Goal: Task Accomplishment & Management: Manage account settings

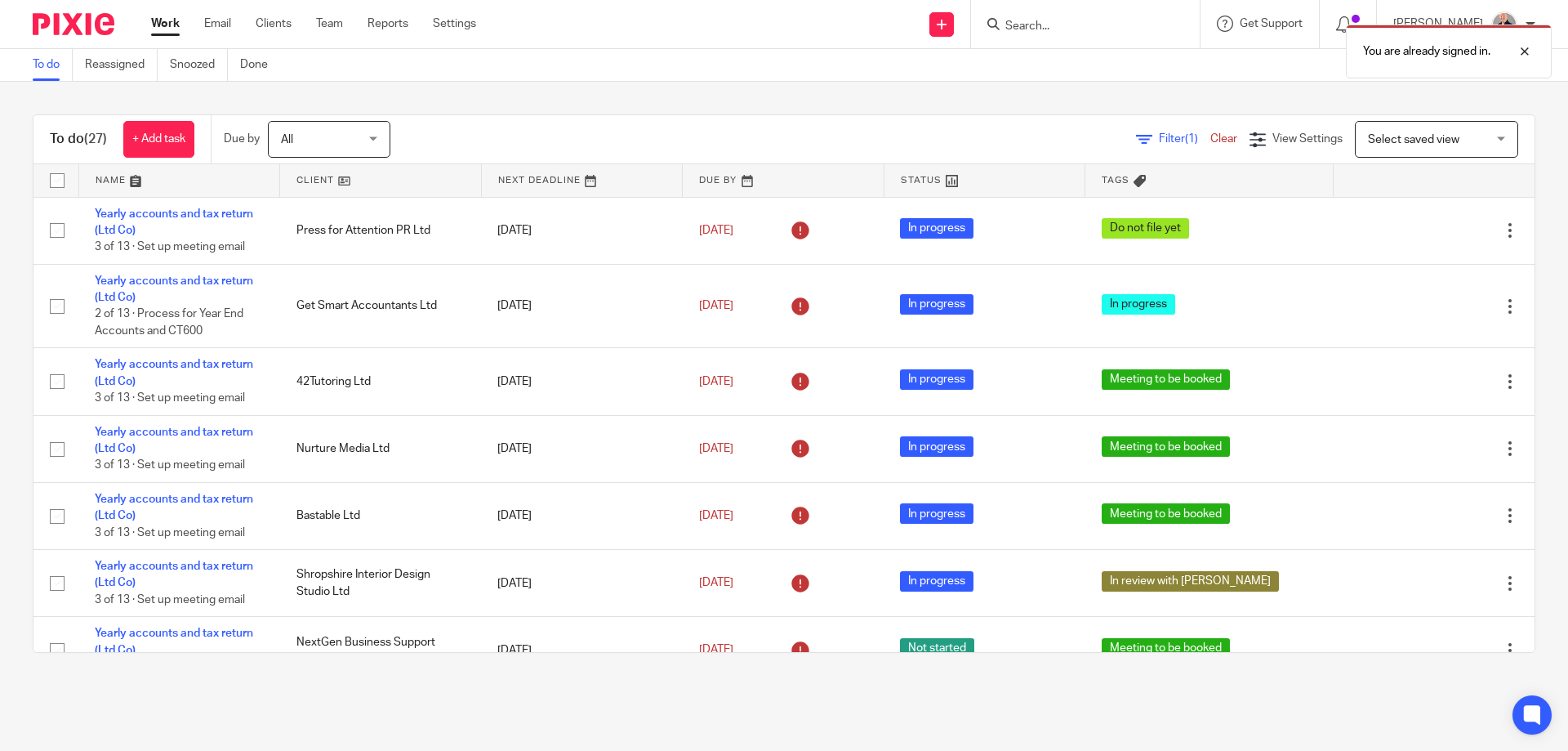
click at [113, 180] on link at bounding box center [179, 181] width 200 height 33
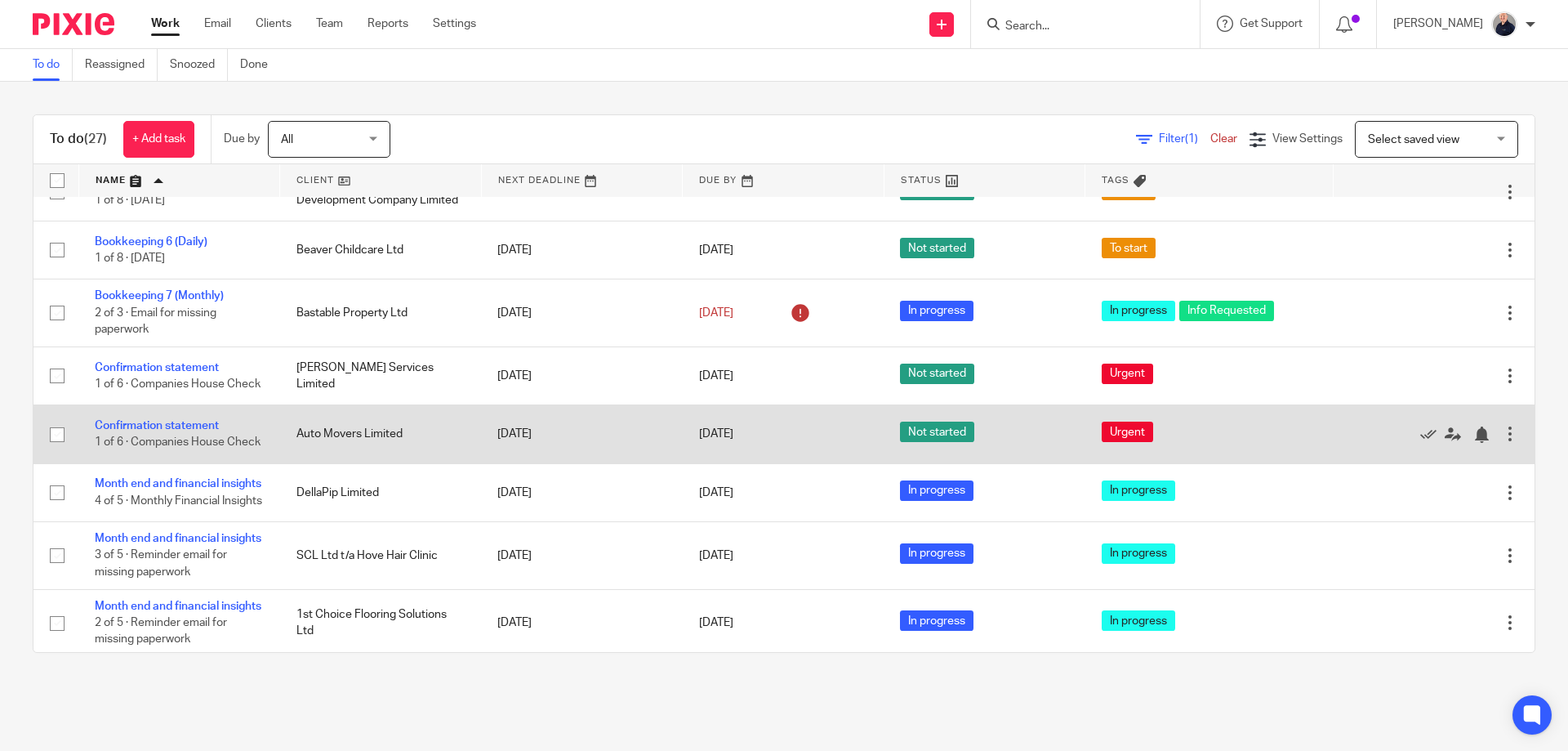
scroll to position [436, 0]
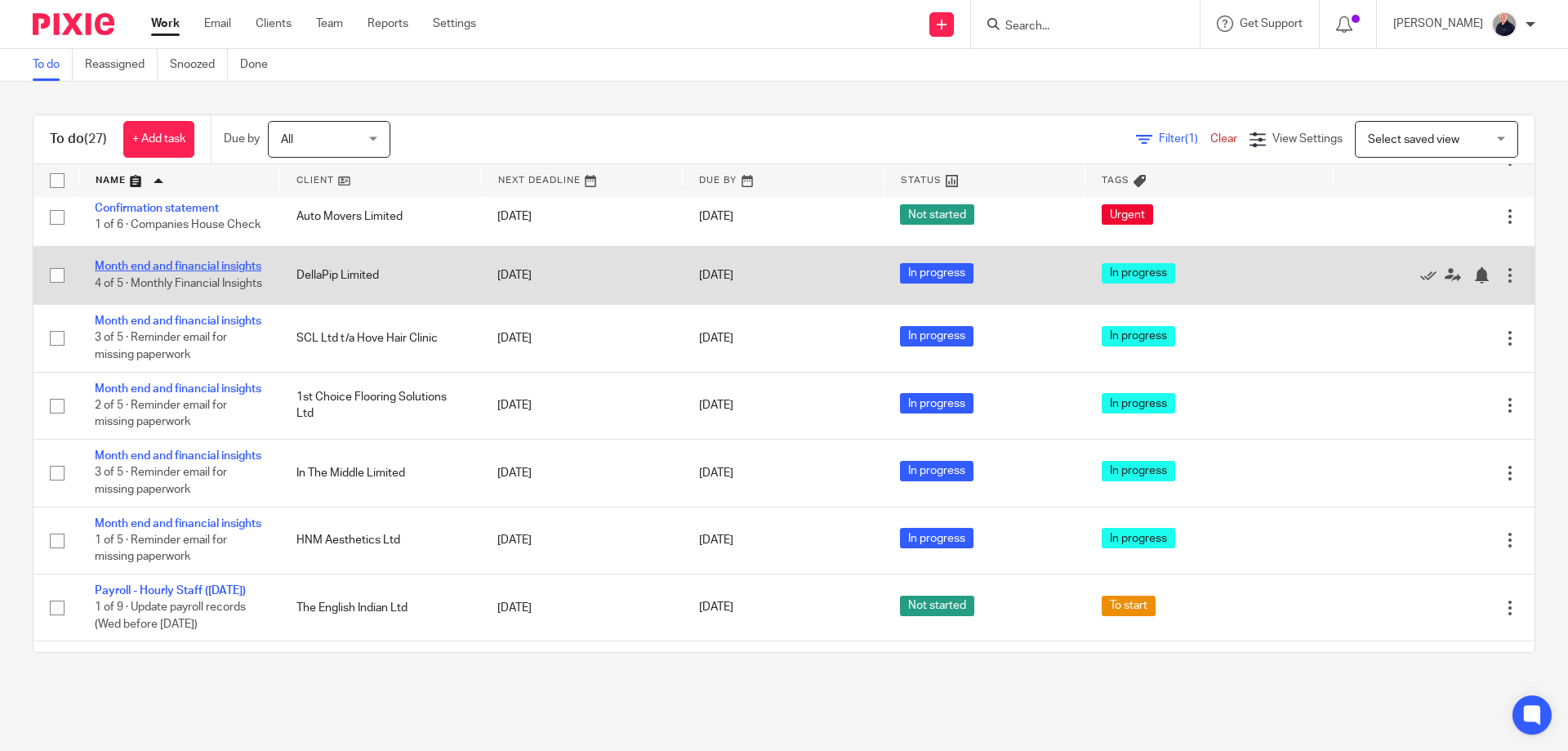
click at [200, 261] on link "Month end and financial insights" at bounding box center [178, 266] width 167 height 12
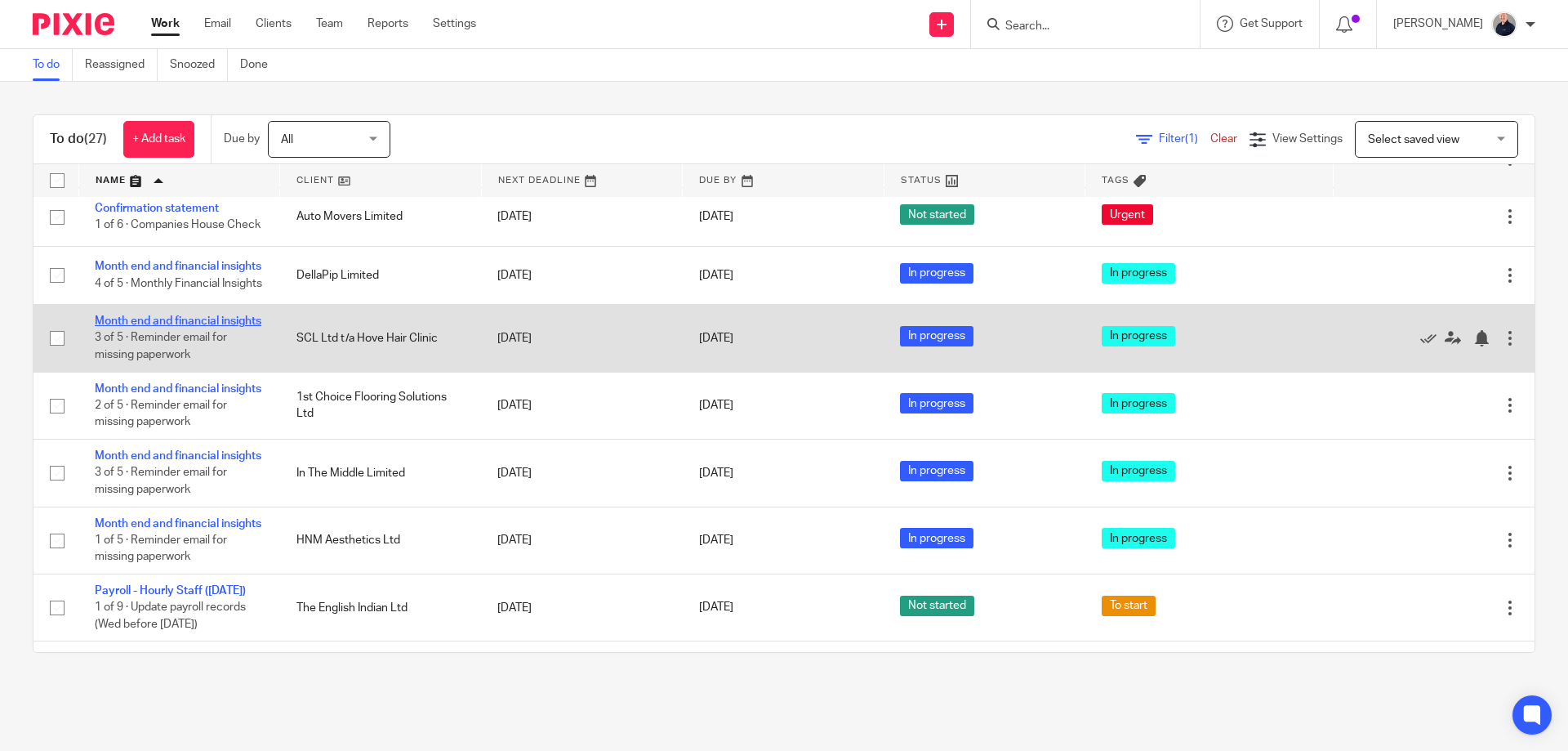
click at [166, 327] on link "Month end and financial insights" at bounding box center [178, 322] width 167 height 12
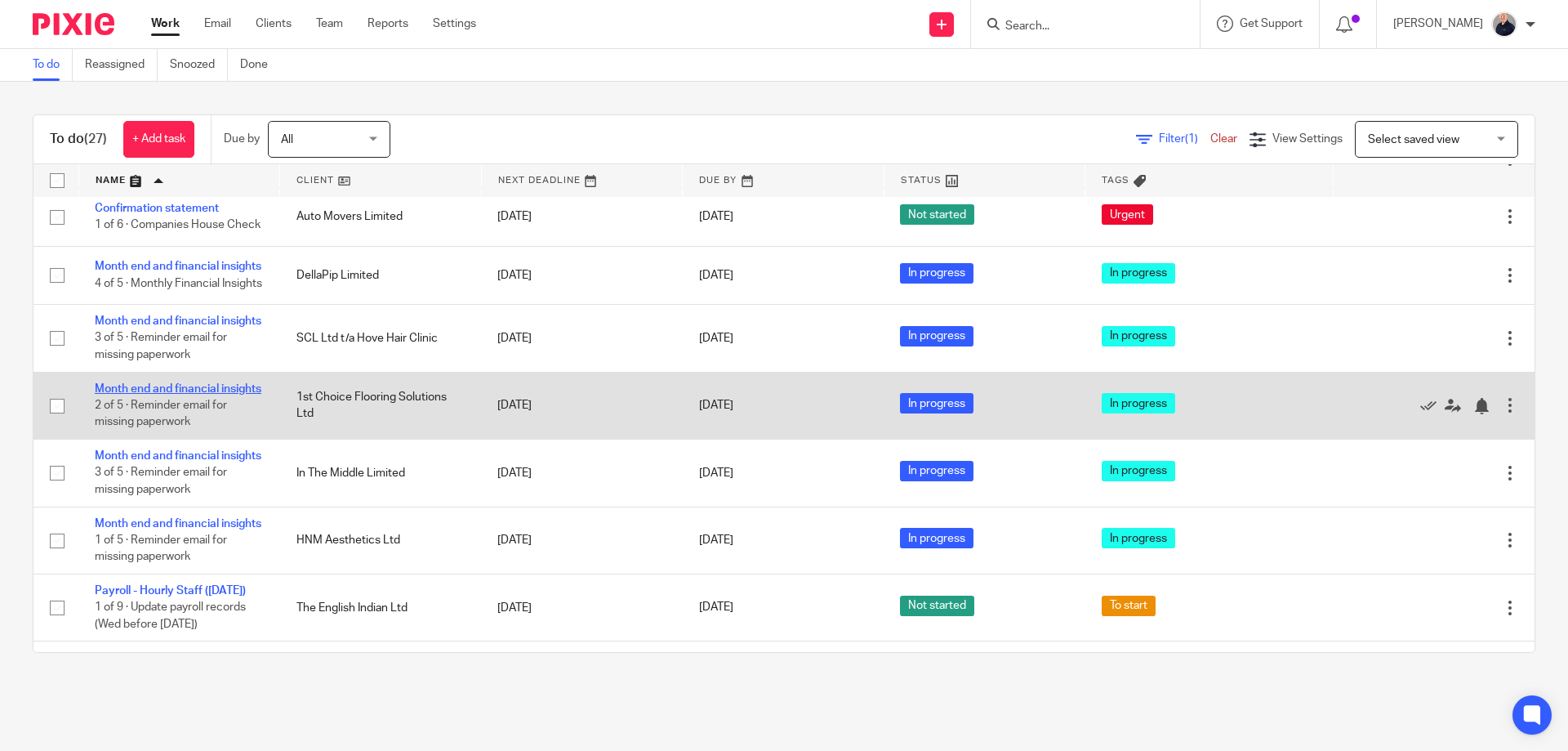
click at [162, 394] on link "Month end and financial insights" at bounding box center [178, 390] width 167 height 12
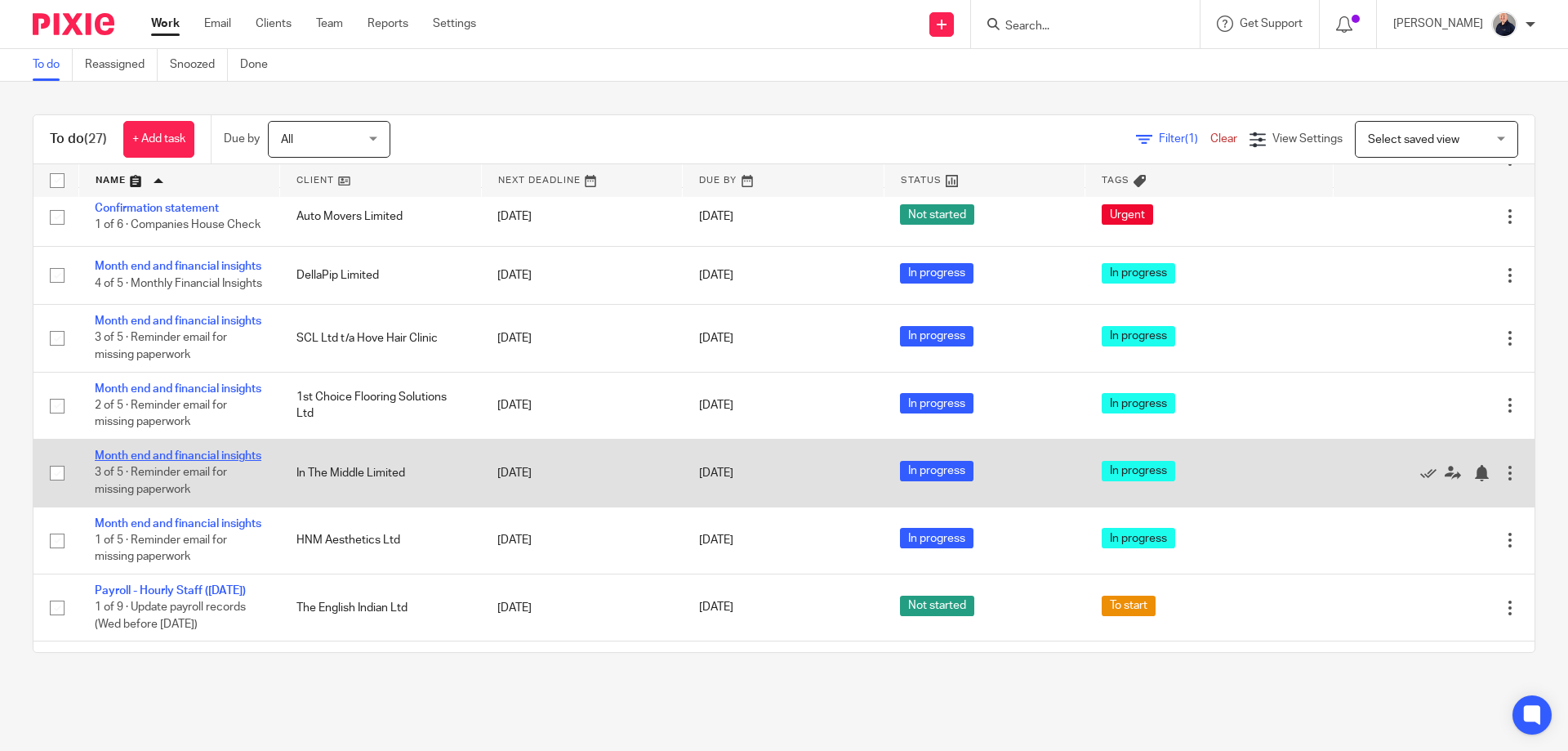
click at [143, 462] on link "Month end and financial insights" at bounding box center [178, 456] width 167 height 12
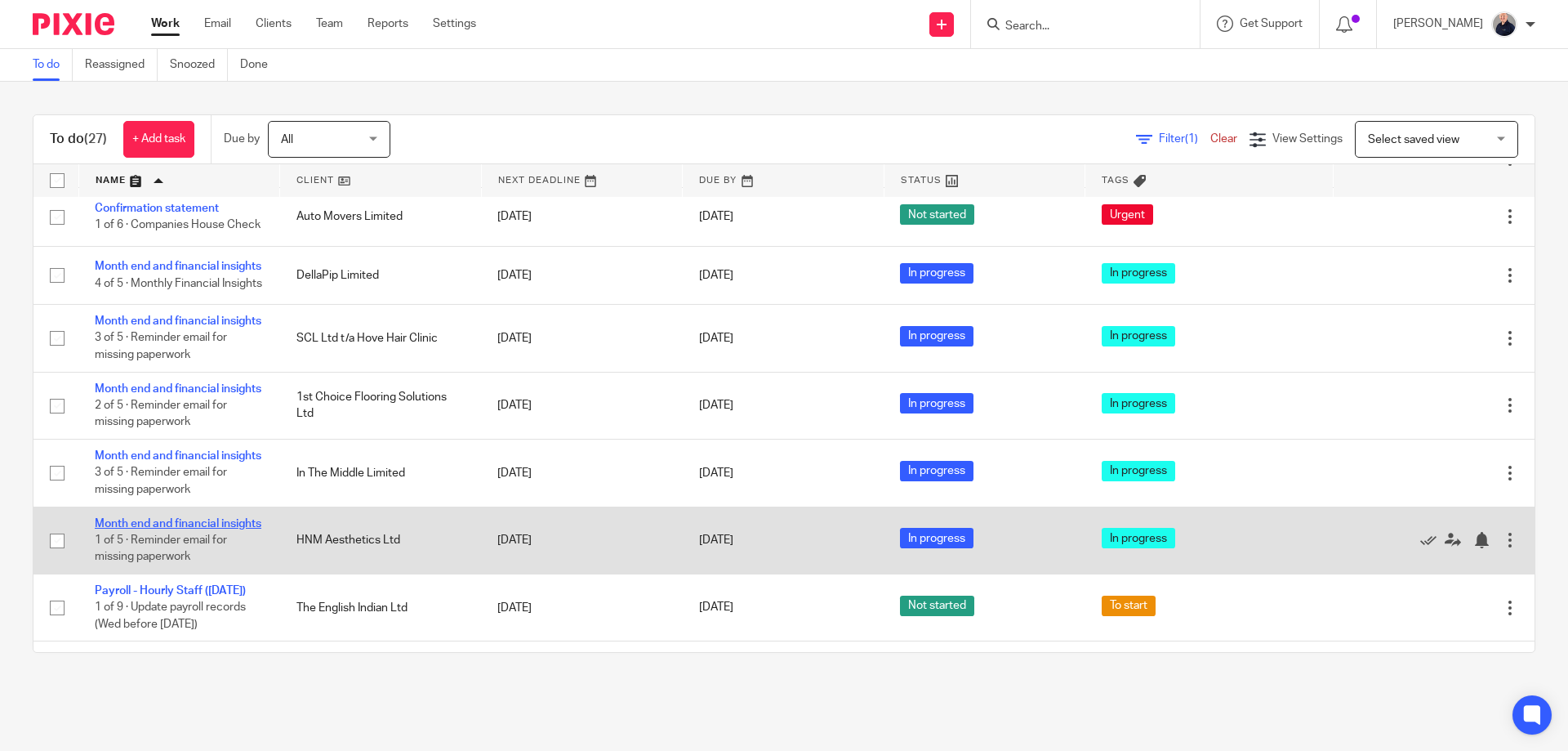
click at [156, 530] on link "Month end and financial insights" at bounding box center [178, 524] width 167 height 12
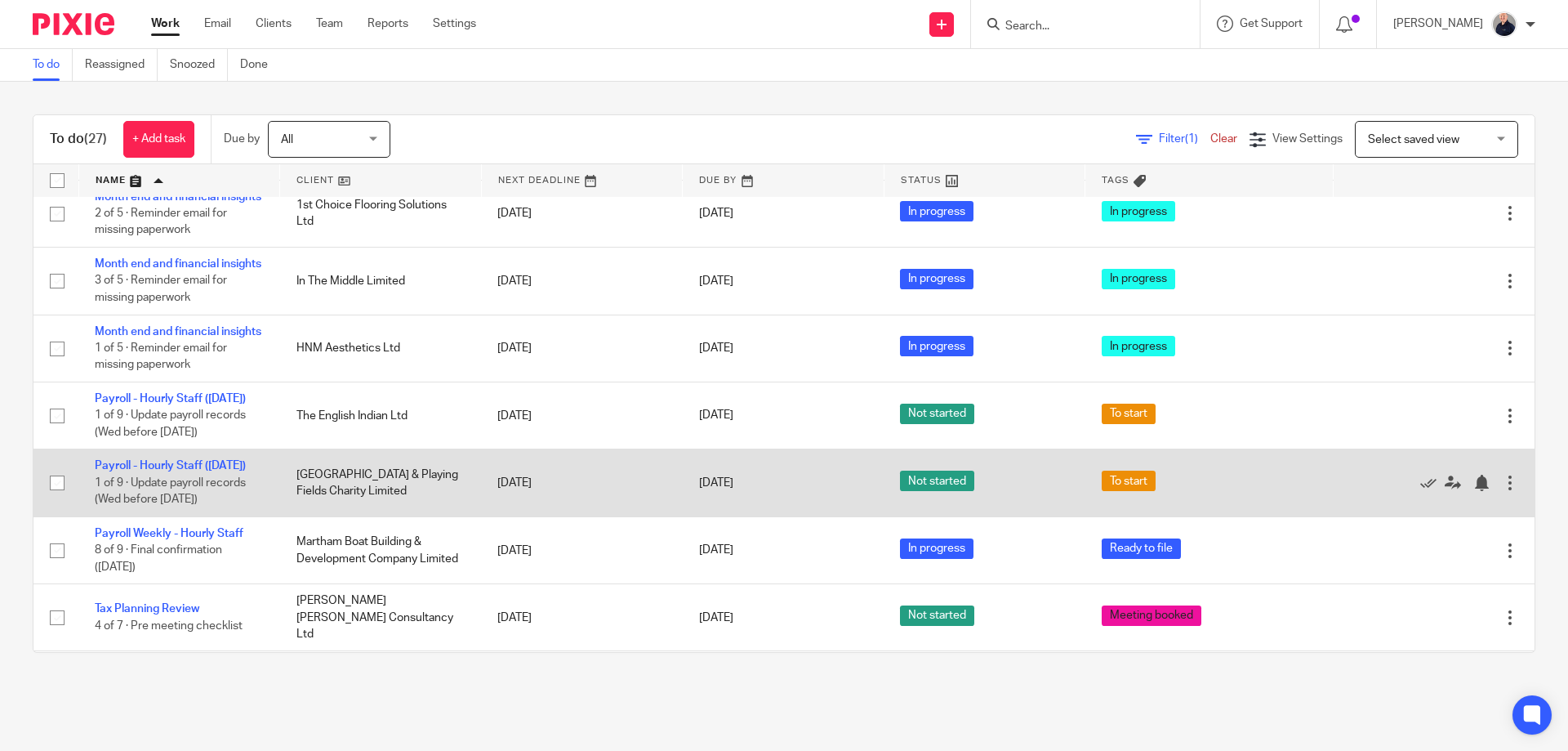
scroll to position [654, 0]
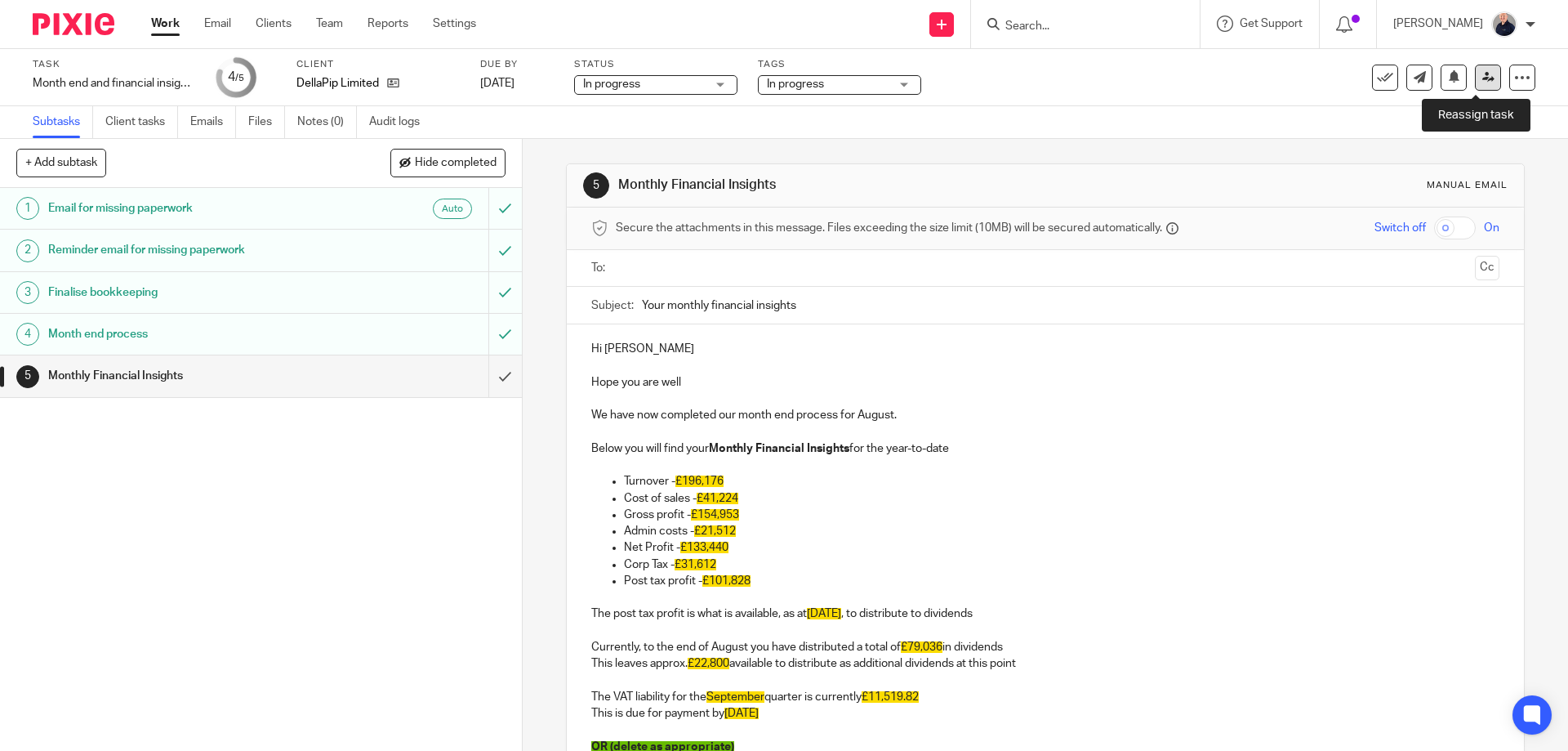
click at [1483, 78] on icon at bounding box center [1489, 77] width 13 height 13
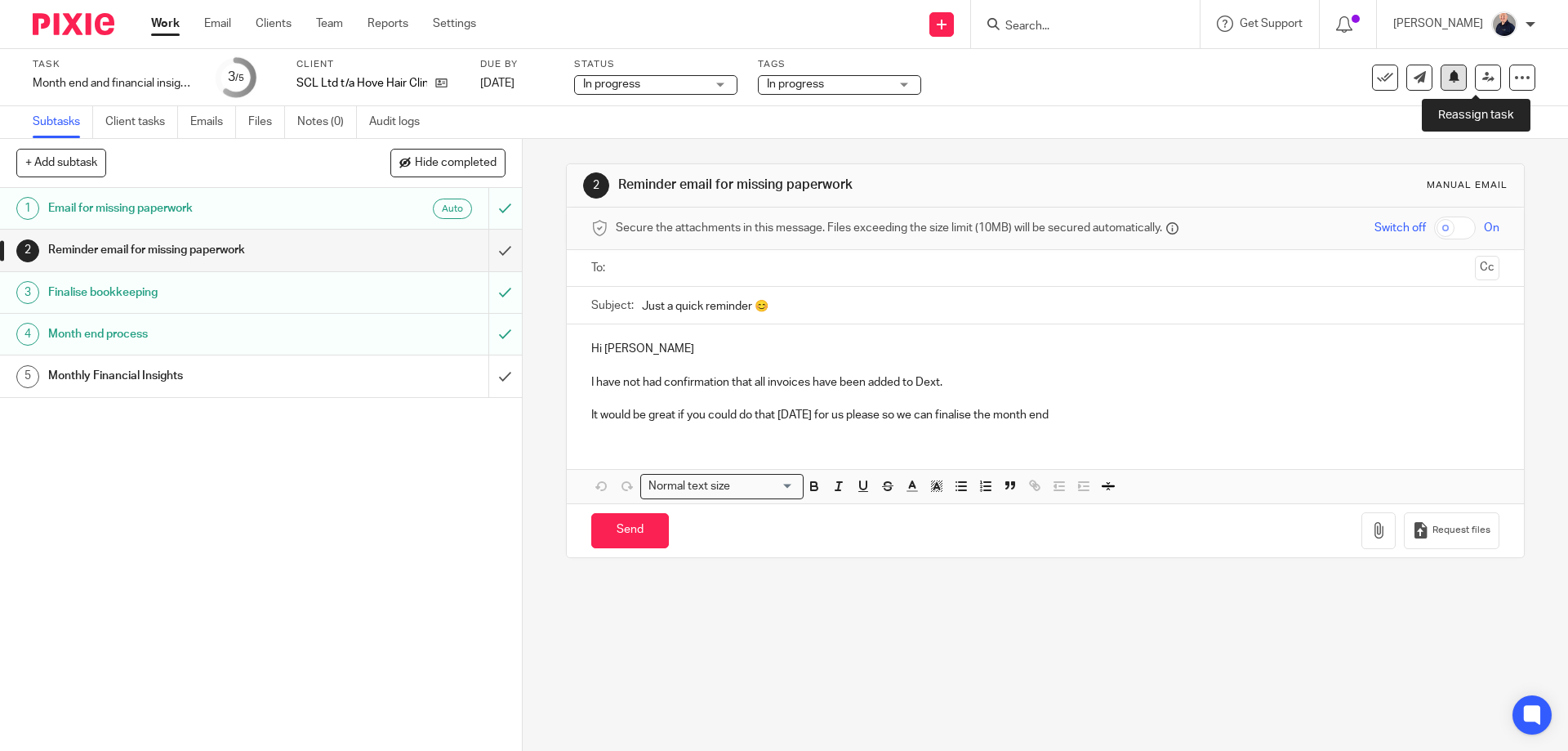
drag, startPoint x: 1469, startPoint y: 68, endPoint x: 1442, endPoint y: 88, distance: 33.6
click at [1475, 69] on link at bounding box center [1488, 78] width 26 height 26
click at [1483, 76] on icon at bounding box center [1489, 77] width 13 height 13
click at [1483, 71] on icon at bounding box center [1489, 77] width 13 height 13
click at [1483, 74] on icon at bounding box center [1489, 77] width 13 height 13
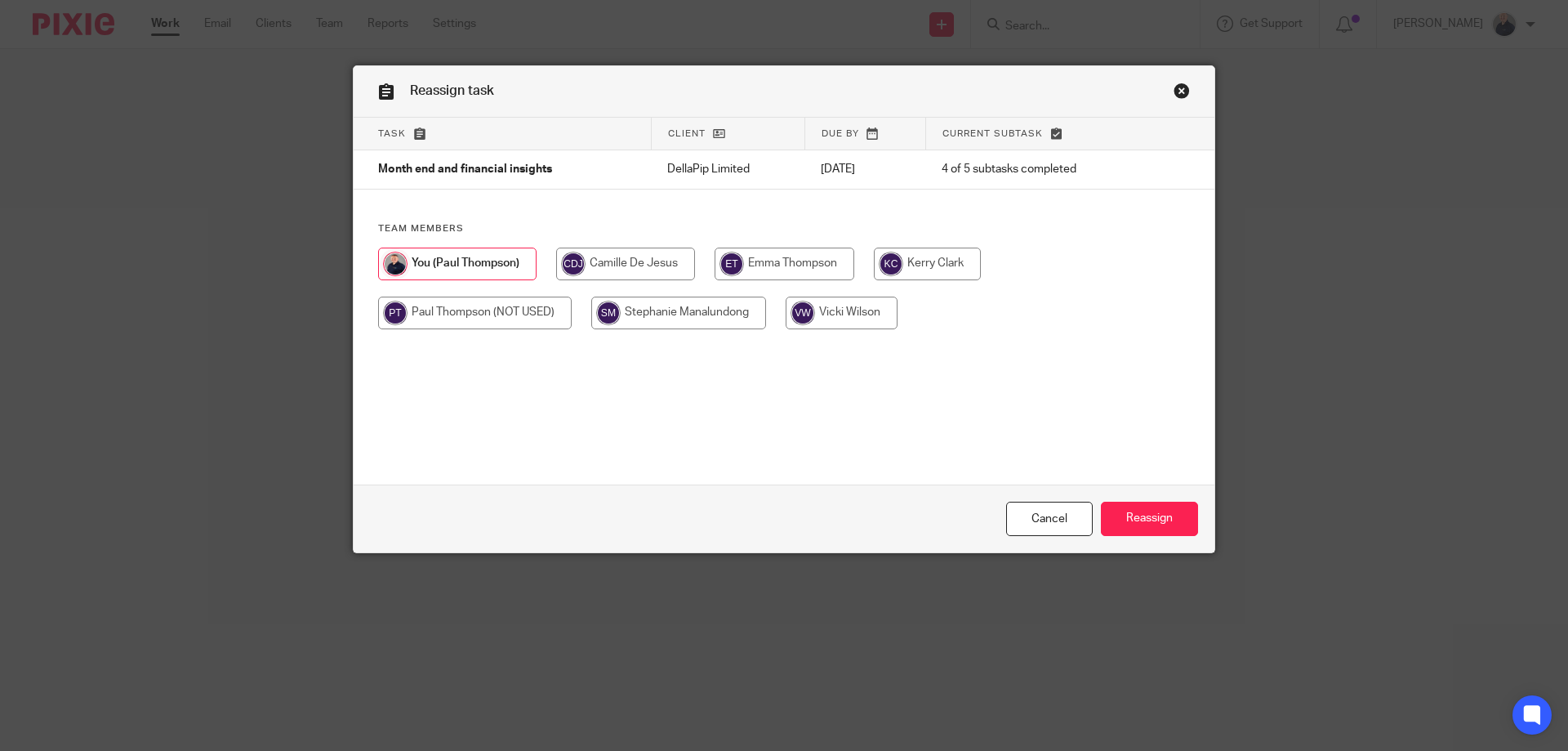
click at [644, 311] on input "radio" at bounding box center [679, 313] width 174 height 33
radio input "true"
click at [1139, 516] on input "Reassign" at bounding box center [1150, 519] width 97 height 35
drag, startPoint x: 663, startPoint y: 308, endPoint x: 759, endPoint y: 346, distance: 103.2
click at [668, 311] on input "radio" at bounding box center [679, 313] width 174 height 33
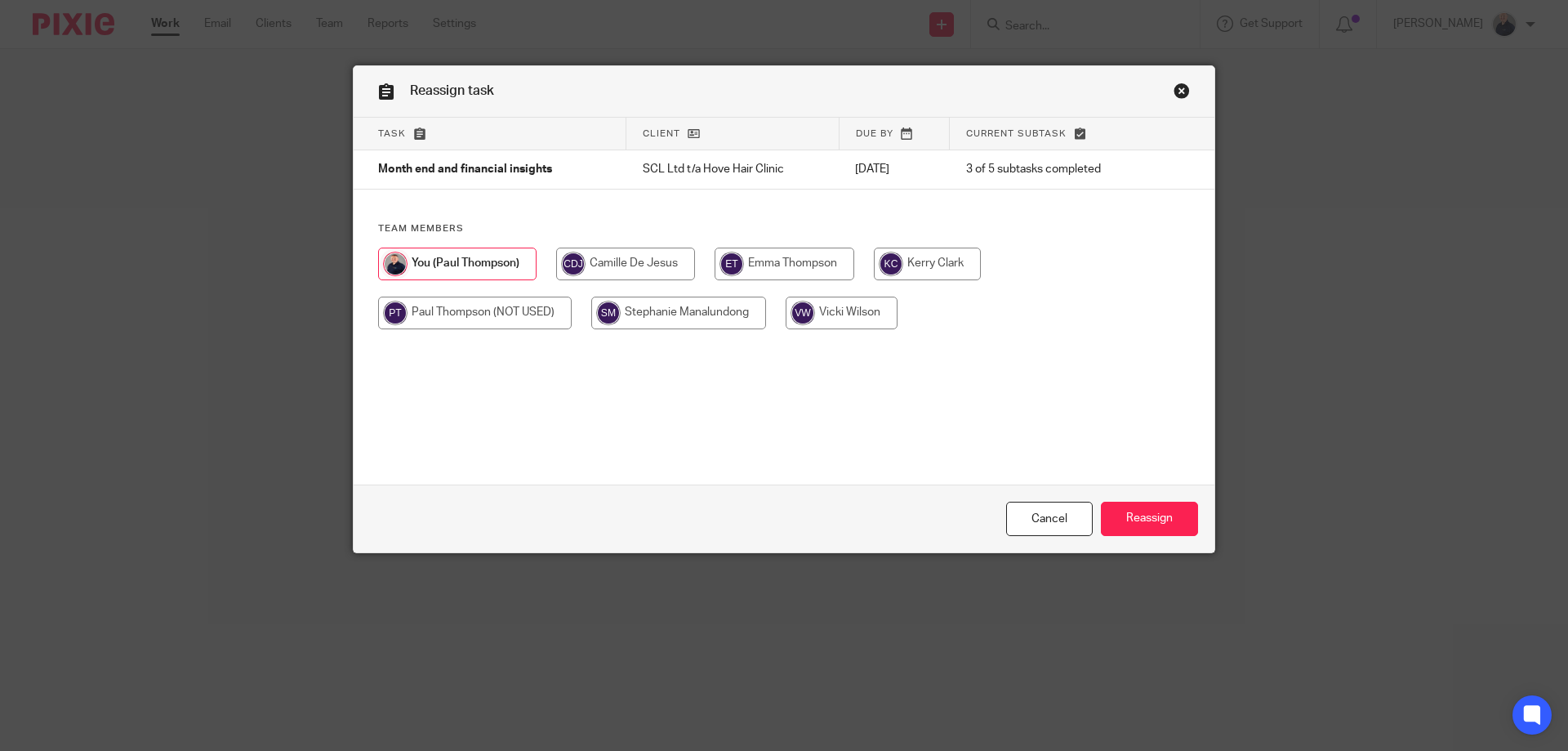
radio input "true"
drag, startPoint x: 1160, startPoint y: 521, endPoint x: 991, endPoint y: 360, distance: 233.4
click at [1160, 519] on input "Reassign" at bounding box center [1150, 519] width 97 height 35
drag, startPoint x: 652, startPoint y: 316, endPoint x: 798, endPoint y: 393, distance: 165.1
click at [653, 316] on input "radio" at bounding box center [679, 313] width 174 height 33
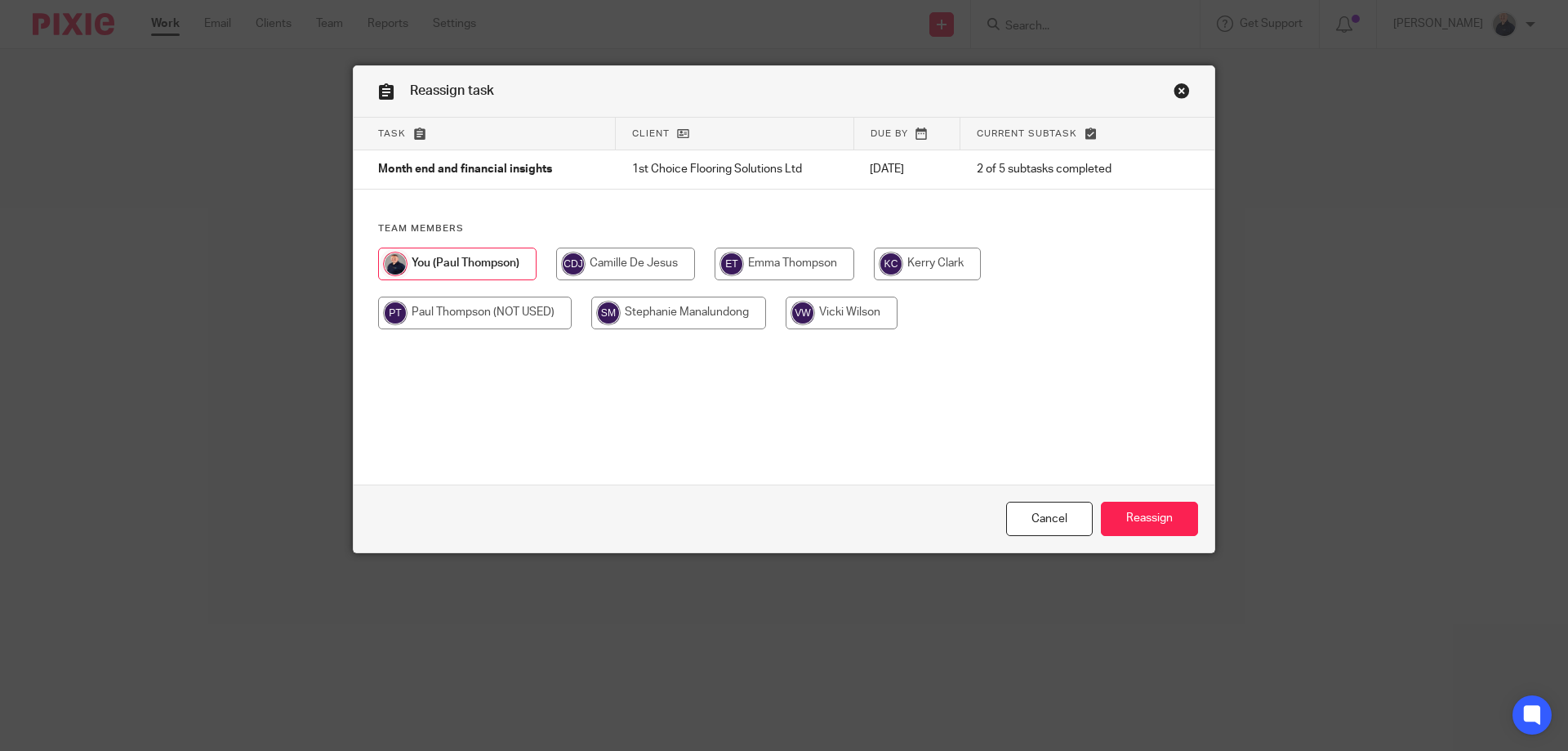
radio input "true"
click at [1154, 518] on input "Reassign" at bounding box center [1150, 519] width 97 height 35
click at [671, 316] on input "radio" at bounding box center [679, 313] width 174 height 33
radio input "true"
click at [1133, 519] on input "Reassign" at bounding box center [1150, 519] width 97 height 35
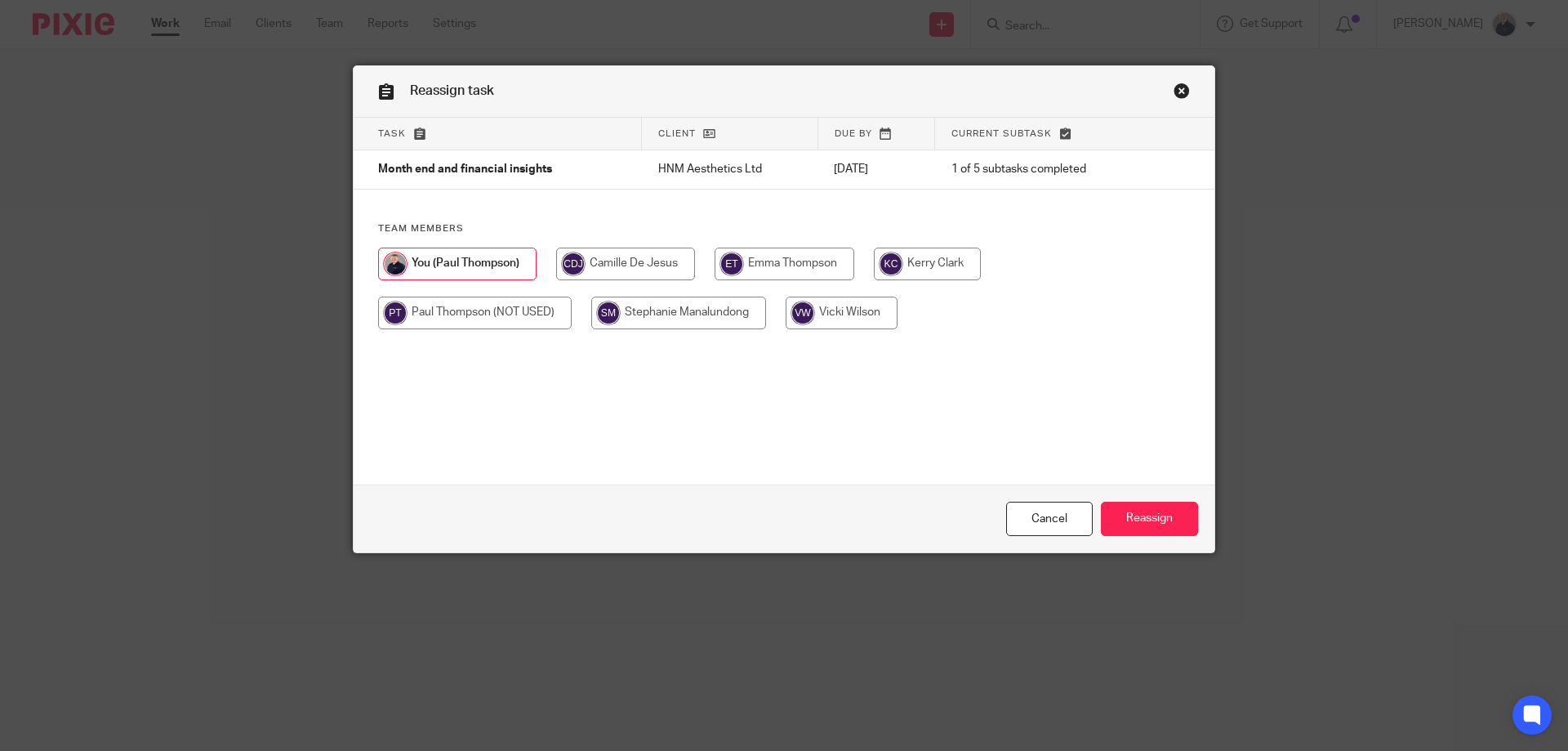
click at [661, 313] on input "radio" at bounding box center [679, 313] width 174 height 33
radio input "true"
drag, startPoint x: 1140, startPoint y: 519, endPoint x: 1061, endPoint y: 440, distance: 111.7
click at [1138, 515] on input "Reassign" at bounding box center [1150, 519] width 97 height 35
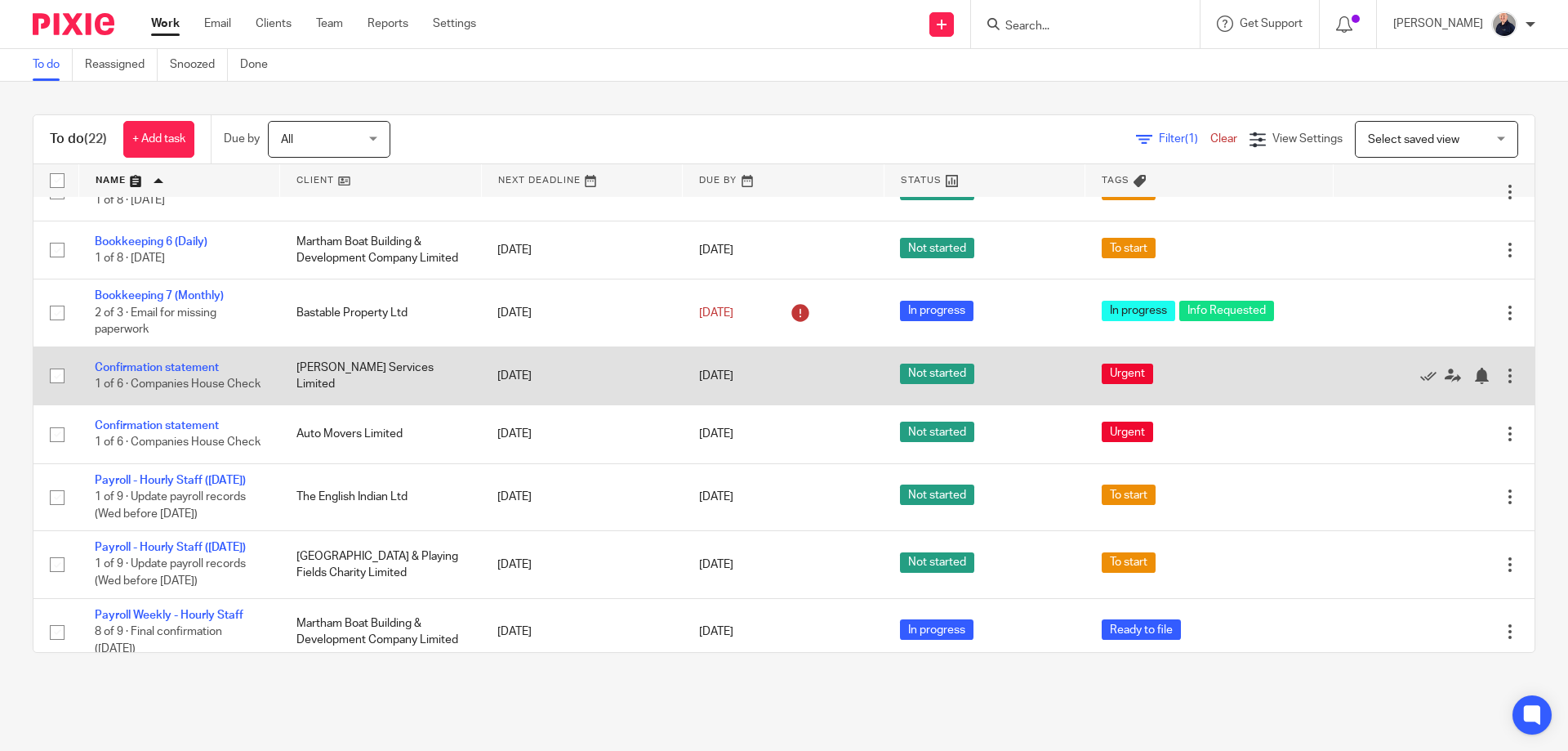
scroll to position [436, 0]
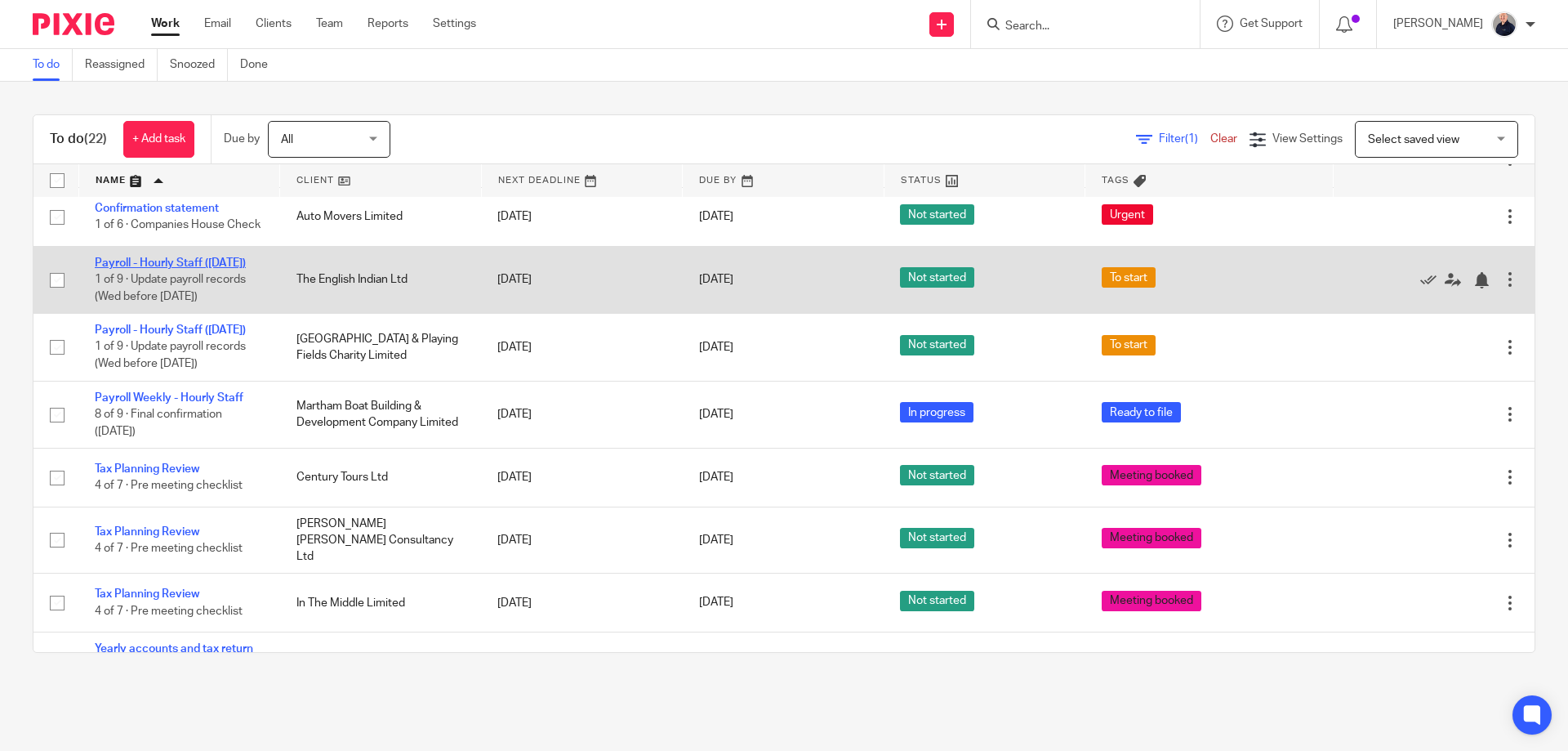
click at [175, 261] on link "Payroll - Hourly Staff ([DATE])" at bounding box center [170, 264] width 151 height 12
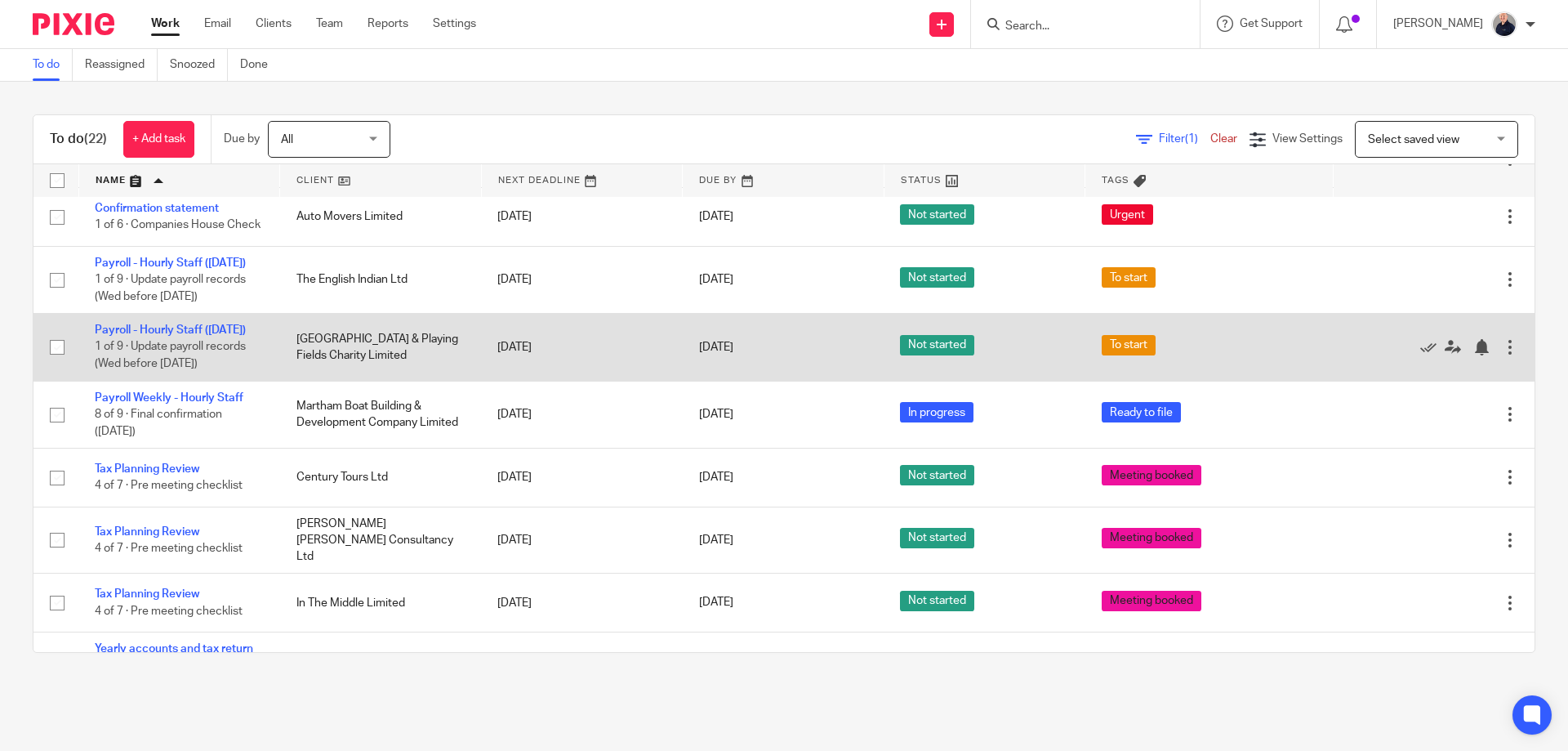
click at [165, 337] on td "Payroll - Hourly Staff (Last Friday) 1 of 9 · Update payroll records (Wed befor…" at bounding box center [179, 347] width 201 height 67
click at [190, 336] on link "Payroll - Hourly Staff ([DATE])" at bounding box center [170, 330] width 151 height 12
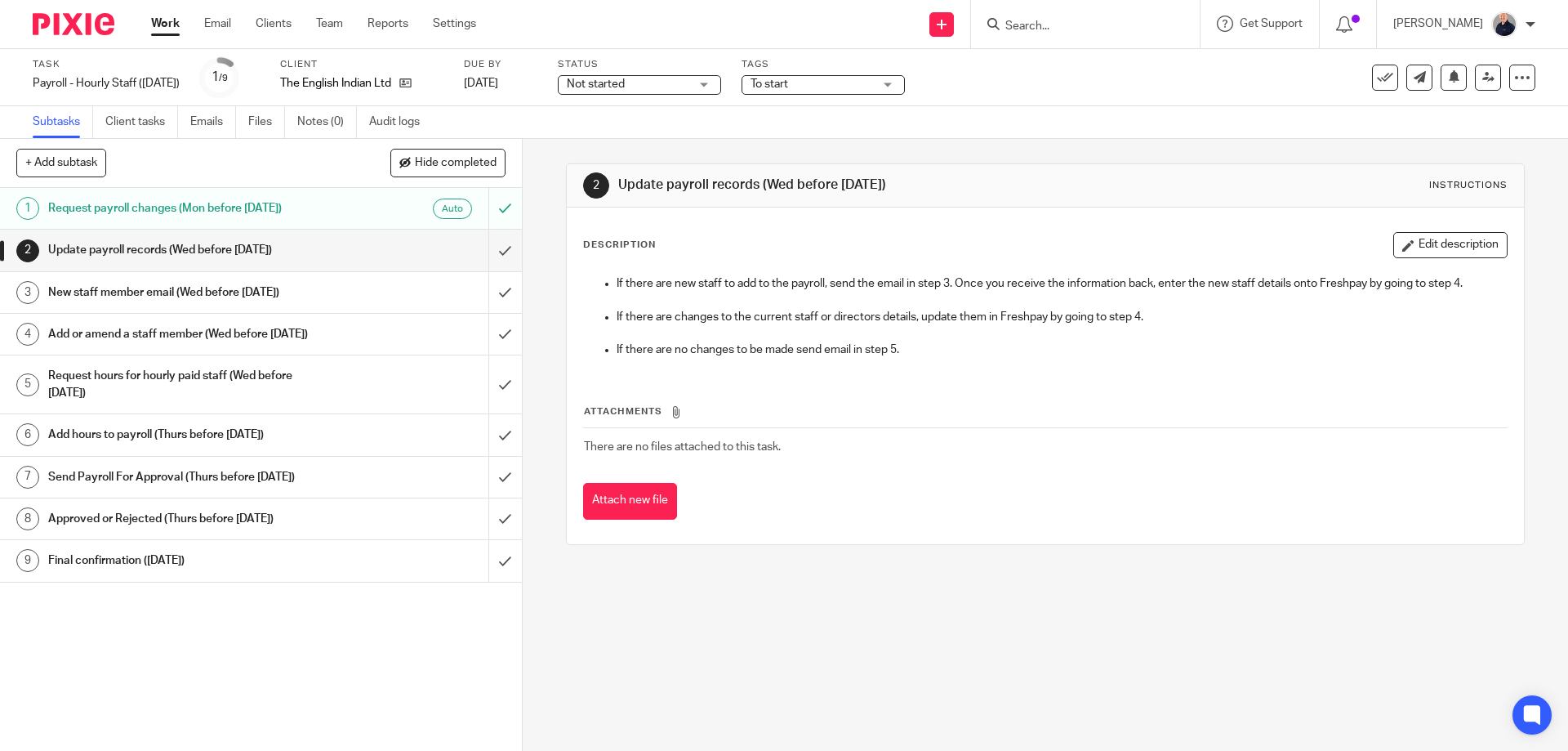
click at [305, 209] on h1 "Request payroll changes (Mon before [DATE])" at bounding box center [190, 207] width 283 height 24
click at [751, 85] on span "Not started" at bounding box center [727, 84] width 58 height 12
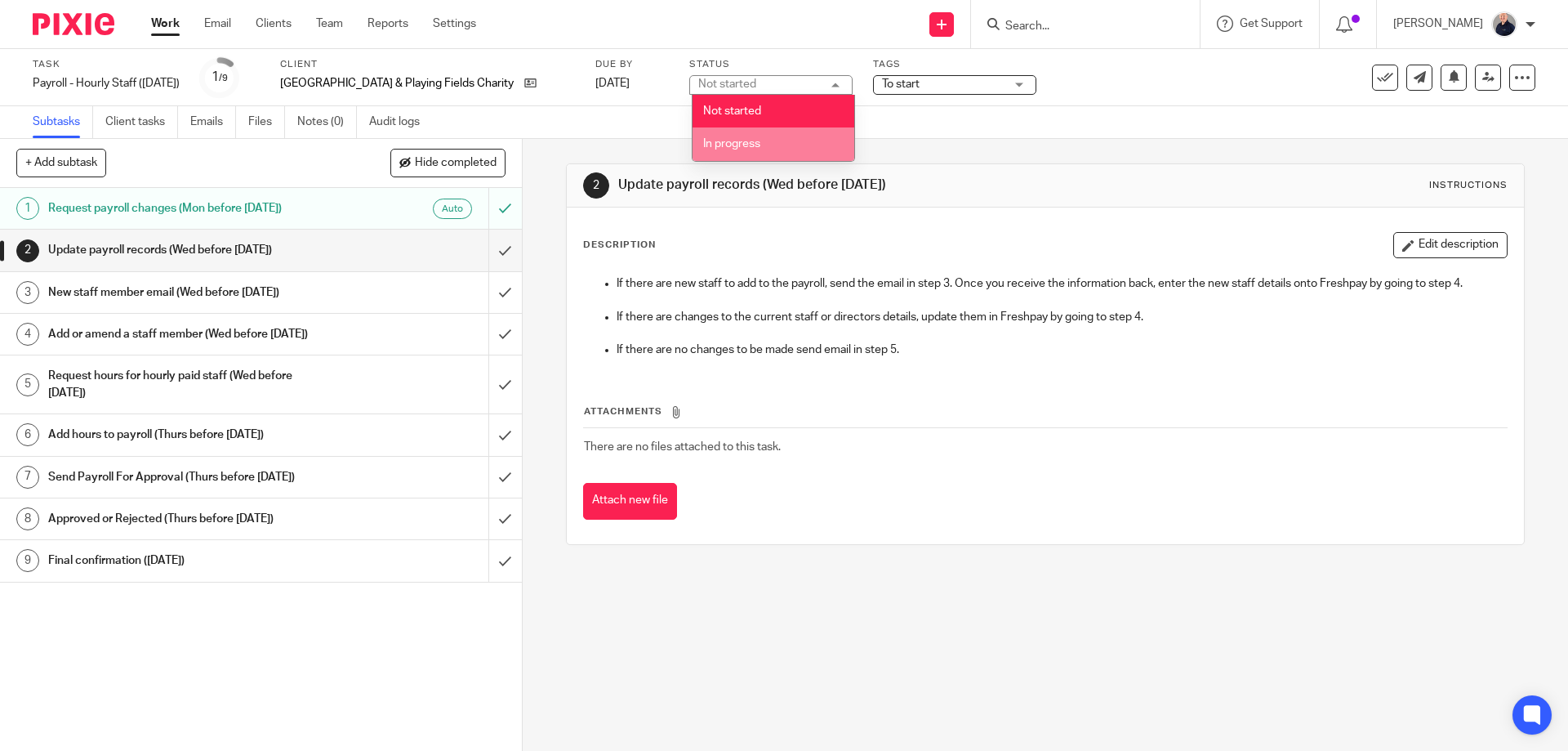
click at [745, 144] on span "In progress" at bounding box center [731, 144] width 57 height 12
click at [920, 81] on span "To start" at bounding box center [901, 84] width 38 height 12
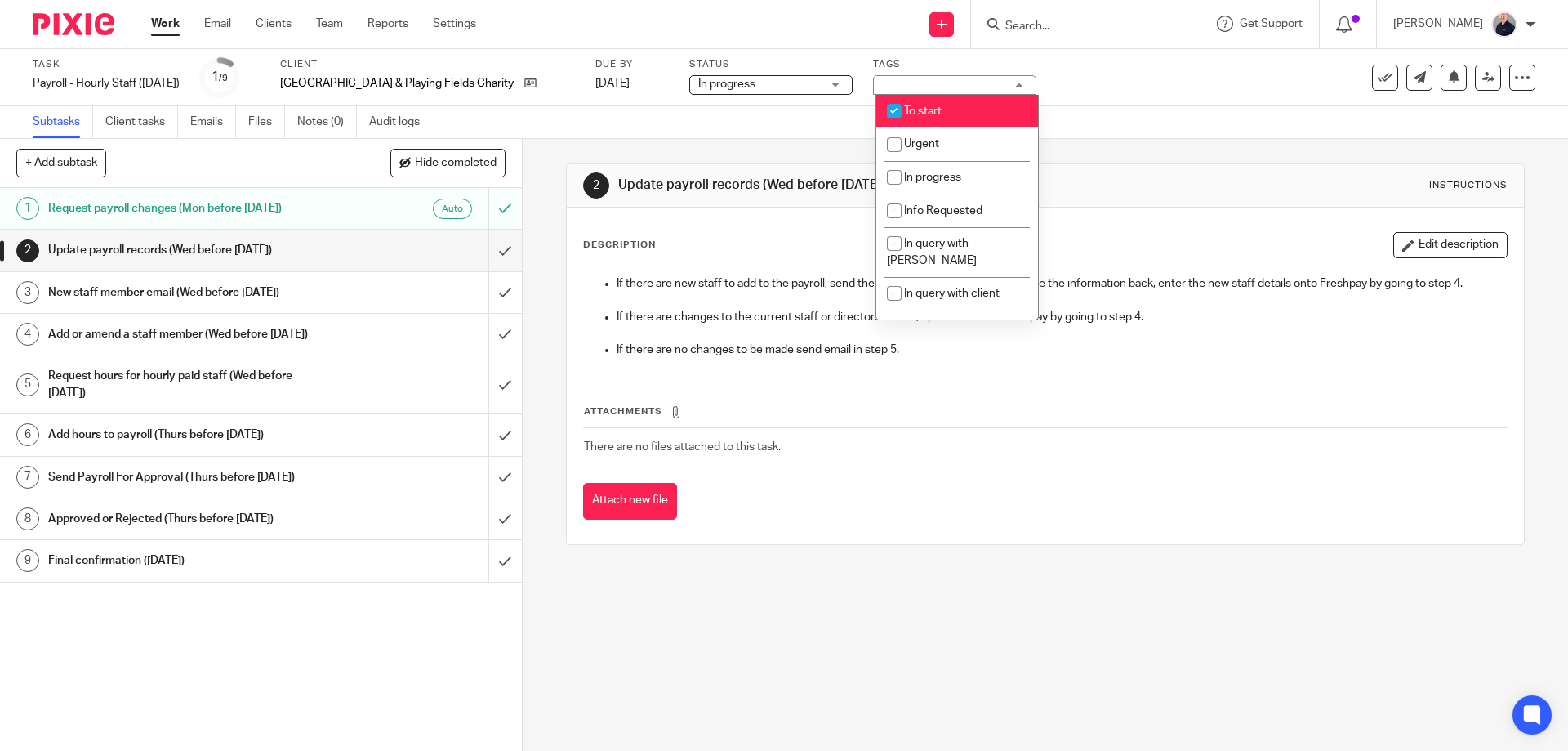
drag, startPoint x: 921, startPoint y: 107, endPoint x: 926, endPoint y: 176, distance: 69.2
click at [921, 109] on span "To start" at bounding box center [923, 111] width 38 height 12
checkbox input "false"
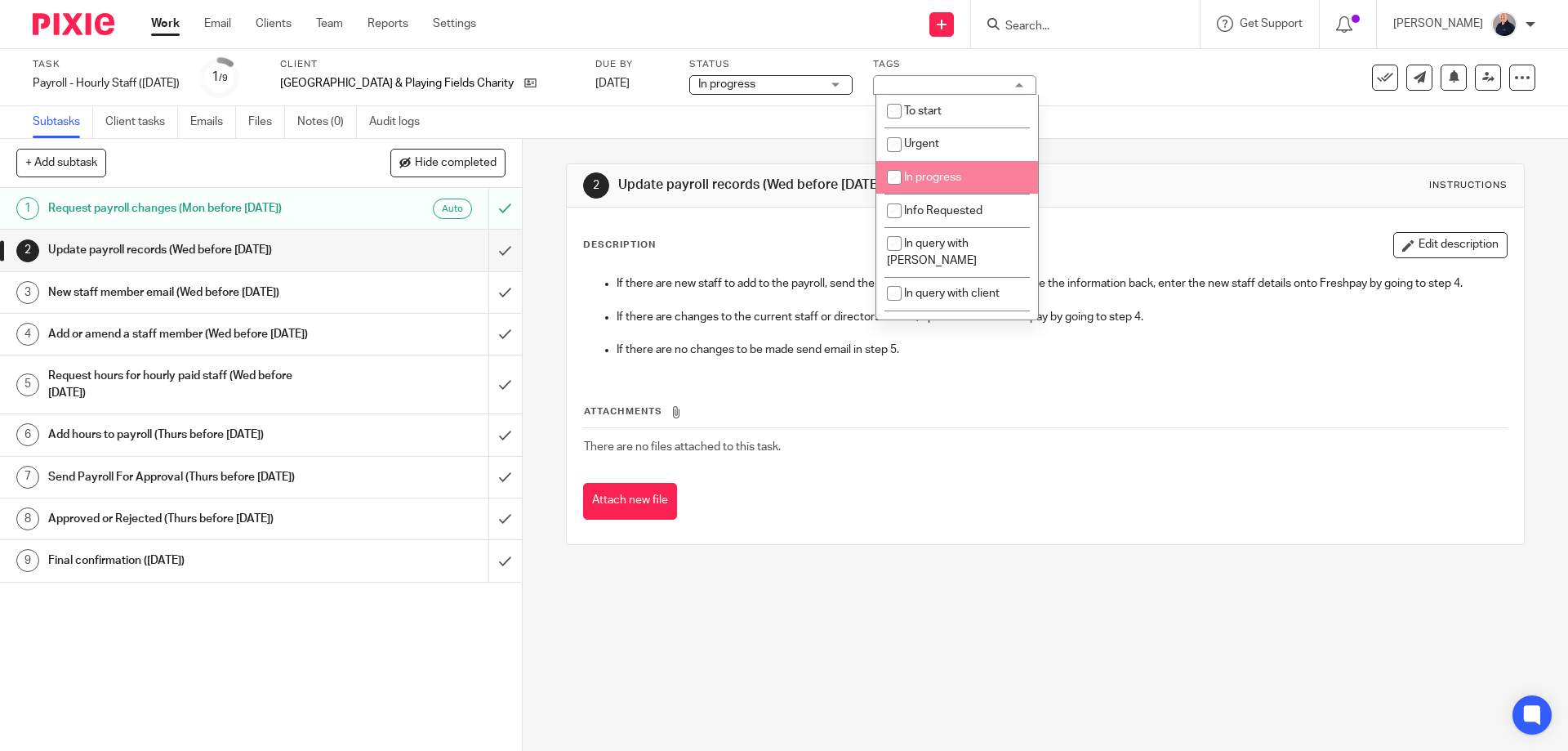
click at [927, 180] on span "In progress" at bounding box center [933, 177] width 57 height 12
checkbox input "true"
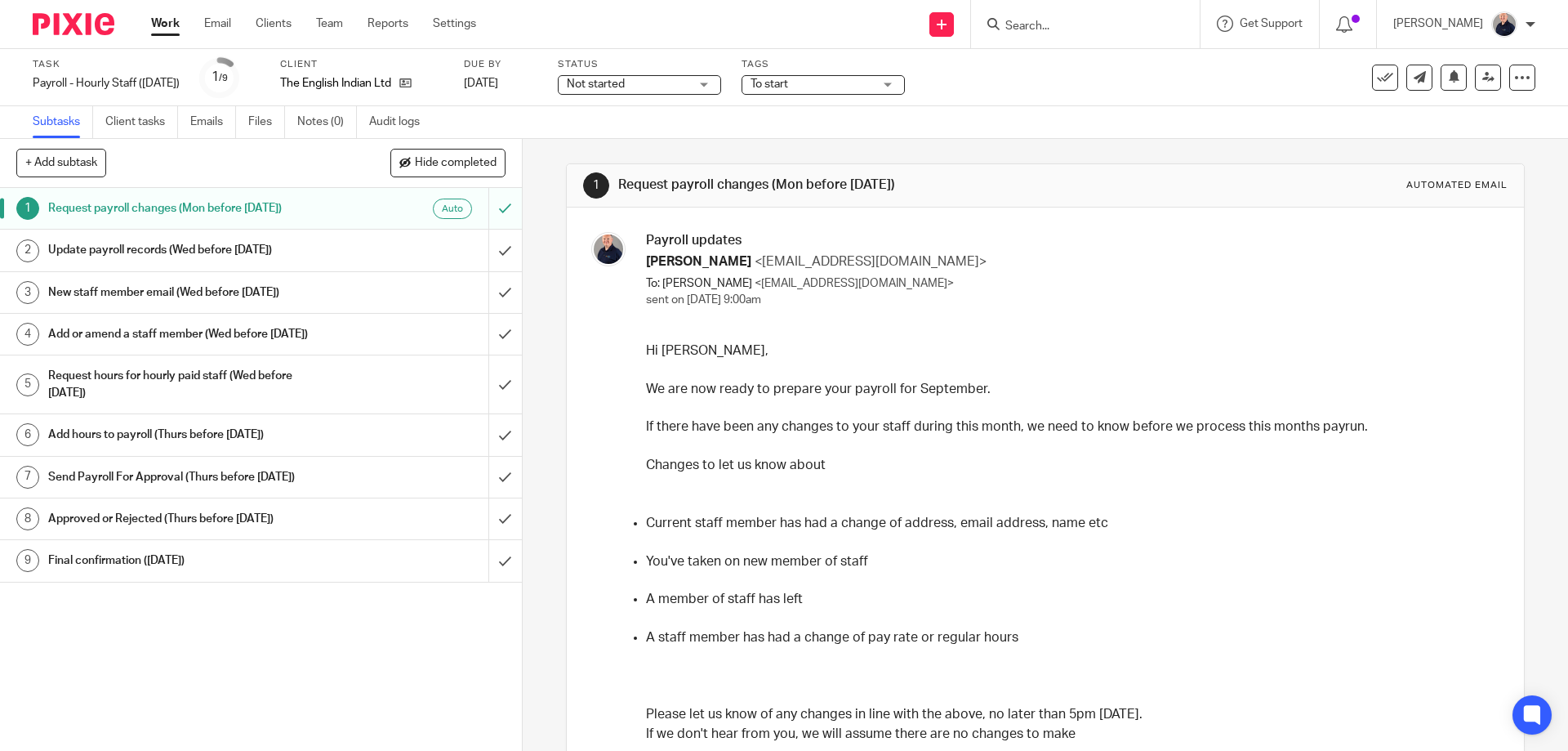
click at [211, 119] on link "Emails" at bounding box center [213, 122] width 46 height 32
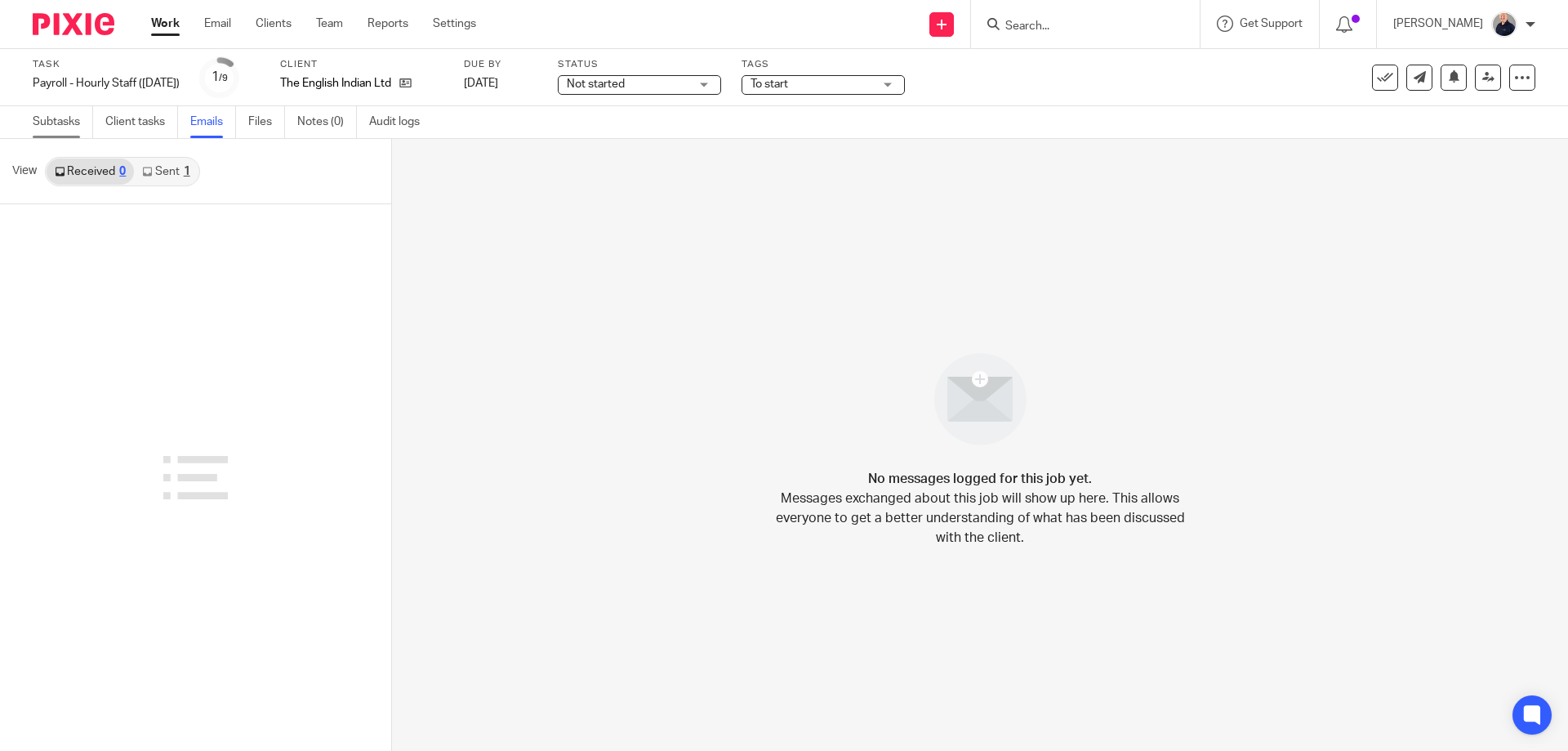
click at [70, 127] on link "Subtasks" at bounding box center [63, 122] width 60 height 32
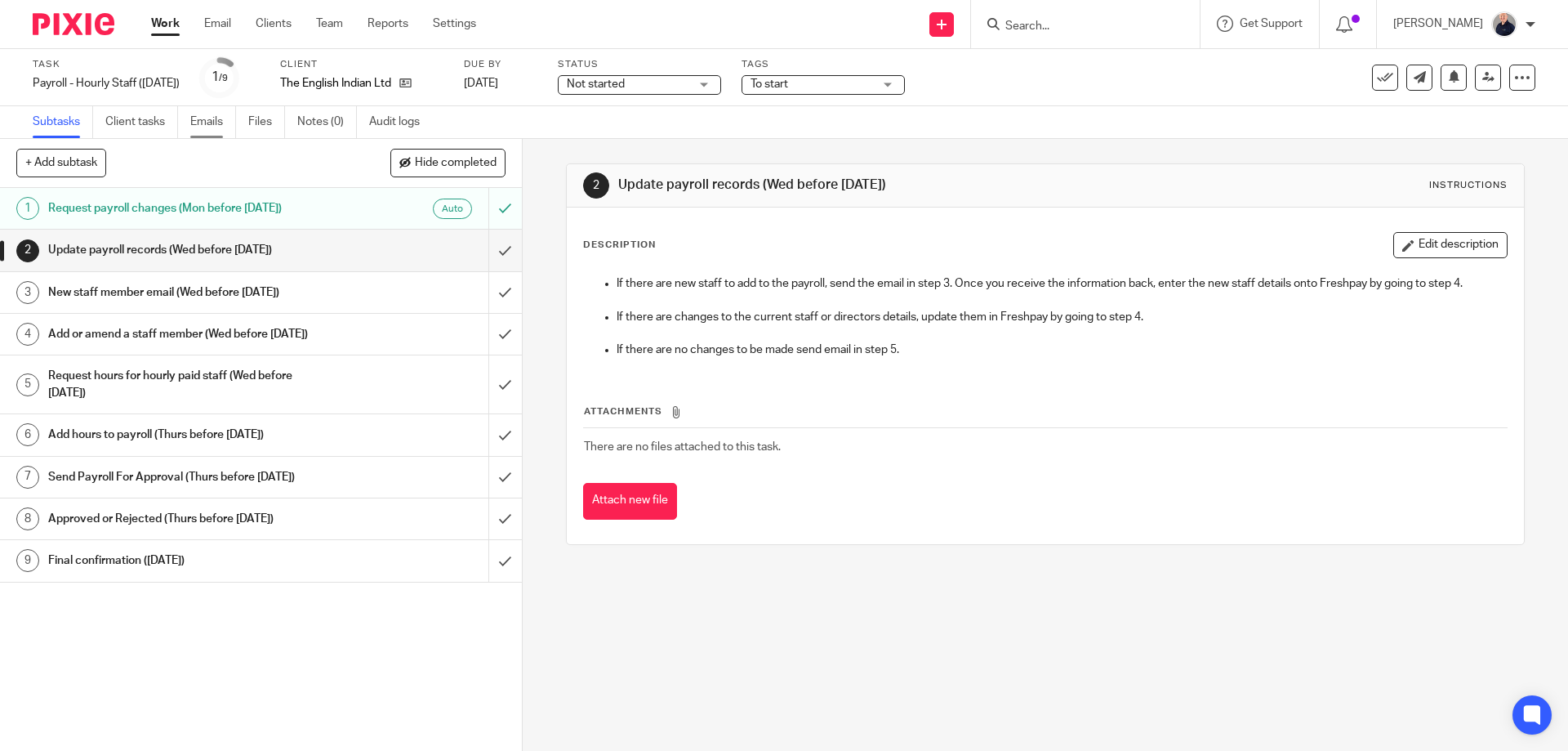
click at [211, 121] on link "Emails" at bounding box center [213, 122] width 46 height 32
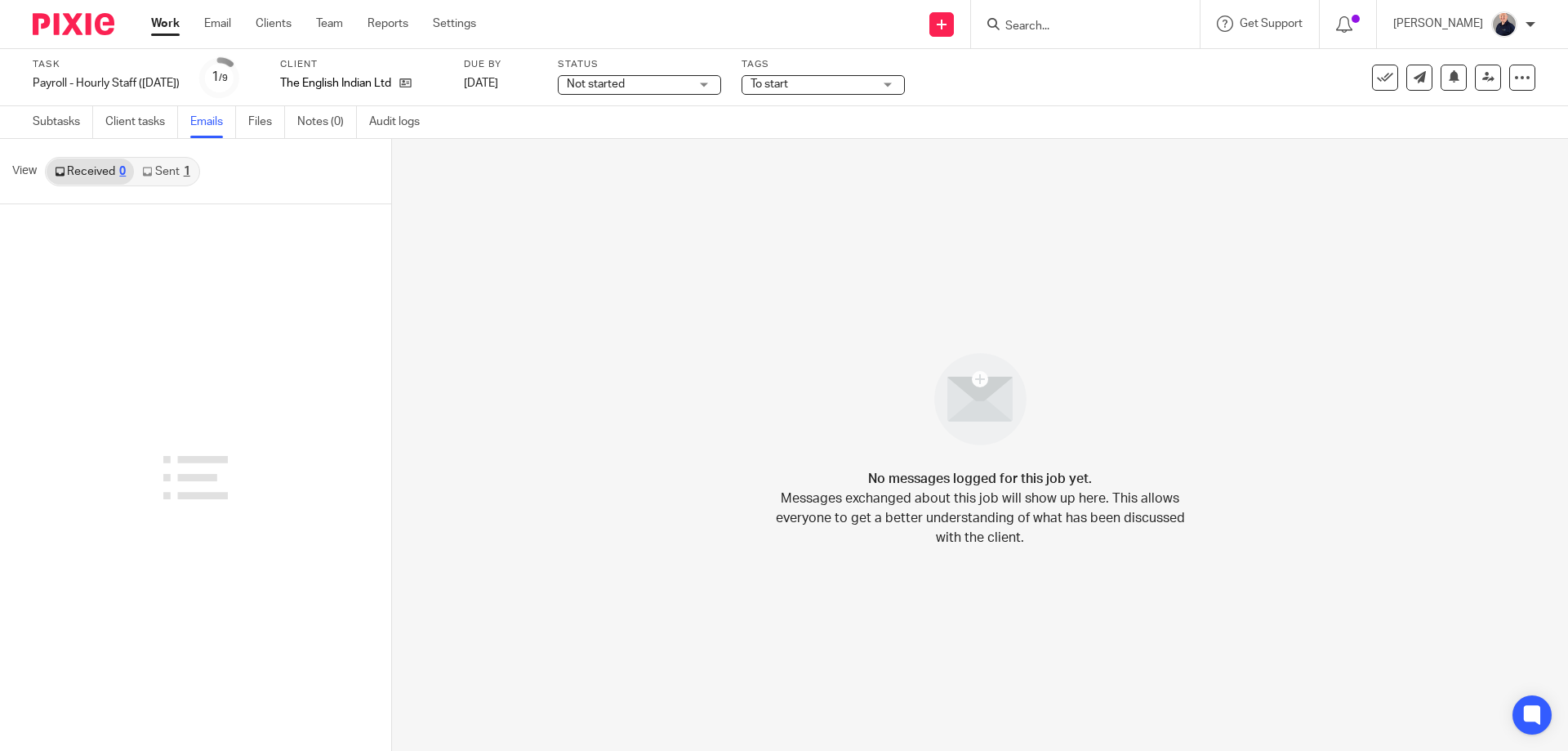
click at [172, 169] on link "Sent 1" at bounding box center [166, 172] width 64 height 26
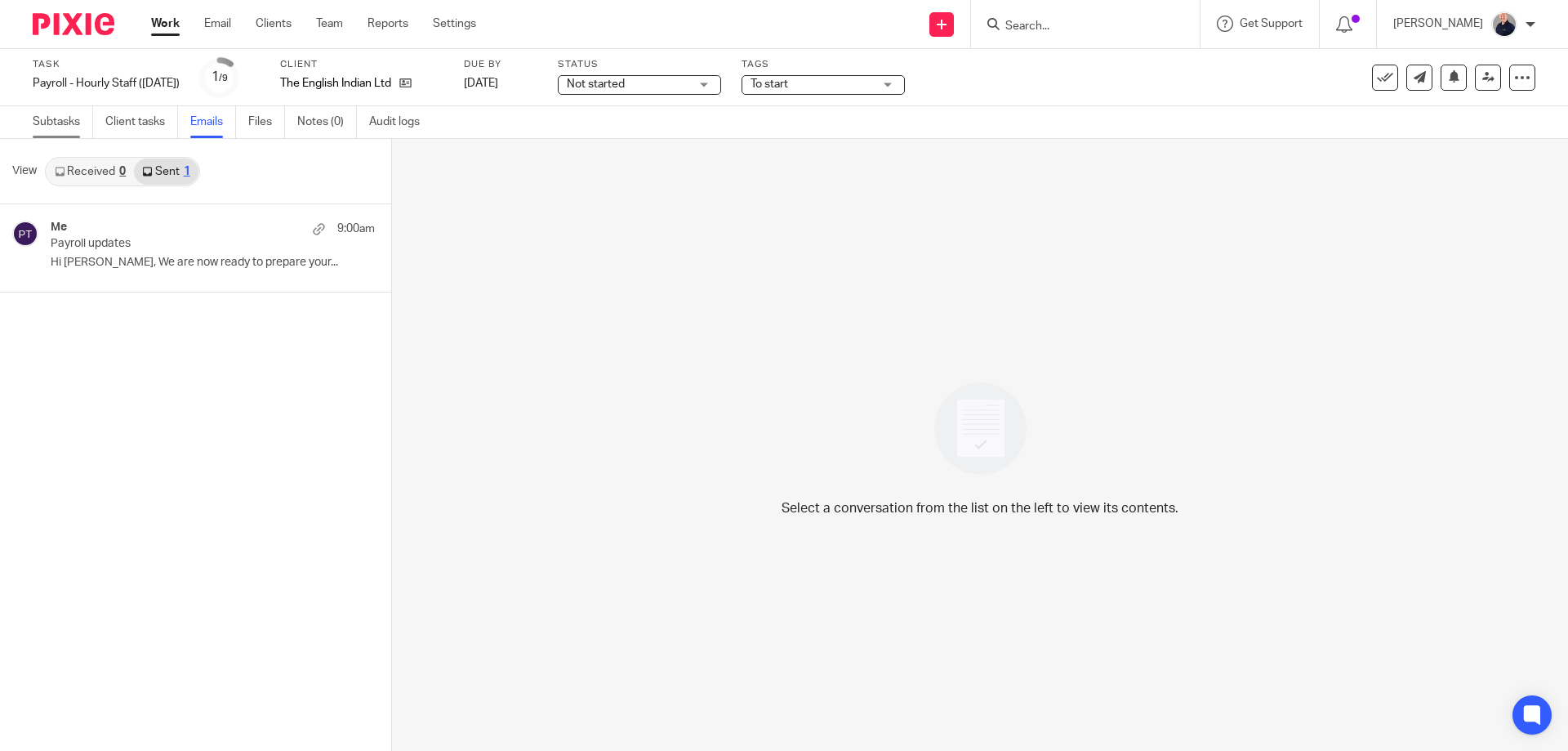
click at [68, 125] on link "Subtasks" at bounding box center [63, 122] width 60 height 32
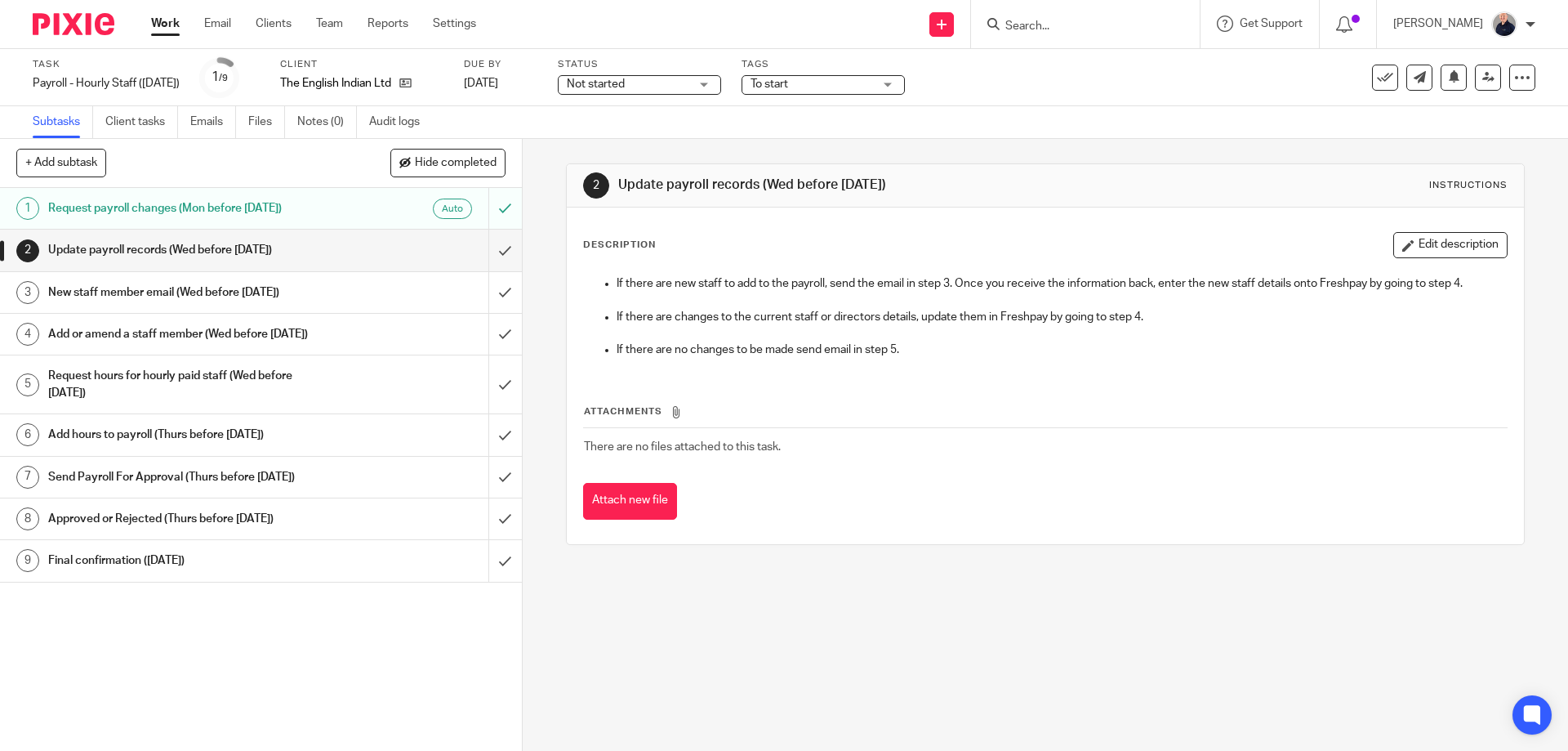
click at [620, 73] on div "Status Not started Not started Not started In progress 1" at bounding box center [639, 78] width 164 height 39
click at [618, 86] on span "Not started" at bounding box center [596, 84] width 58 height 12
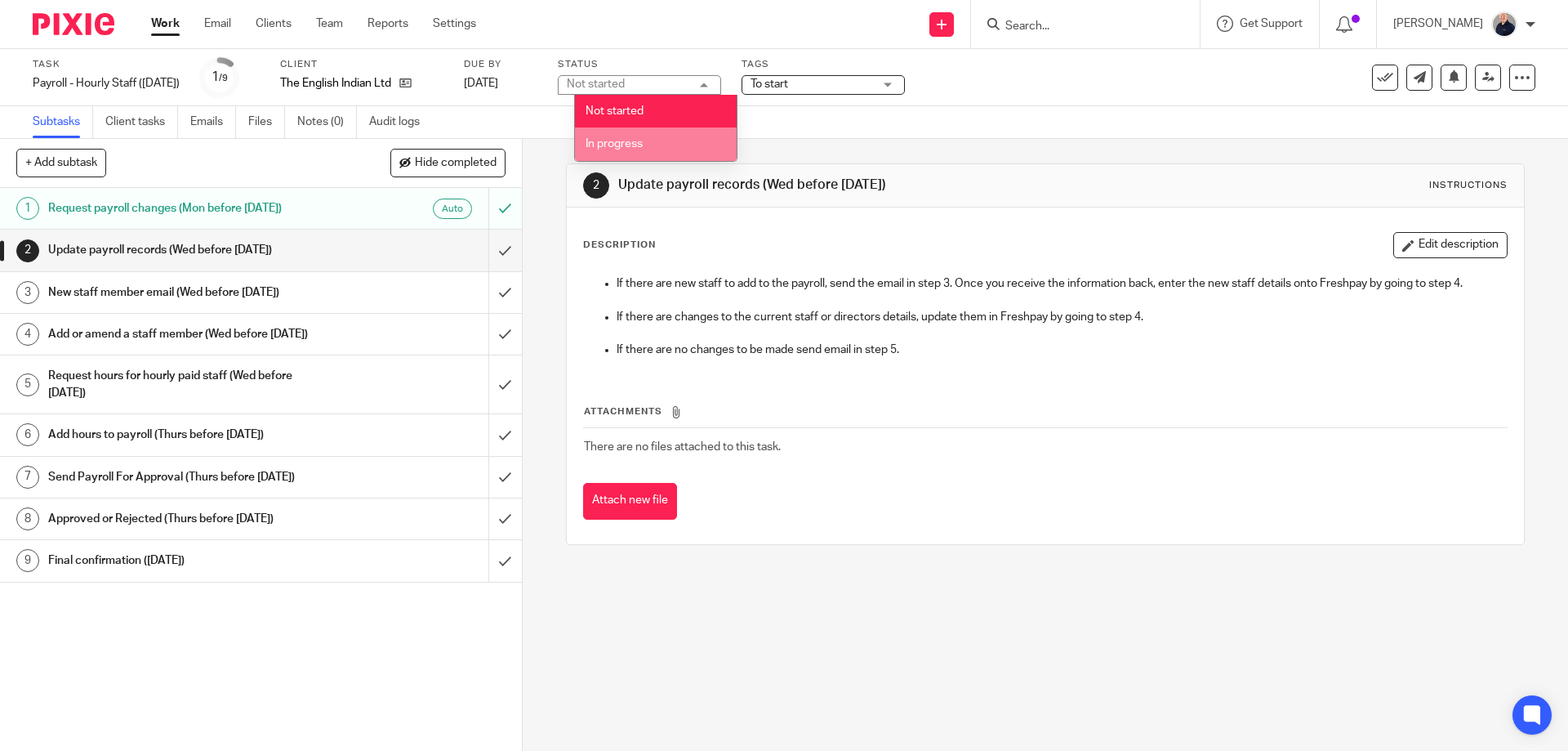
click at [618, 143] on span "In progress" at bounding box center [614, 144] width 57 height 12
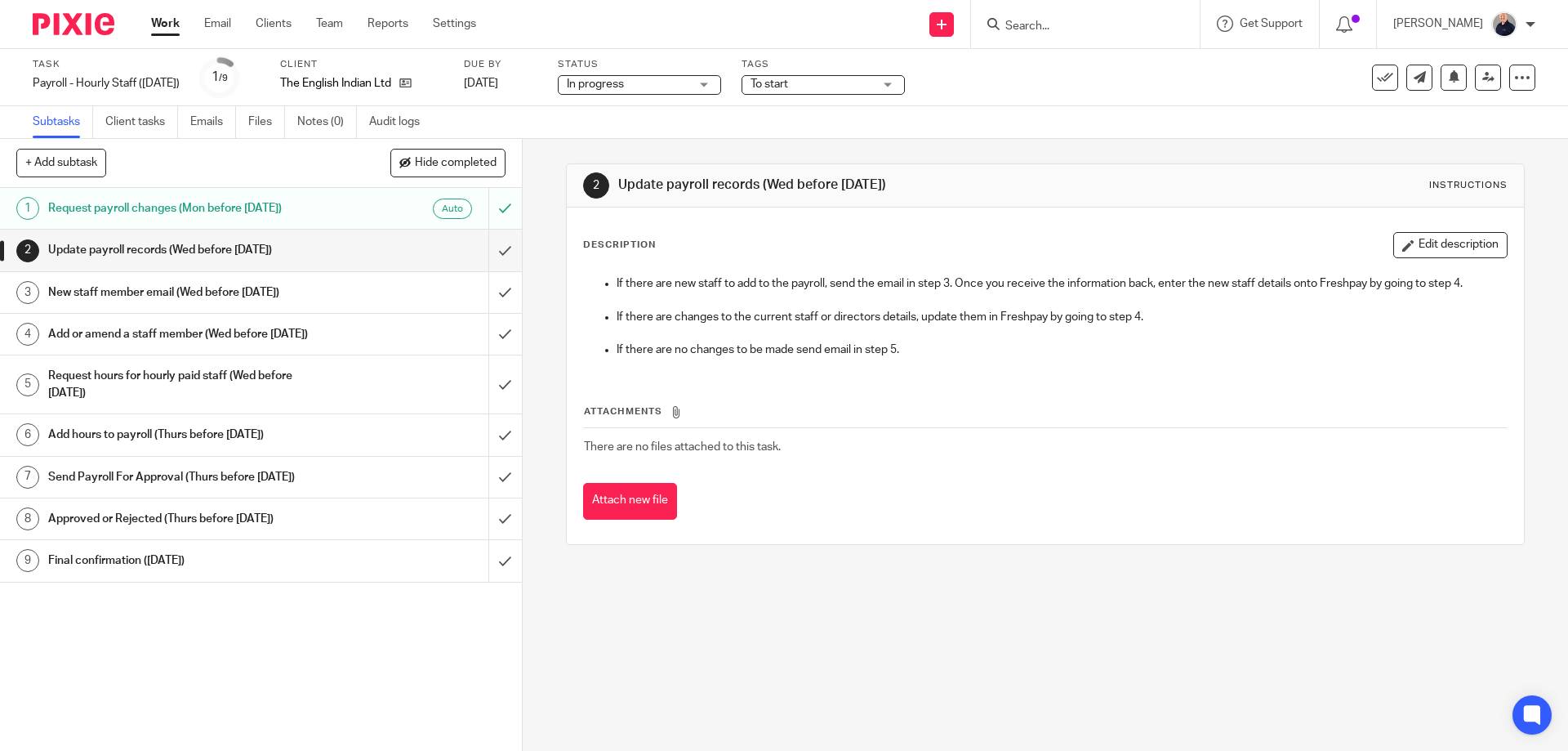
click at [816, 86] on span "To start" at bounding box center [812, 84] width 123 height 17
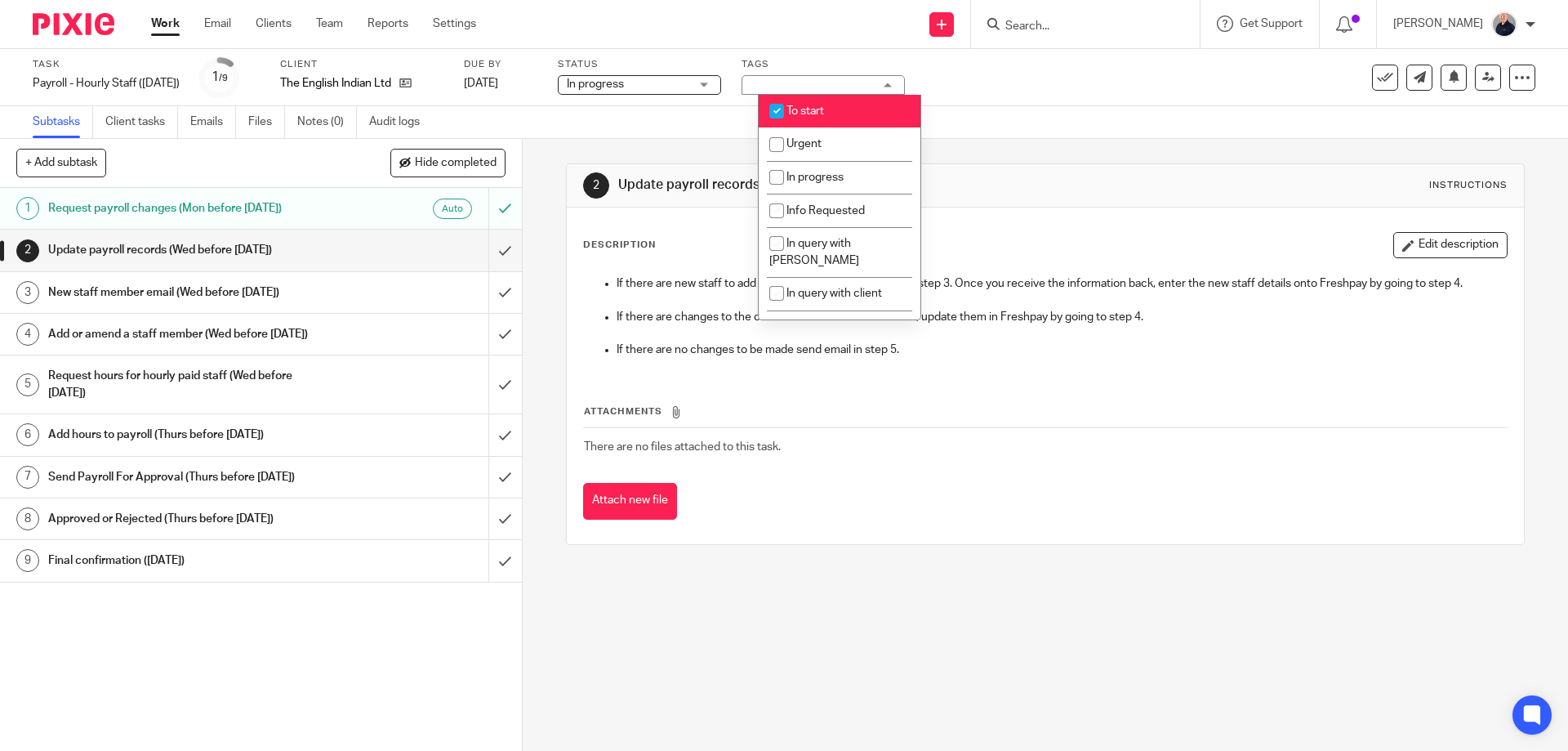
click at [809, 109] on span "To start" at bounding box center [805, 111] width 38 height 12
checkbox input "false"
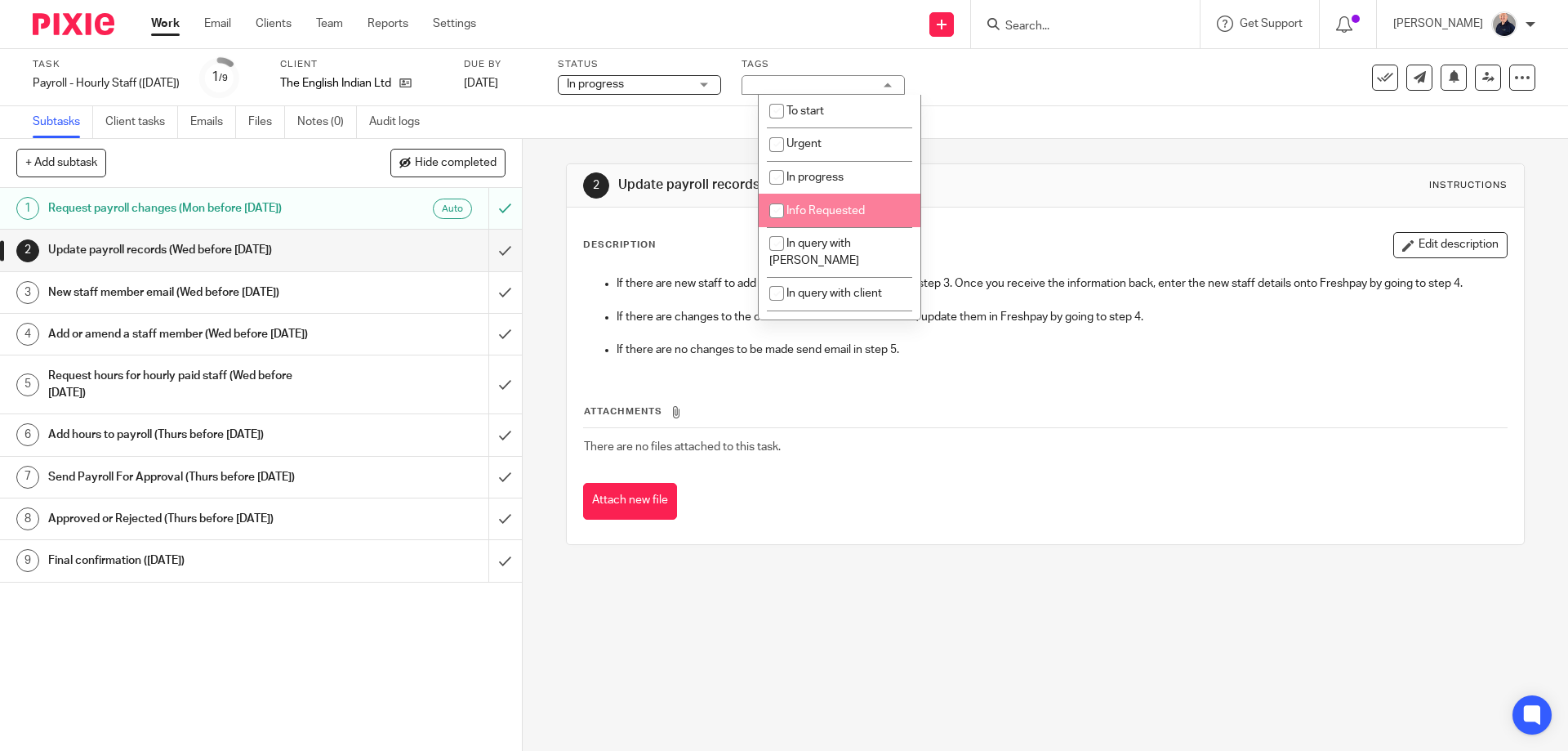
click at [825, 209] on span "Info Requested" at bounding box center [825, 211] width 78 height 12
checkbox input "true"
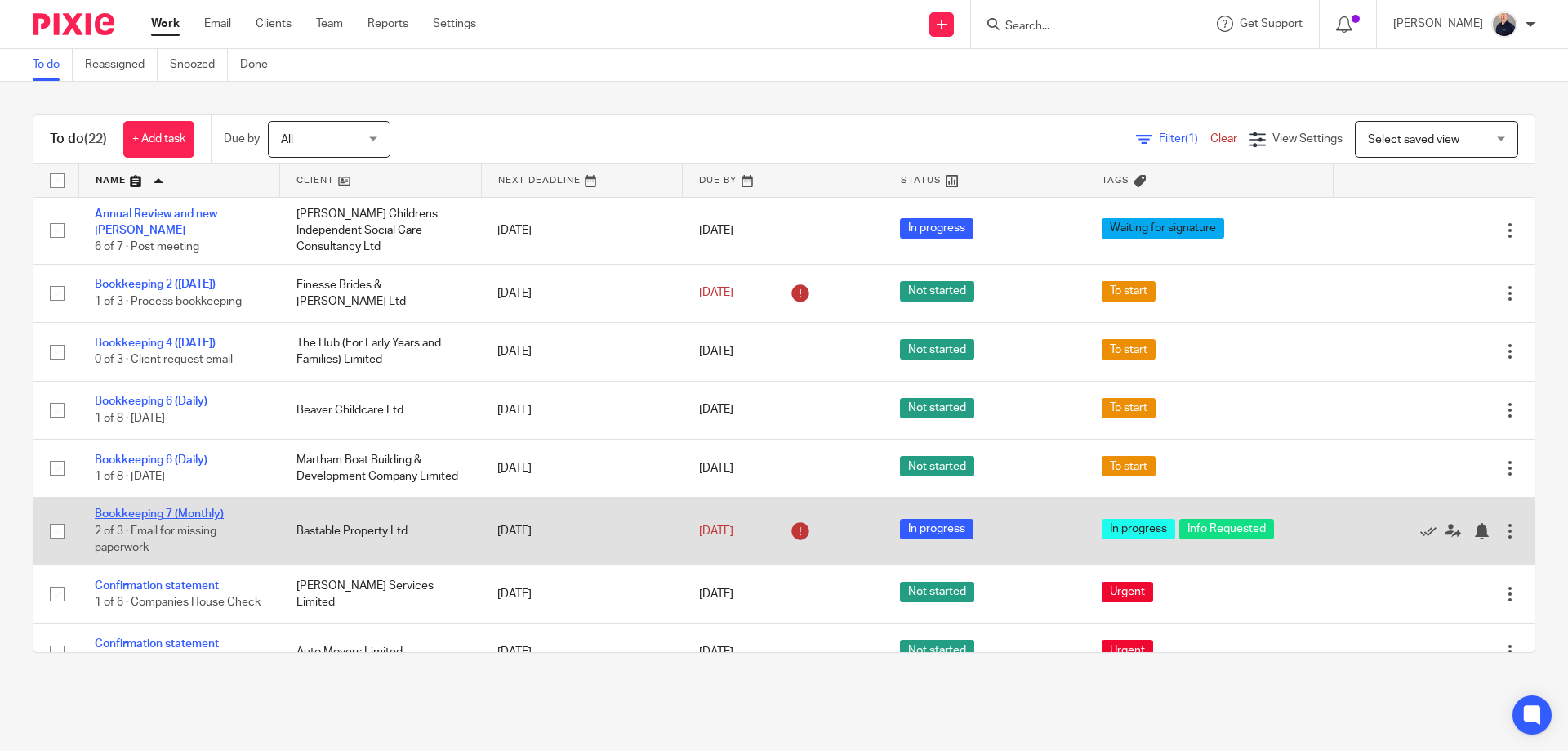
click at [196, 519] on link "Bookkeeping 7 (Monthly)" at bounding box center [159, 515] width 129 height 12
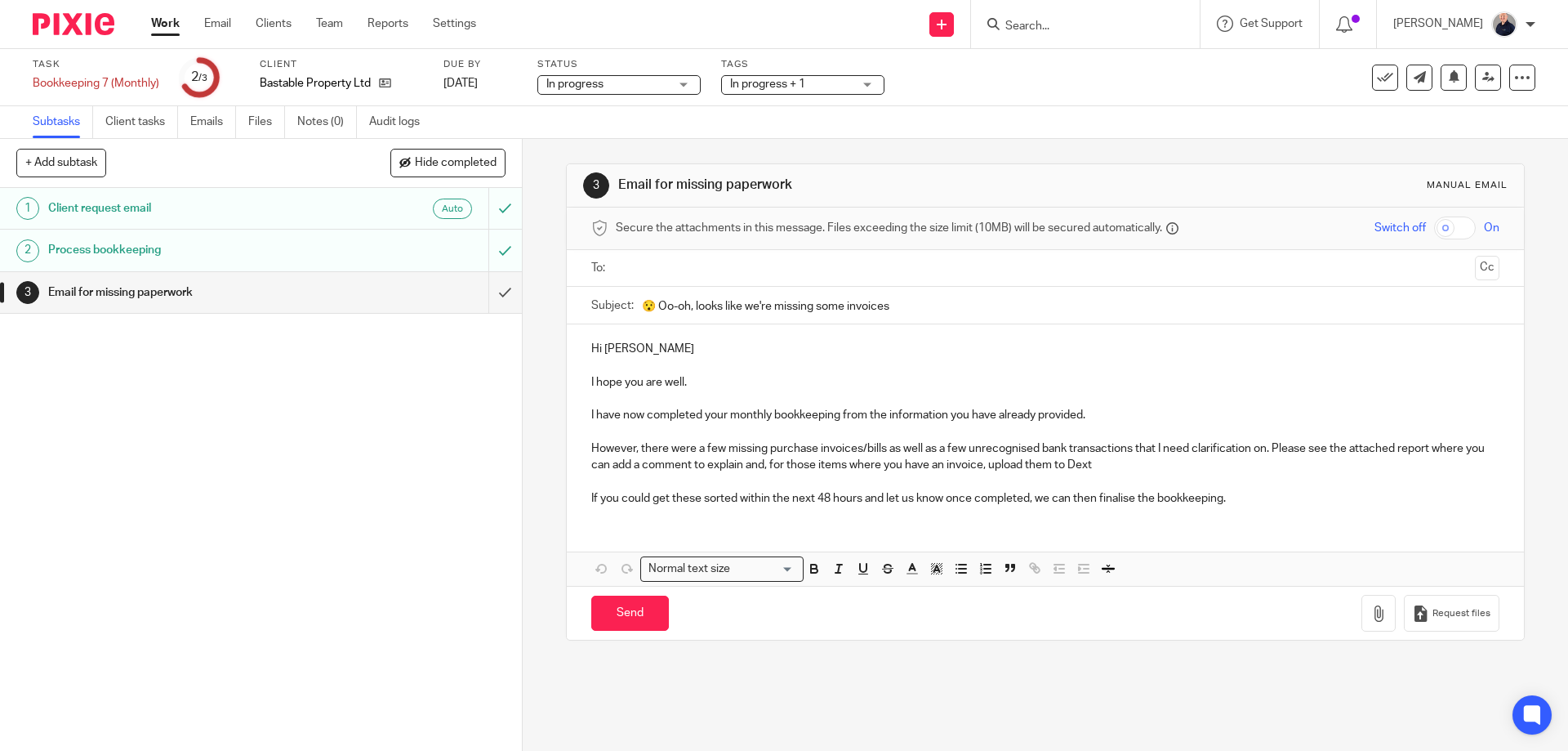
click at [635, 269] on input "text" at bounding box center [1045, 267] width 846 height 18
drag, startPoint x: 701, startPoint y: 351, endPoint x: 702, endPoint y: 300, distance: 51.0
click at [781, 262] on input "text" at bounding box center [1114, 269] width 710 height 32
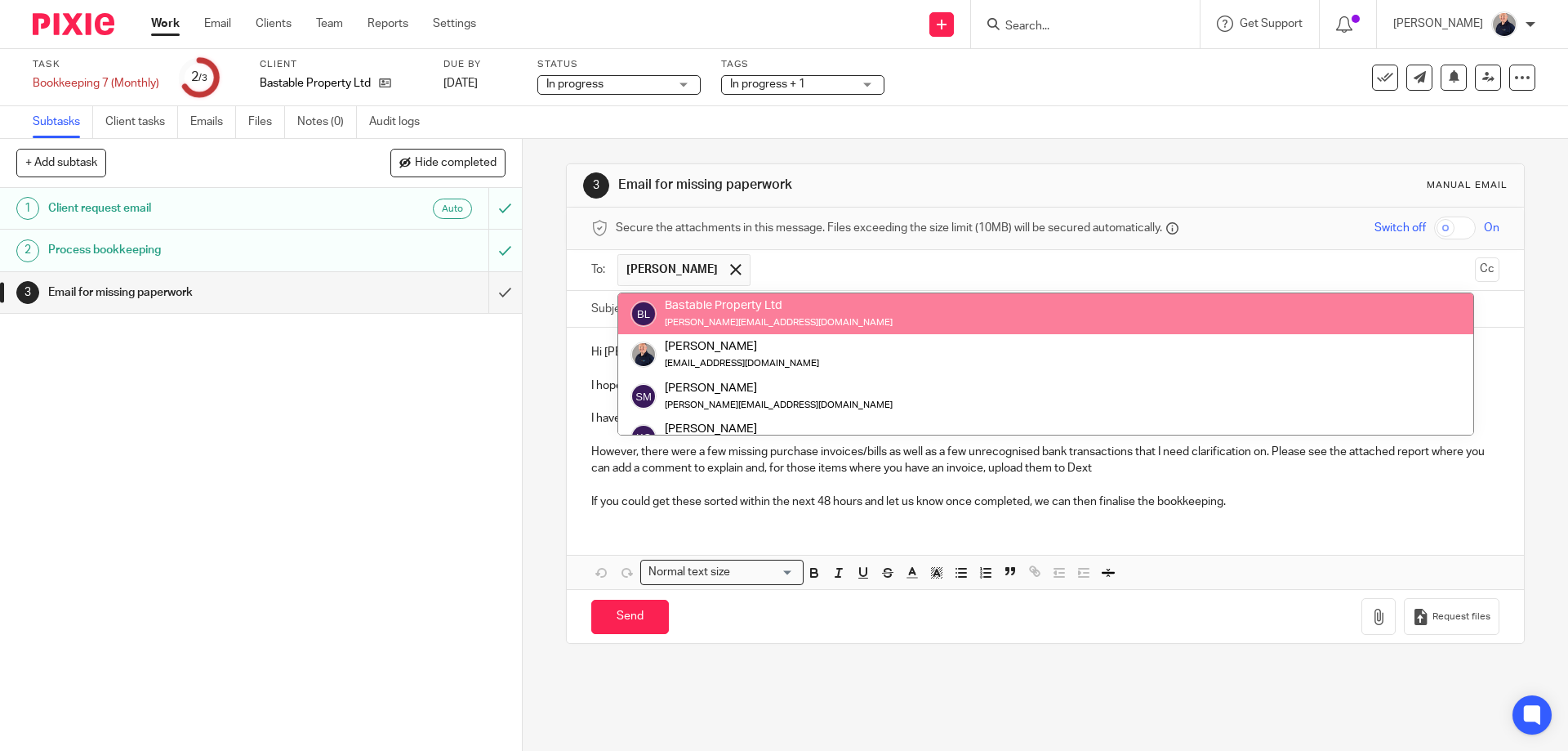
click at [785, 272] on input "text" at bounding box center [1114, 269] width 710 height 32
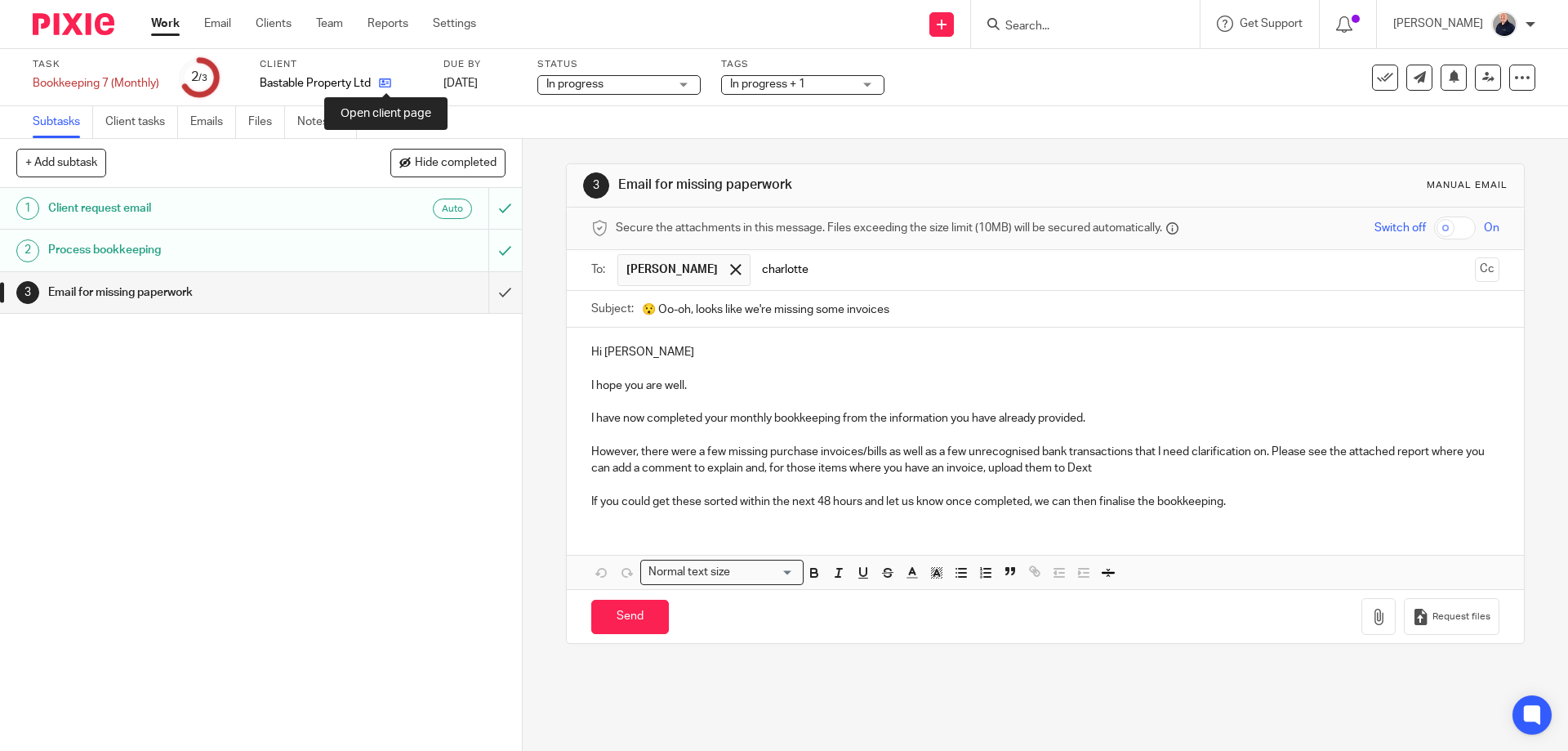
type input "charlotte"
click at [389, 83] on icon at bounding box center [384, 82] width 13 height 13
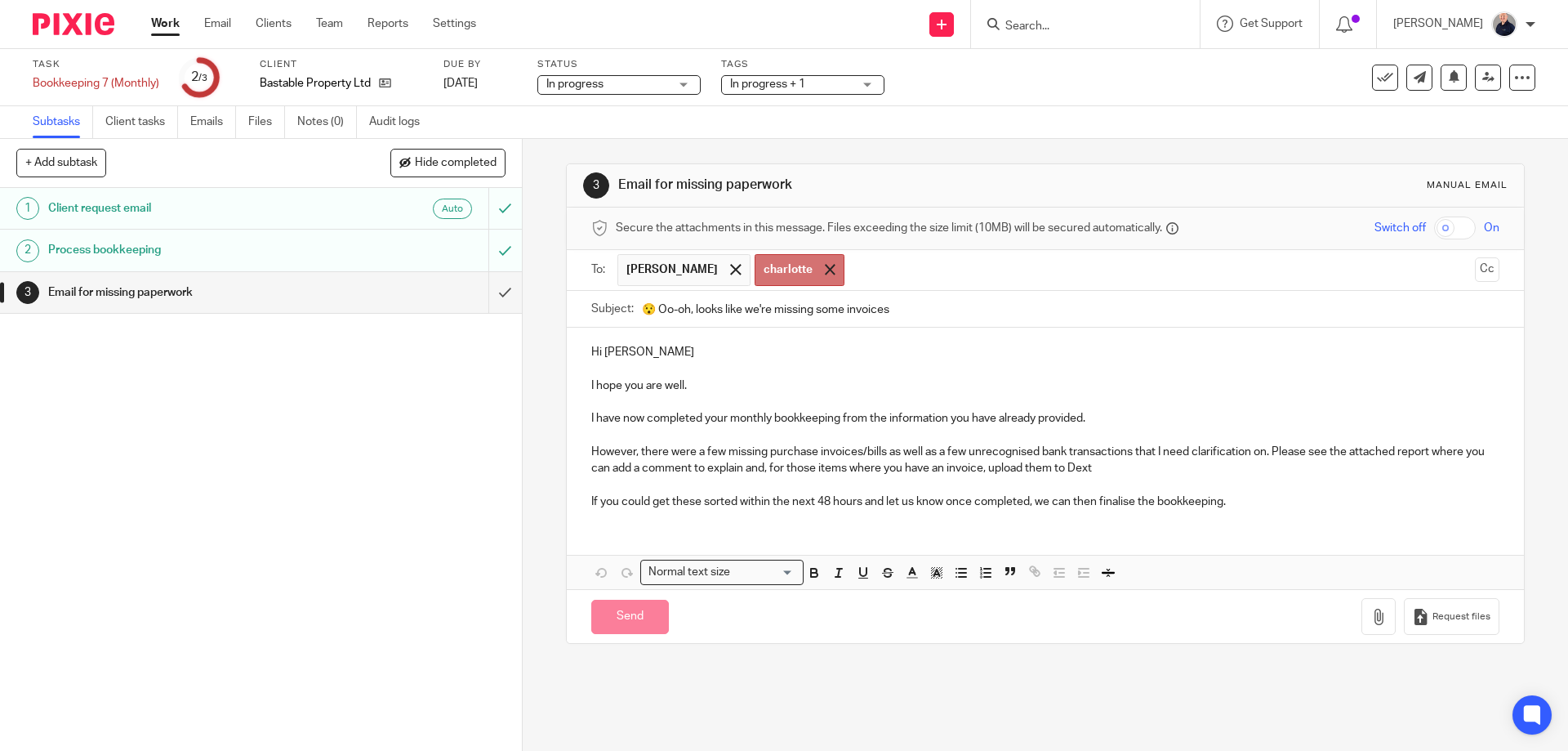
click at [825, 268] on span at bounding box center [830, 268] width 11 height 11
click at [812, 269] on input "text" at bounding box center [1114, 269] width 710 height 32
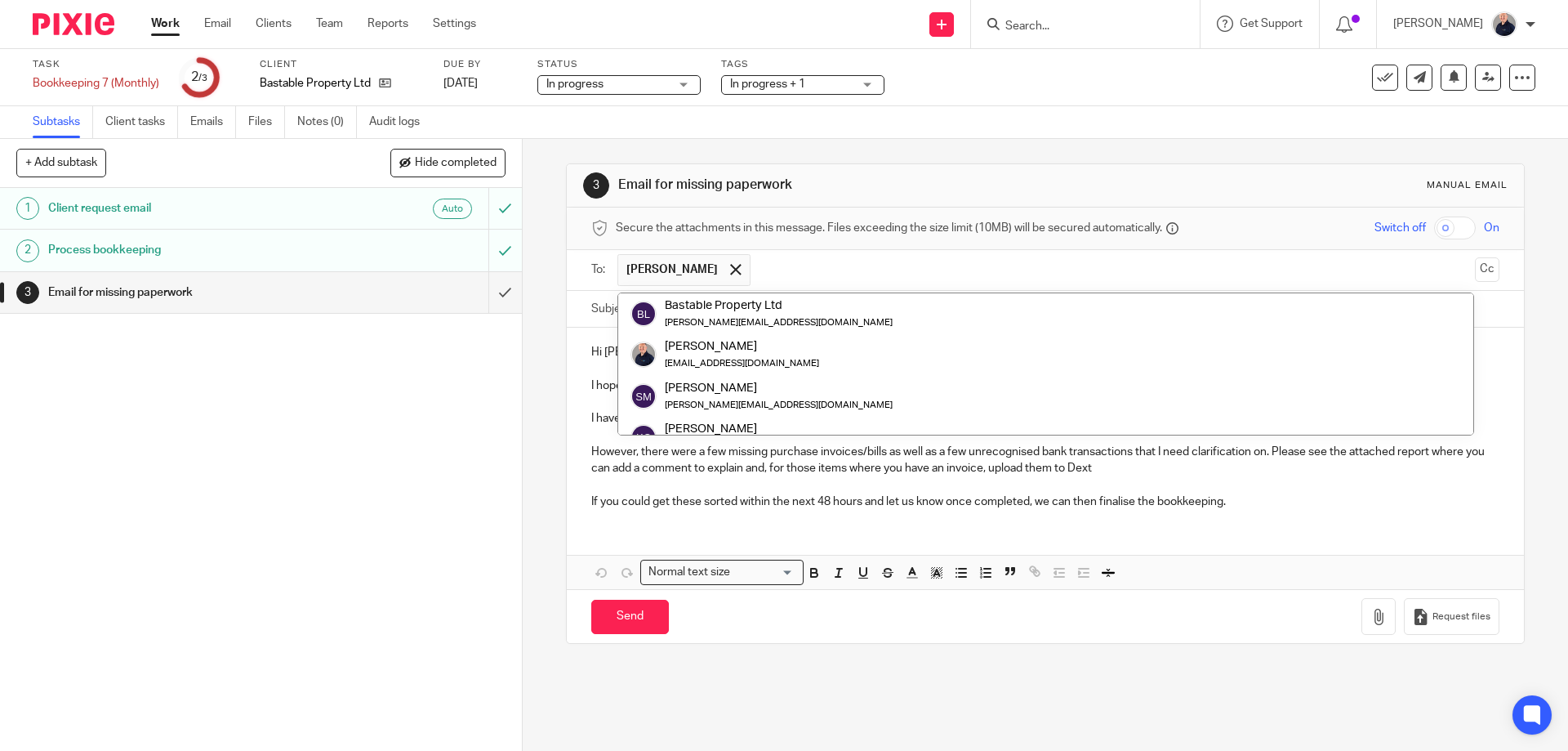
paste input "charlotte@photos.co.uk"
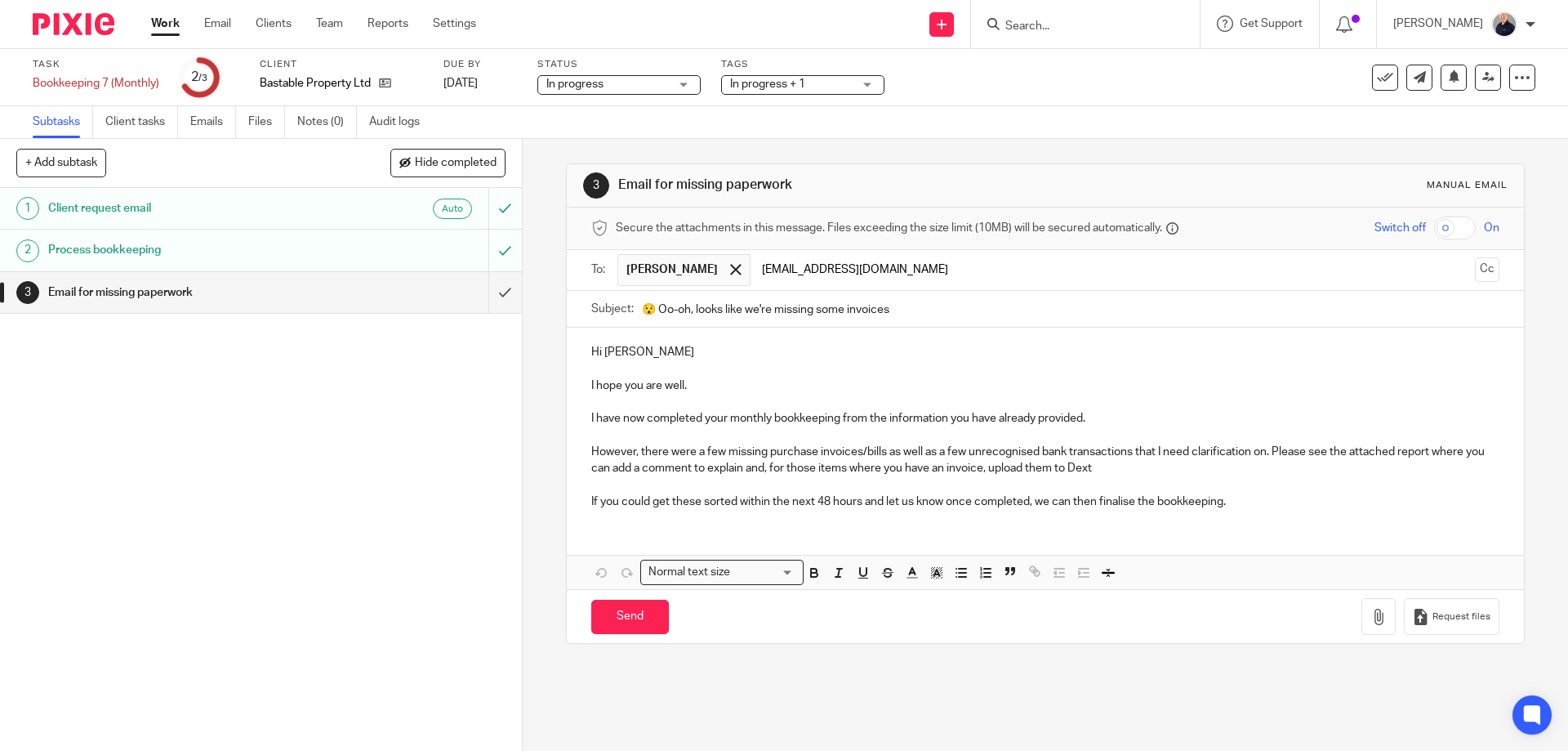
type input "charlotte@photos.co.uk"
click at [884, 358] on p "Hi James" at bounding box center [1045, 352] width 907 height 16
click at [1370, 617] on icon "button" at bounding box center [1378, 616] width 16 height 16
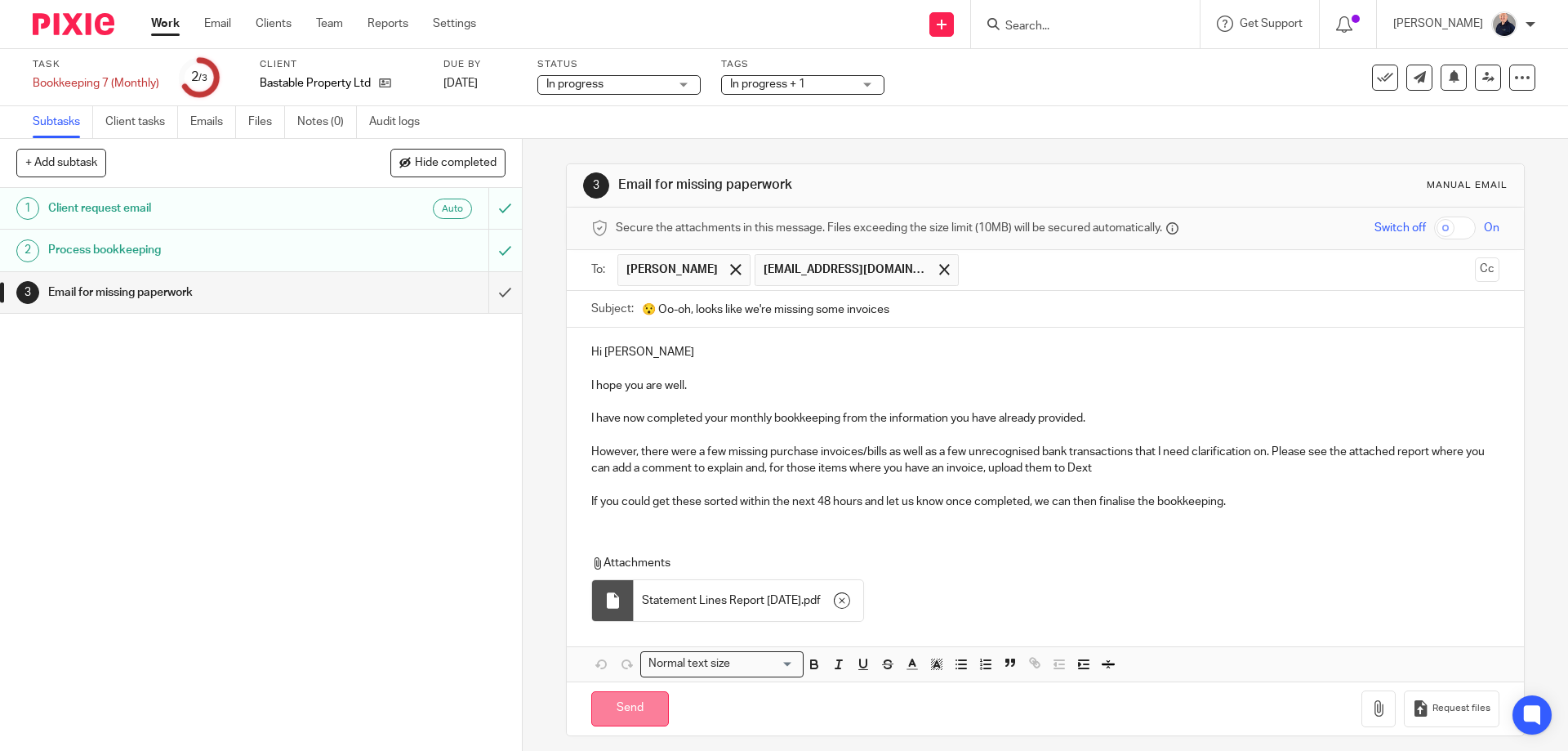
click at [618, 706] on input "Send" at bounding box center [630, 709] width 77 height 35
click at [785, 83] on span "In progress + 1" at bounding box center [768, 84] width 76 height 12
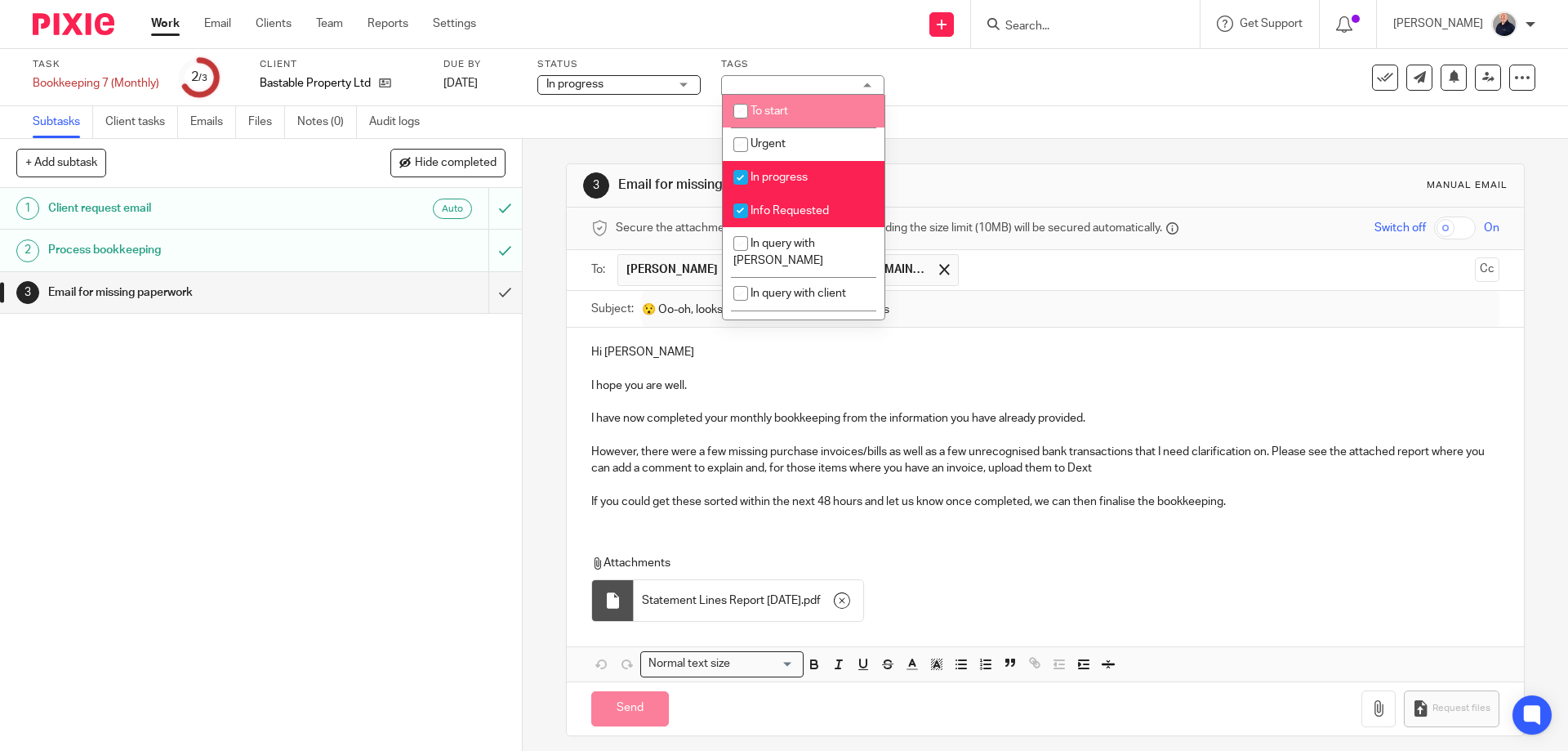
type input "Sent"
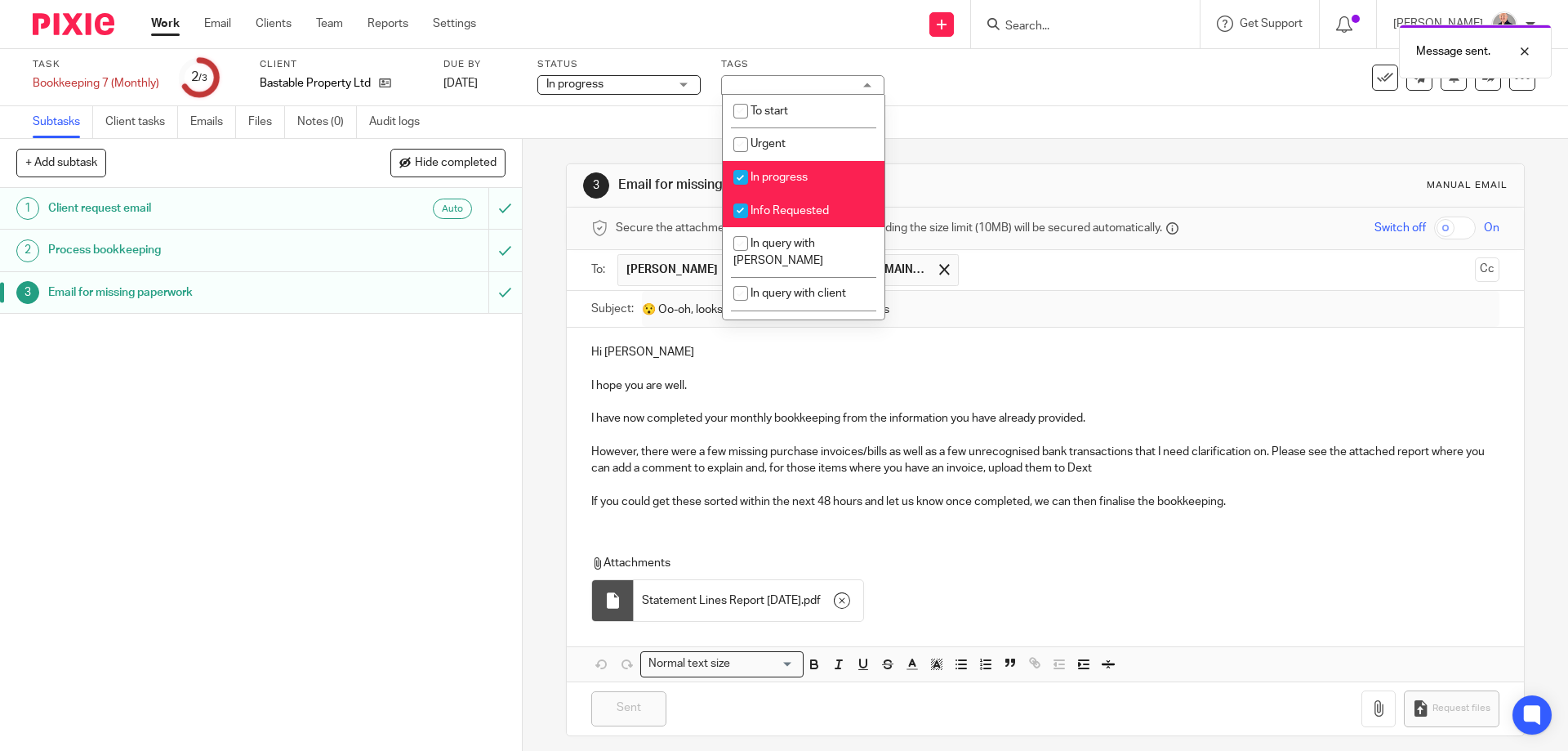
click at [770, 180] on span "In progress" at bounding box center [779, 177] width 57 height 12
checkbox input "false"
click at [777, 209] on span "Info Requested" at bounding box center [789, 211] width 78 height 12
checkbox input "false"
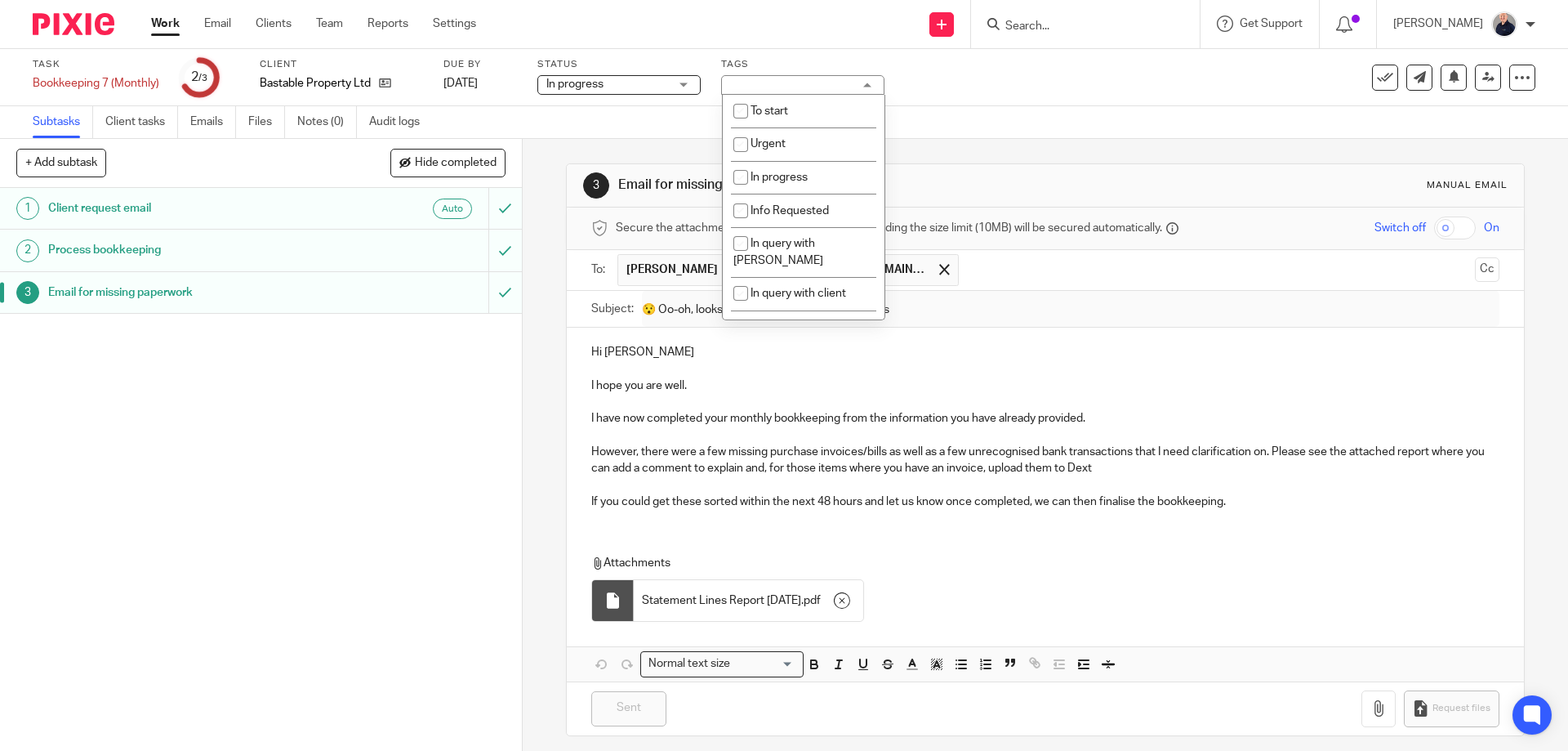
click at [166, 21] on link "Work" at bounding box center [166, 23] width 29 height 16
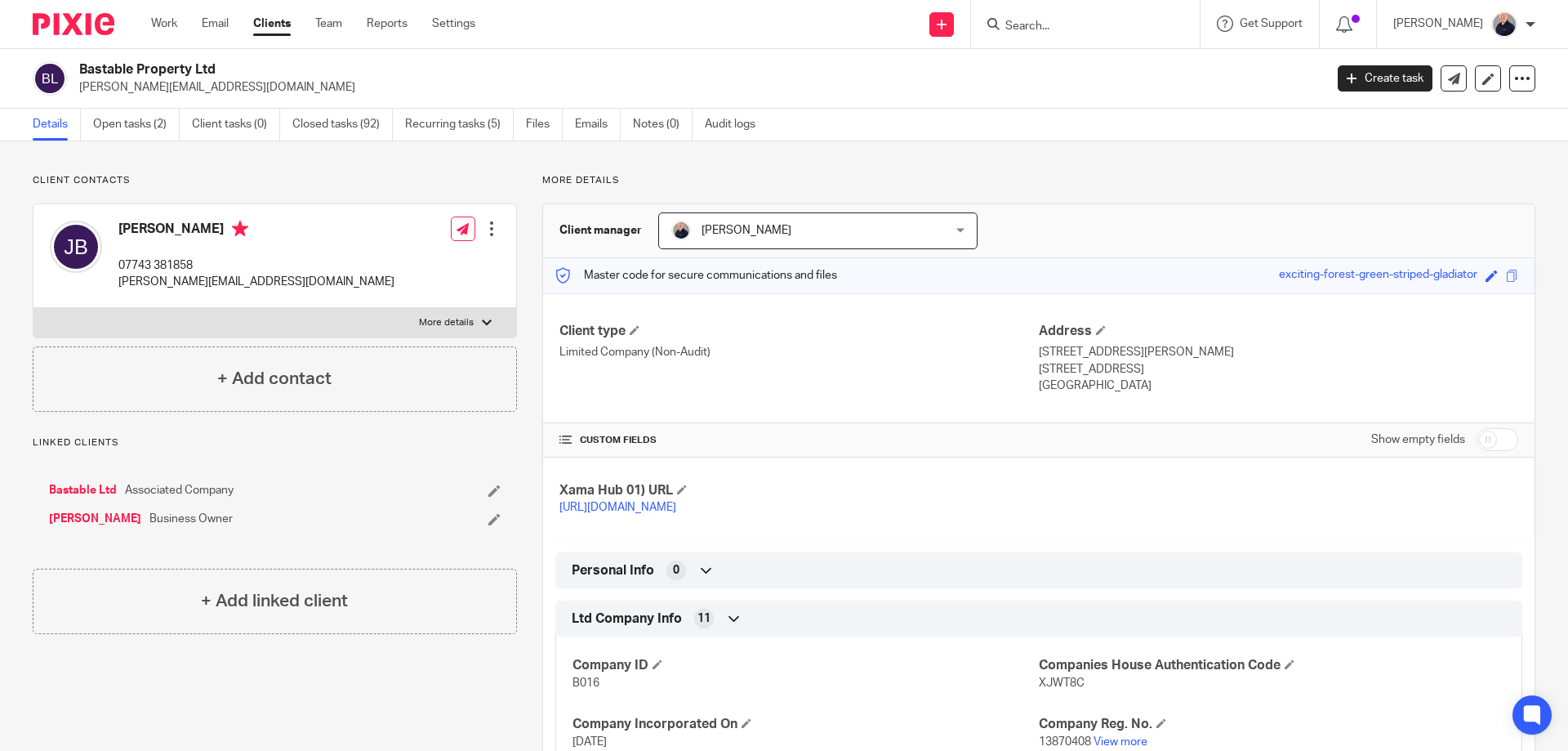
click at [85, 488] on link "Bastable Ltd" at bounding box center [83, 490] width 68 height 16
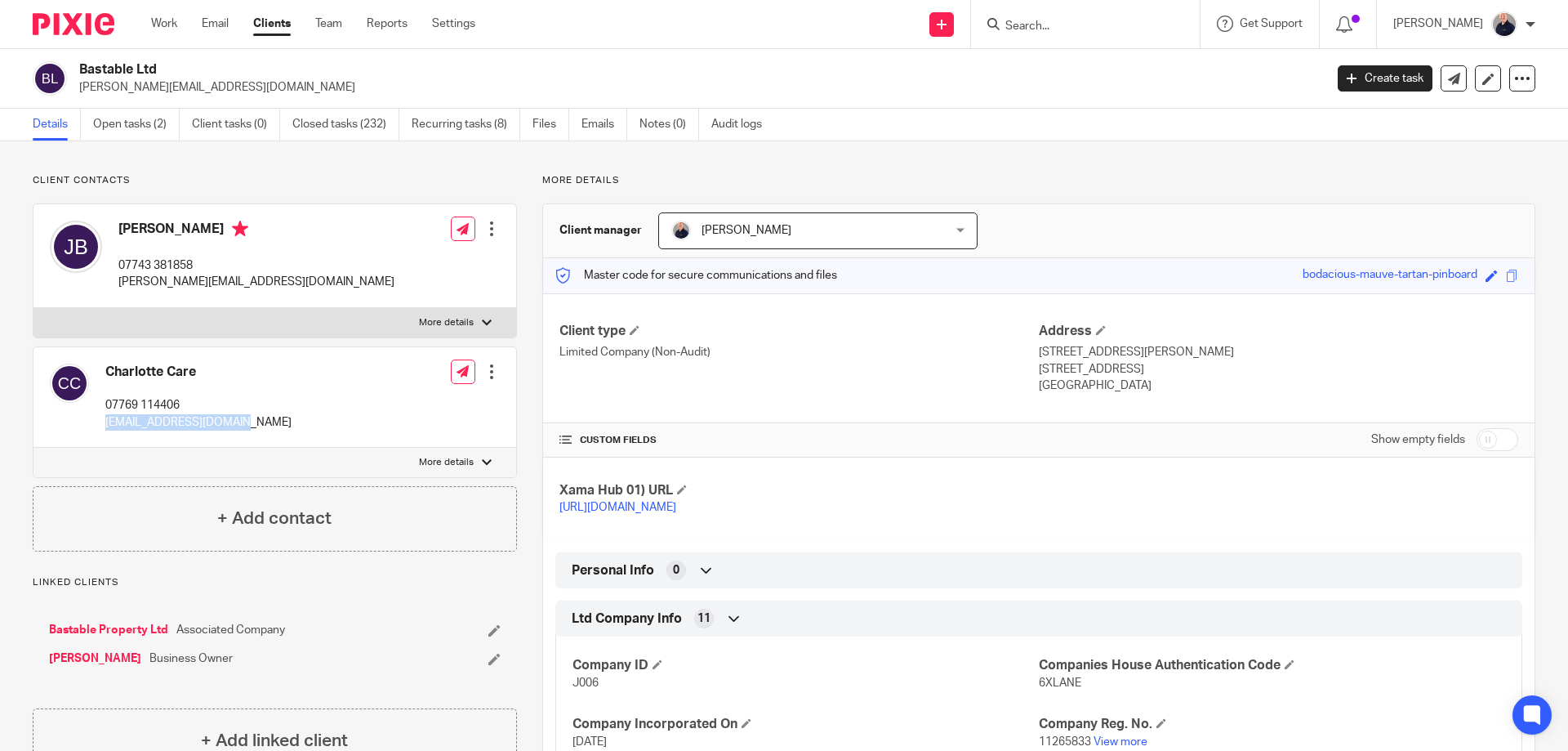
drag, startPoint x: 200, startPoint y: 424, endPoint x: 105, endPoint y: 430, distance: 95.2
click at [105, 430] on div "Charlotte Care 07769 114406 charlotte@photos.co.uk Edit contact Create client f…" at bounding box center [275, 397] width 482 height 101
copy p "charlotte@photos.co.uk"
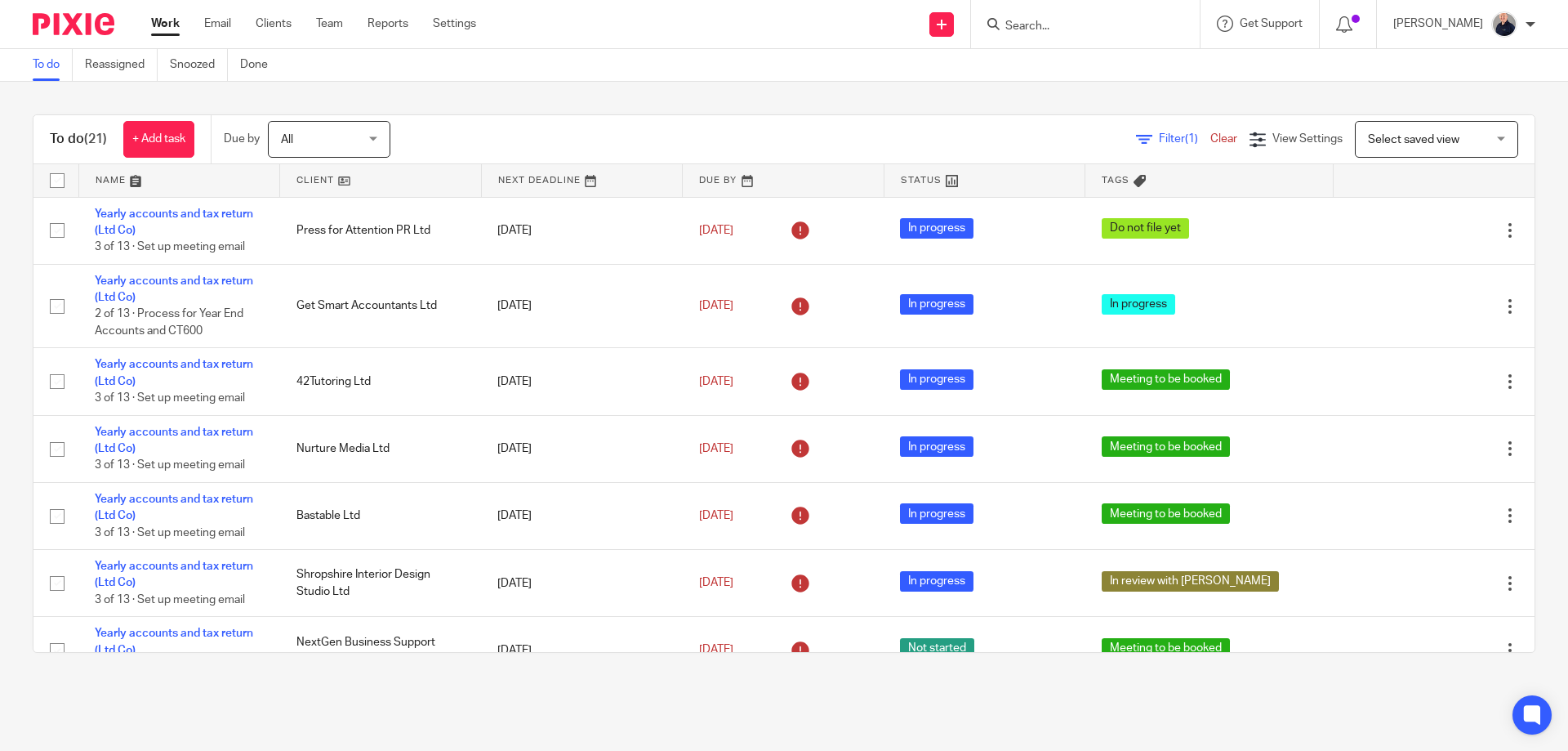
click at [103, 177] on link at bounding box center [179, 181] width 200 height 33
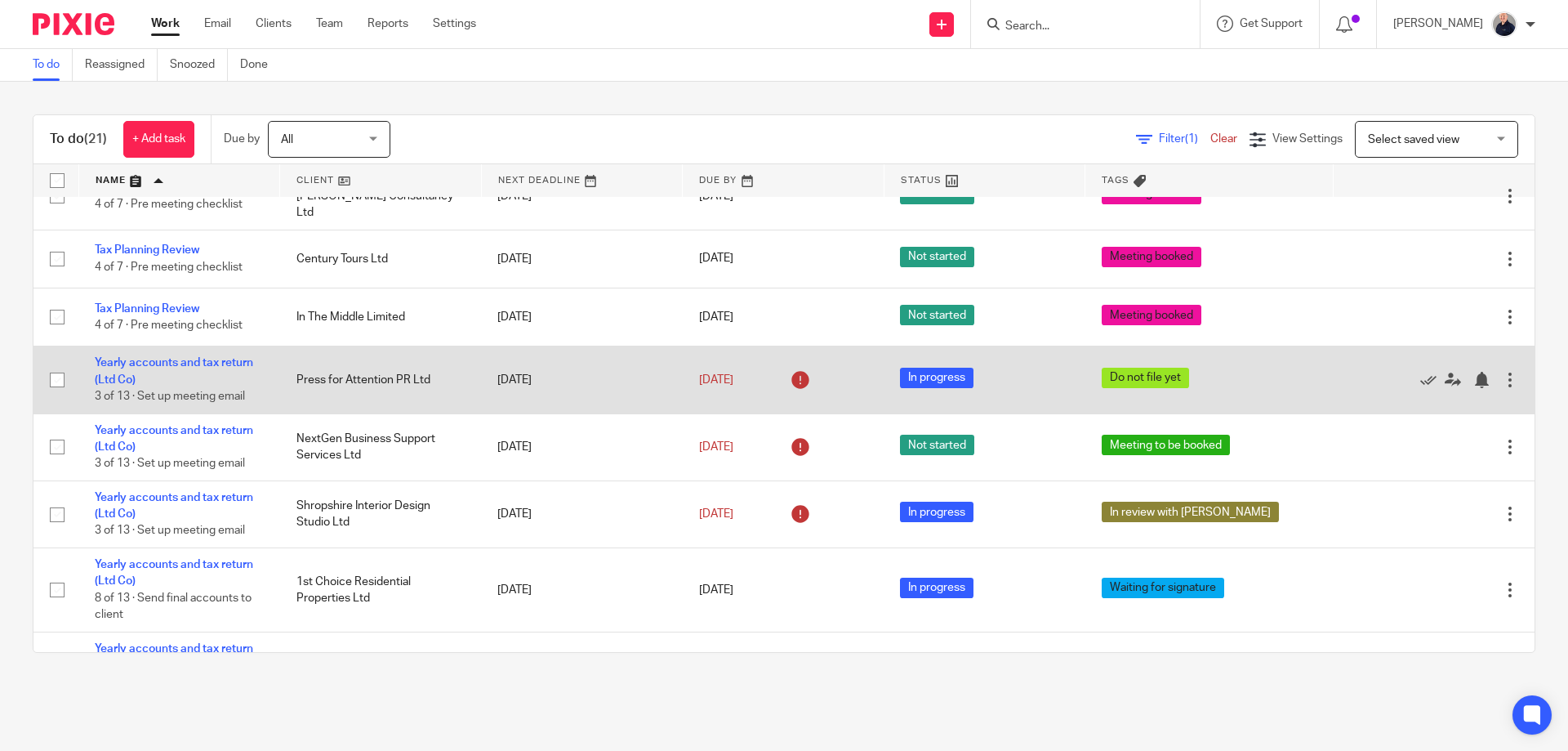
scroll to position [872, 0]
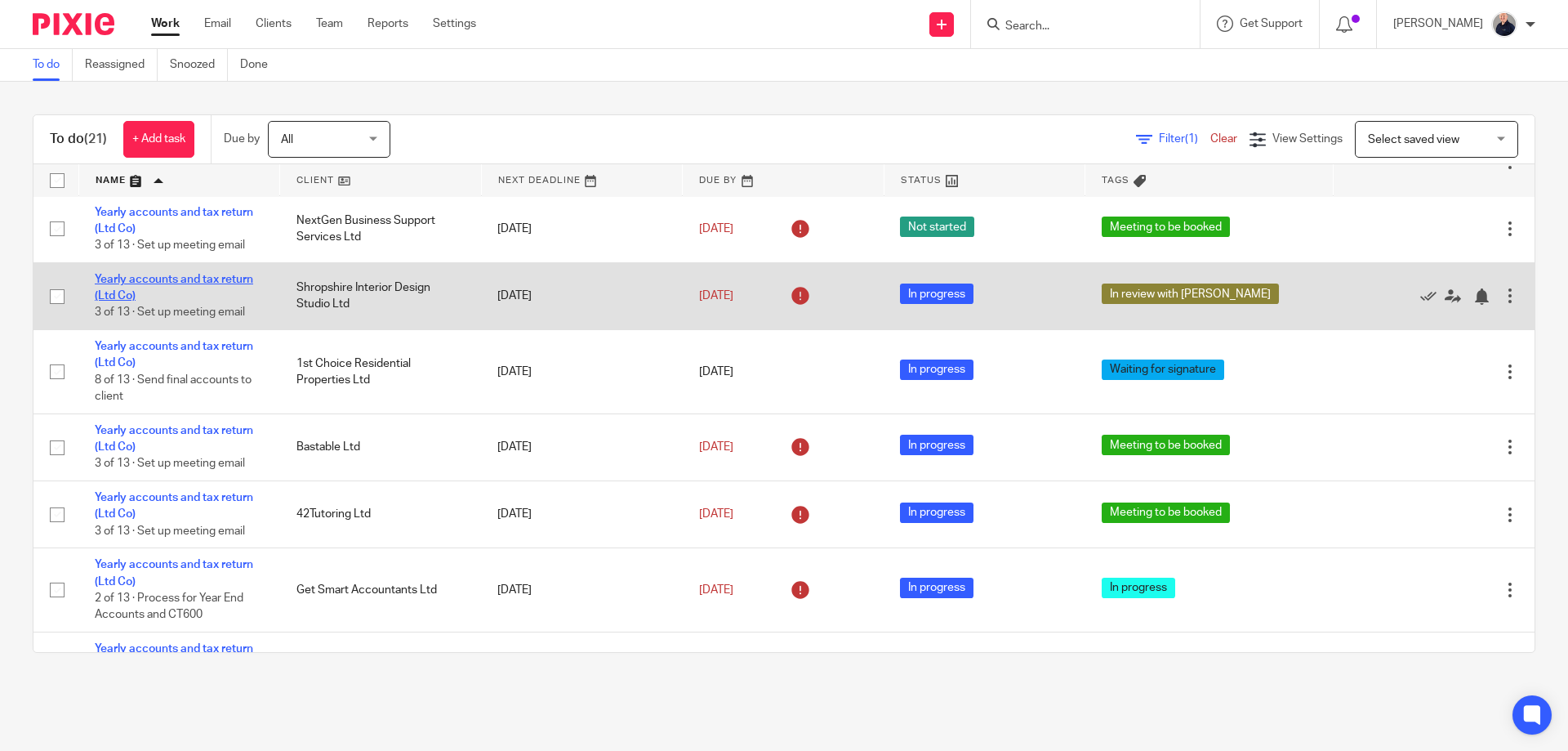
click at [186, 301] on link "Yearly accounts and tax return (Ltd Co)" at bounding box center [174, 288] width 159 height 28
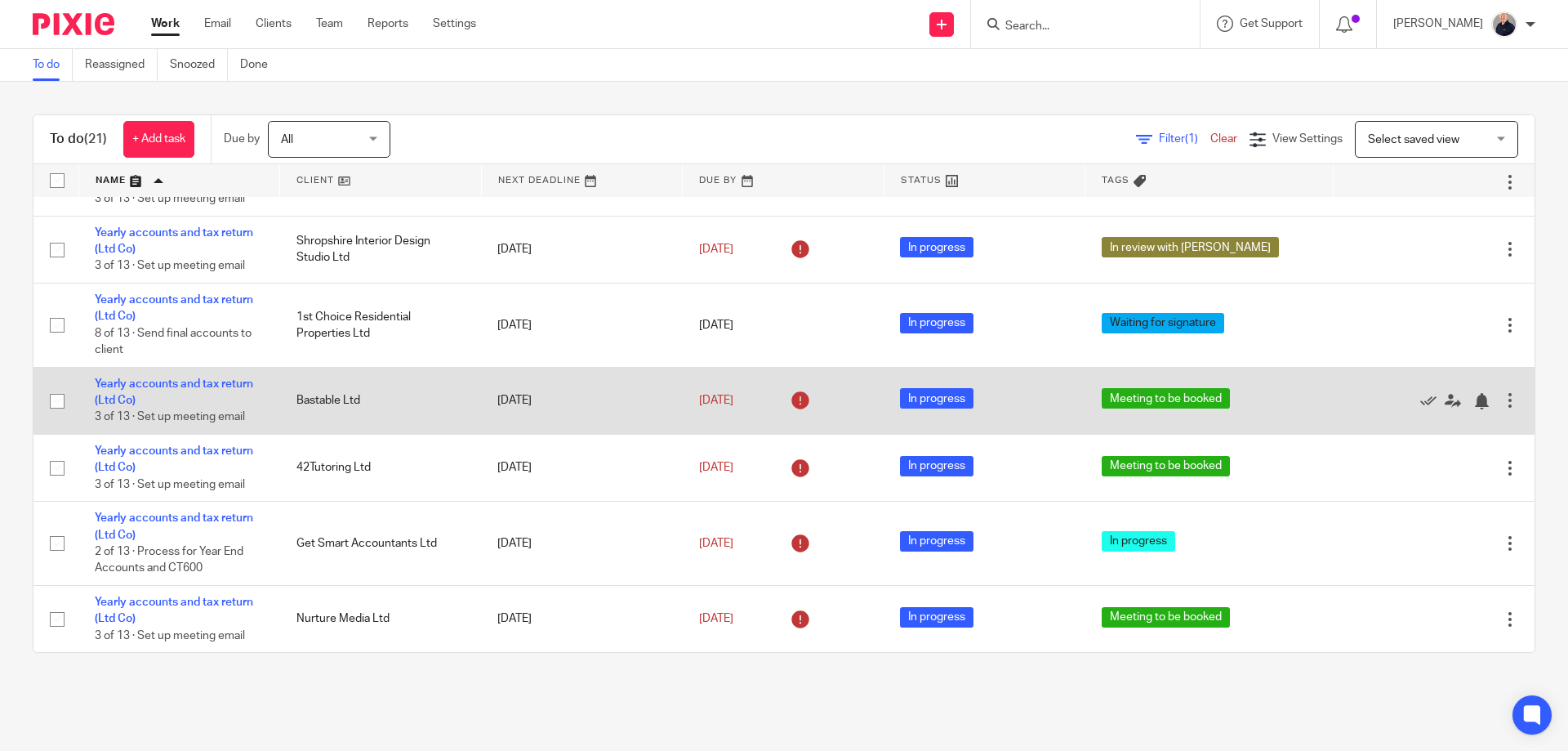
scroll to position [725, 0]
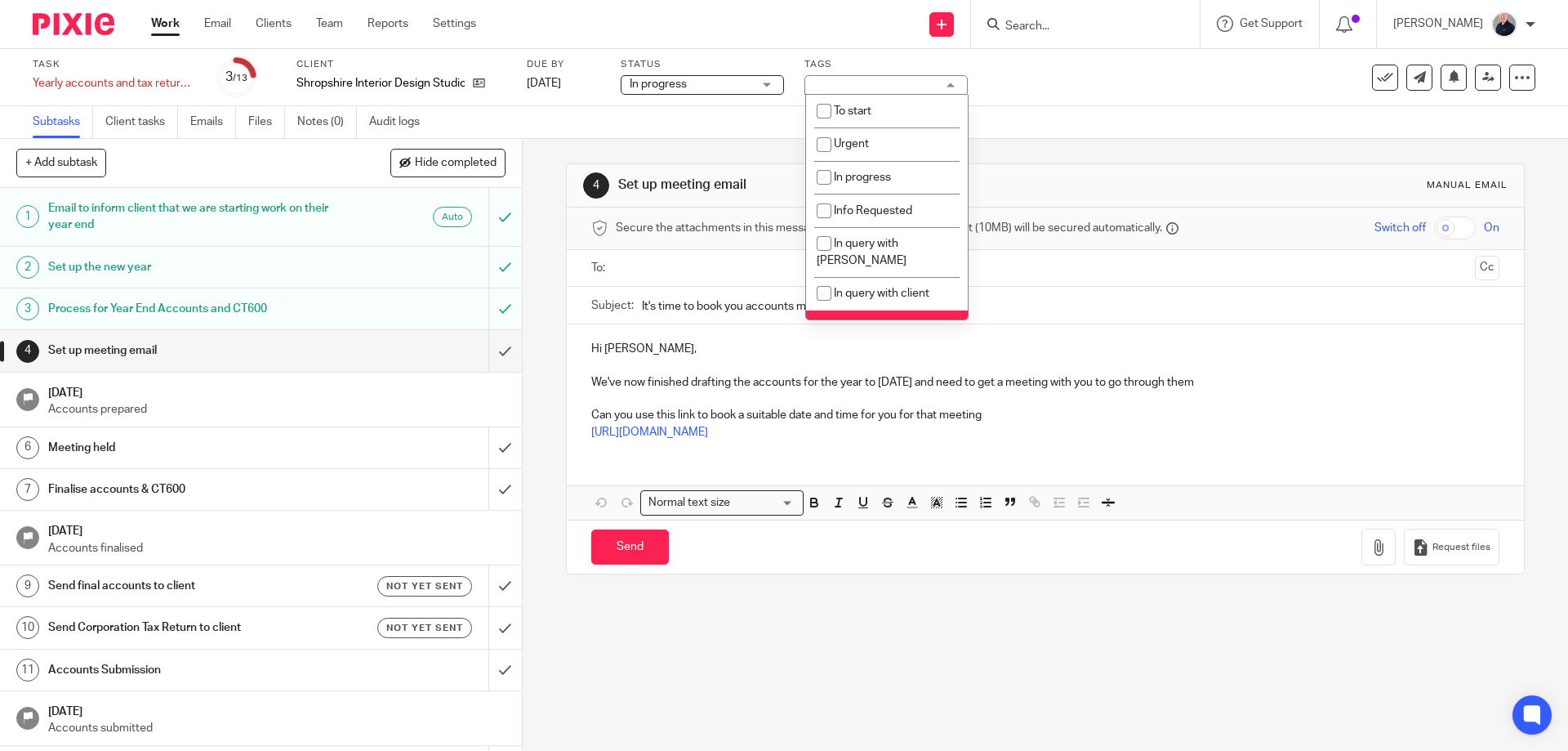
click at [854, 321] on span "In review with Paul" at bounding box center [861, 335] width 90 height 29
checkbox input "false"
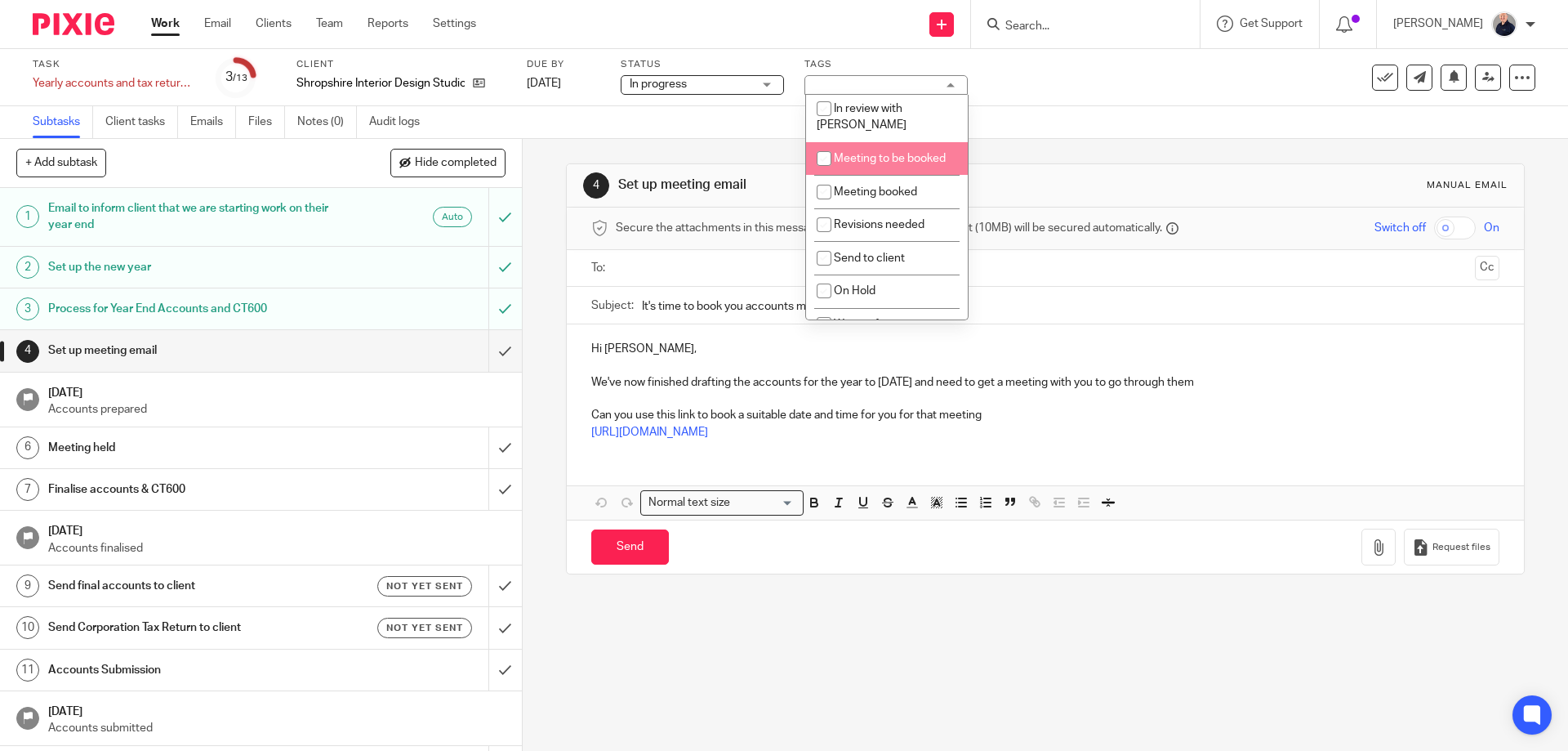
click at [887, 142] on li "Meeting to be booked" at bounding box center [886, 159] width 162 height 34
checkbox input "true"
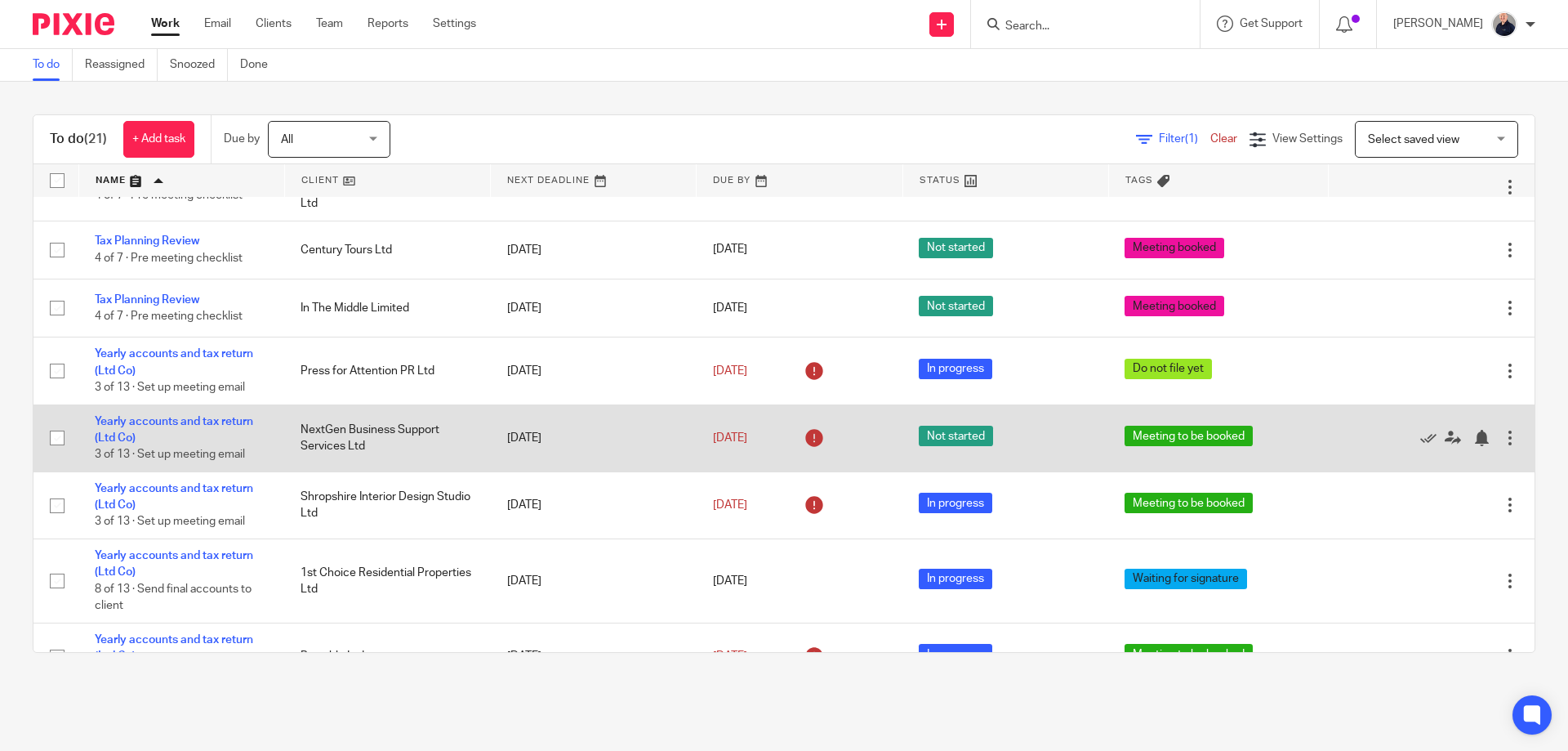
scroll to position [872, 0]
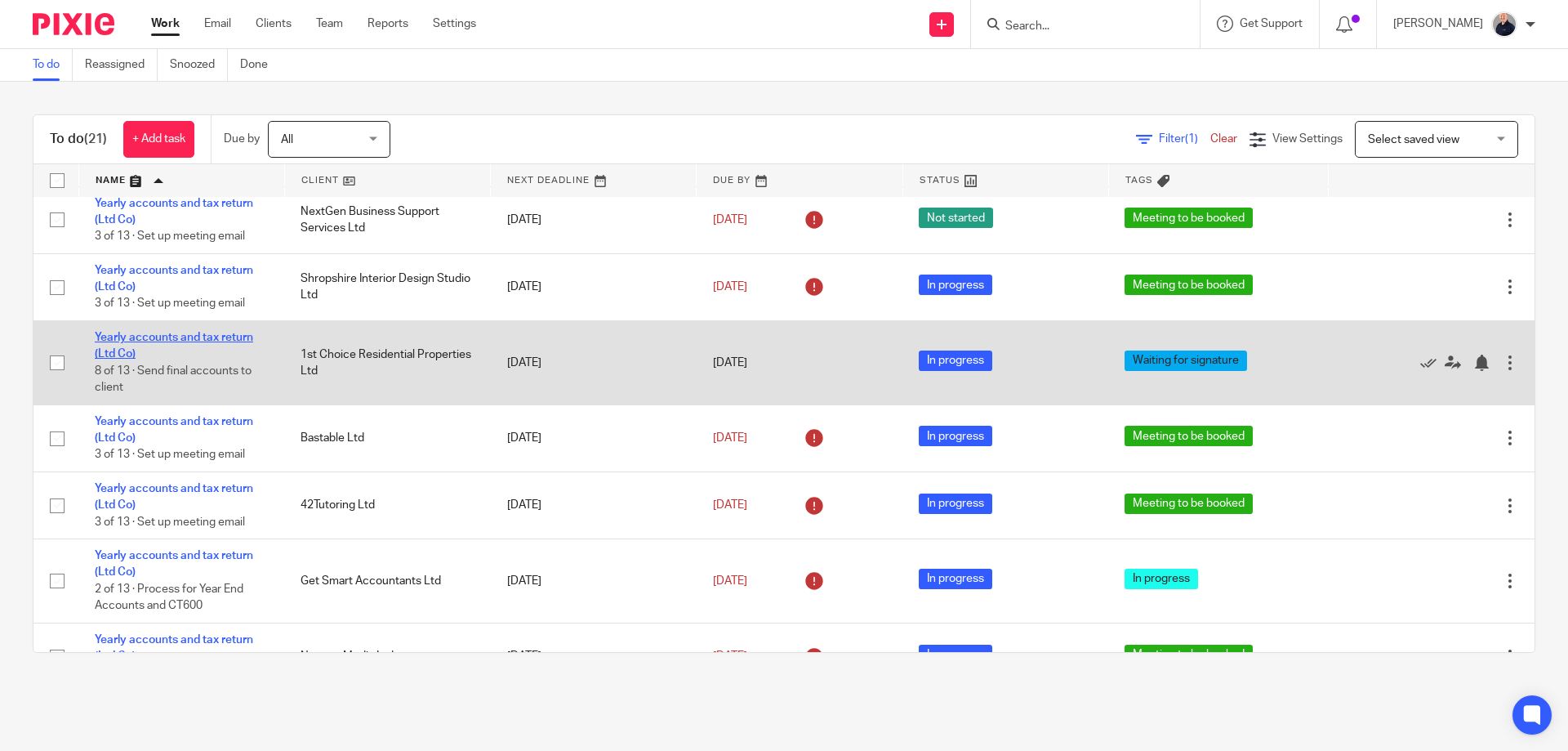
click at [161, 360] on link "Yearly accounts and tax return (Ltd Co)" at bounding box center [174, 345] width 159 height 28
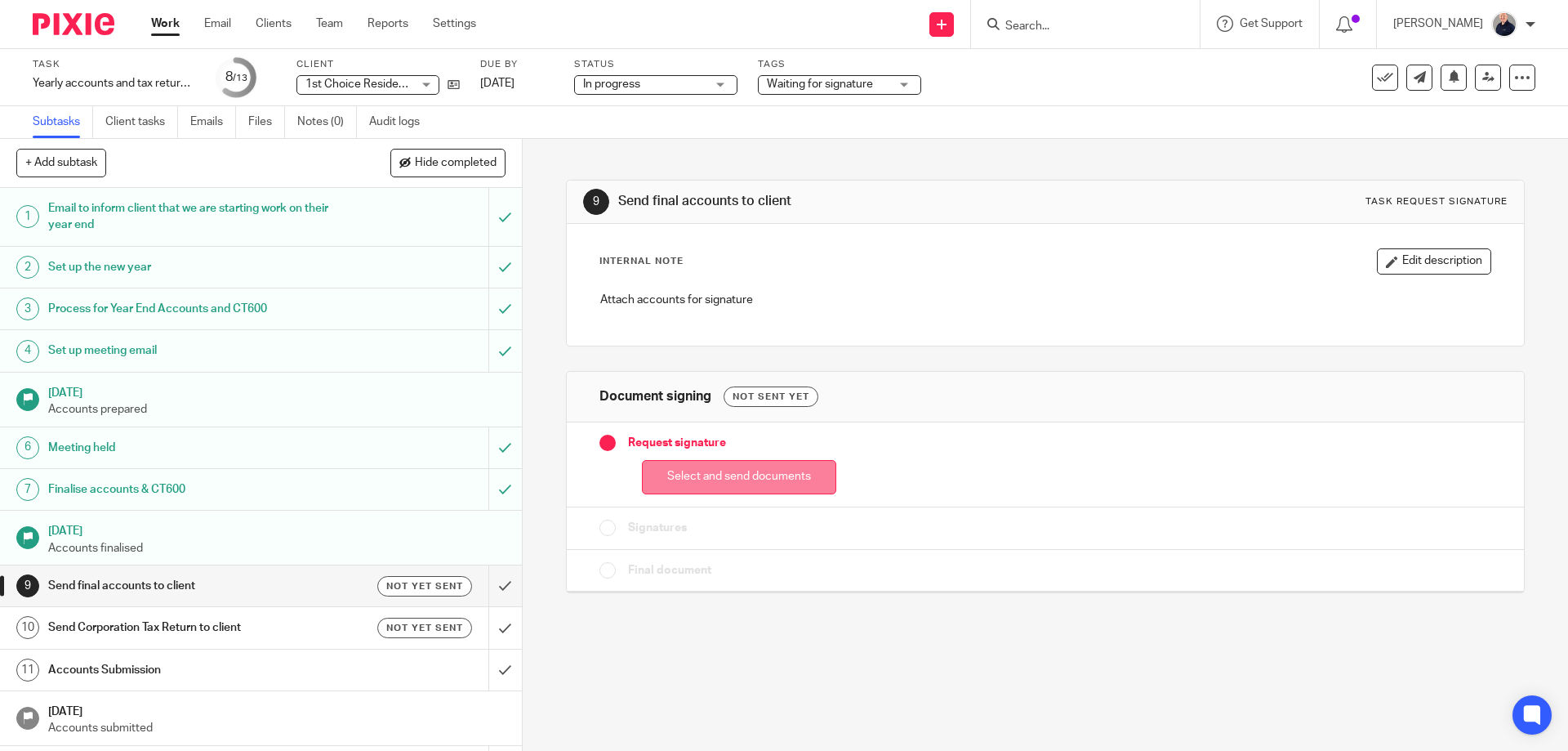
click at [727, 479] on button "Select and send documents" at bounding box center [739, 478] width 195 height 35
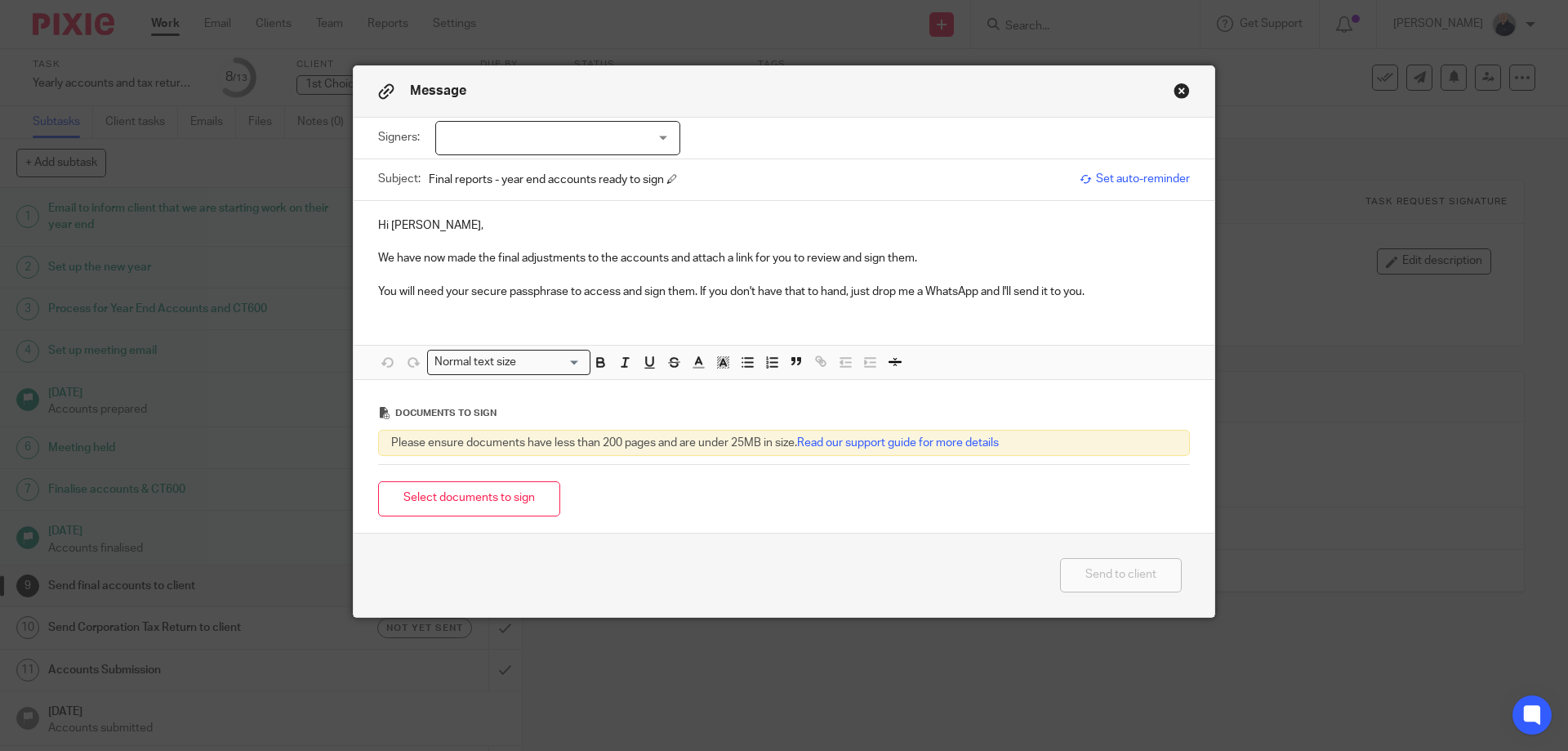
click at [525, 141] on div at bounding box center [558, 138] width 245 height 34
click at [506, 165] on li "Thomas Woodcock" at bounding box center [551, 172] width 243 height 34
checkbox input "true"
click at [441, 223] on p "Hi Thomas," at bounding box center [784, 225] width 812 height 16
click at [473, 496] on button "Select documents to sign" at bounding box center [470, 499] width 182 height 35
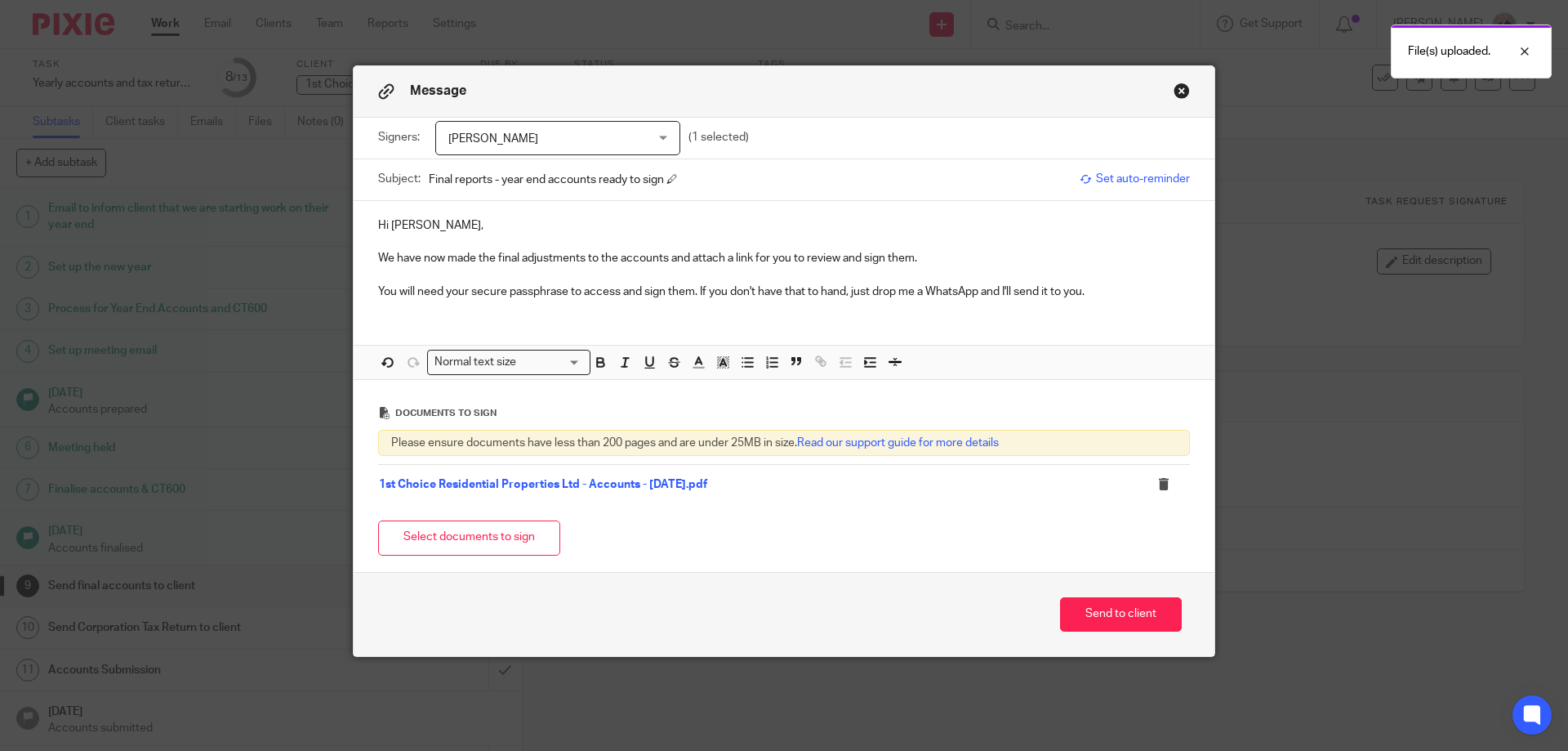
click at [929, 259] on p "We have now made the final adjustments to the accounts and attach a link for yo…" at bounding box center [784, 258] width 812 height 16
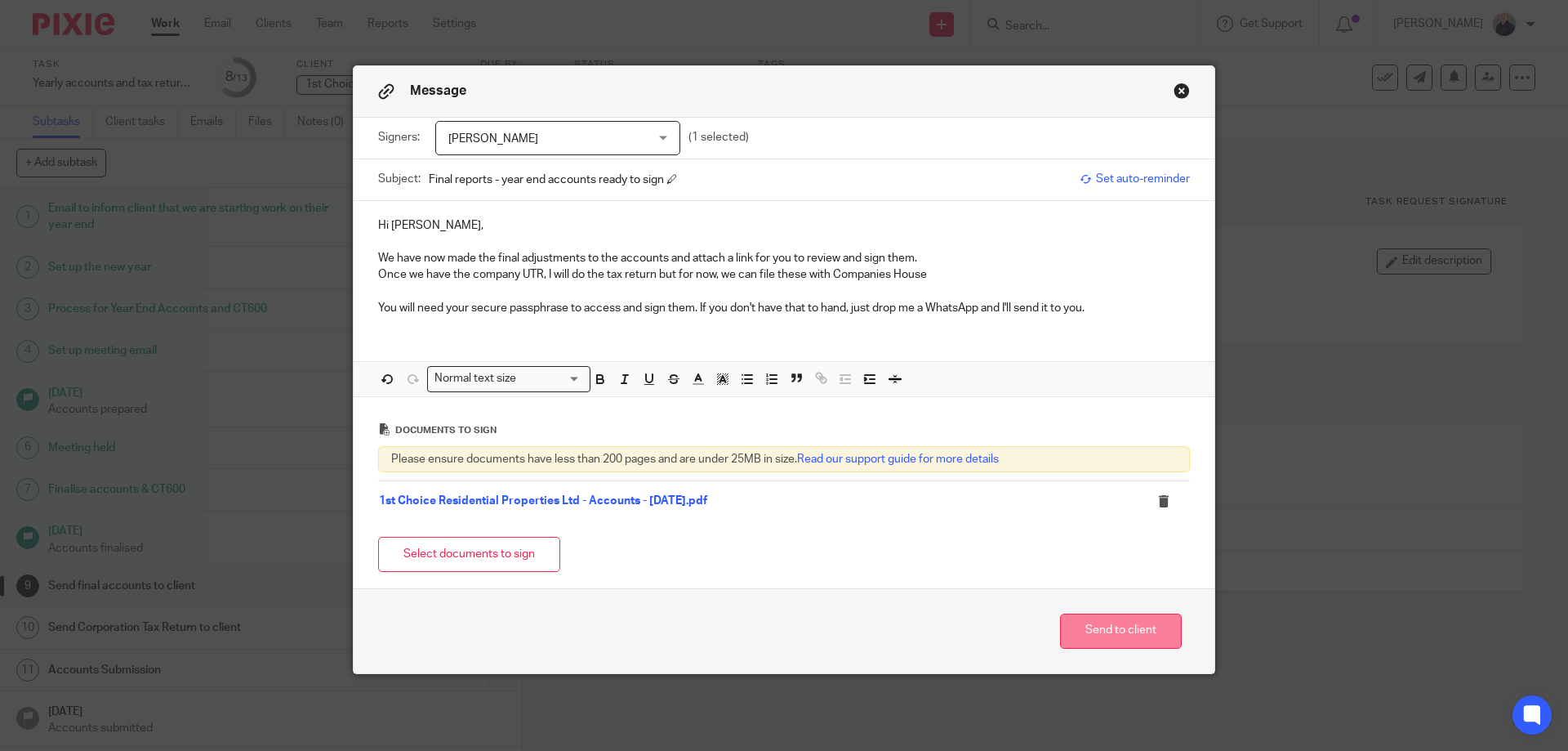
click at [1096, 631] on button "Send to client" at bounding box center [1122, 631] width 122 height 35
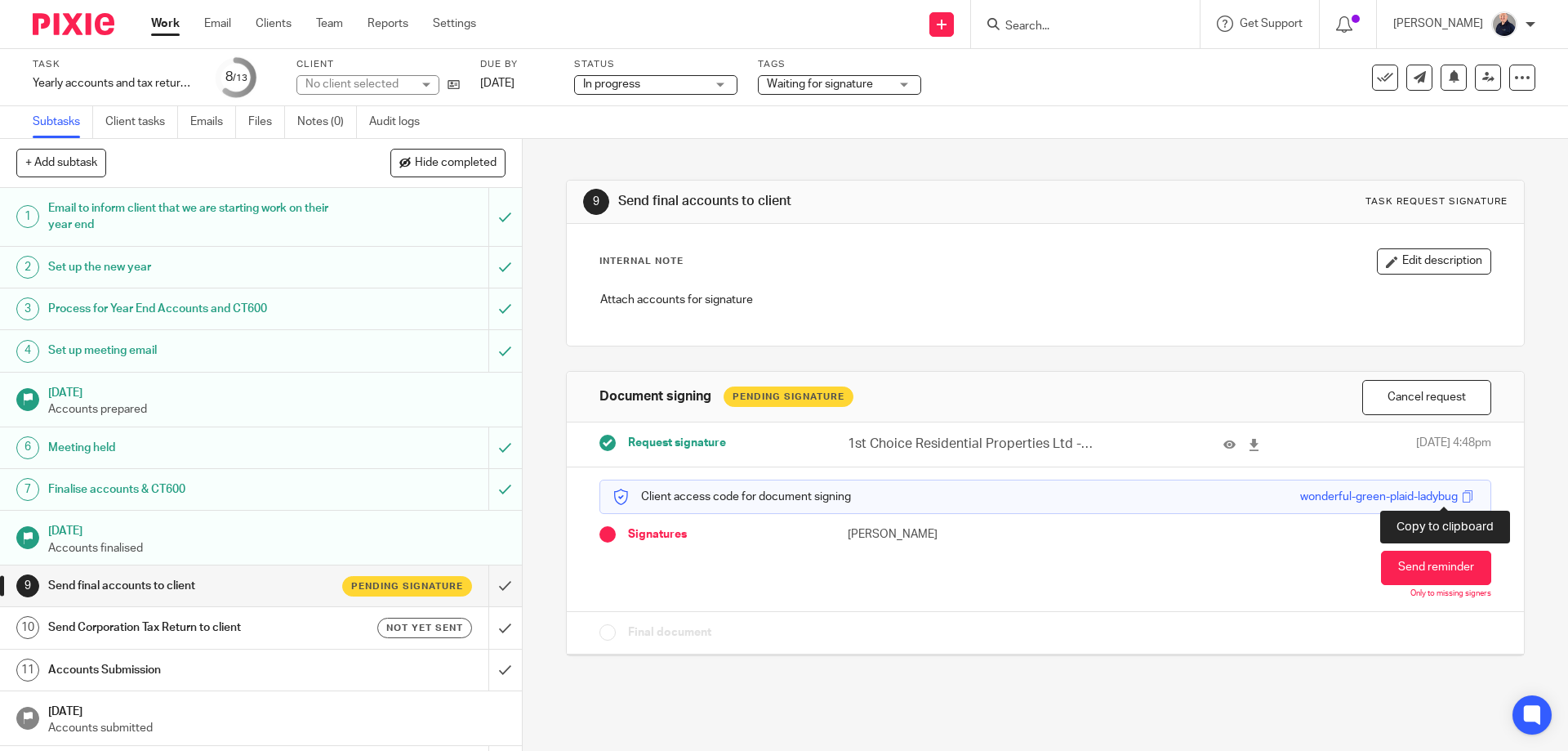
click at [1462, 498] on span at bounding box center [1468, 496] width 13 height 13
click at [169, 27] on link "Work" at bounding box center [166, 23] width 29 height 16
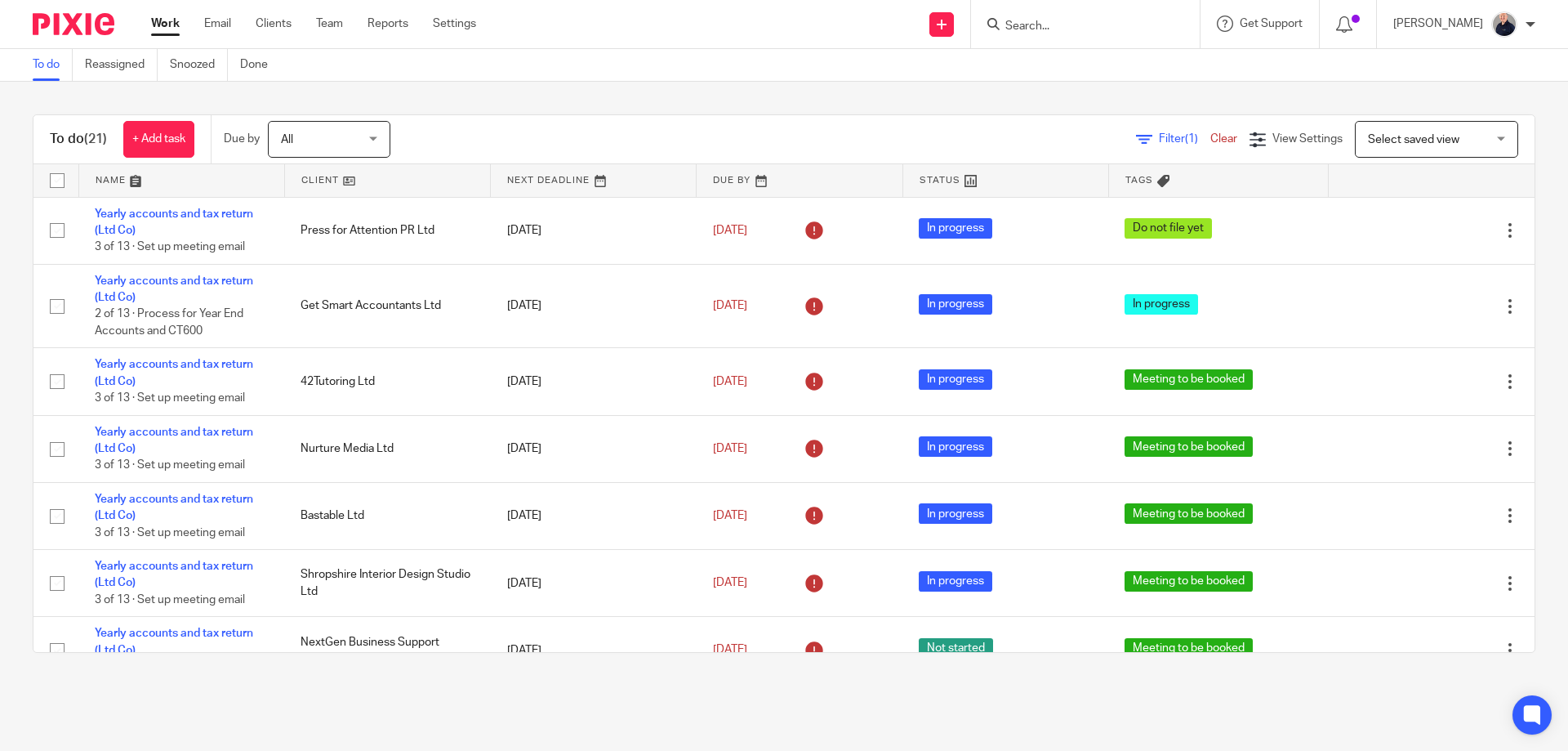
click at [117, 176] on link at bounding box center [182, 181] width 205 height 33
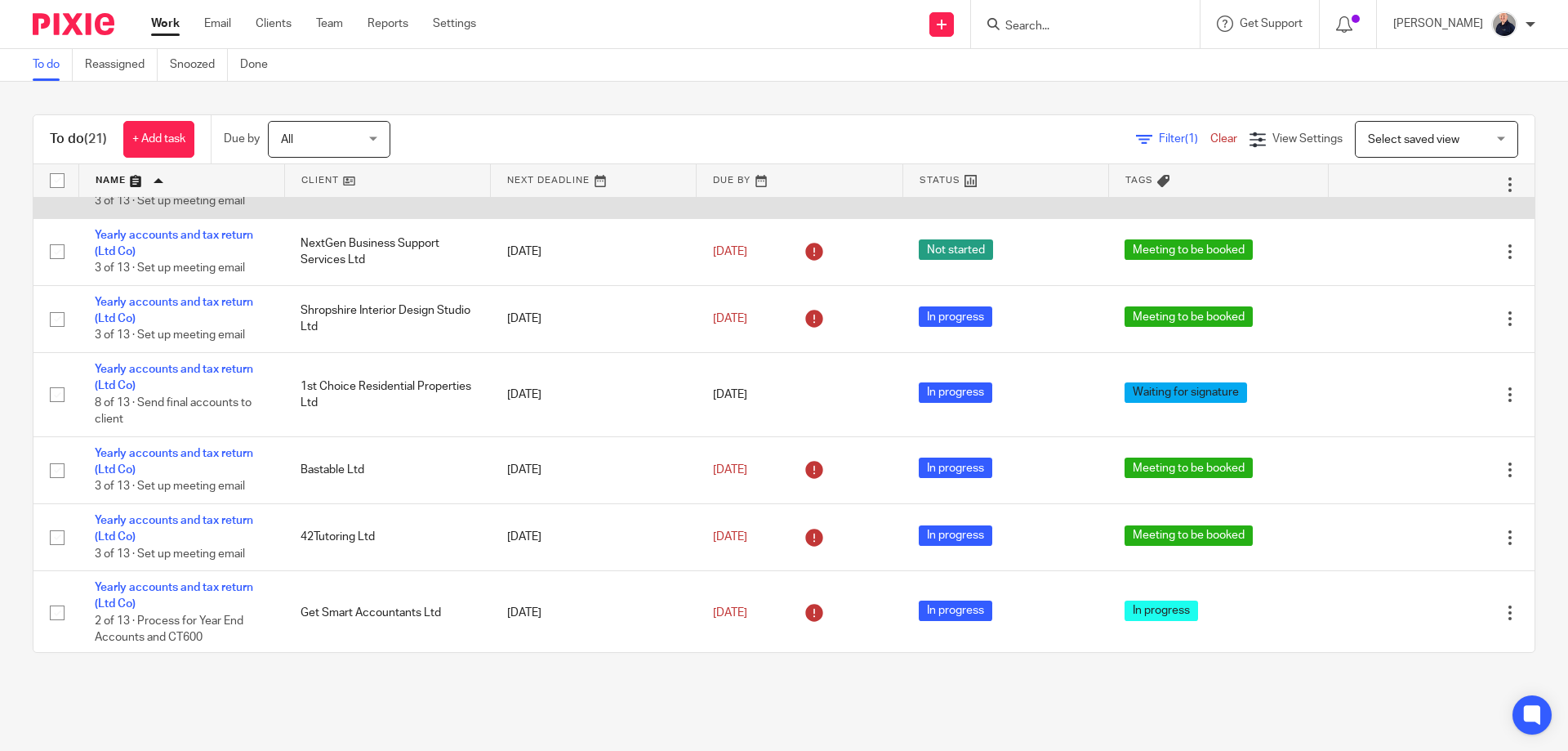
scroll to position [872, 0]
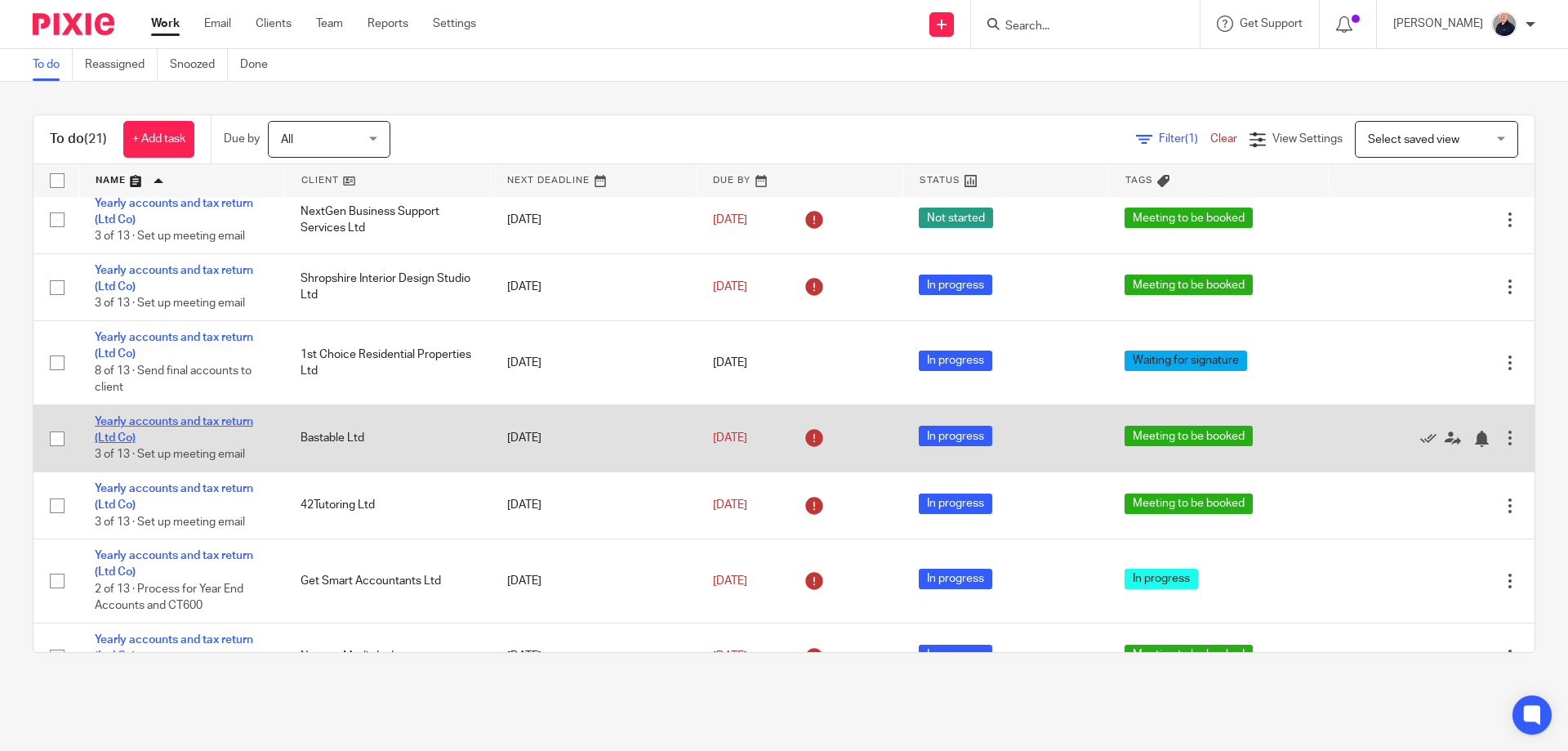
click at [181, 444] on link "Yearly accounts and tax return (Ltd Co)" at bounding box center [174, 429] width 159 height 28
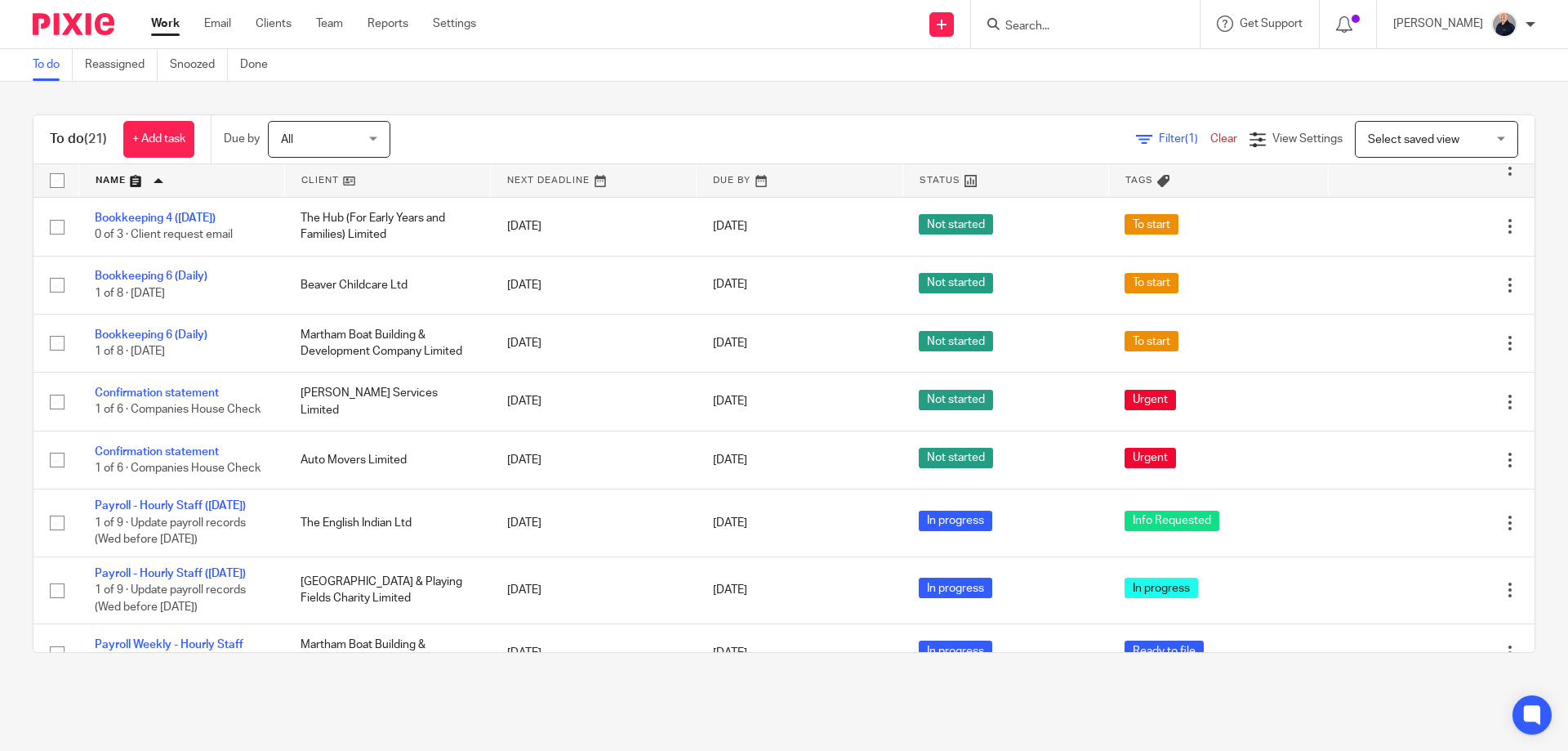
scroll to position [0, 0]
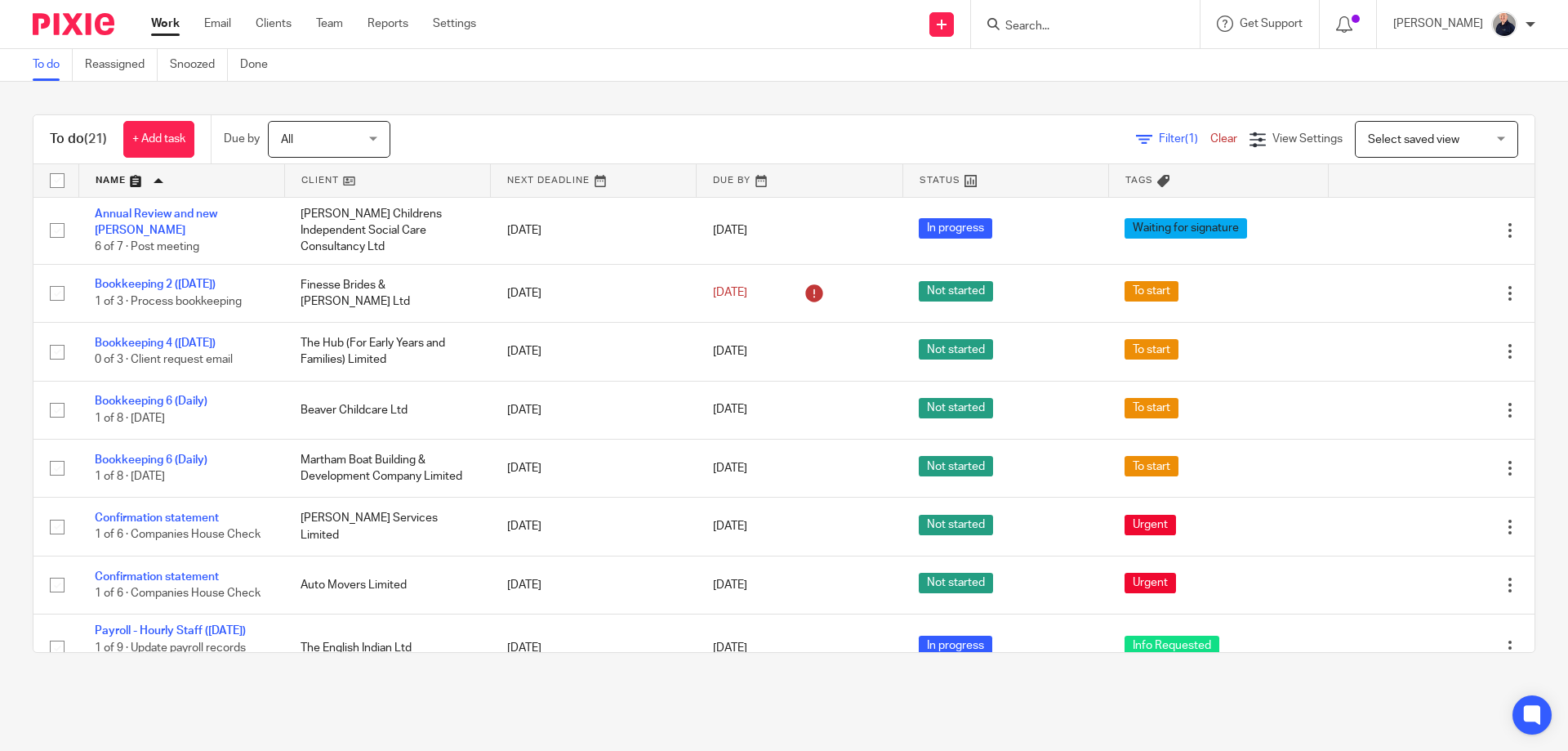
click at [165, 18] on link "Work" at bounding box center [166, 23] width 29 height 16
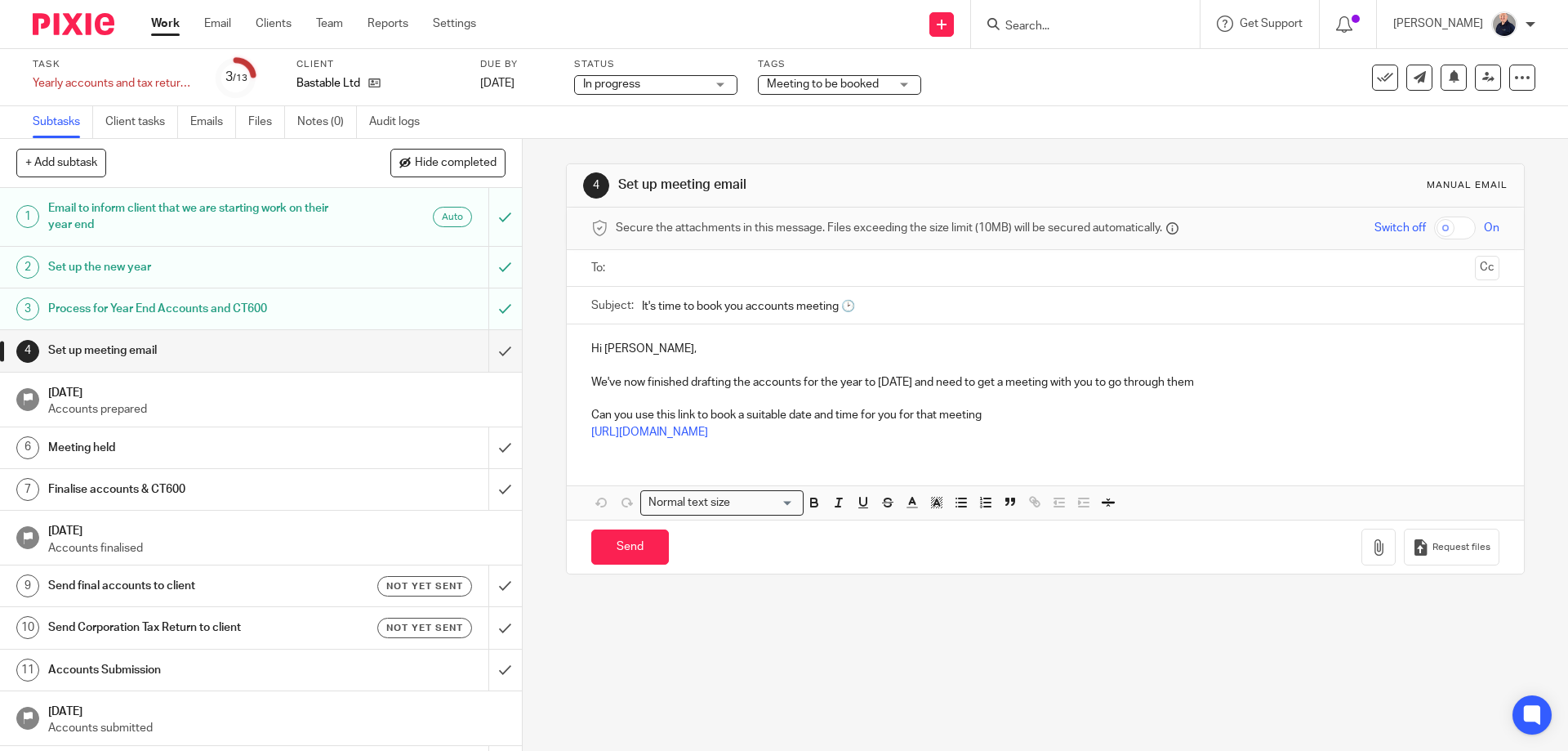
click at [788, 87] on span "Meeting to be booked" at bounding box center [823, 84] width 112 height 12
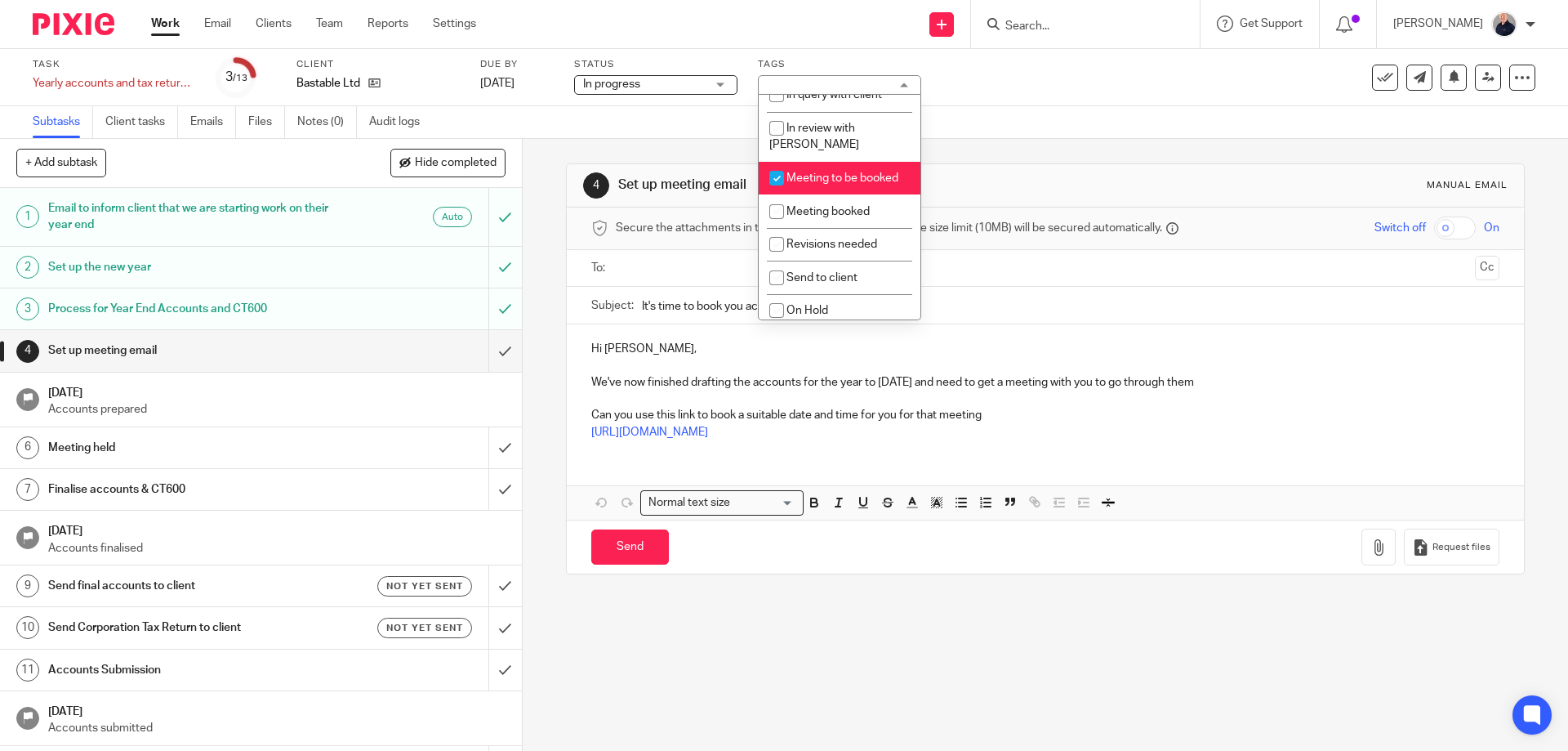
scroll to position [218, 0]
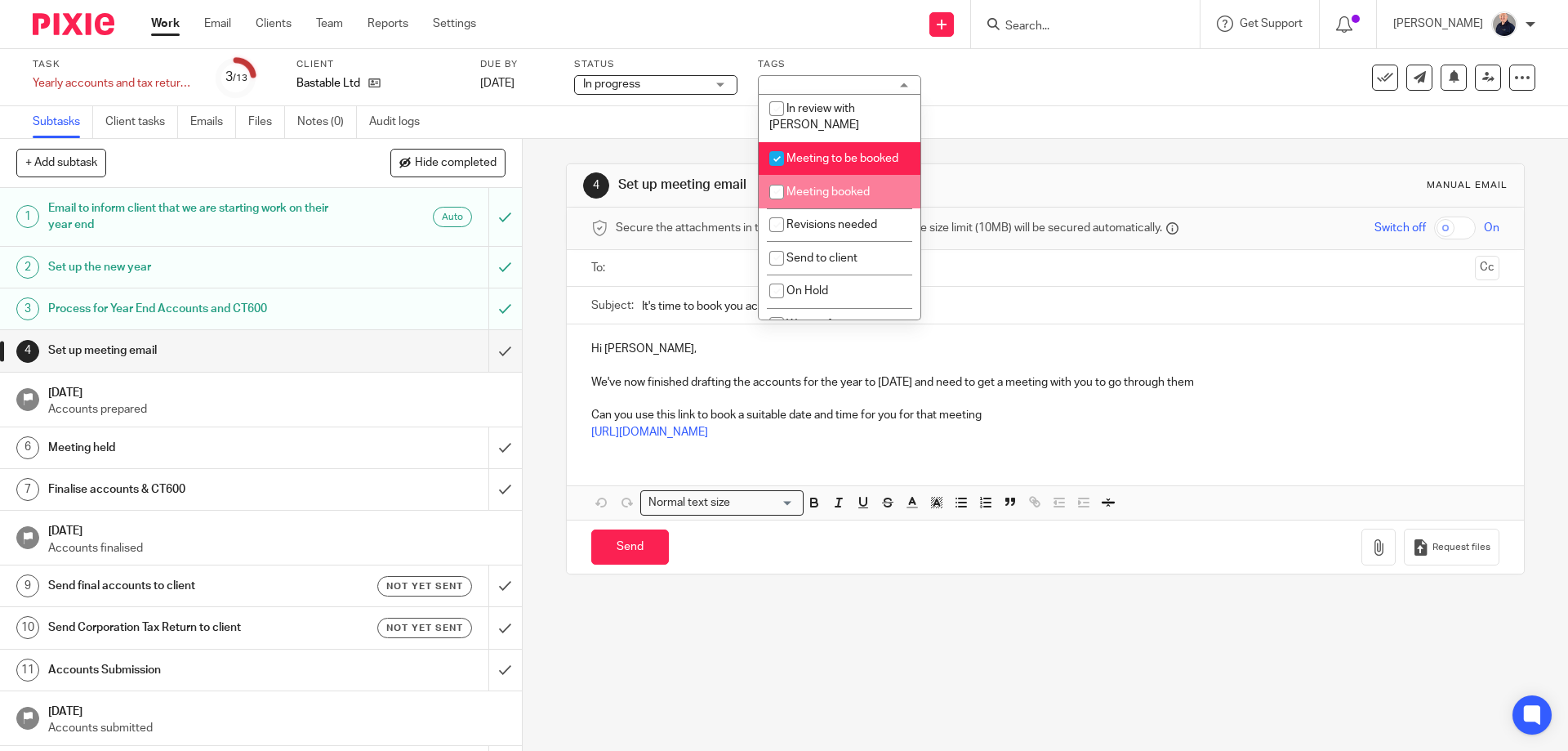
drag, startPoint x: 809, startPoint y: 180, endPoint x: 814, endPoint y: 139, distance: 41.3
click at [809, 186] on span "Meeting booked" at bounding box center [828, 192] width 83 height 12
checkbox input "true"
click at [814, 142] on li "Meeting to be booked" at bounding box center [840, 159] width 162 height 34
checkbox input "false"
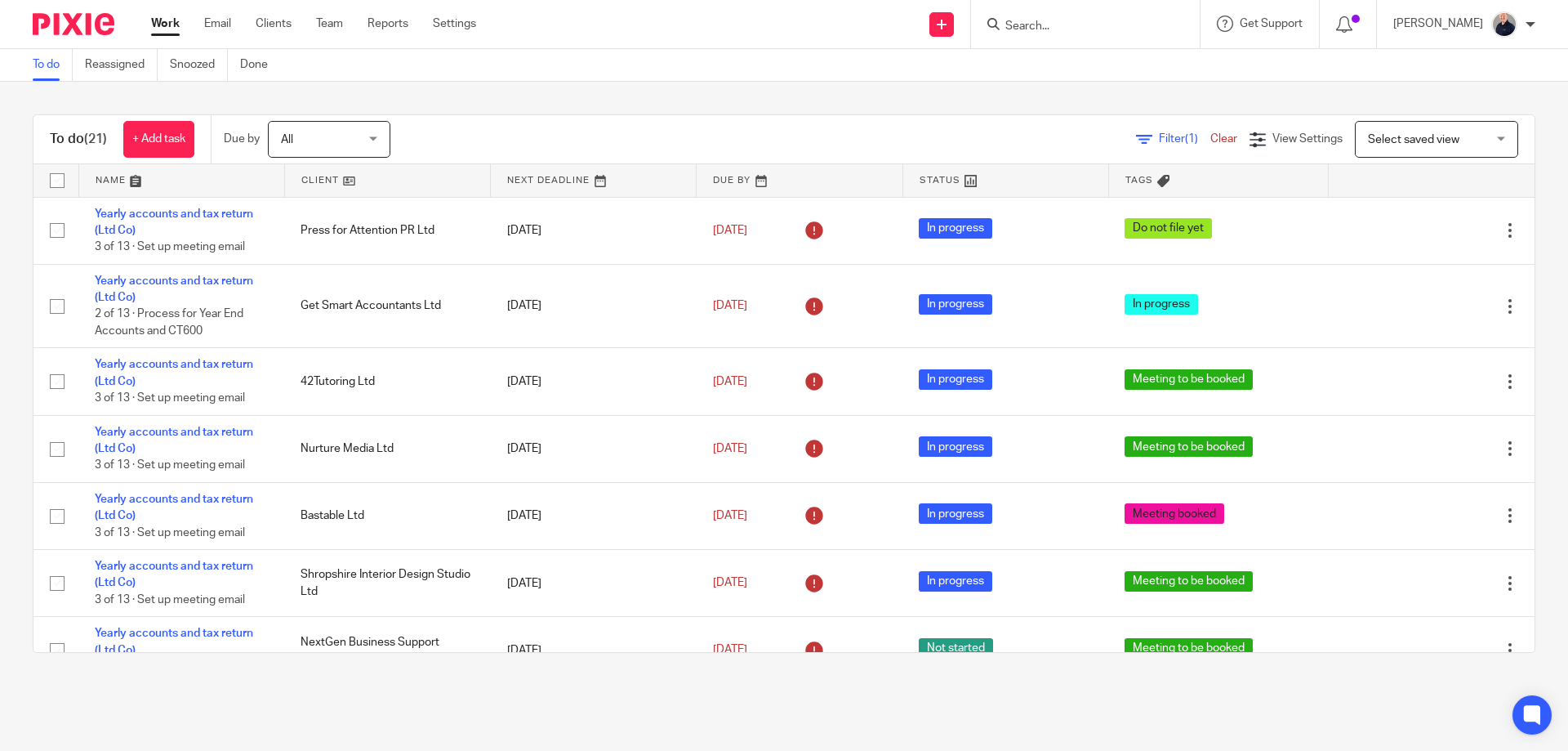
click at [333, 15] on div "Work Email Clients Team Reports Settings Work Email Clients Team Reports Settin…" at bounding box center [318, 24] width 366 height 48
click at [336, 28] on link "Team" at bounding box center [329, 23] width 27 height 16
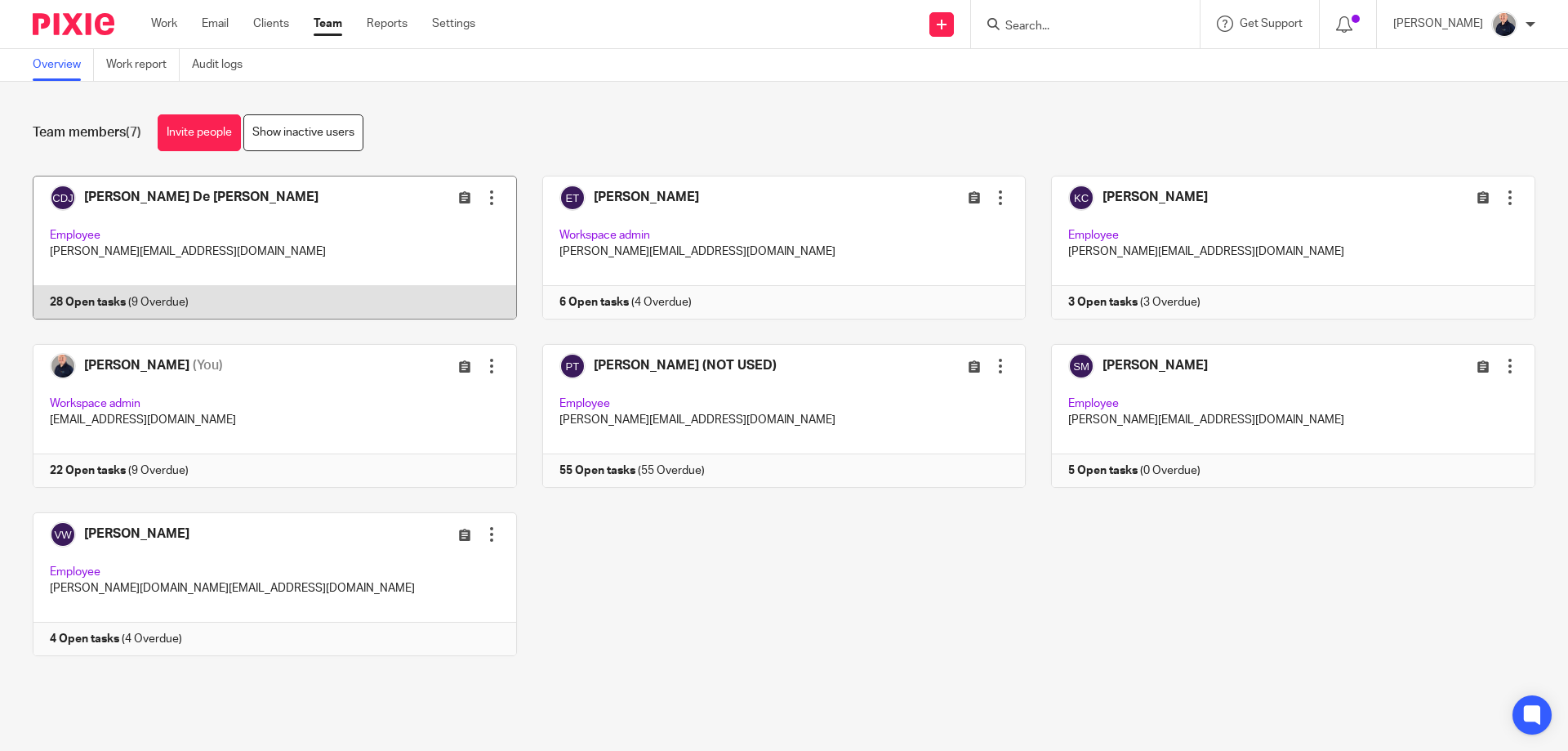
click at [386, 229] on link at bounding box center [262, 247] width 509 height 143
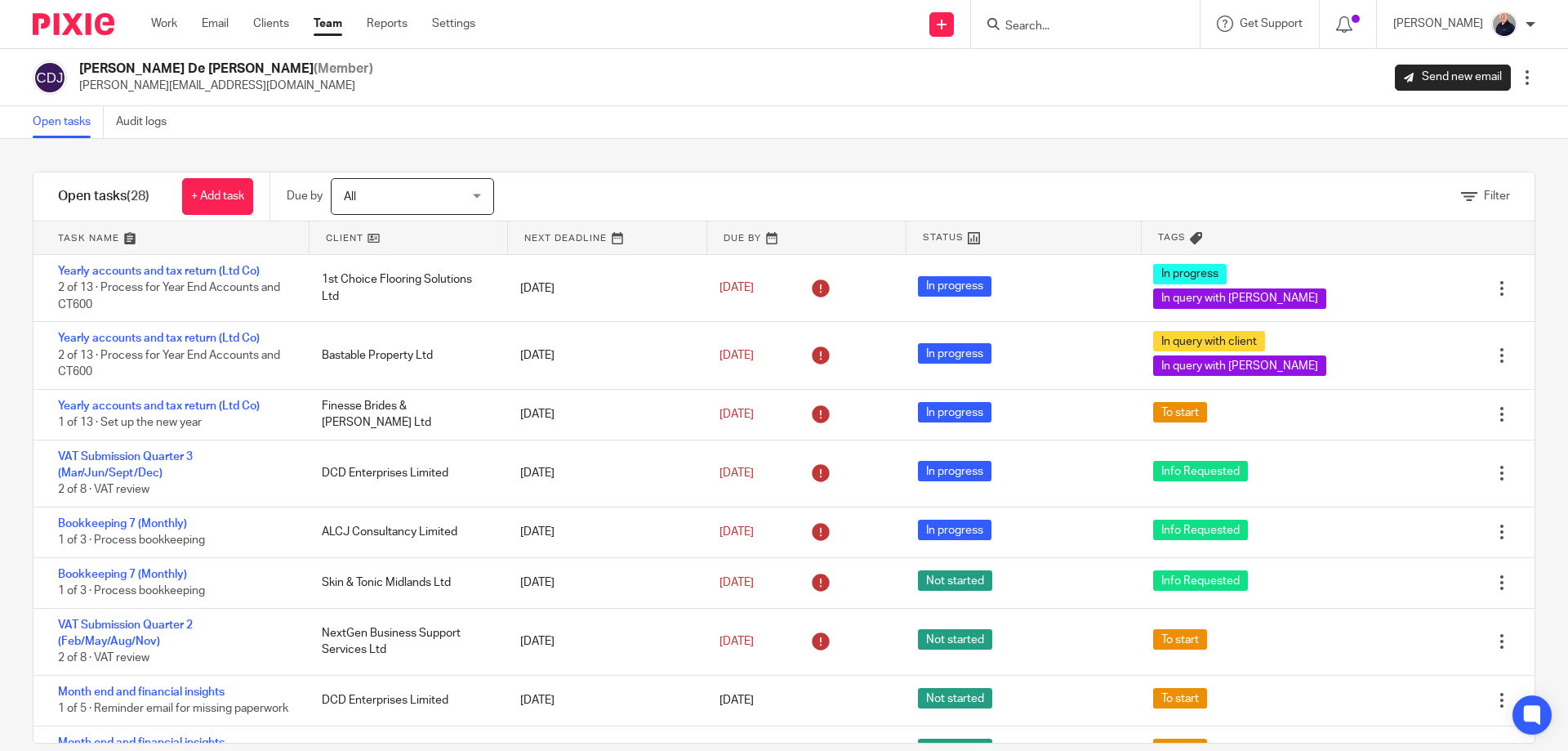
click at [101, 237] on link at bounding box center [171, 238] width 275 height 33
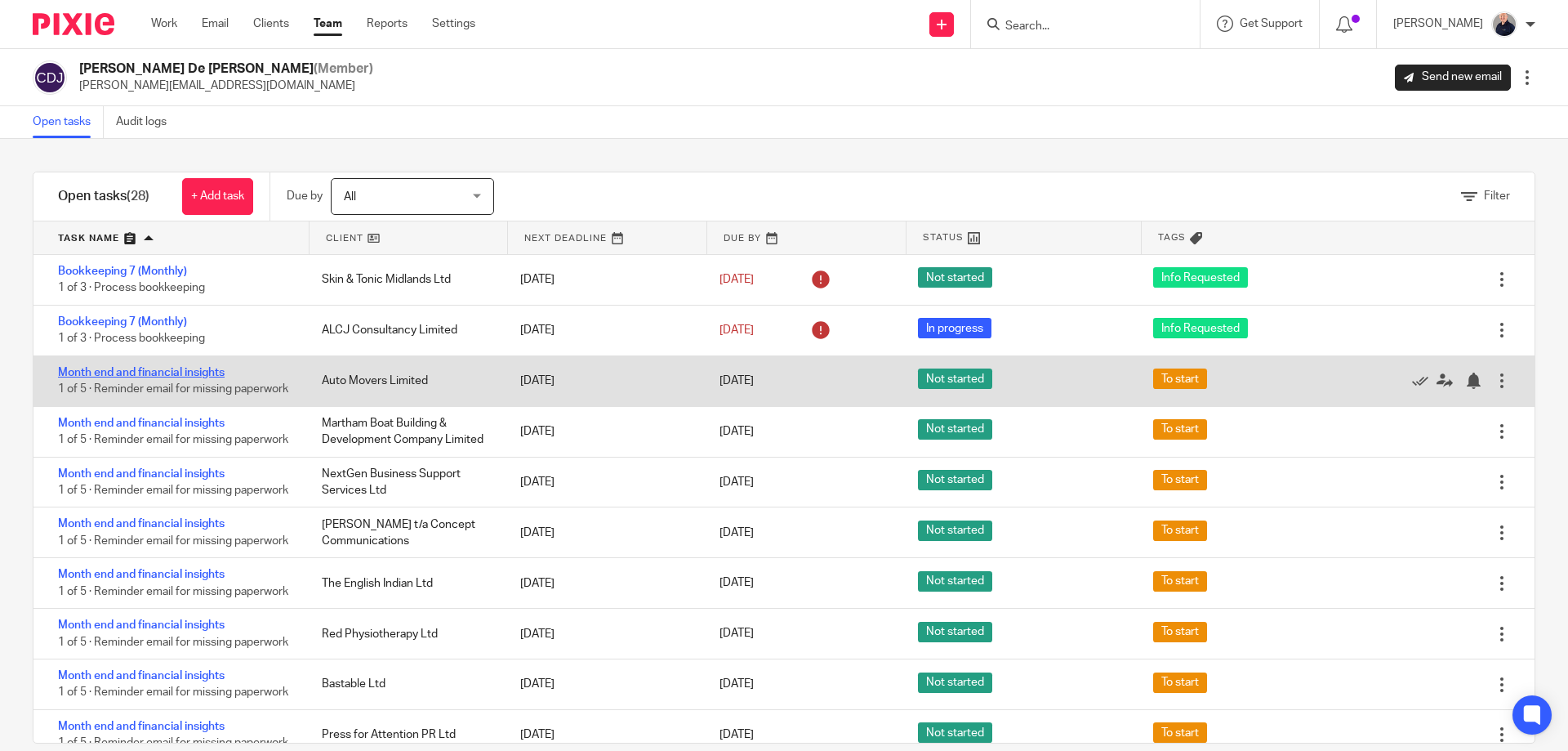
click at [137, 370] on link "Month end and financial insights" at bounding box center [141, 373] width 167 height 12
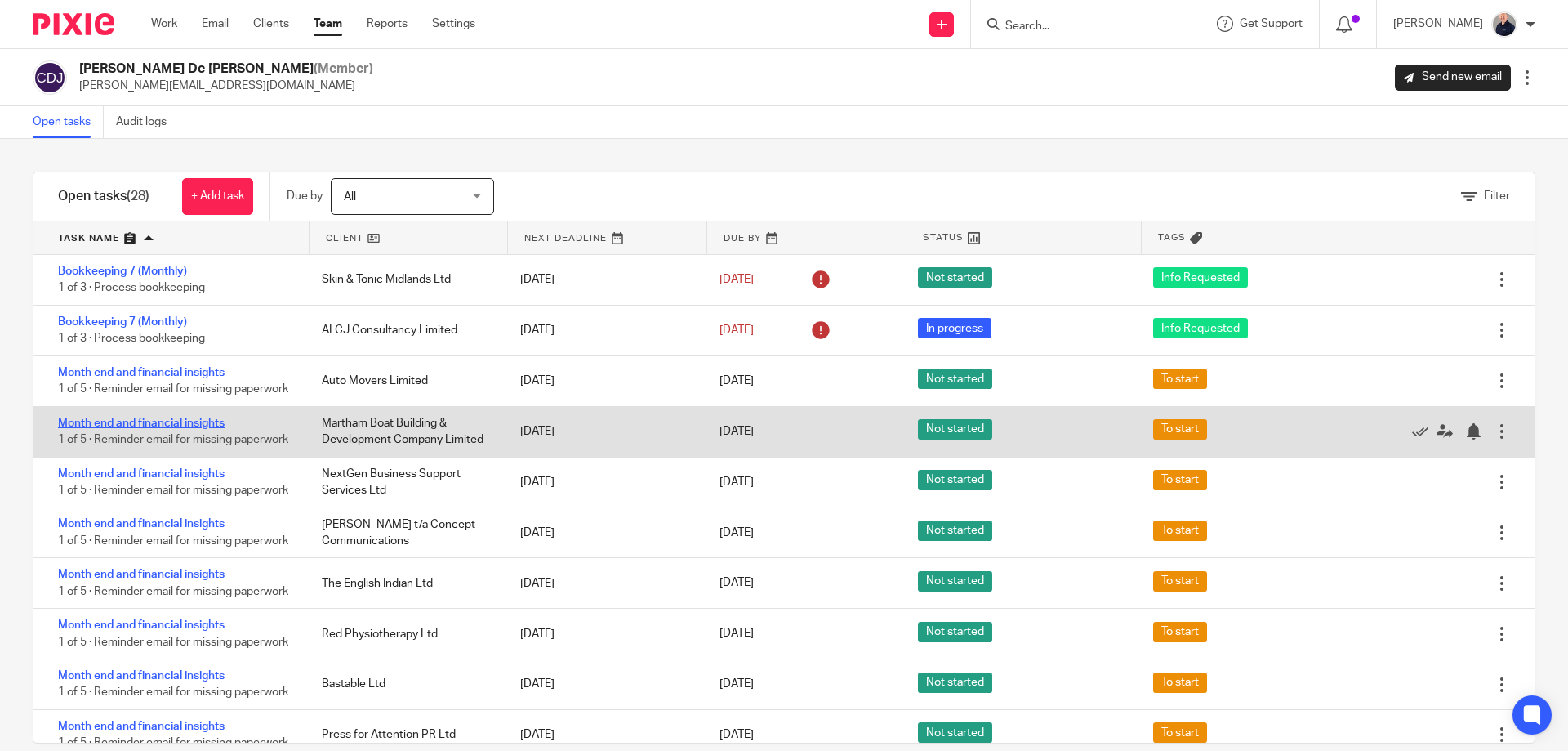
click at [139, 429] on link "Month end and financial insights" at bounding box center [141, 423] width 167 height 12
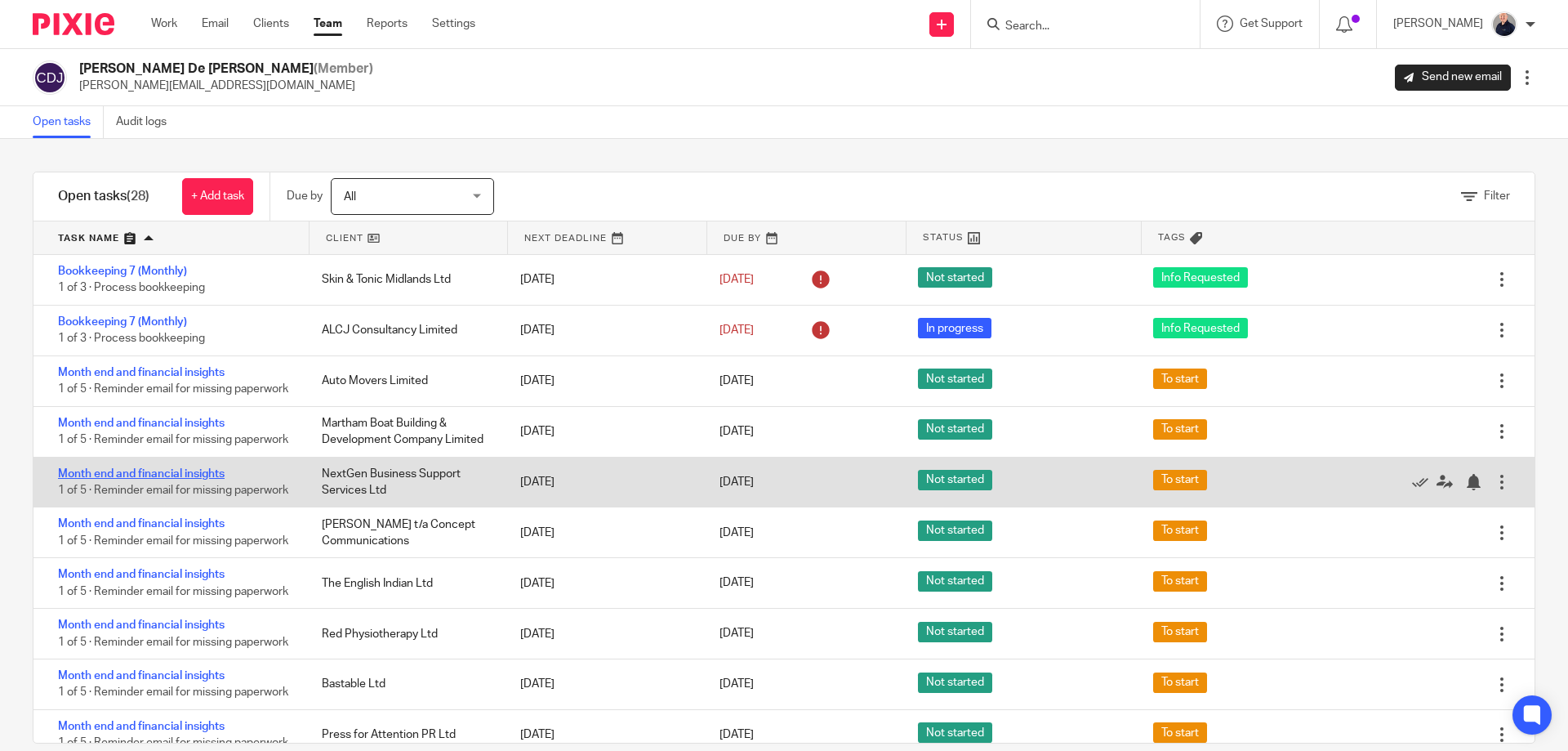
click at [123, 480] on link "Month end and financial insights" at bounding box center [141, 474] width 167 height 12
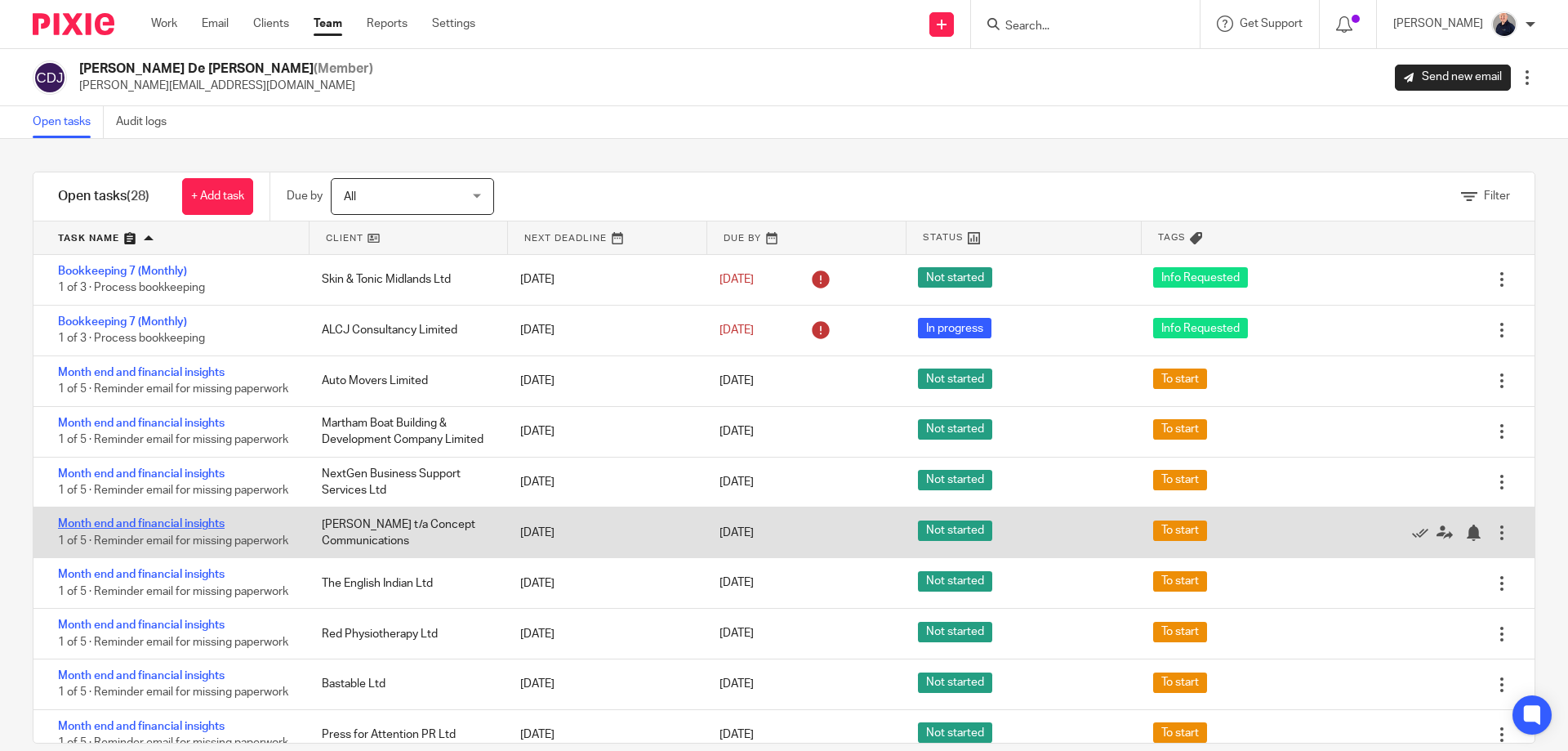
click at [114, 530] on link "Month end and financial insights" at bounding box center [141, 524] width 167 height 12
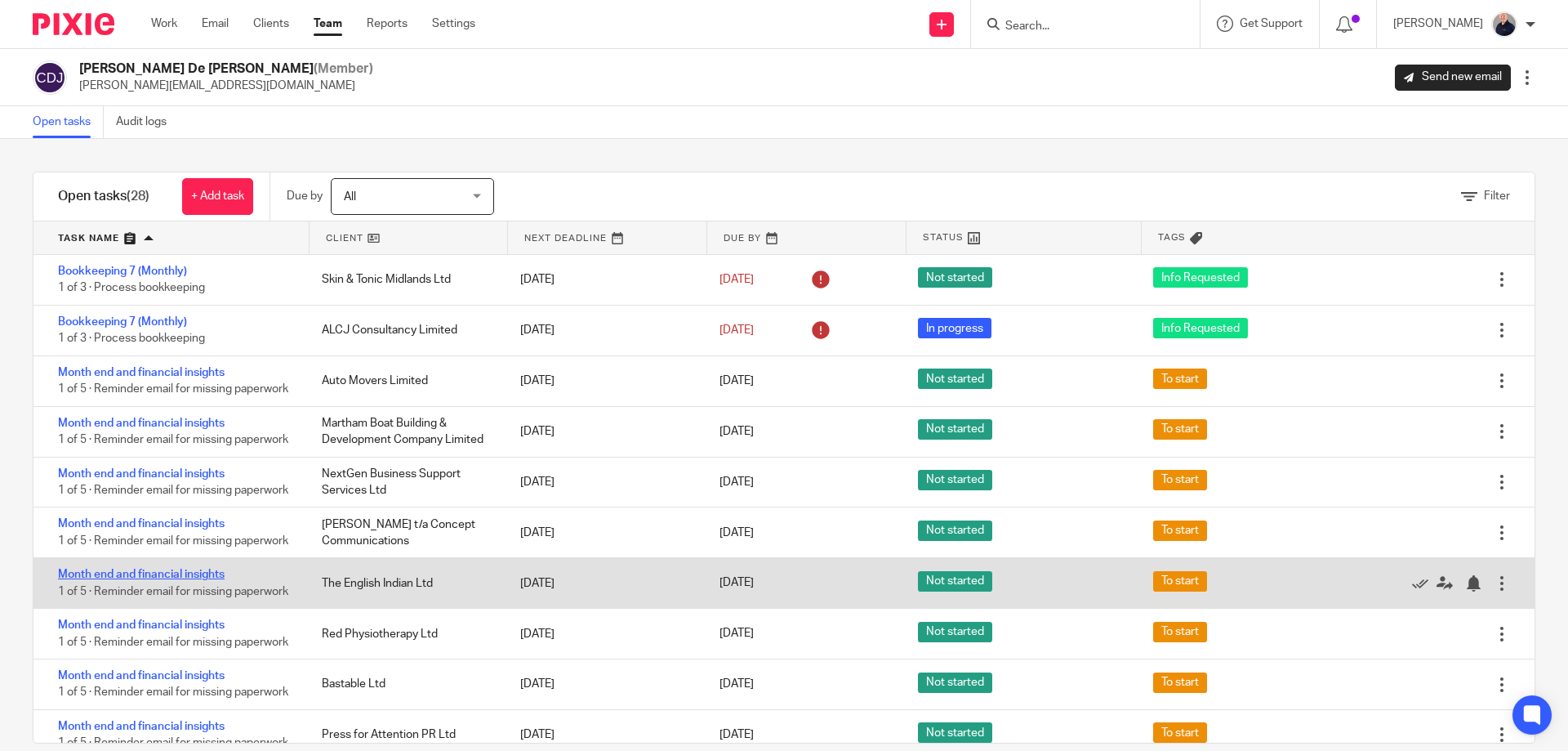
click at [120, 580] on link "Month end and financial insights" at bounding box center [141, 575] width 167 height 12
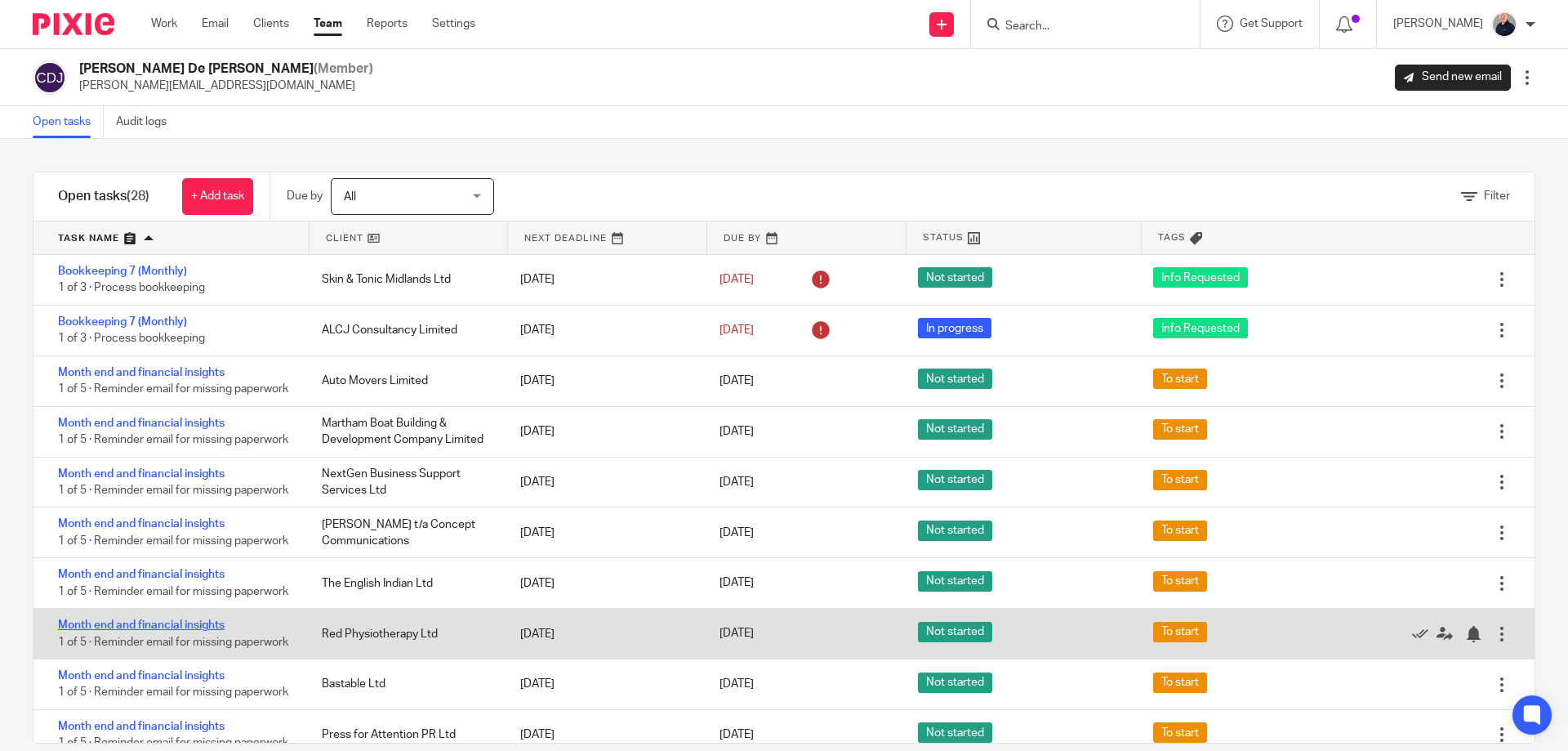
click at [128, 631] on link "Month end and financial insights" at bounding box center [141, 625] width 167 height 12
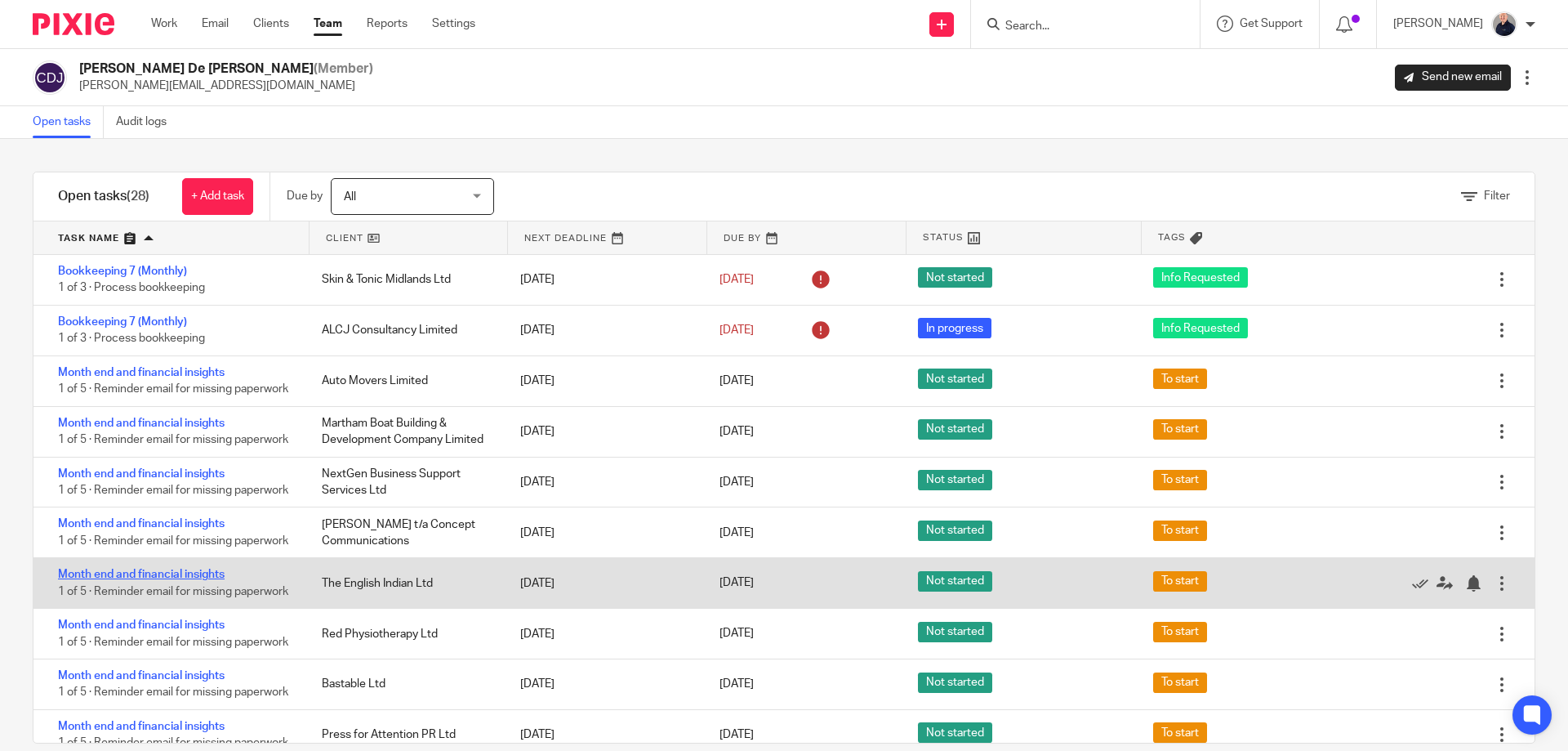
scroll to position [218, 0]
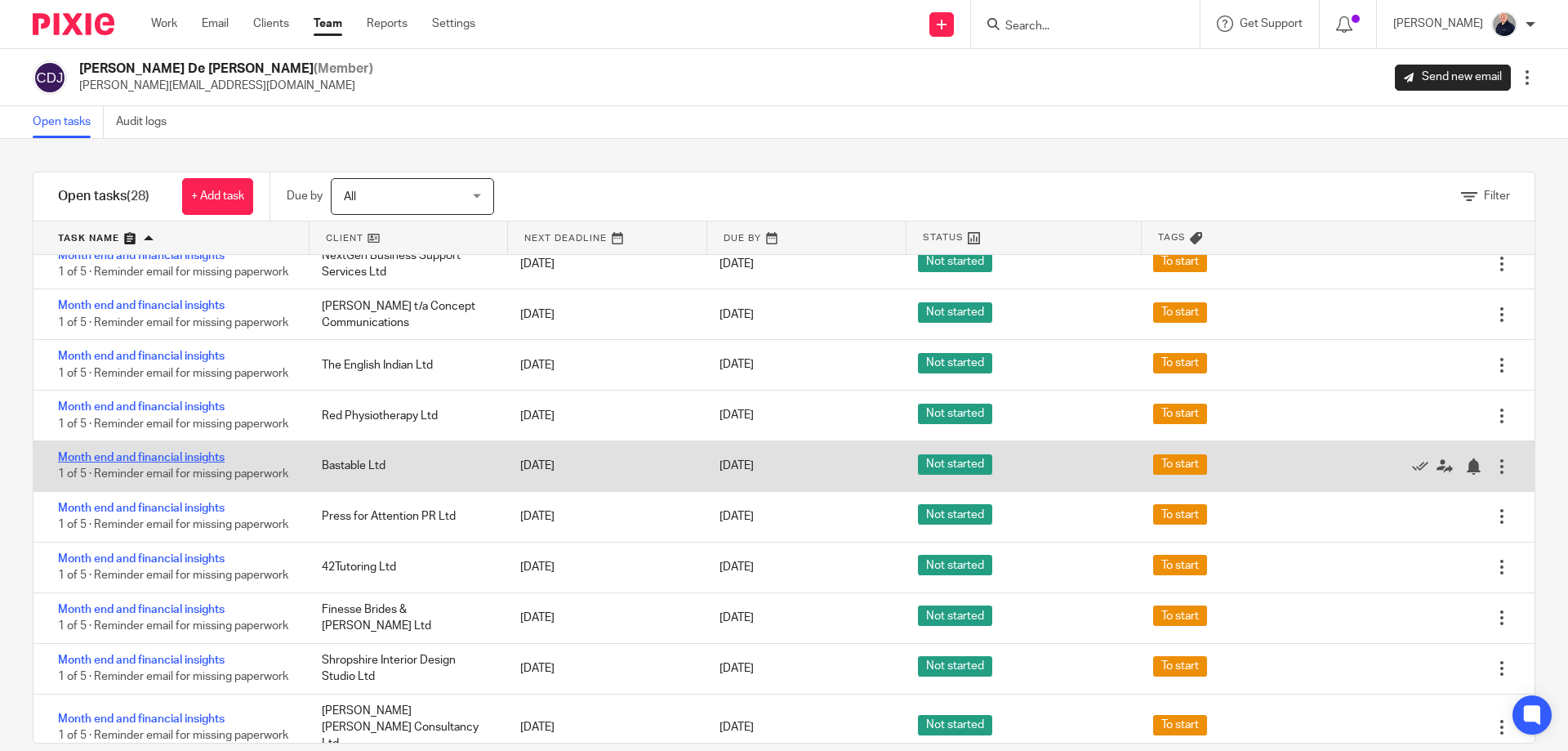
click at [145, 463] on link "Month end and financial insights" at bounding box center [141, 457] width 167 height 12
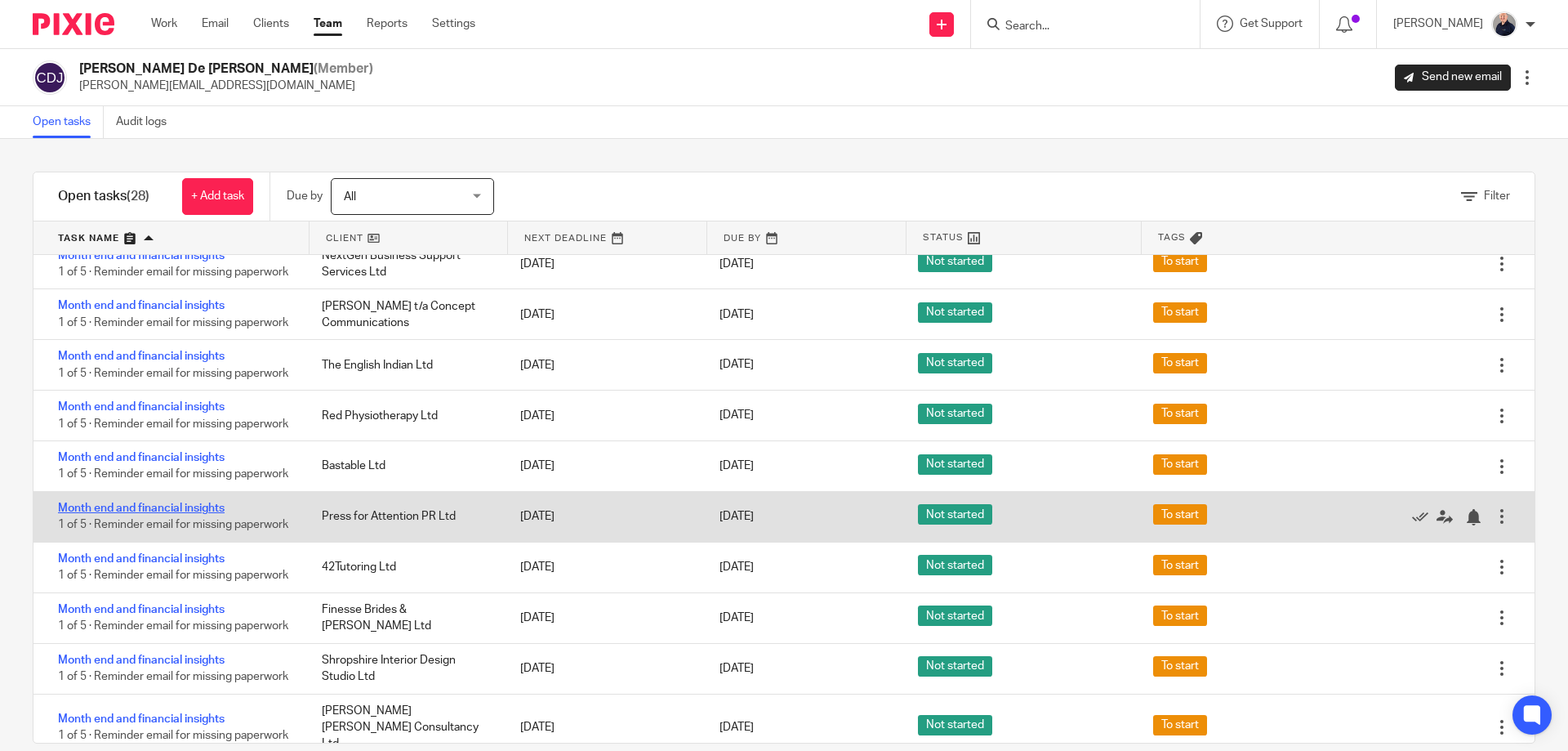
click at [143, 515] on link "Month end and financial insights" at bounding box center [141, 509] width 167 height 12
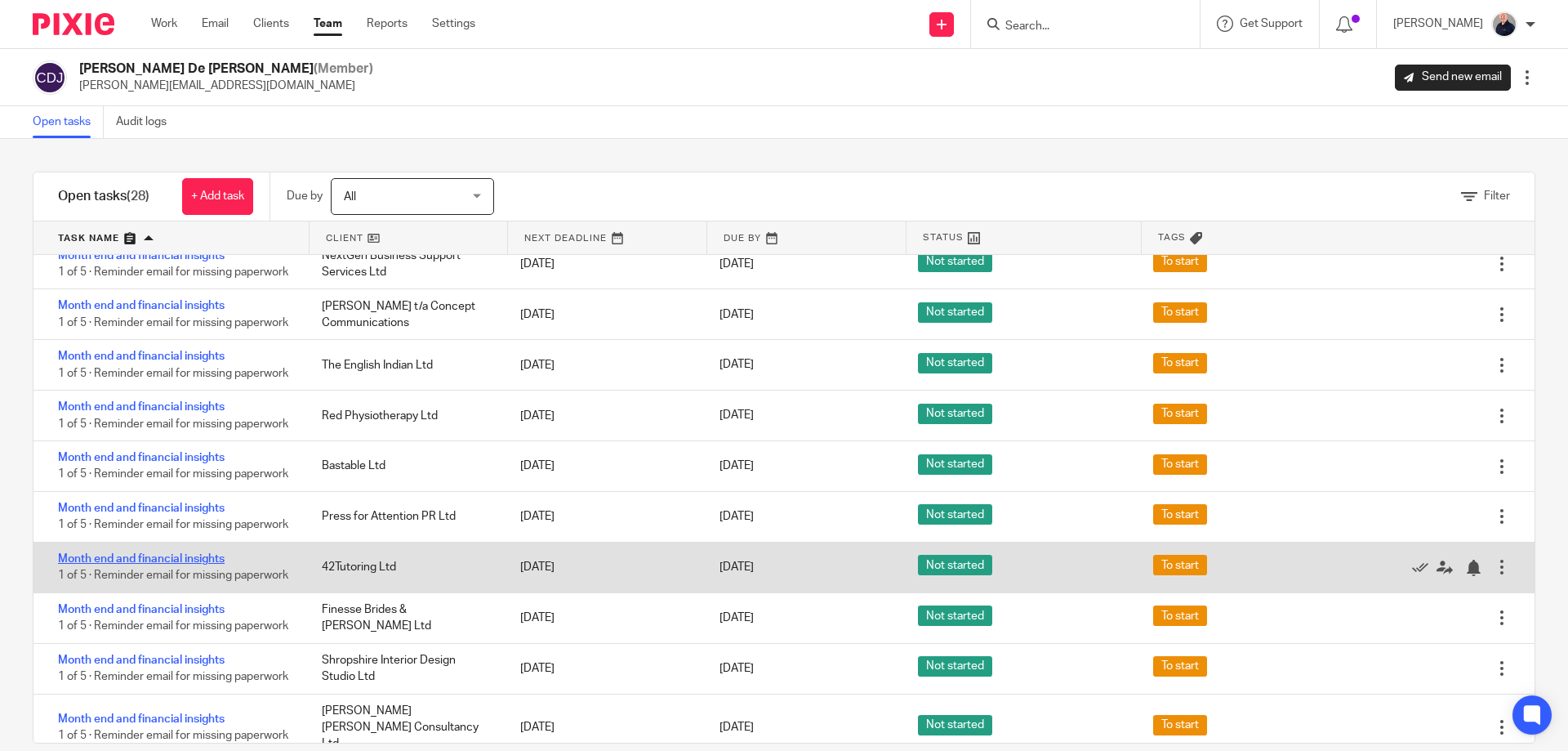
click at [133, 565] on link "Month end and financial insights" at bounding box center [141, 559] width 167 height 12
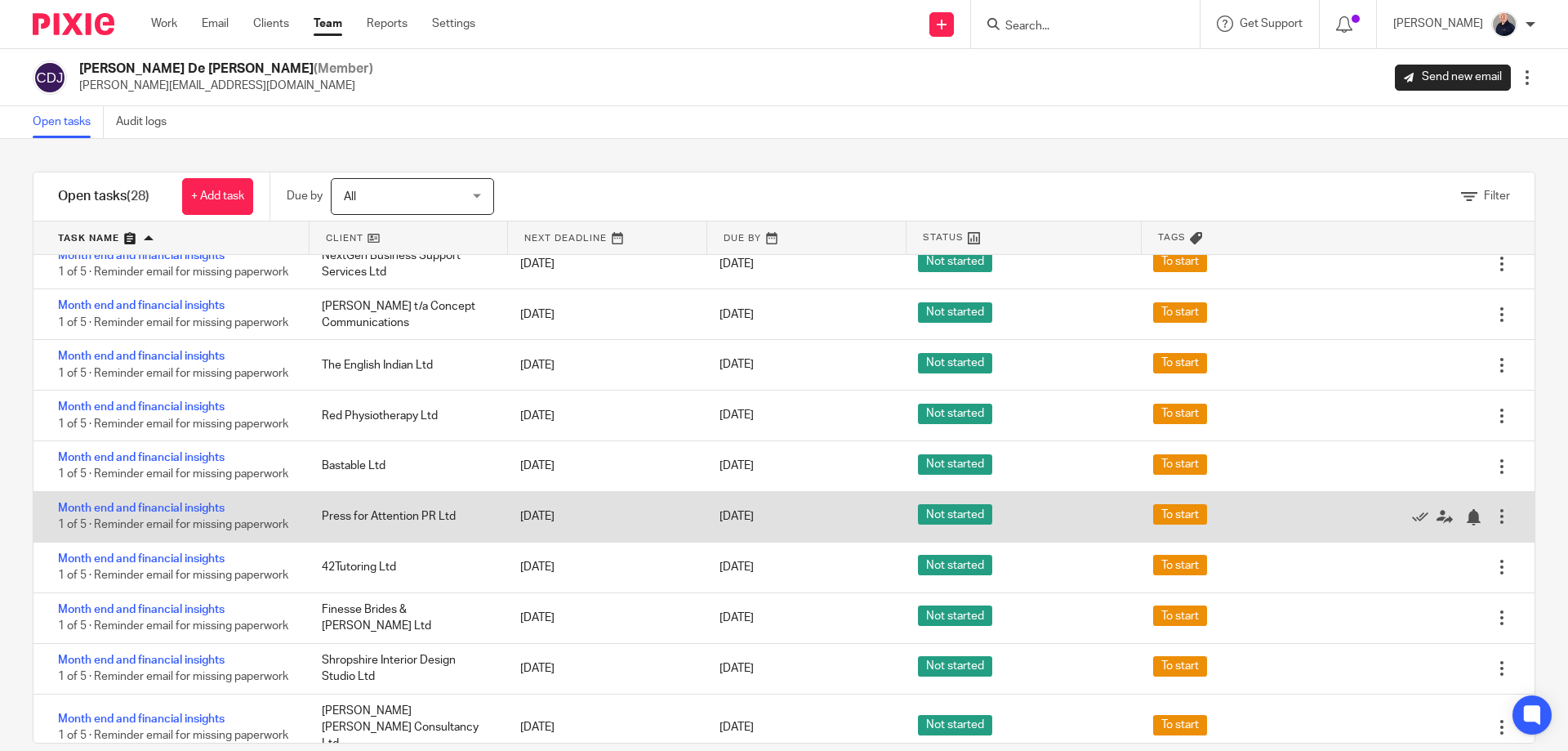
scroll to position [436, 0]
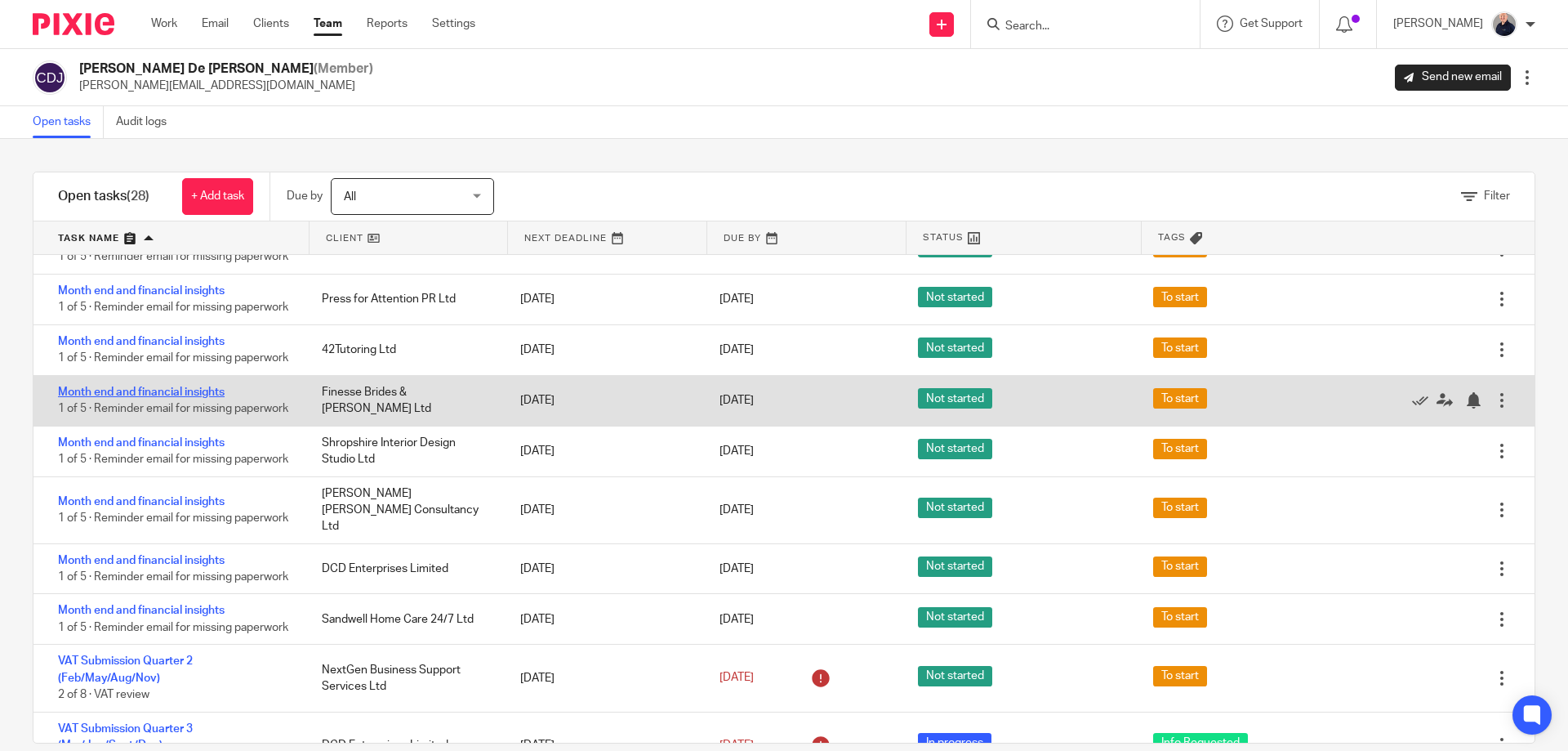
click at [138, 398] on link "Month end and financial insights" at bounding box center [141, 392] width 167 height 12
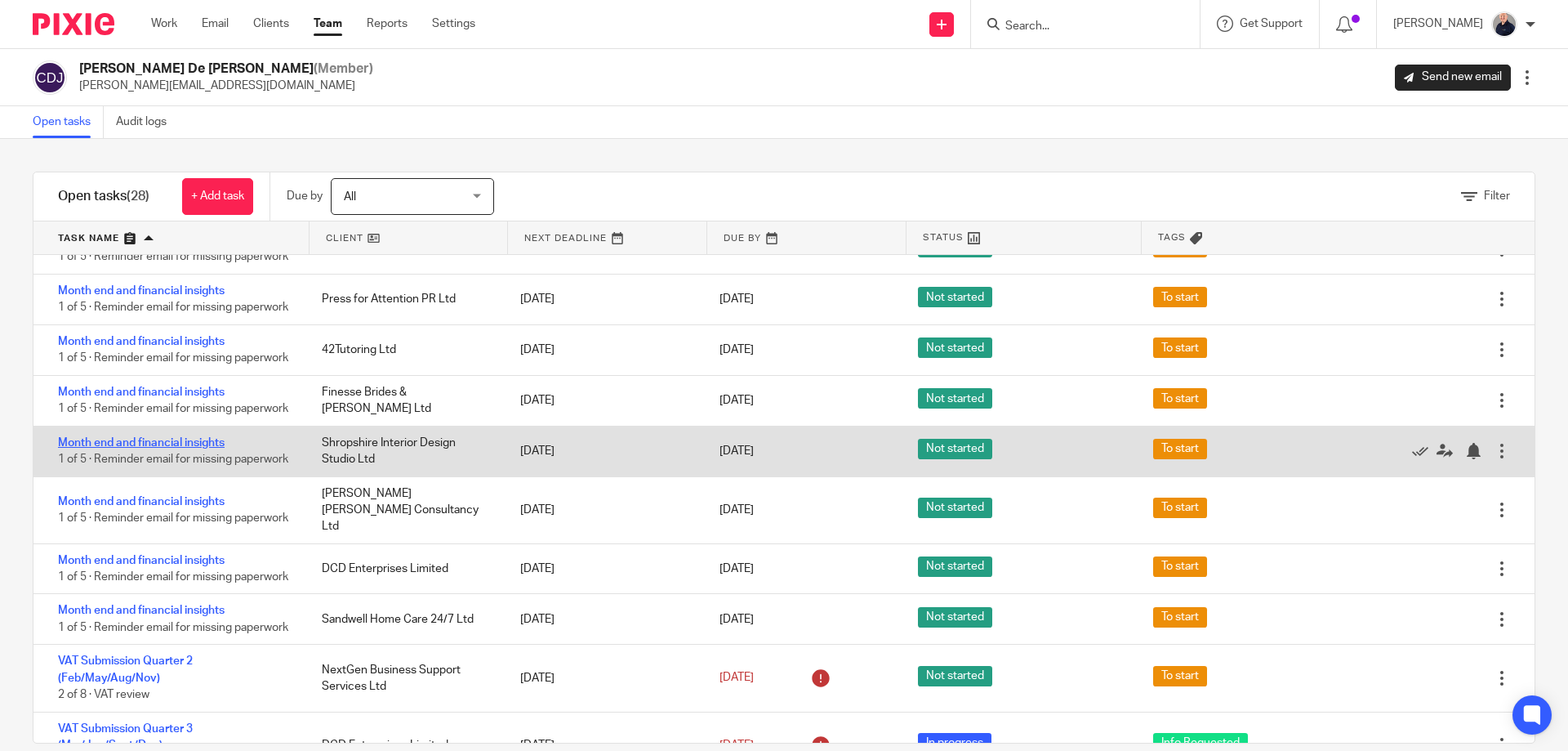
click at [133, 449] on link "Month end and financial insights" at bounding box center [141, 443] width 167 height 12
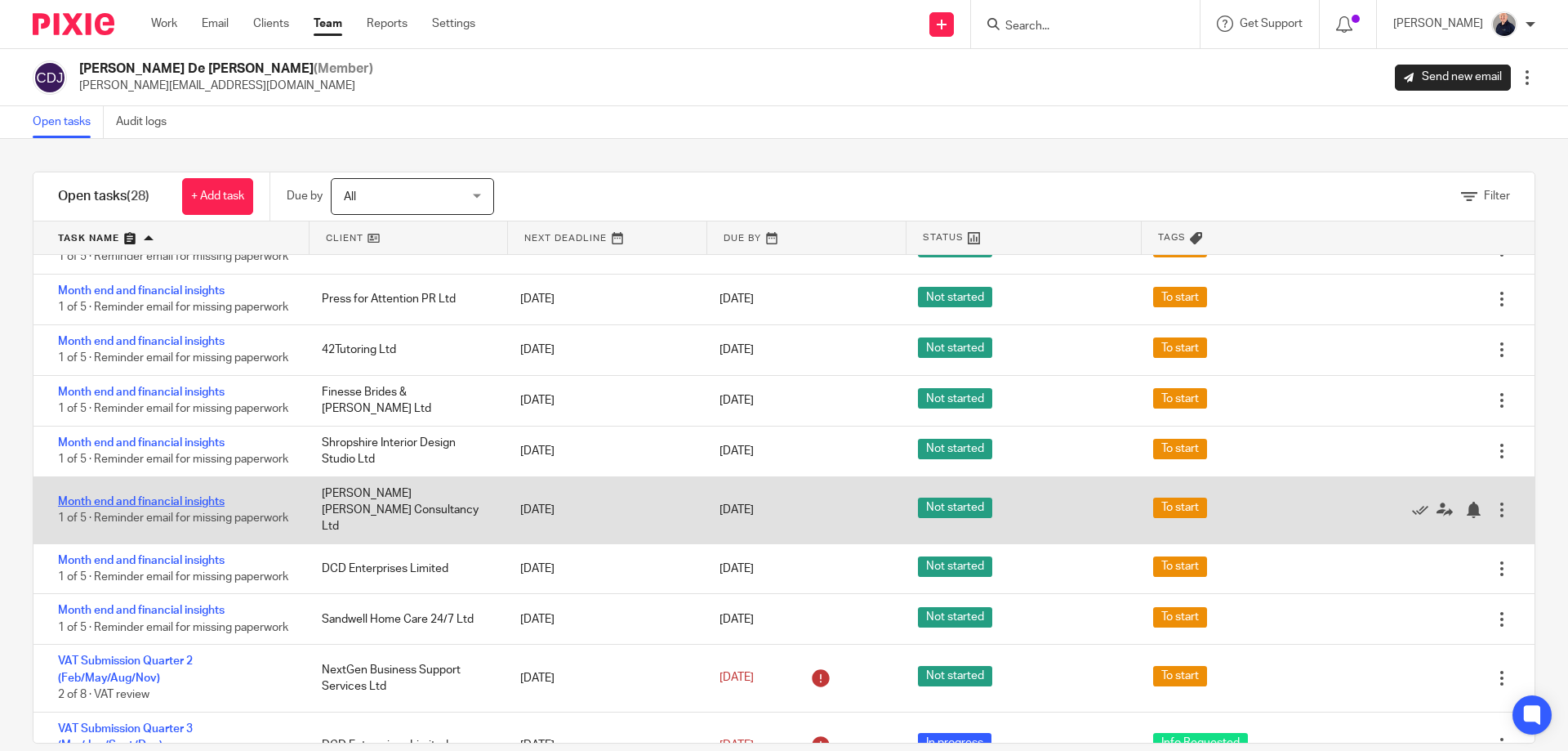
click at [127, 508] on link "Month end and financial insights" at bounding box center [141, 502] width 167 height 12
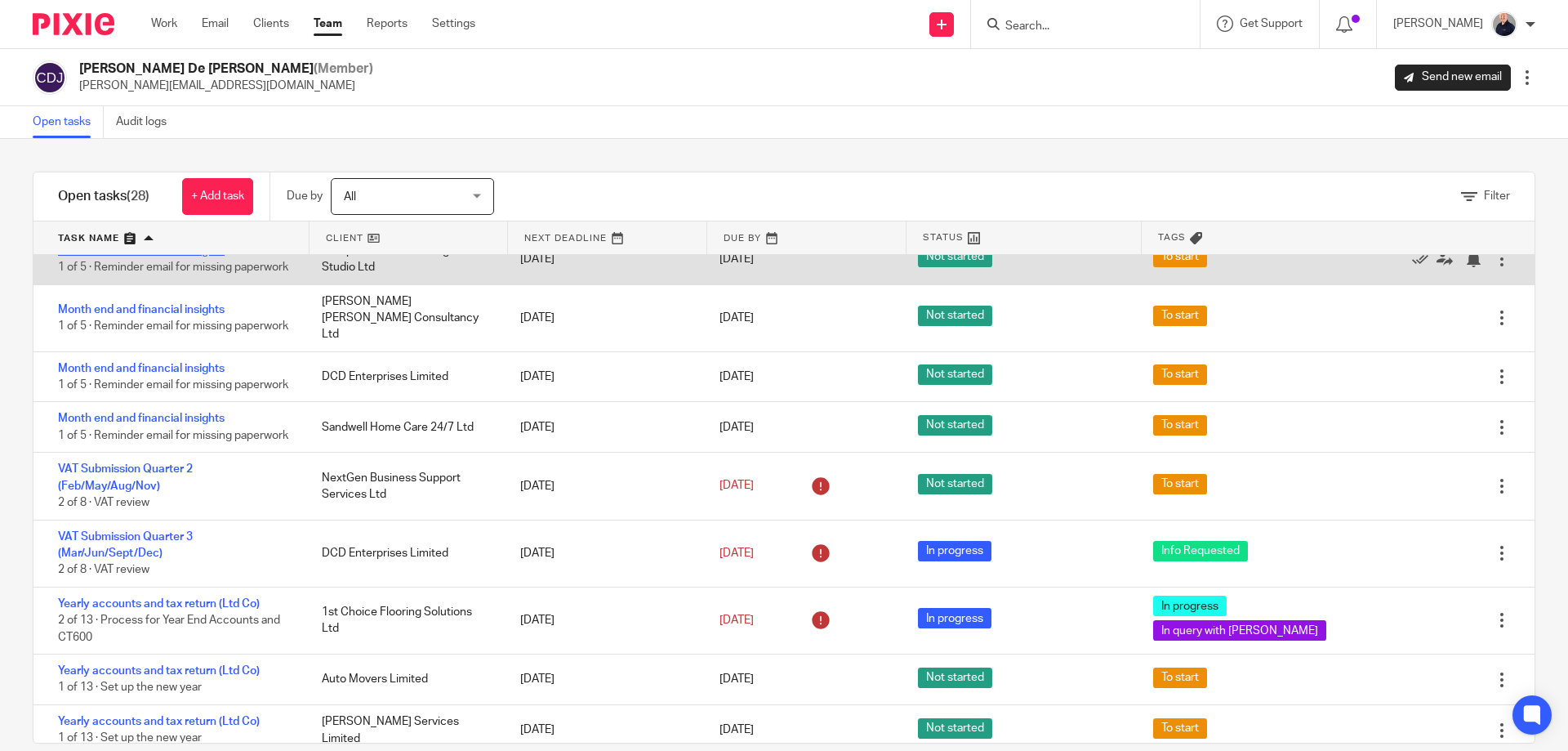
scroll to position [654, 0]
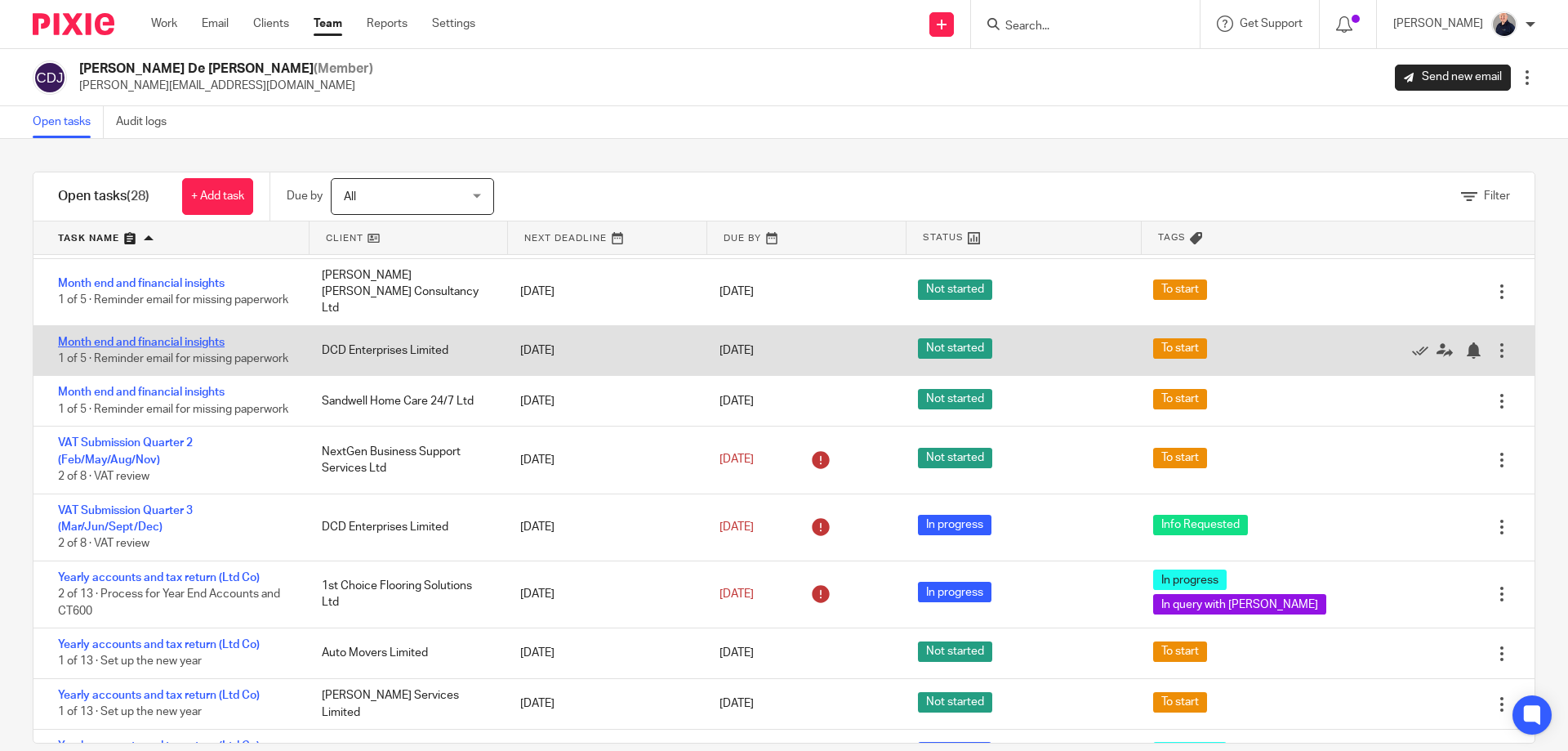
click at [134, 348] on link "Month end and financial insights" at bounding box center [141, 342] width 167 height 12
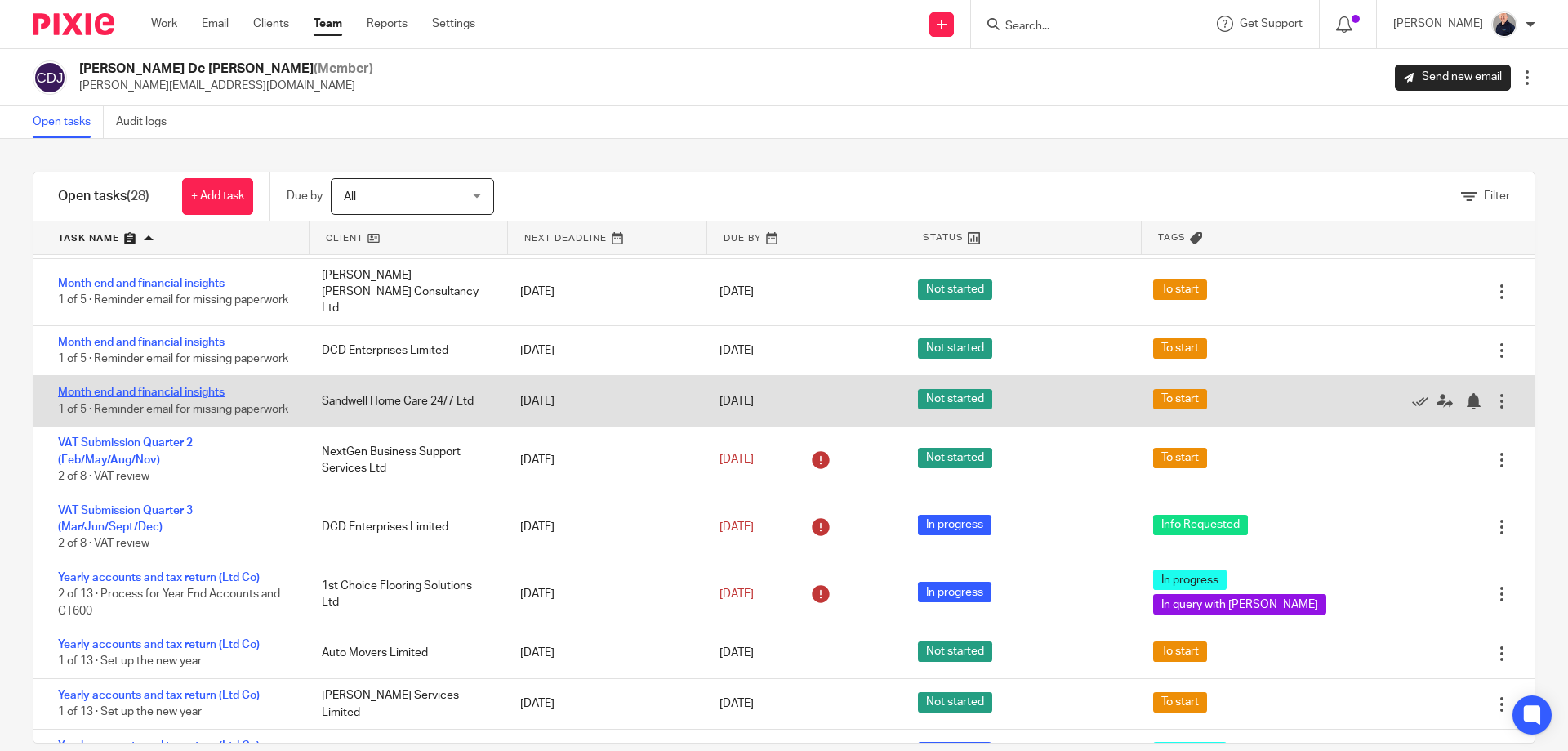
click at [133, 398] on link "Month end and financial insights" at bounding box center [141, 392] width 167 height 12
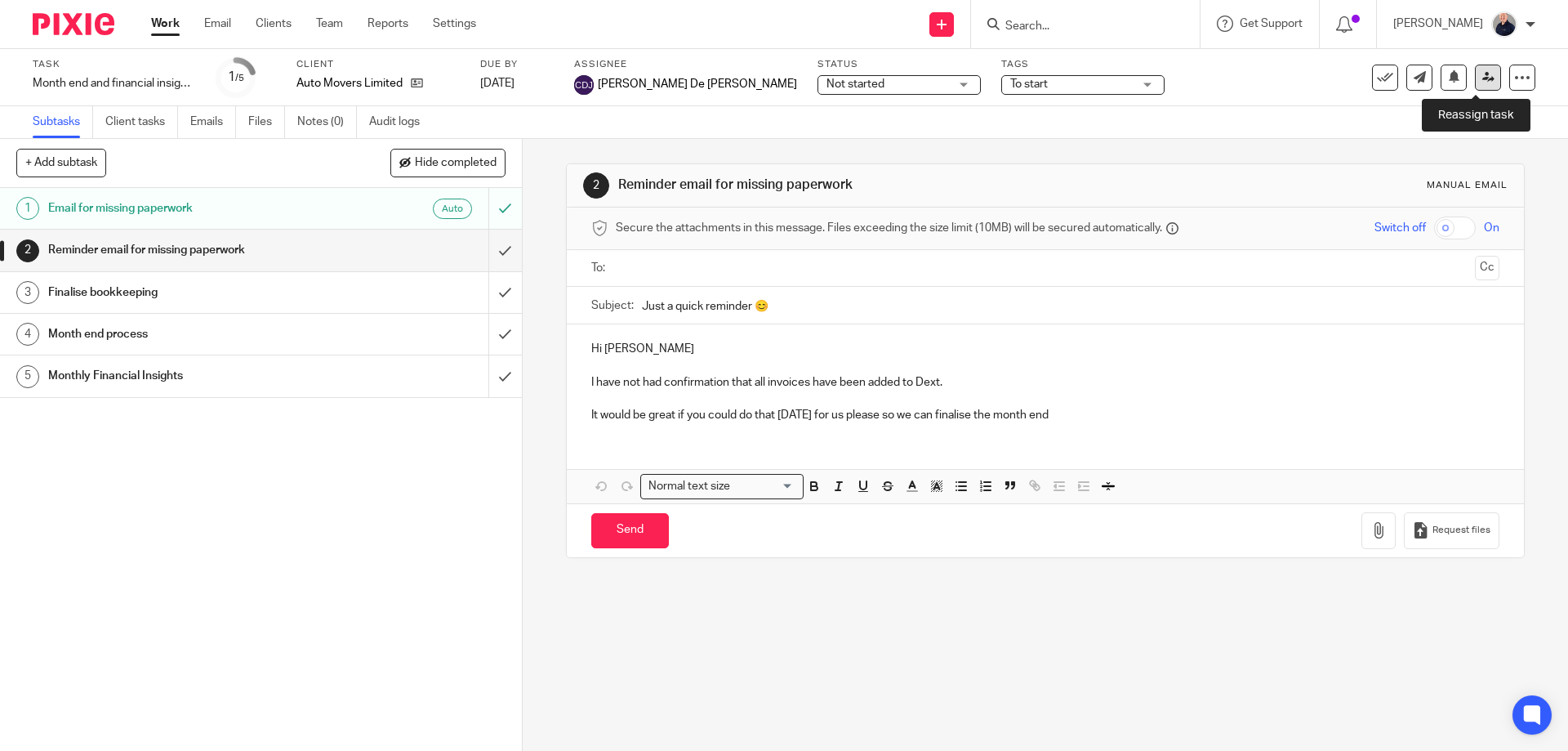
click icon
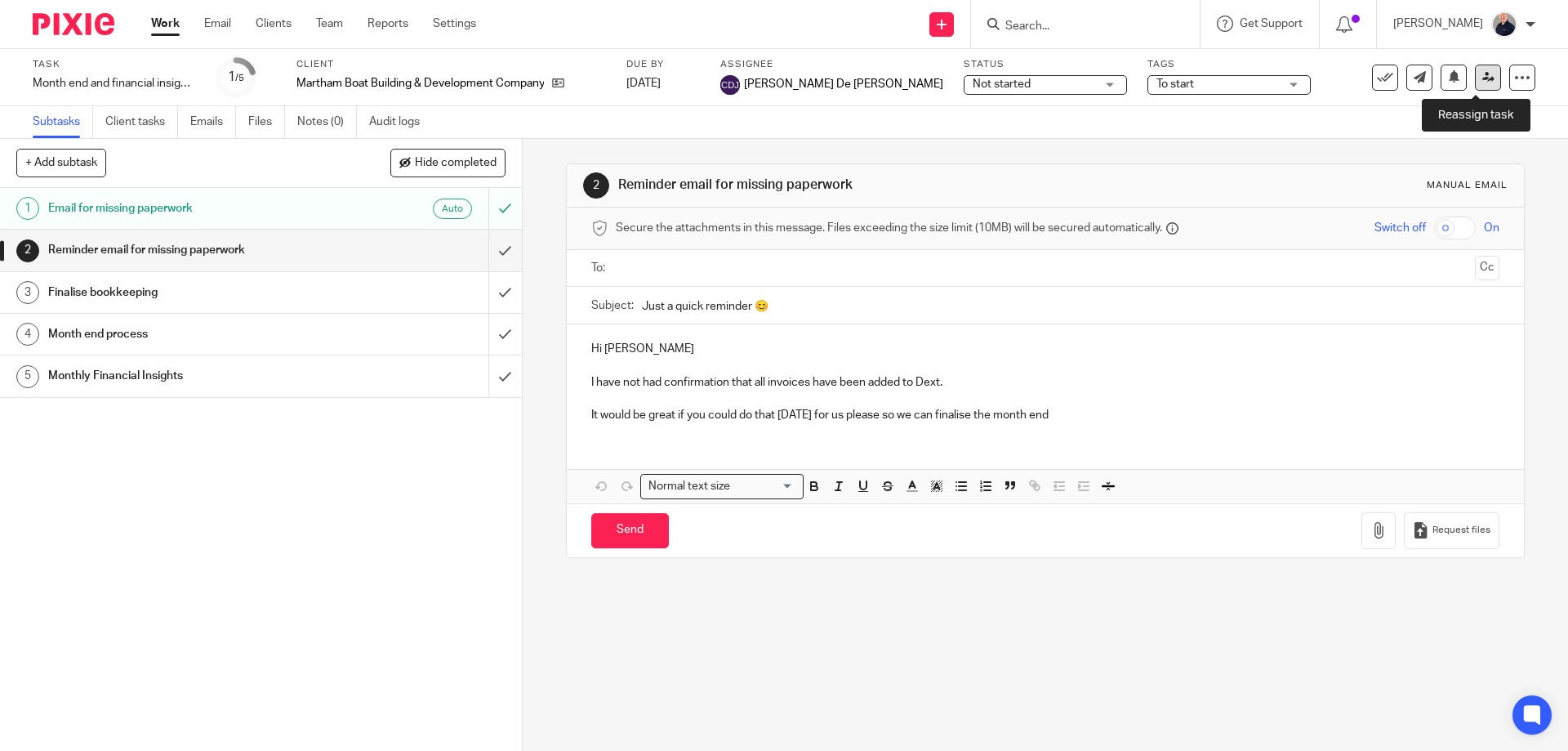
click at [1483, 74] on icon at bounding box center [1489, 77] width 13 height 13
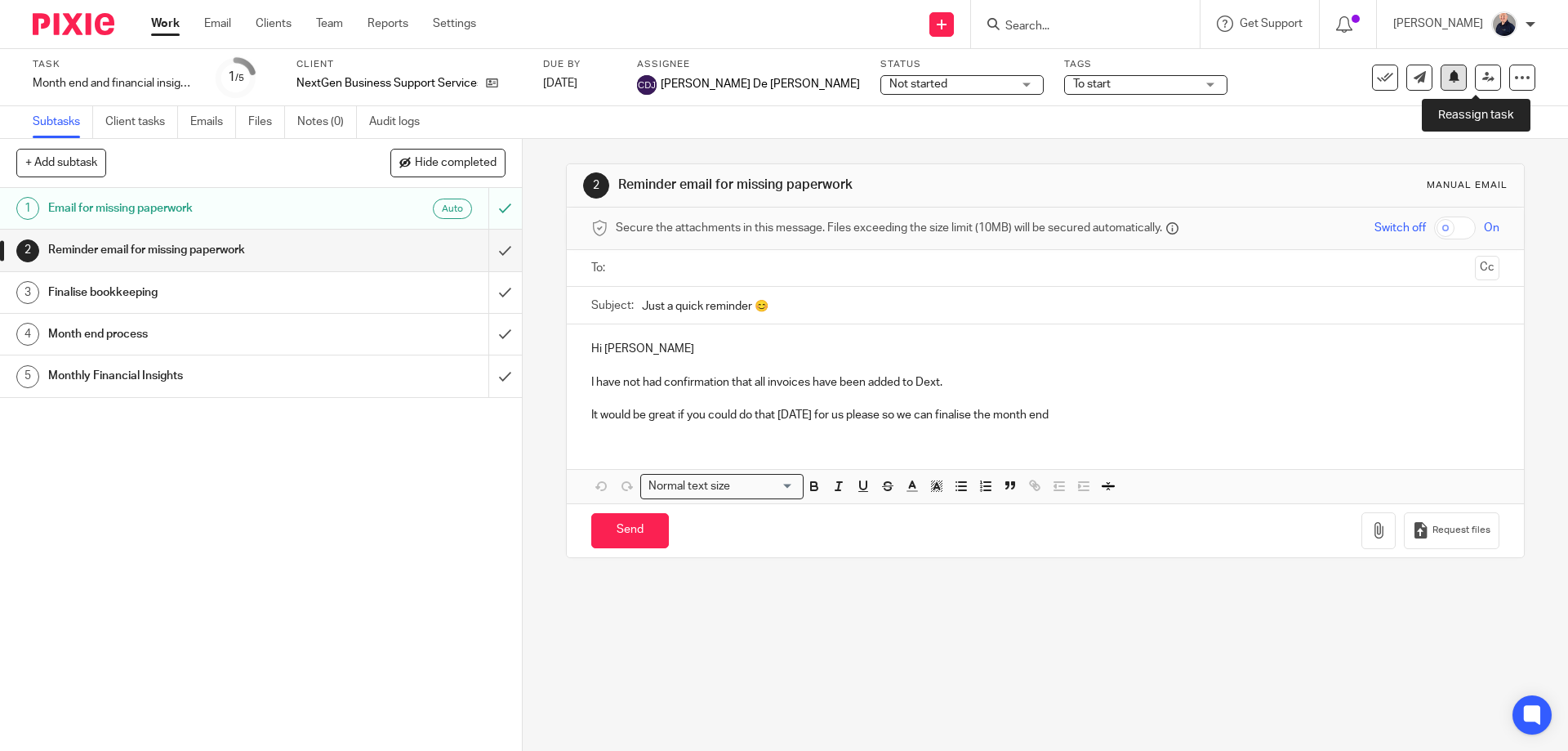
drag, startPoint x: 1470, startPoint y: 79, endPoint x: 1448, endPoint y: 80, distance: 22.0
click at [1483, 79] on icon at bounding box center [1489, 77] width 13 height 13
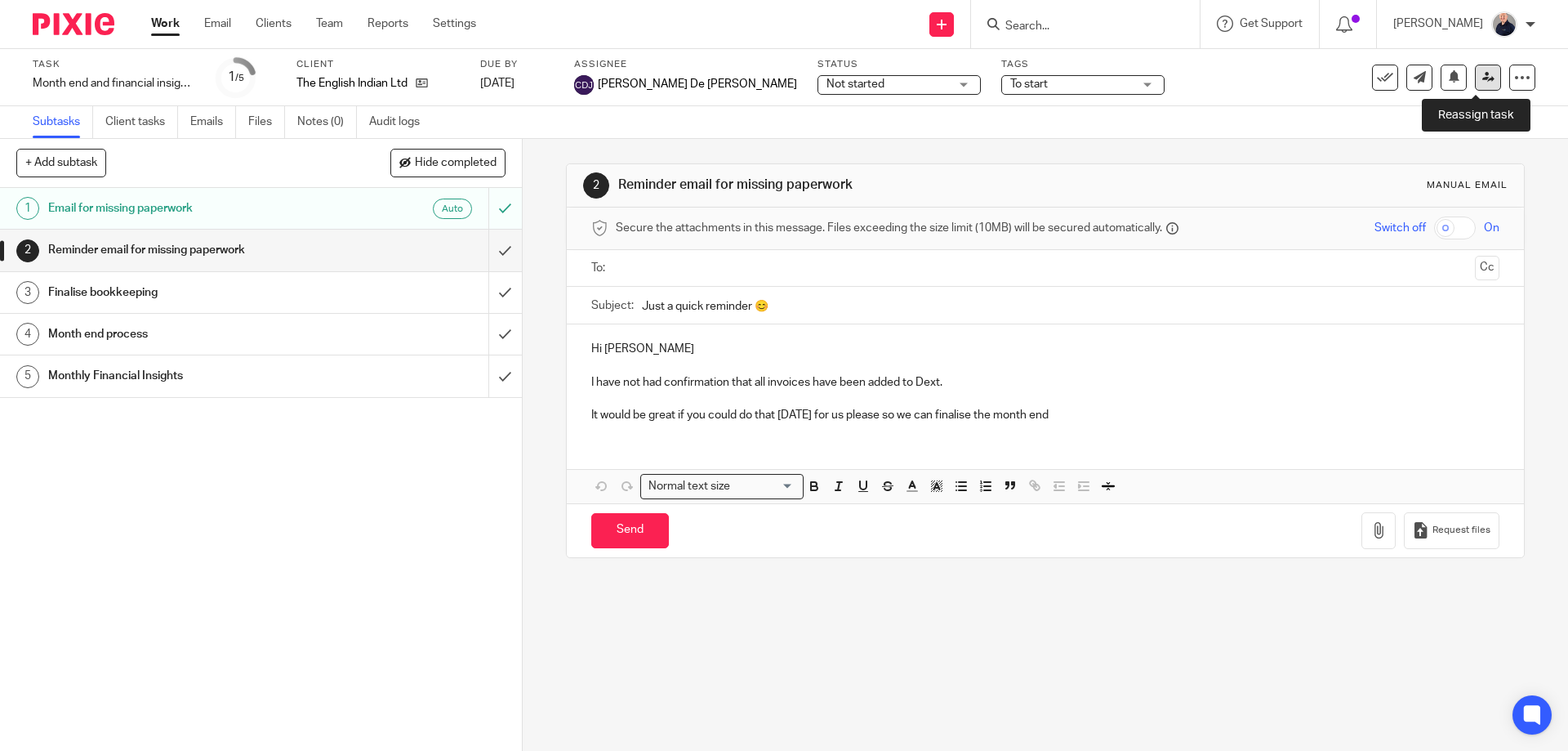
click at [1483, 77] on link at bounding box center [1488, 78] width 26 height 26
drag, startPoint x: 1480, startPoint y: 78, endPoint x: 1166, endPoint y: 157, distance: 323.8
click at [1483, 78] on icon at bounding box center [1489, 77] width 13 height 13
click at [1483, 80] on icon at bounding box center [1489, 77] width 13 height 13
click at [1483, 78] on icon at bounding box center [1489, 77] width 13 height 13
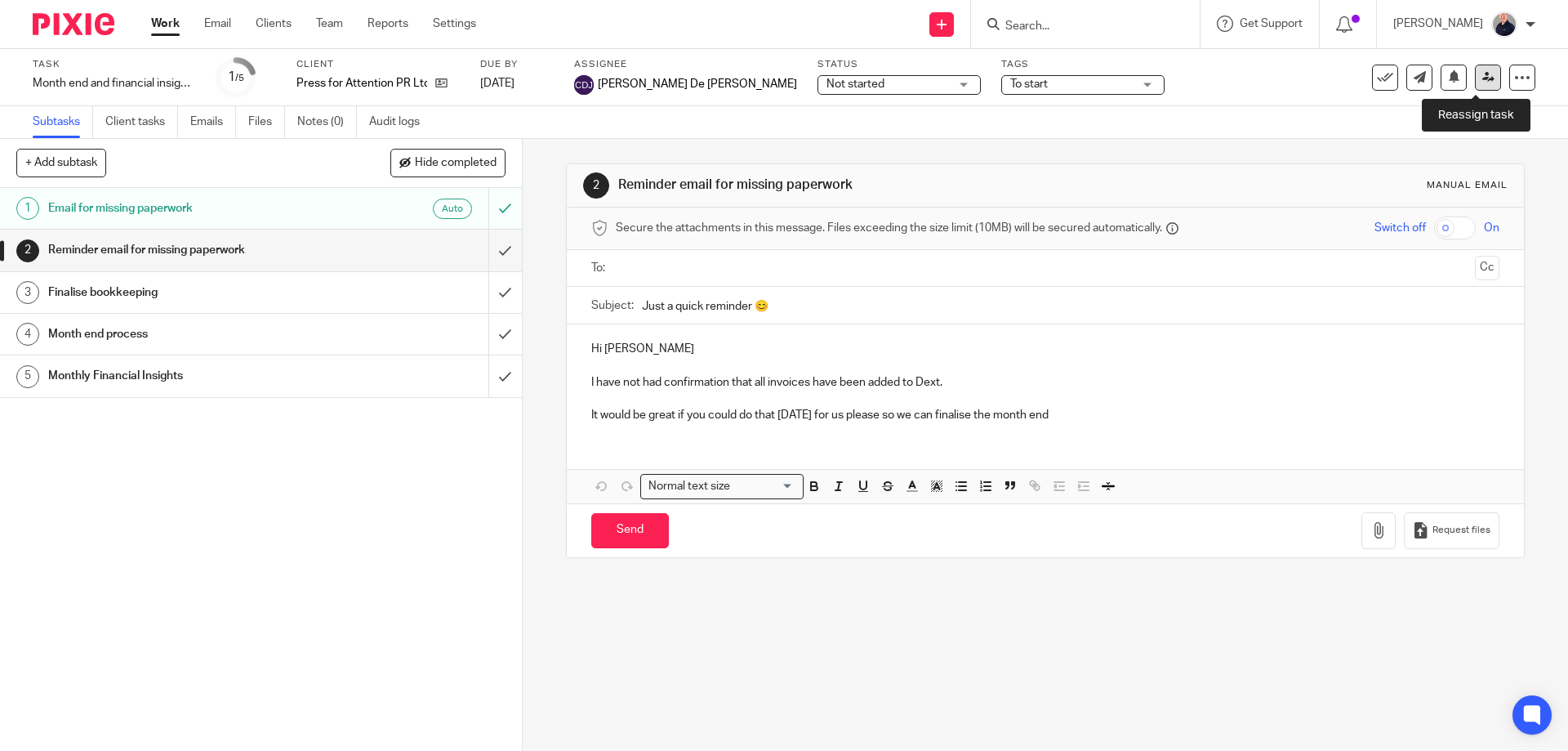
click at [1483, 76] on icon at bounding box center [1489, 77] width 13 height 13
click at [1483, 80] on icon at bounding box center [1489, 77] width 13 height 13
click at [1483, 76] on icon at bounding box center [1489, 77] width 13 height 13
click at [1475, 78] on link at bounding box center [1488, 78] width 26 height 26
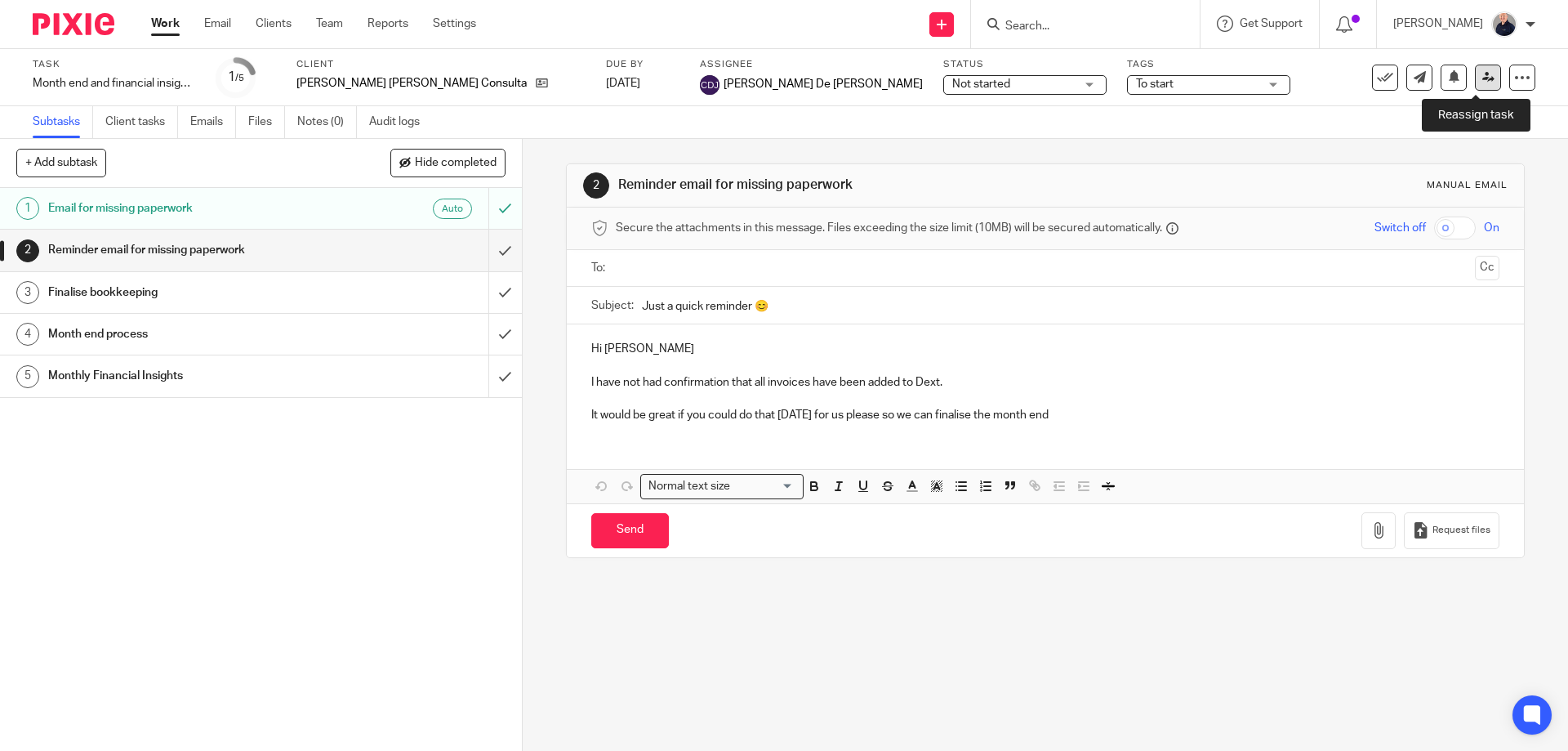
click at [1483, 72] on icon at bounding box center [1489, 77] width 13 height 13
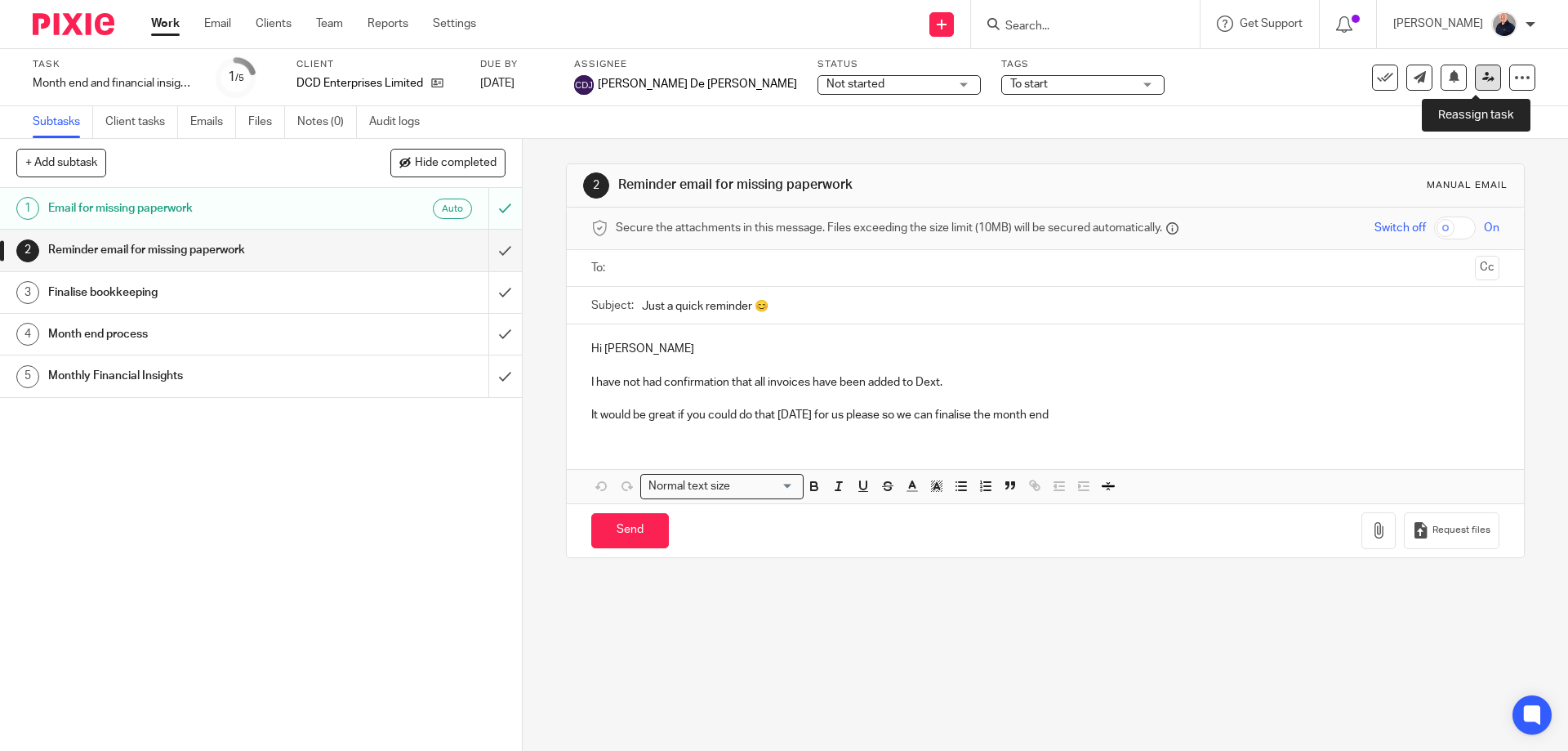
click at [1483, 73] on icon at bounding box center [1489, 77] width 13 height 13
click at [1483, 76] on icon at bounding box center [1489, 77] width 13 height 13
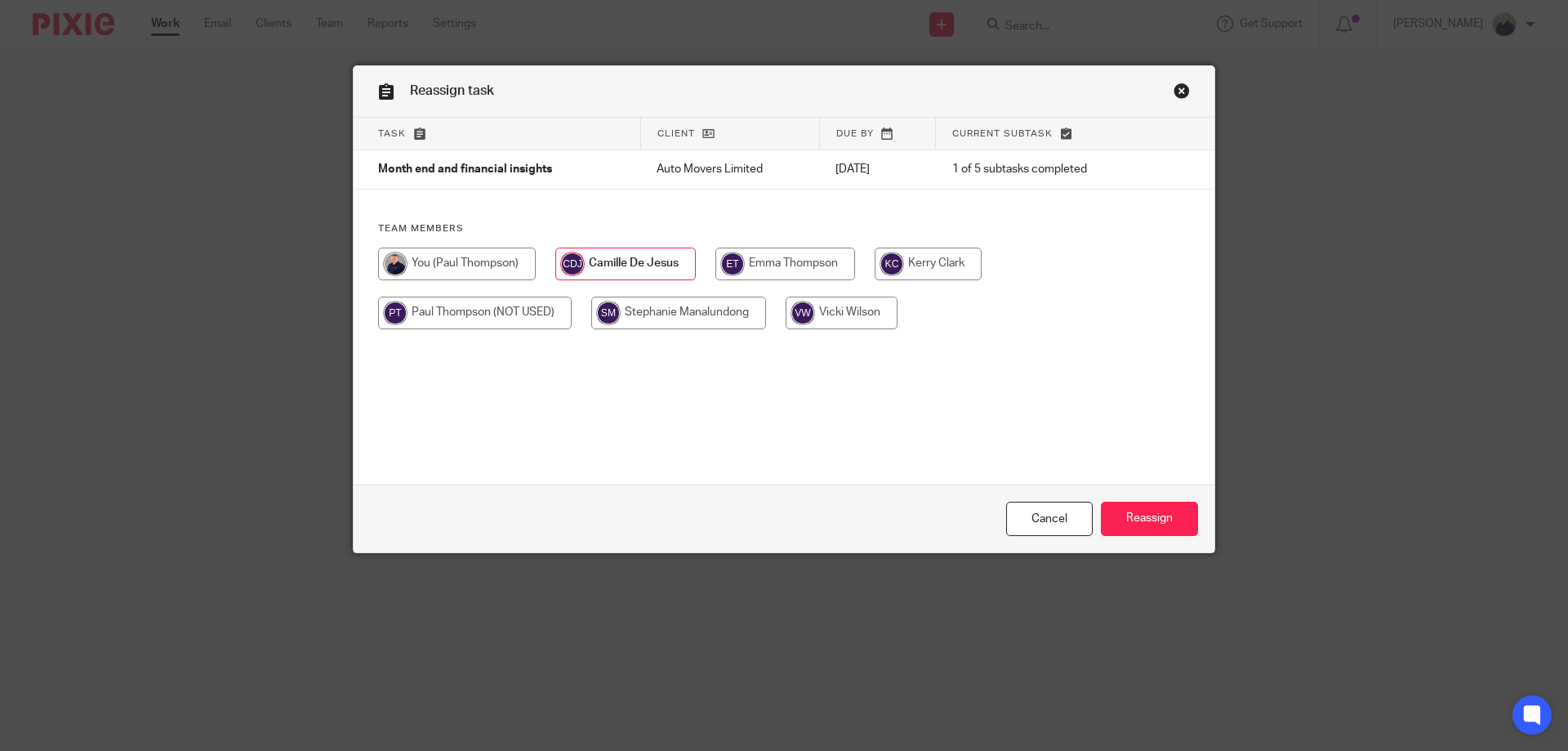
click at [690, 313] on input "radio" at bounding box center [679, 313] width 174 height 33
radio input "true"
drag, startPoint x: 1126, startPoint y: 527, endPoint x: 1126, endPoint y: 515, distance: 12.0
click at [1126, 518] on input "Reassign" at bounding box center [1150, 519] width 97 height 35
click at [670, 320] on input "radio" at bounding box center [679, 313] width 174 height 33
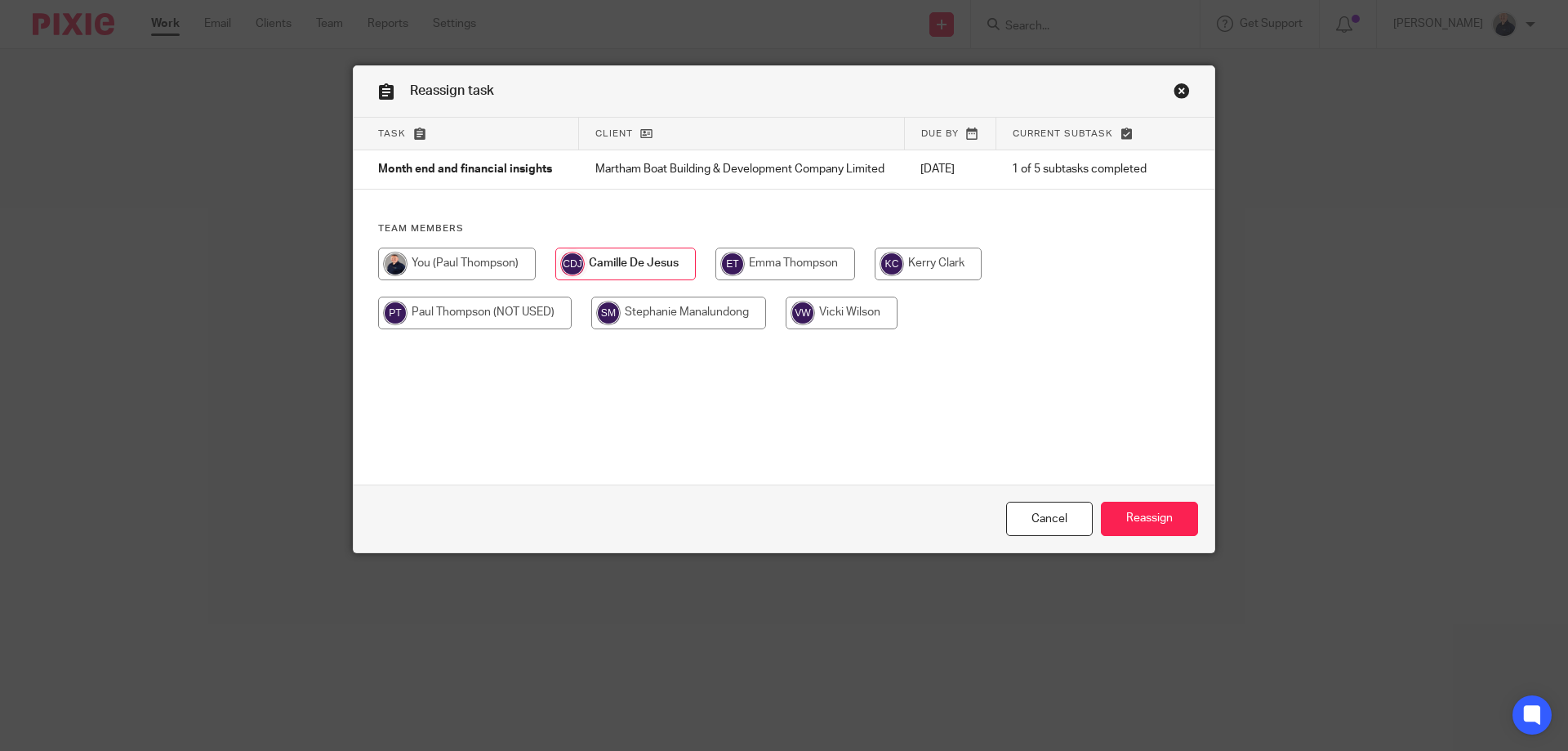
radio input "true"
click at [1137, 513] on input "Reassign" at bounding box center [1150, 519] width 97 height 35
click at [703, 321] on input "radio" at bounding box center [679, 313] width 174 height 33
radio input "true"
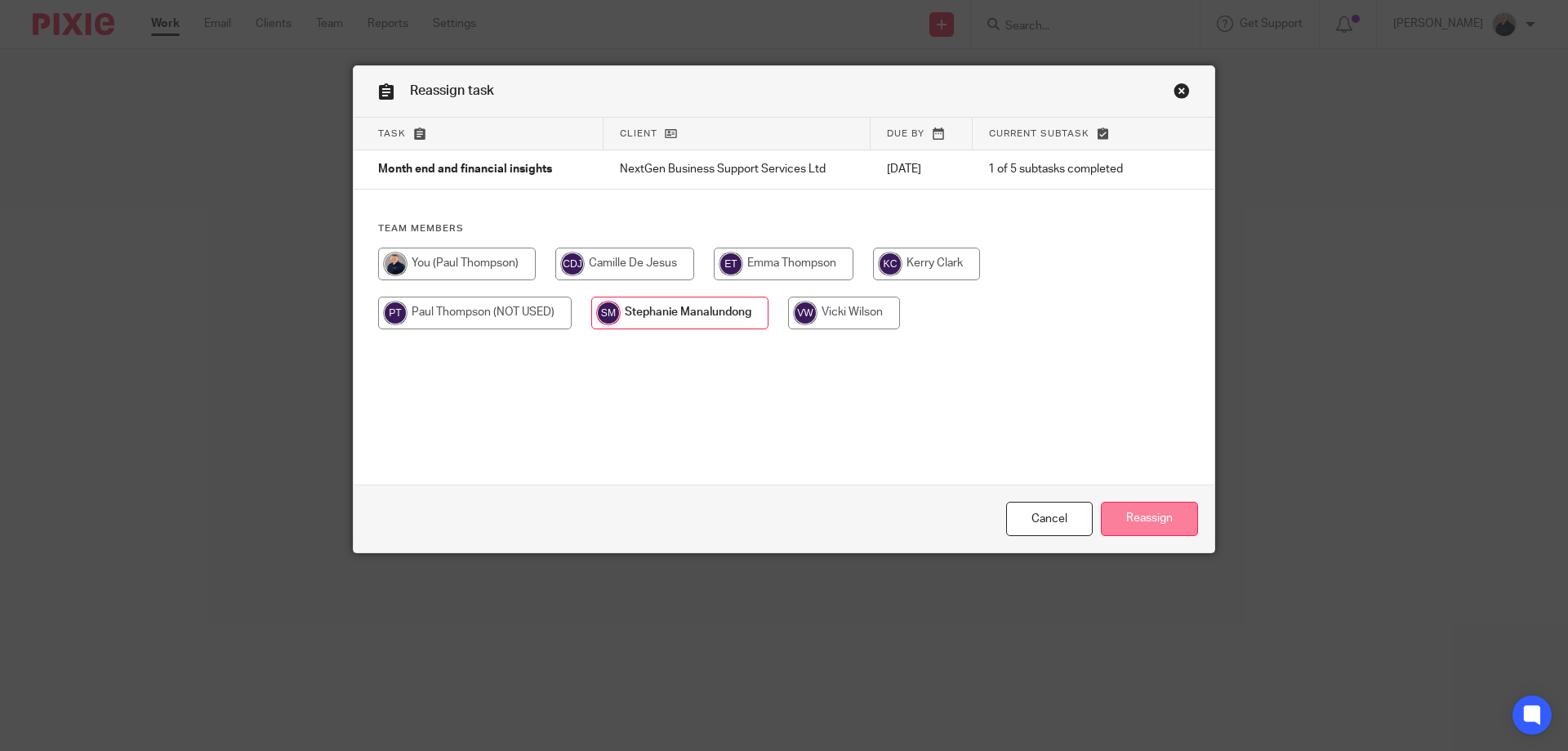
click at [1134, 516] on input "Reassign" at bounding box center [1150, 519] width 97 height 35
click at [707, 322] on input "radio" at bounding box center [679, 313] width 174 height 33
radio input "true"
click at [1140, 522] on input "Reassign" at bounding box center [1150, 519] width 97 height 35
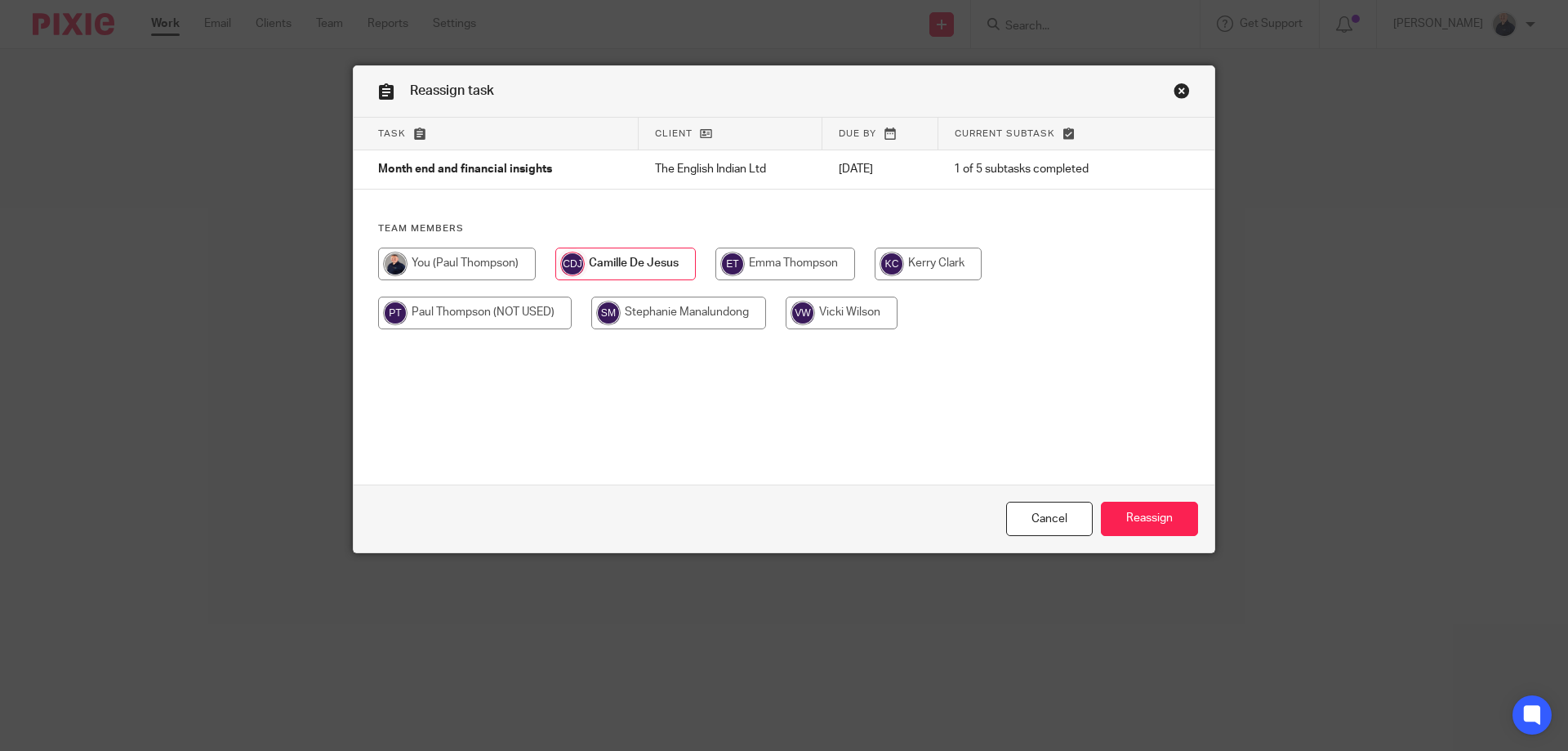
click at [715, 321] on input "radio" at bounding box center [679, 313] width 174 height 33
radio input "true"
click at [1144, 515] on input "Reassign" at bounding box center [1150, 519] width 97 height 35
click at [659, 310] on input "radio" at bounding box center [679, 313] width 174 height 33
radio input "true"
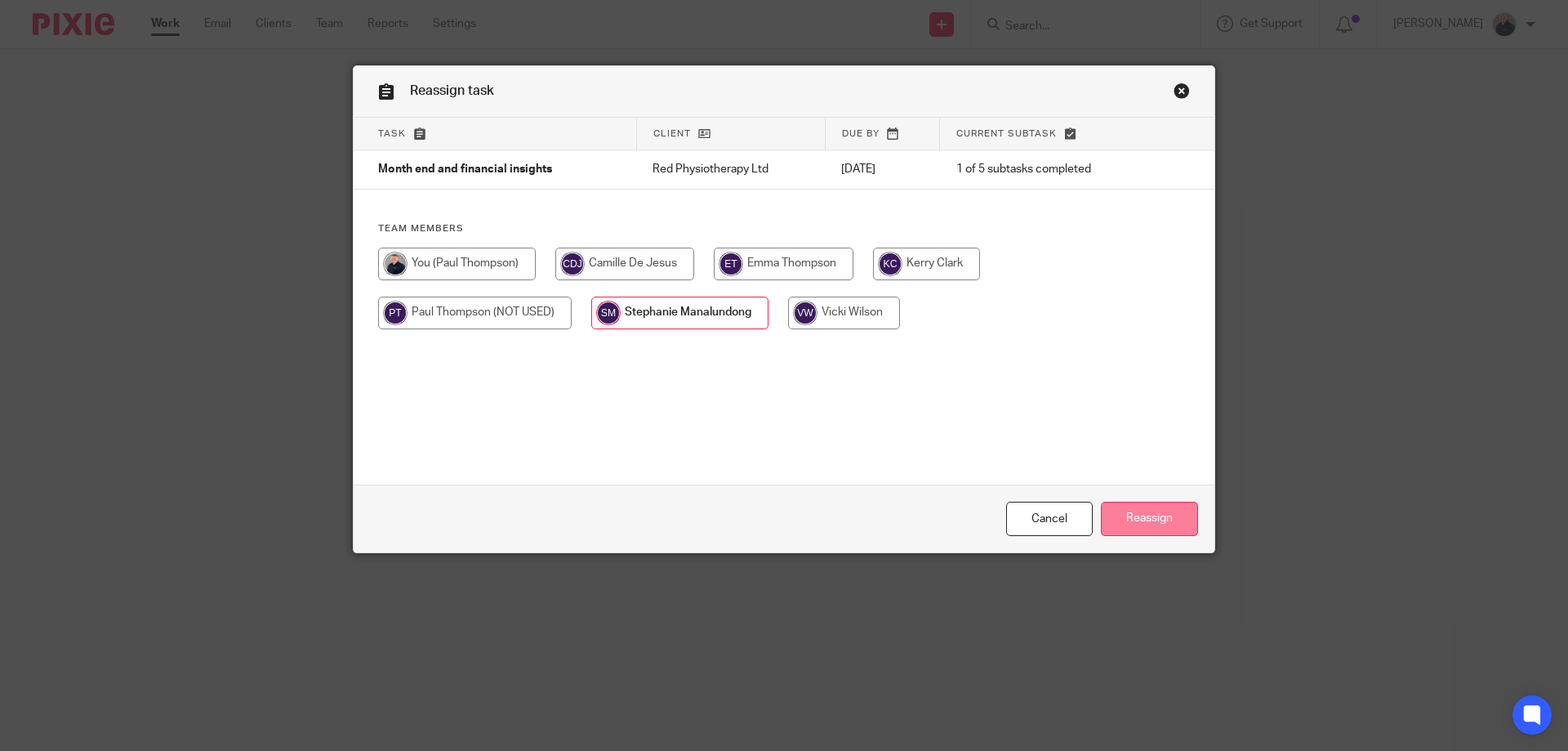
click at [1135, 520] on input "Reassign" at bounding box center [1150, 519] width 97 height 35
click at [673, 308] on input "radio" at bounding box center [679, 313] width 174 height 33
radio input "true"
drag, startPoint x: 1129, startPoint y: 517, endPoint x: 999, endPoint y: 264, distance: 284.4
click at [1129, 516] on input "Reassign" at bounding box center [1150, 519] width 97 height 35
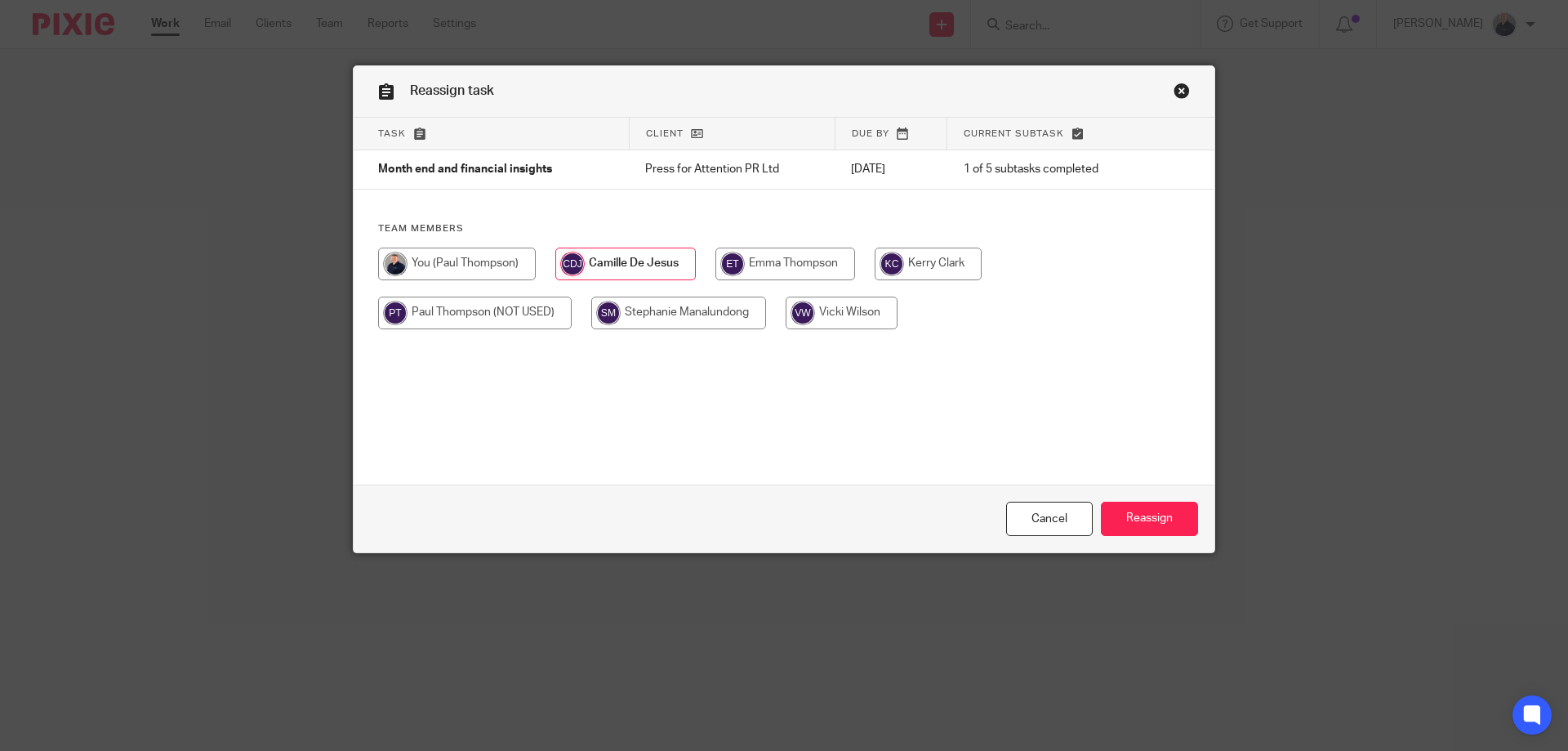
click at [683, 307] on input "radio" at bounding box center [679, 313] width 174 height 33
radio input "true"
click at [1133, 507] on input "Reassign" at bounding box center [1150, 519] width 97 height 35
click at [692, 305] on input "radio" at bounding box center [679, 313] width 174 height 33
radio input "true"
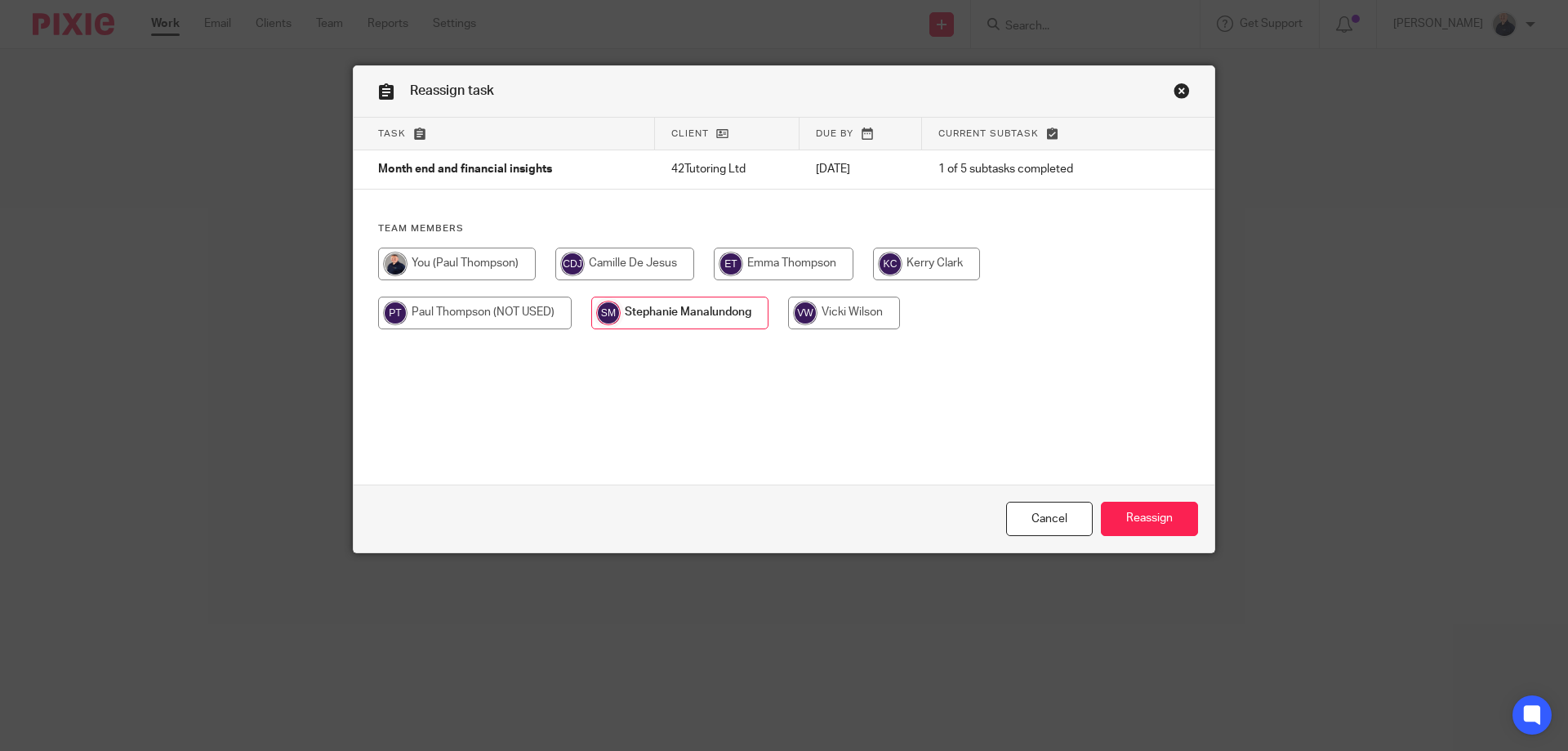
drag, startPoint x: 1157, startPoint y: 516, endPoint x: 1146, endPoint y: 492, distance: 26.4
click at [1155, 513] on input "Reassign" at bounding box center [1150, 519] width 97 height 35
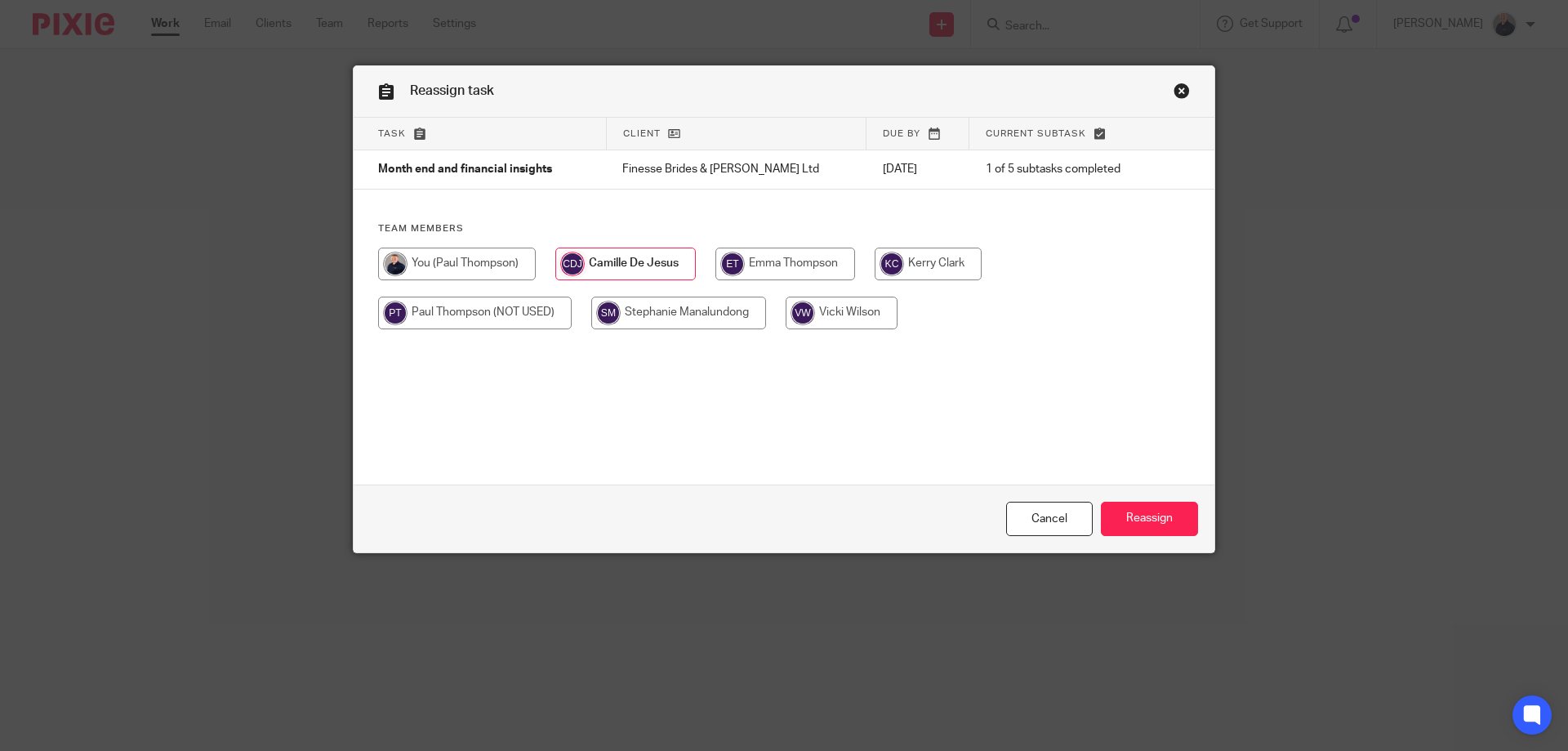
click at [696, 316] on input "radio" at bounding box center [679, 313] width 174 height 33
radio input "true"
click at [1151, 515] on input "Reassign" at bounding box center [1150, 519] width 97 height 35
drag, startPoint x: 1147, startPoint y: 515, endPoint x: 1103, endPoint y: 237, distance: 281.5
click at [1147, 513] on input "Reassign" at bounding box center [1150, 519] width 97 height 35
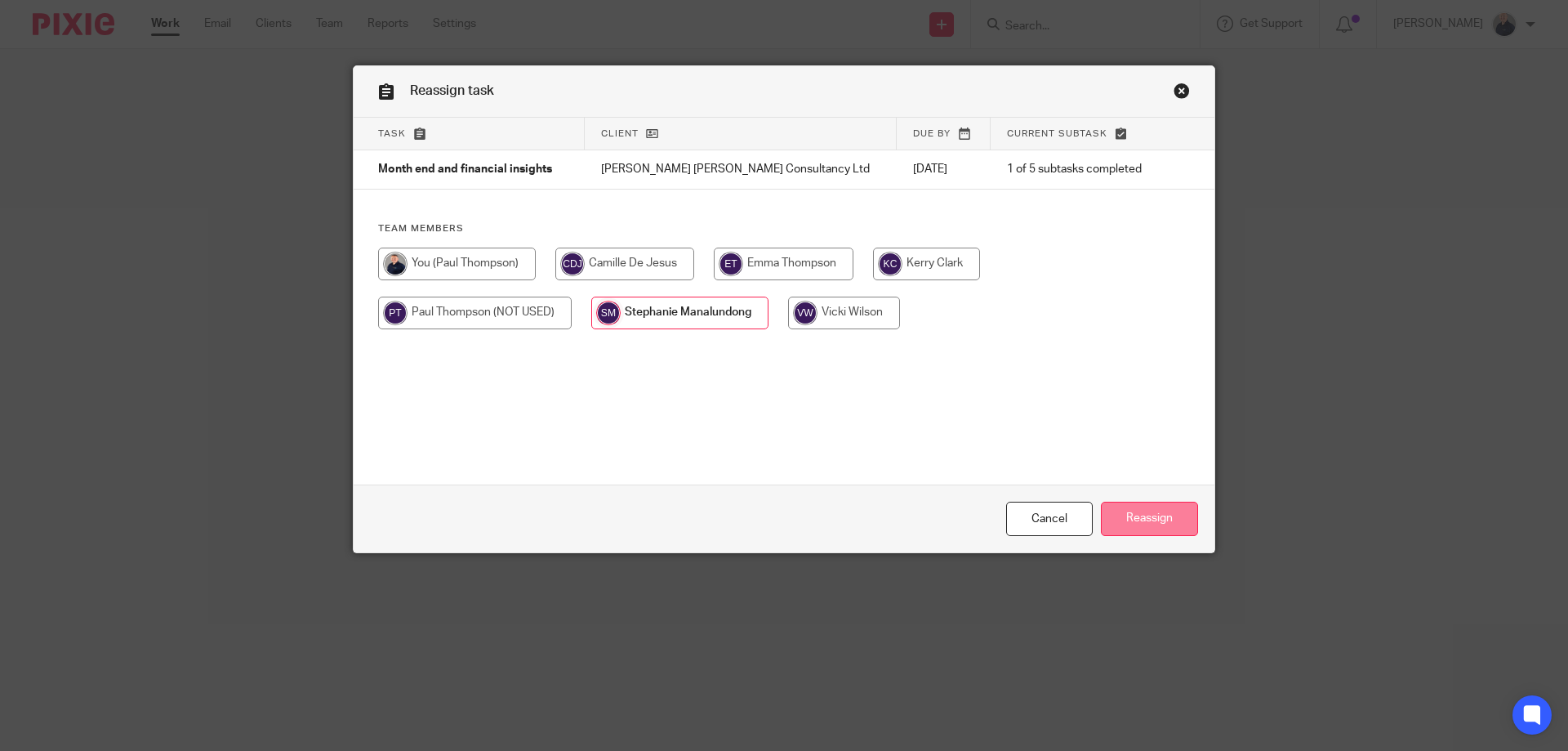
click at [1134, 511] on input "Reassign" at bounding box center [1150, 519] width 97 height 35
drag, startPoint x: 1146, startPoint y: 519, endPoint x: 1161, endPoint y: 494, distance: 29.2
click at [1148, 518] on input "Reassign" at bounding box center [1150, 519] width 97 height 35
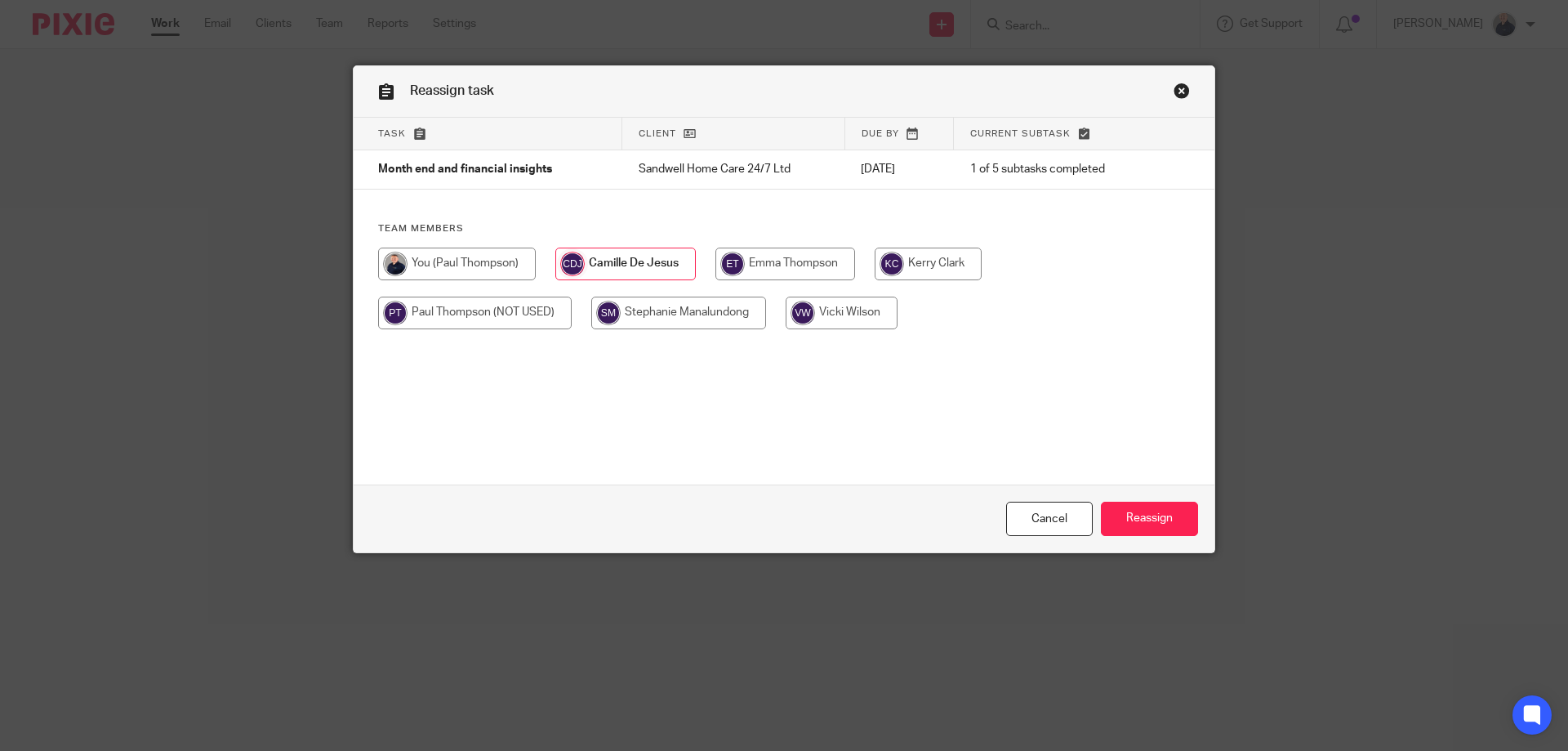
click at [693, 313] on input "radio" at bounding box center [679, 313] width 174 height 33
radio input "true"
click at [1129, 514] on input "Reassign" at bounding box center [1150, 519] width 97 height 35
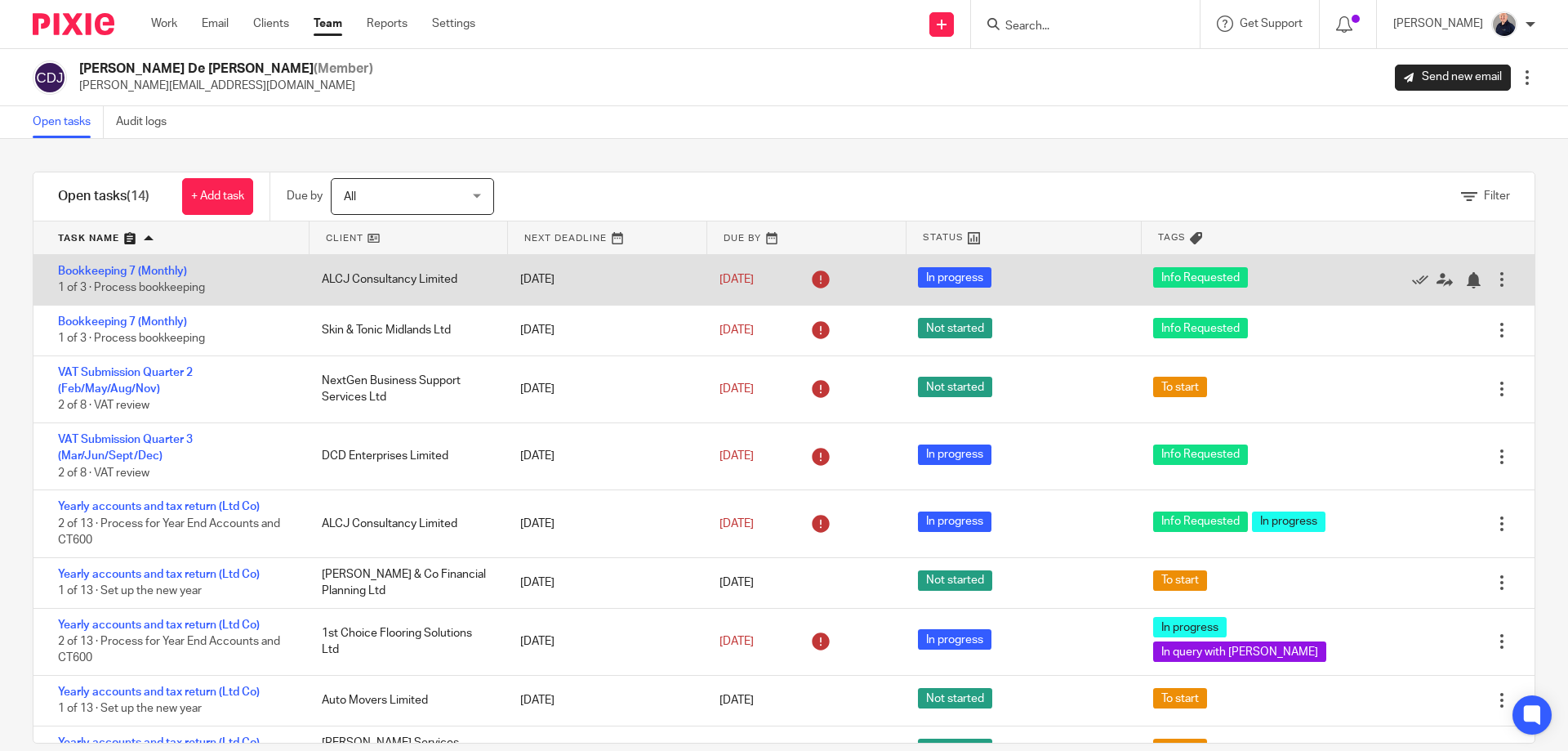
drag, startPoint x: 157, startPoint y: 321, endPoint x: 207, endPoint y: 259, distance: 79.6
click at [157, 321] on link "Bookkeeping 7 (Monthly)" at bounding box center [122, 322] width 129 height 12
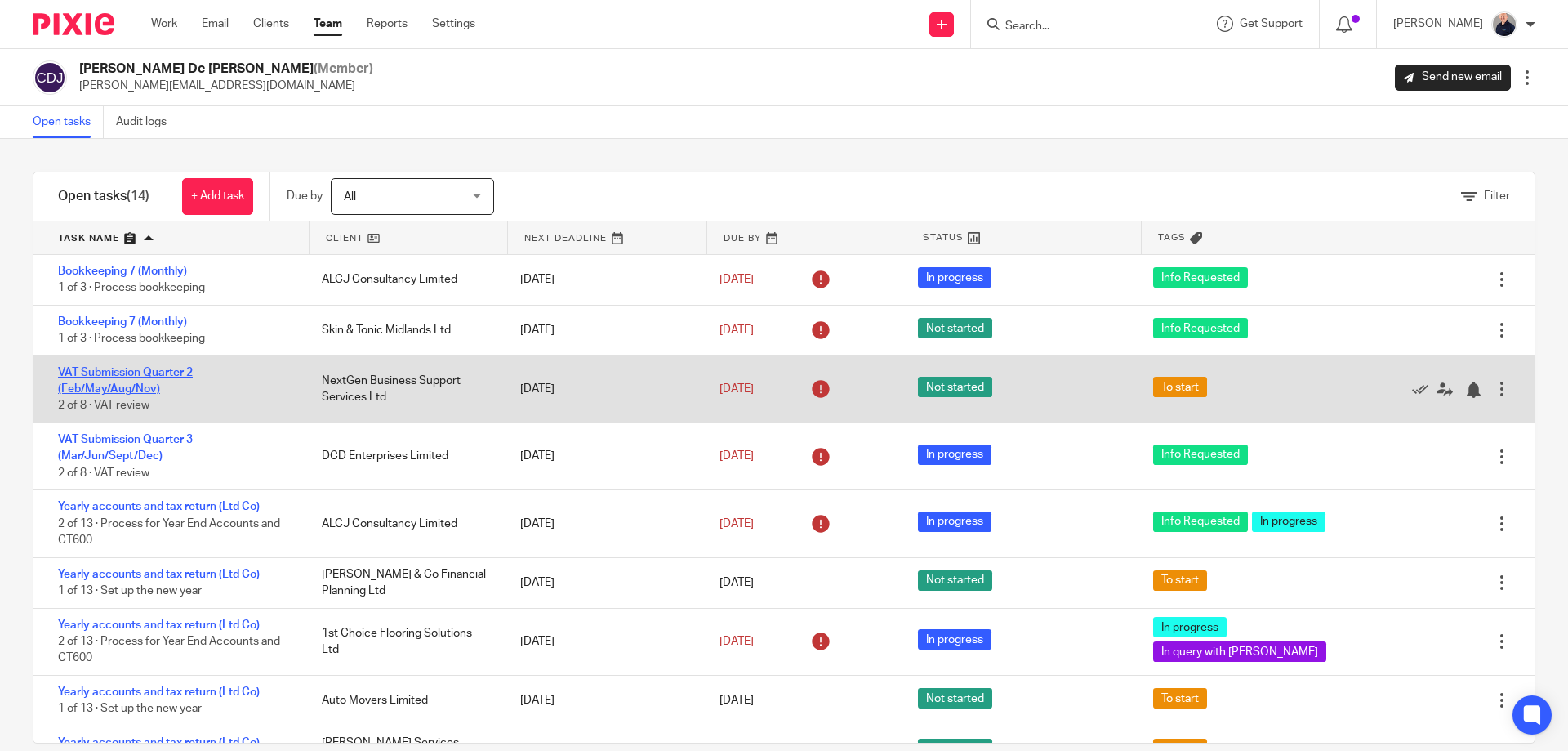
scroll to position [218, 0]
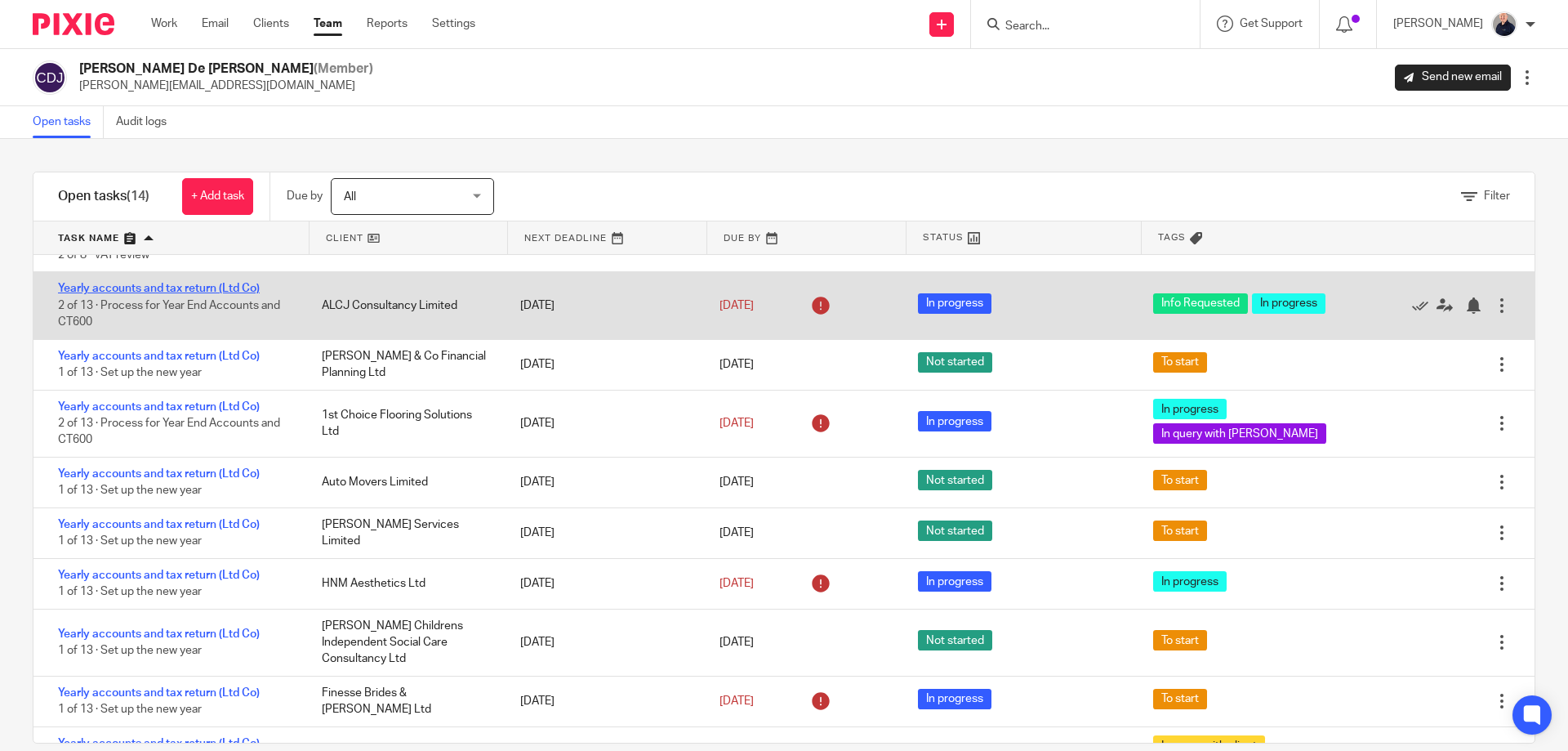
click at [195, 293] on link "Yearly accounts and tax return (Ltd Co)" at bounding box center [159, 289] width 201 height 12
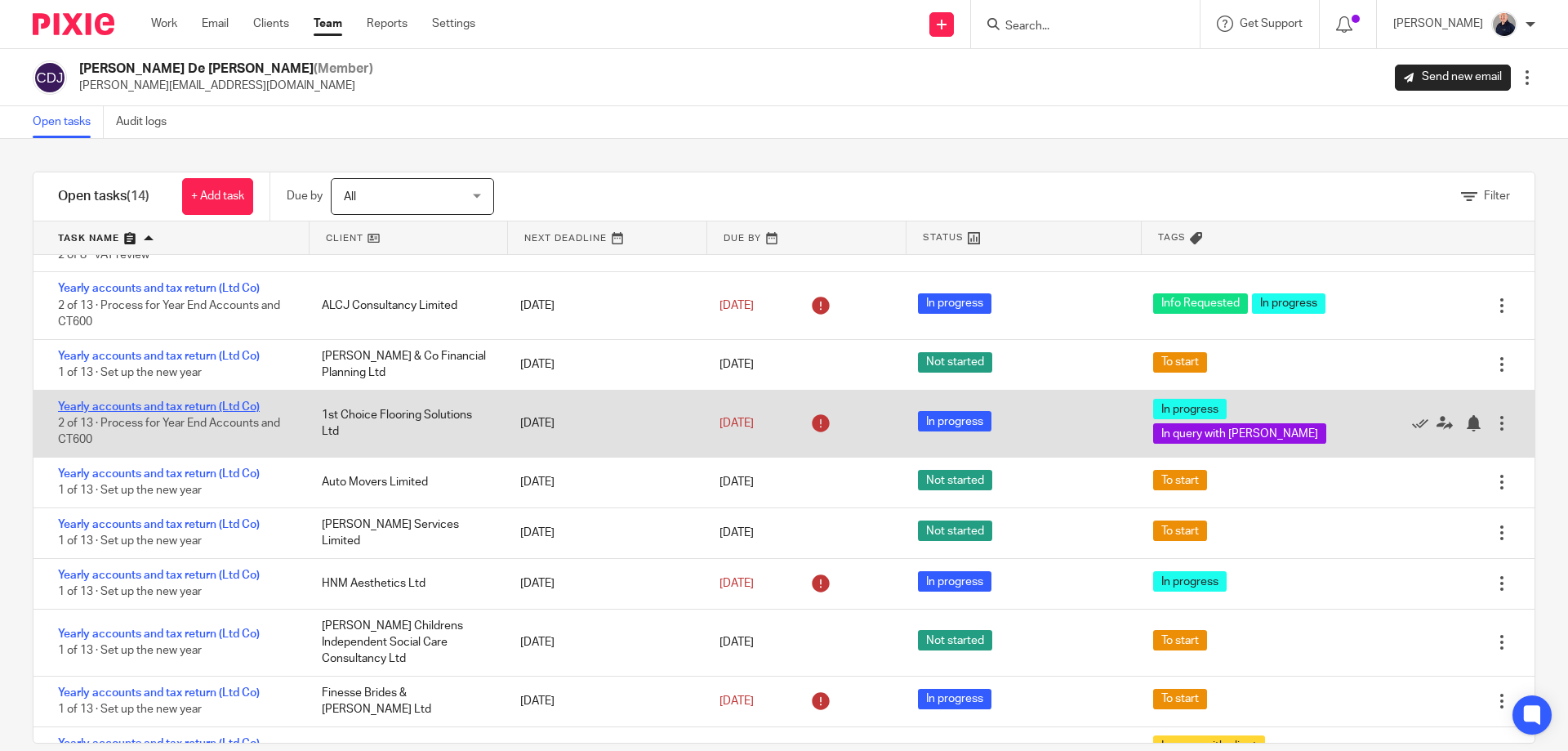
click at [182, 404] on link "Yearly accounts and tax return (Ltd Co)" at bounding box center [159, 407] width 201 height 12
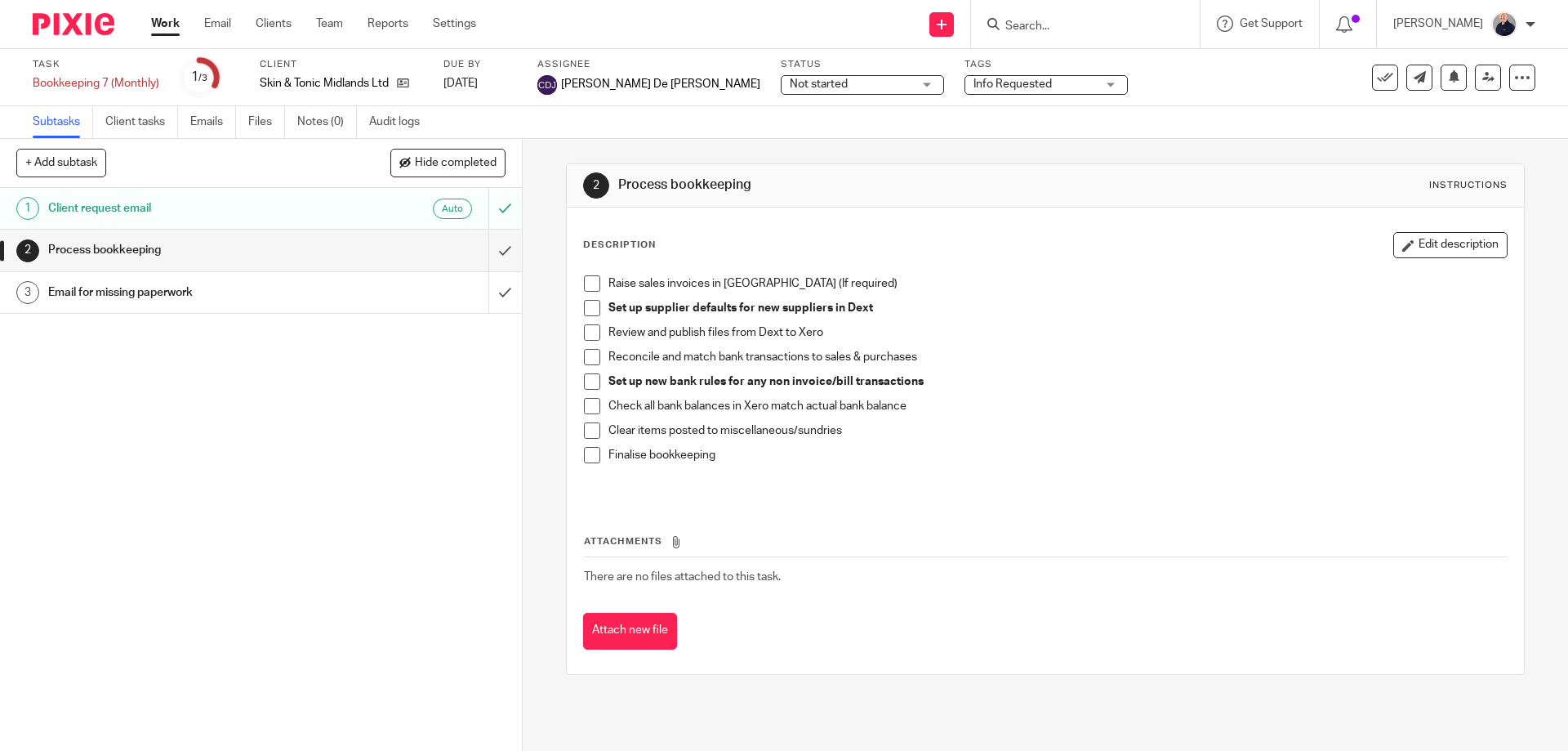
click at [815, 86] on div "Not started Not started" at bounding box center [862, 85] width 164 height 19
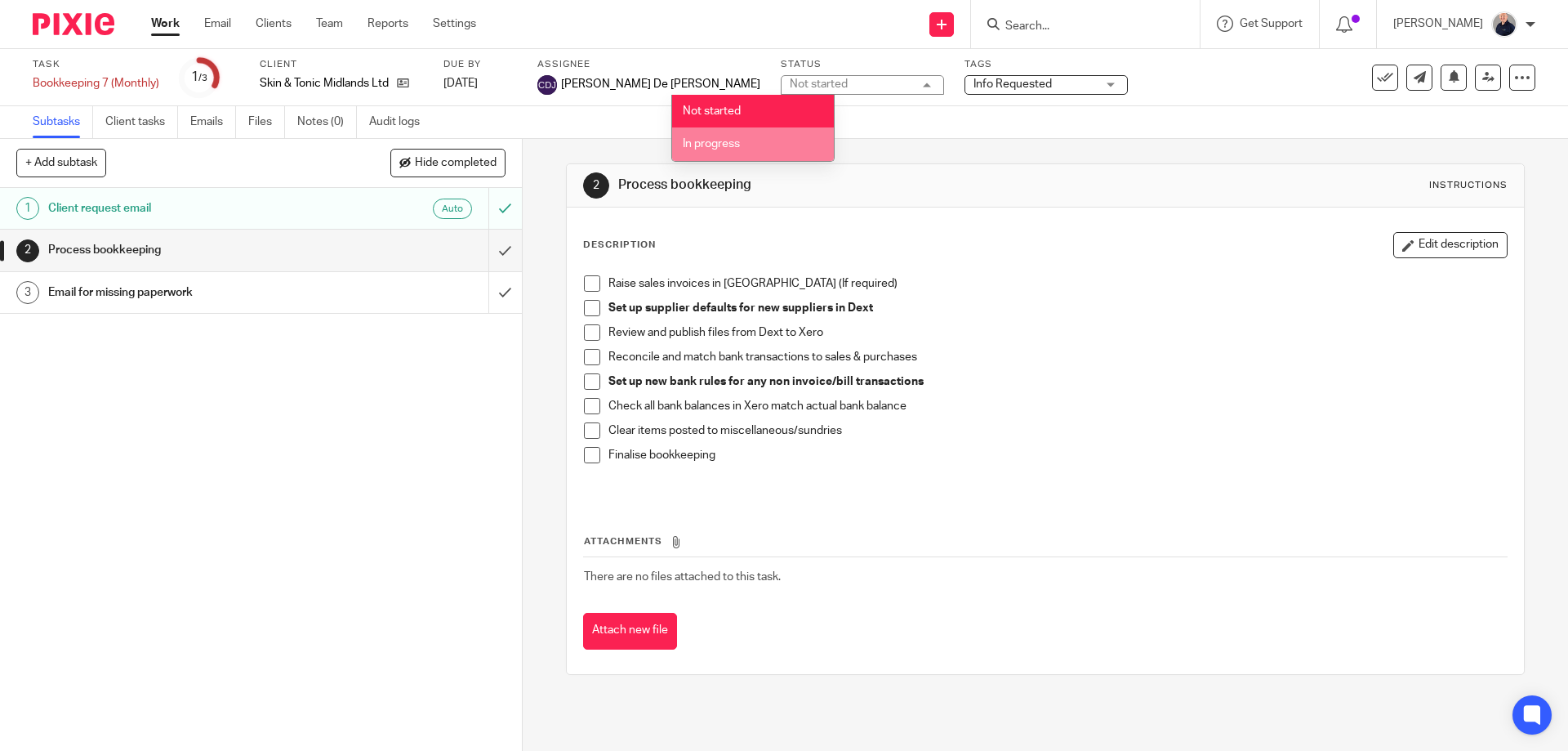
drag, startPoint x: 743, startPoint y: 143, endPoint x: 884, endPoint y: 102, distance: 146.8
click at [744, 143] on li "In progress" at bounding box center [753, 144] width 162 height 34
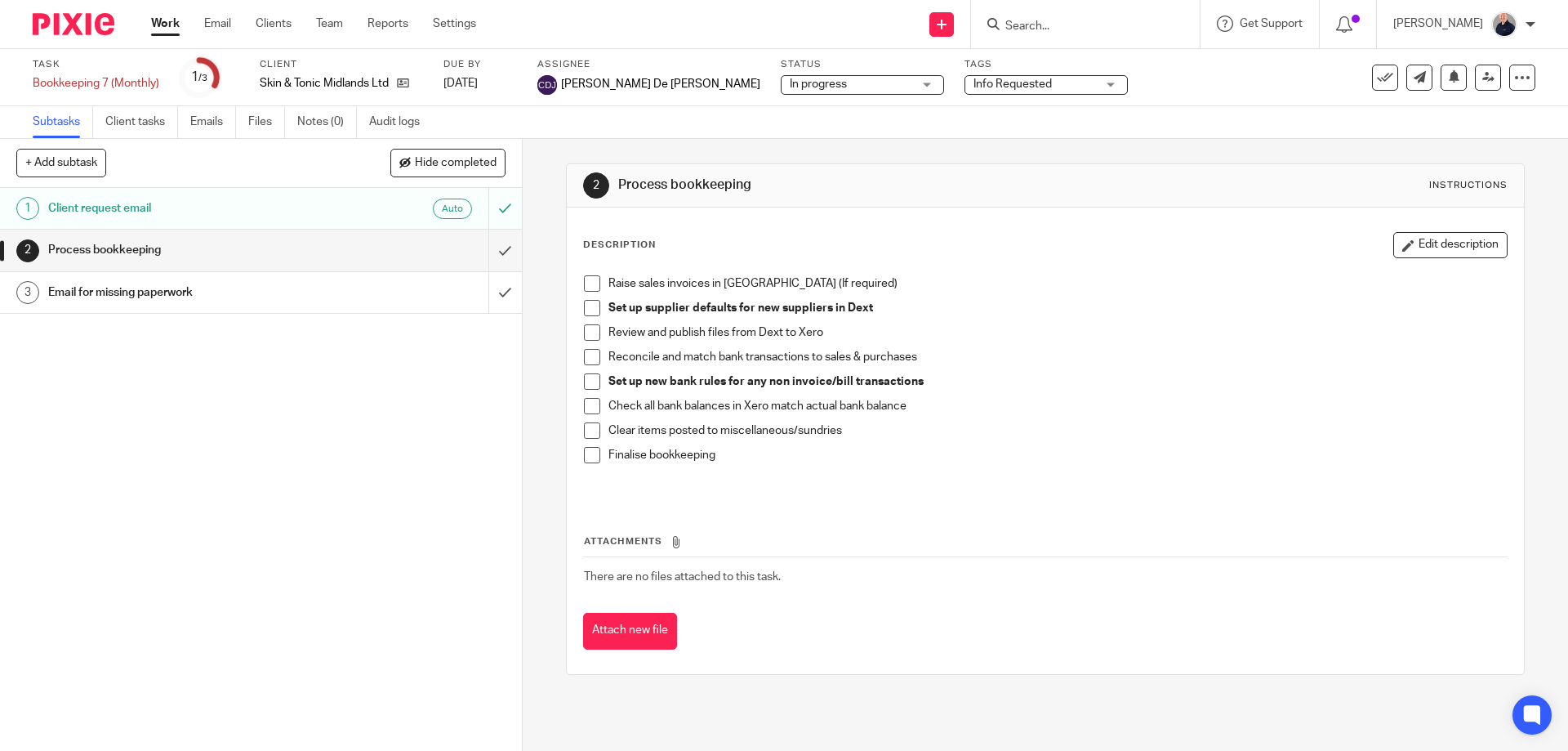
click at [973, 84] on span "Info Requested" at bounding box center [1012, 84] width 78 height 12
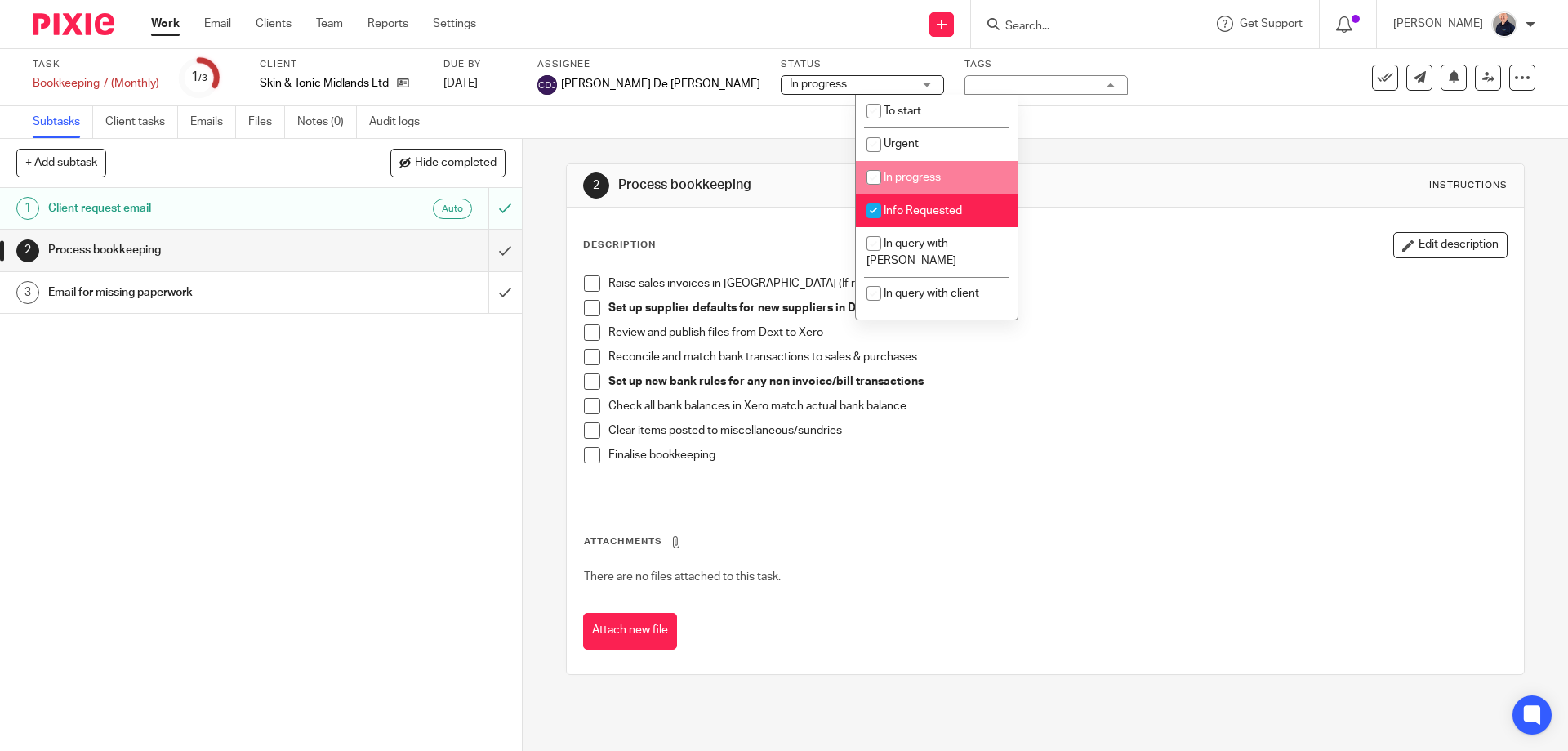
click at [915, 176] on span "In progress" at bounding box center [912, 177] width 57 height 12
checkbox input "true"
click at [905, 211] on span "Info Requested" at bounding box center [923, 211] width 78 height 12
checkbox input "false"
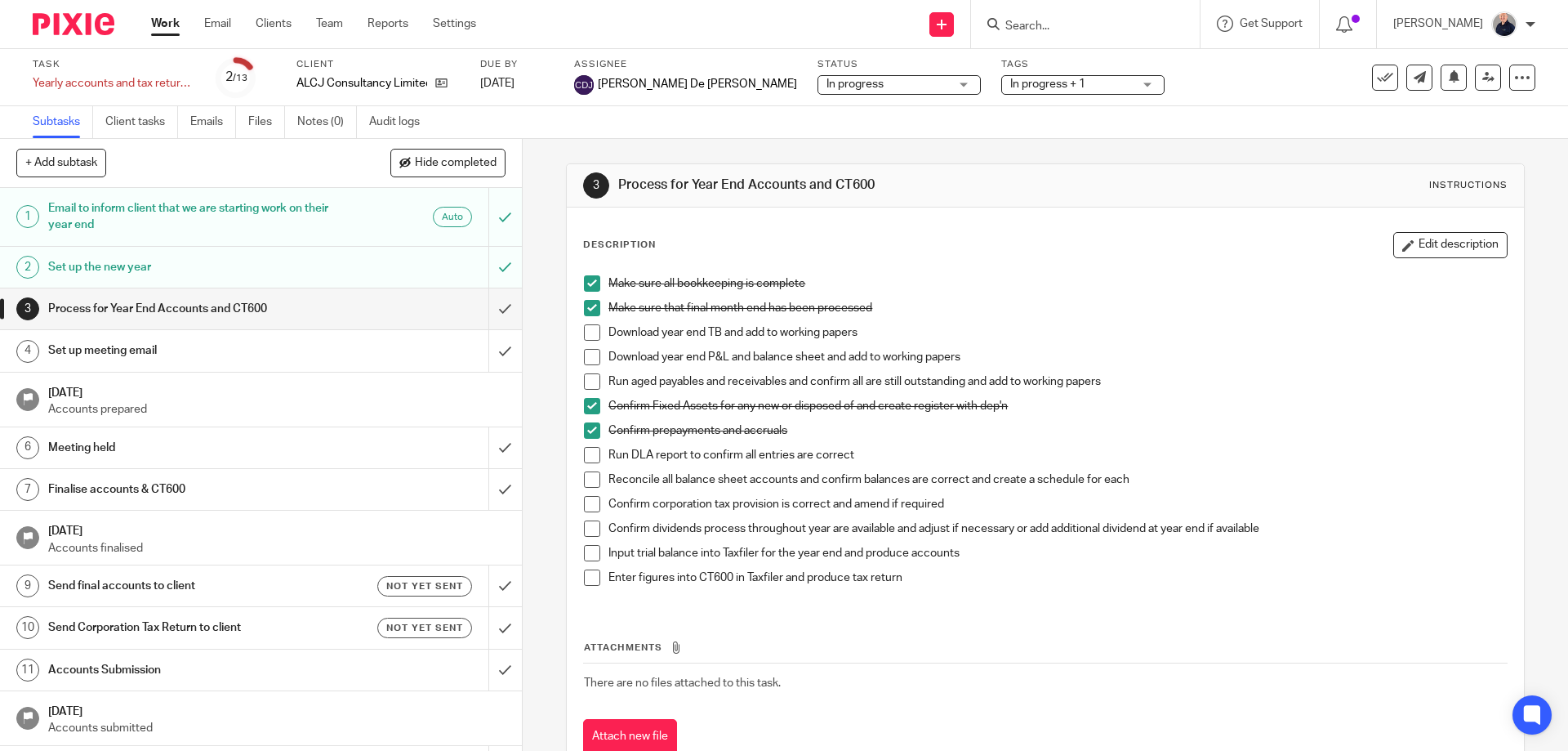
click at [1010, 91] on span "In progress + 1" at bounding box center [1071, 84] width 123 height 17
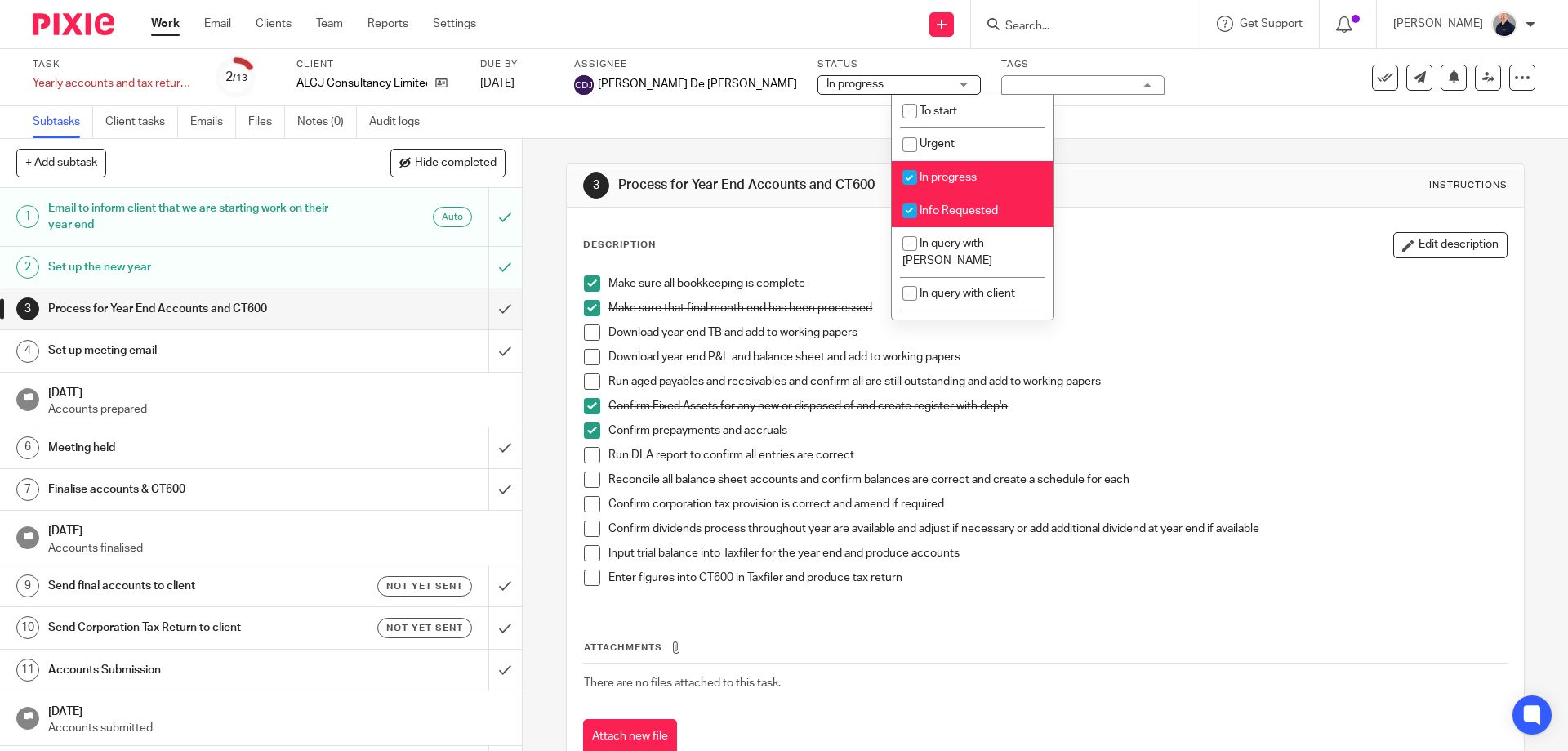
click at [934, 174] on span "In progress" at bounding box center [948, 177] width 57 height 12
checkbox input "false"
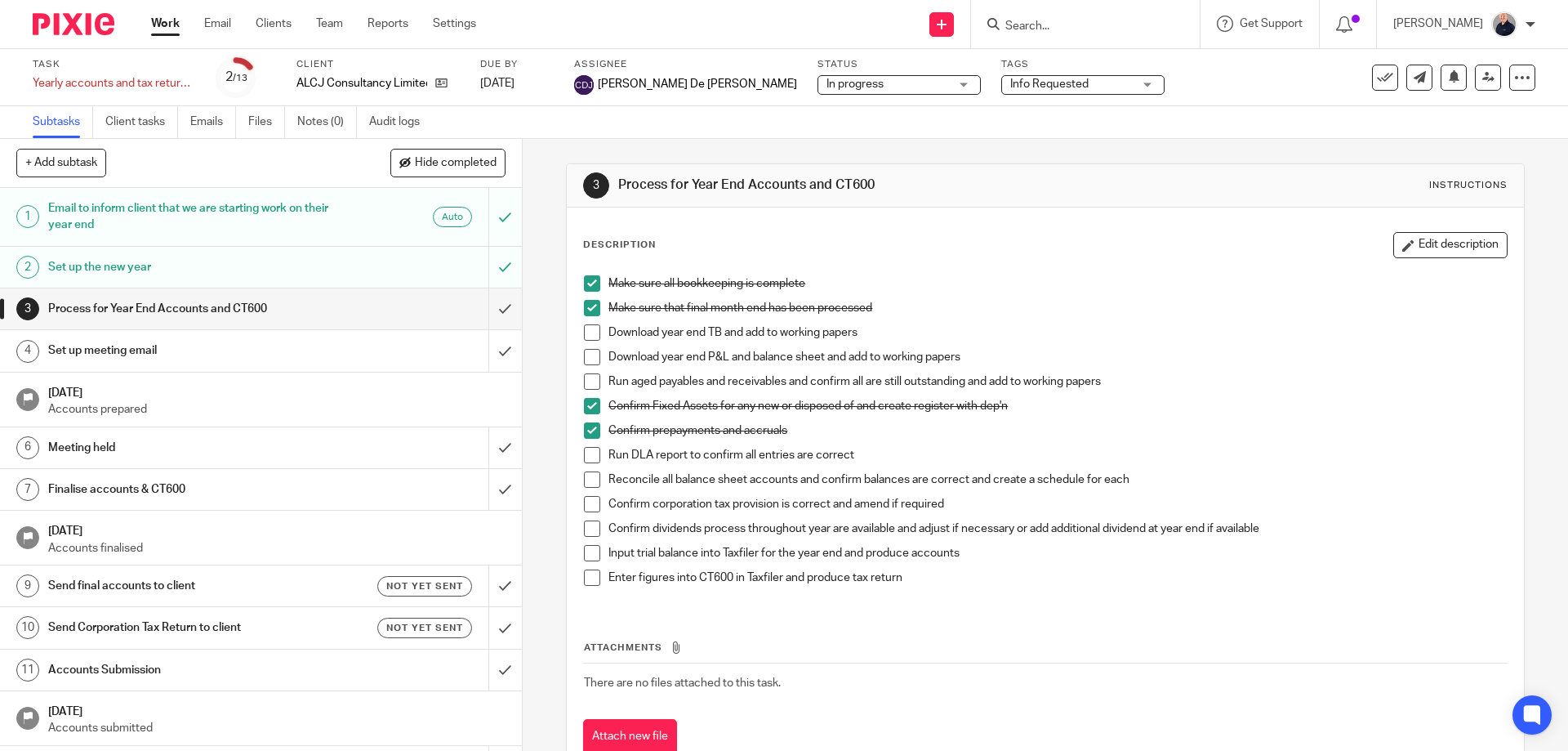
drag, startPoint x: 759, startPoint y: 112, endPoint x: 598, endPoint y: 8, distance: 191.7
click at [753, 109] on div "Subtasks Client tasks Emails Files Notes (0) Audit logs" at bounding box center [784, 123] width 1568 height 33
click at [1037, 86] on span "In progress + 1" at bounding box center [1075, 84] width 76 height 12
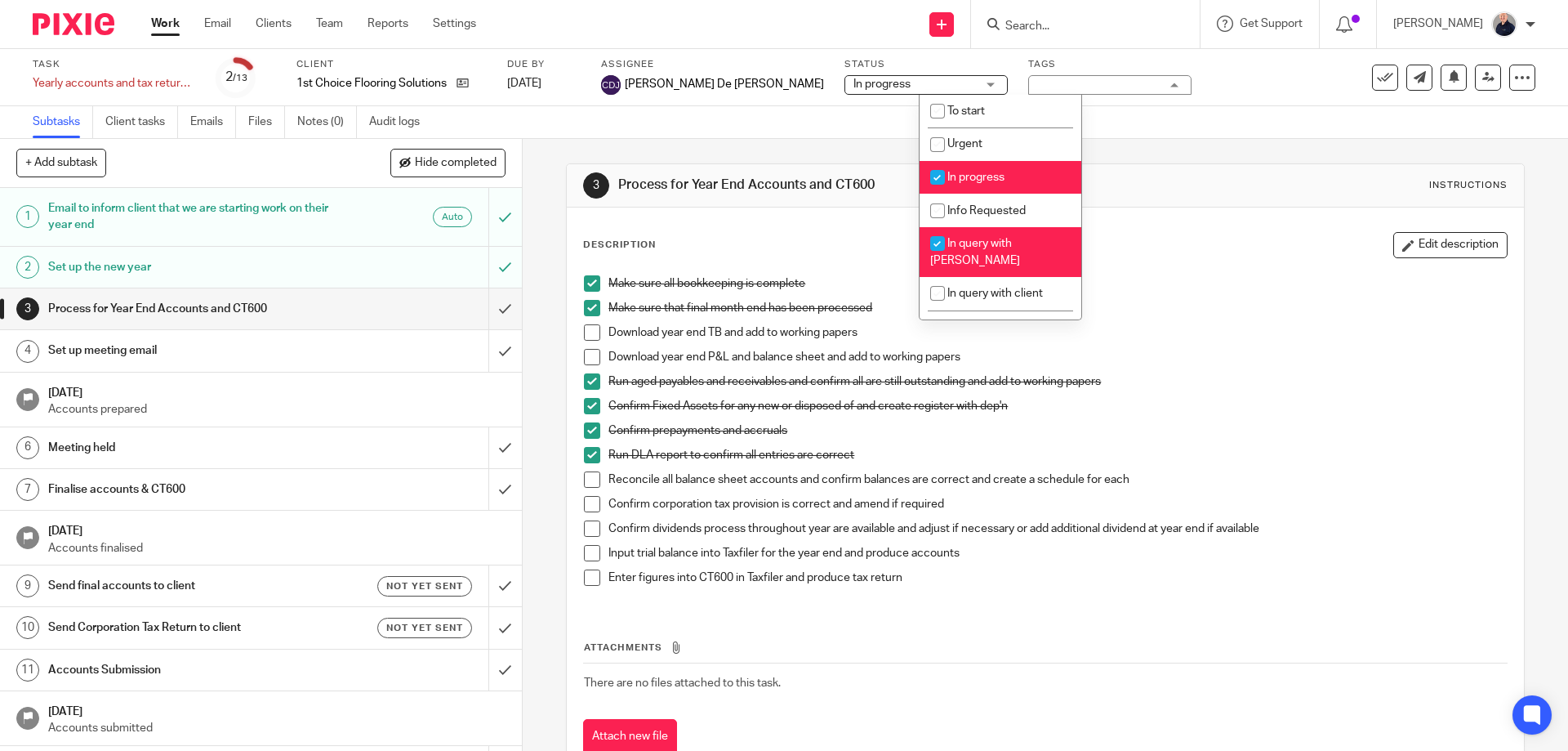
click at [973, 245] on span "In query with [PERSON_NAME]" at bounding box center [975, 252] width 90 height 29
checkbox input "false"
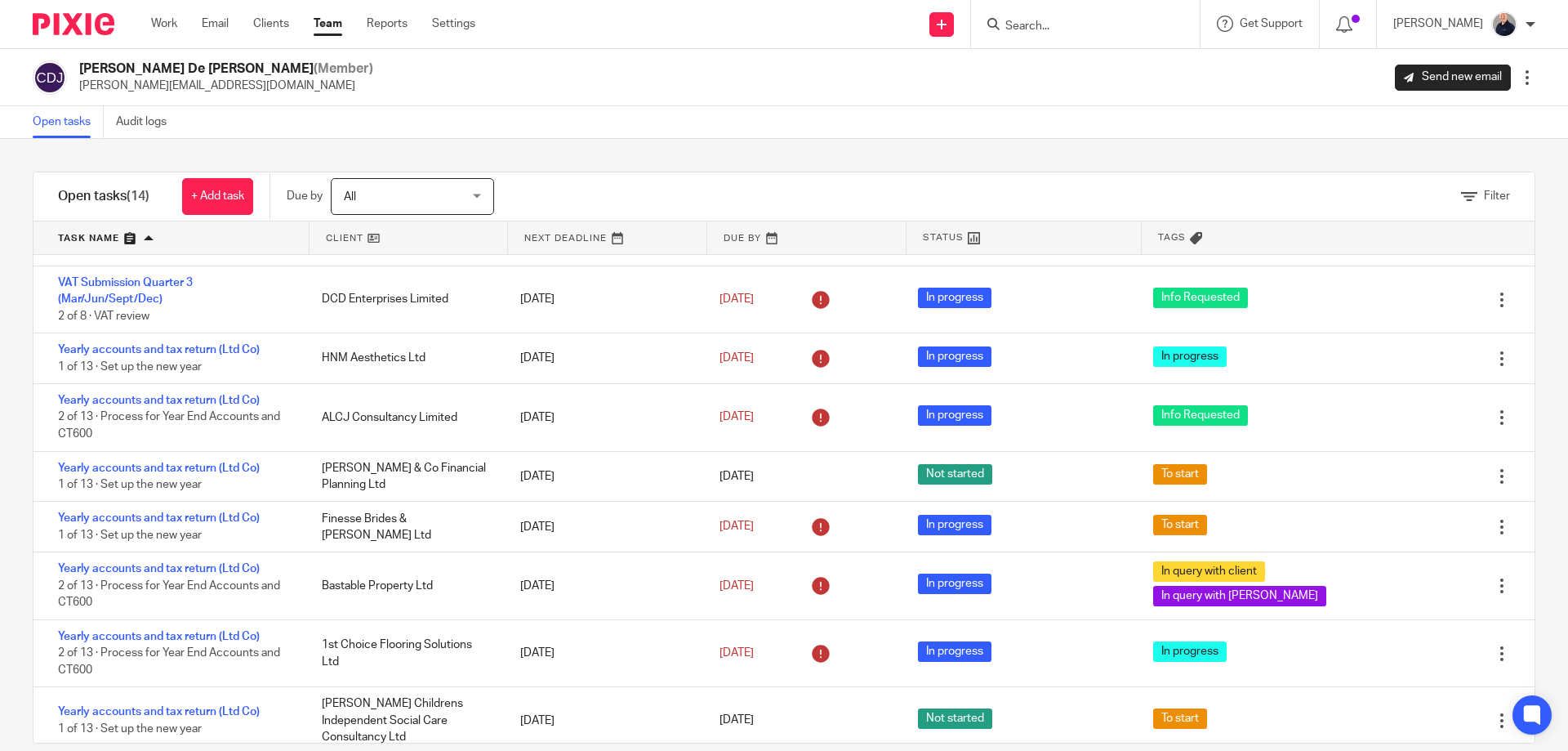
scroll to position [218, 0]
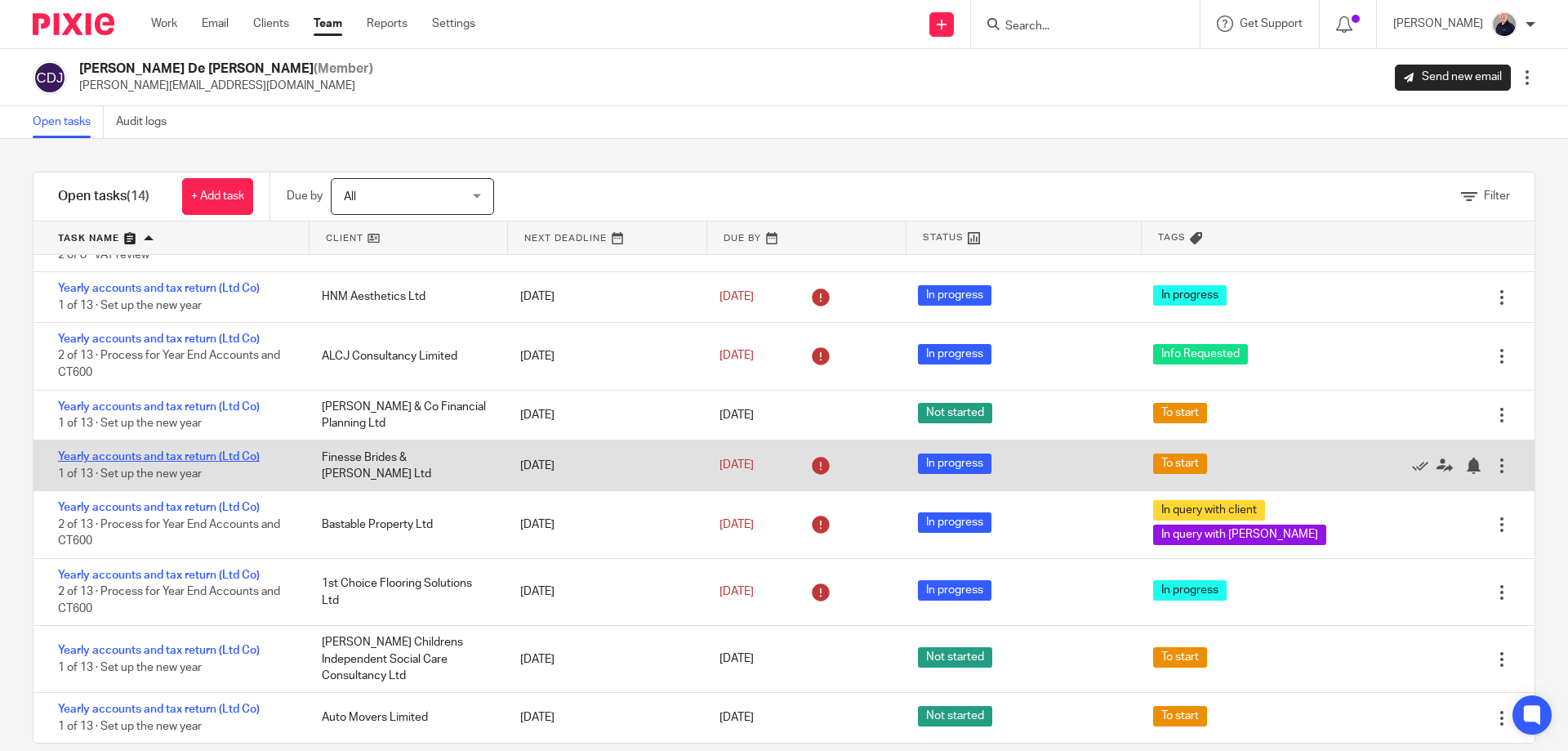
click at [227, 456] on link "Yearly accounts and tax return (Ltd Co)" at bounding box center [159, 457] width 201 height 12
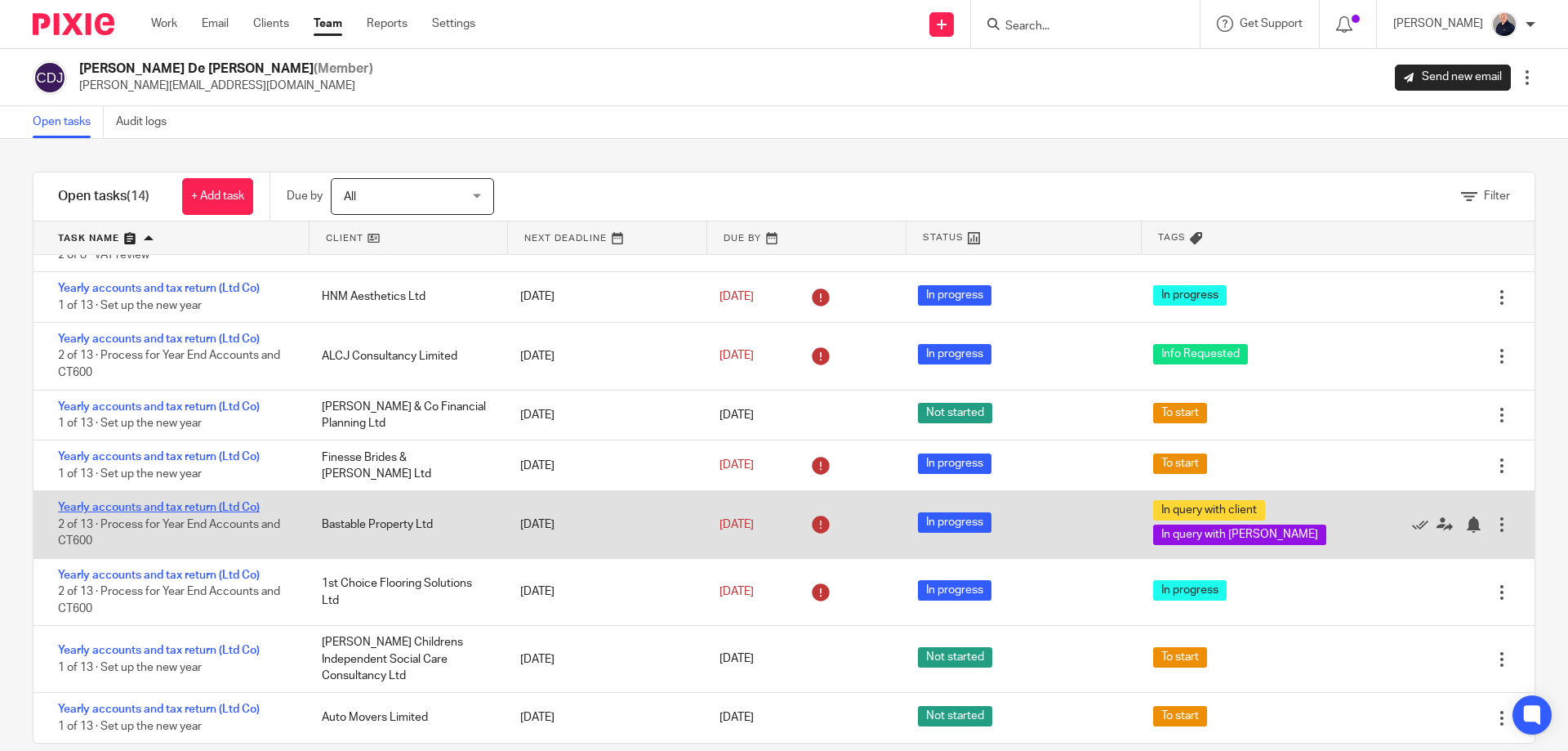
click at [227, 508] on link "Yearly accounts and tax return (Ltd Co)" at bounding box center [159, 508] width 201 height 12
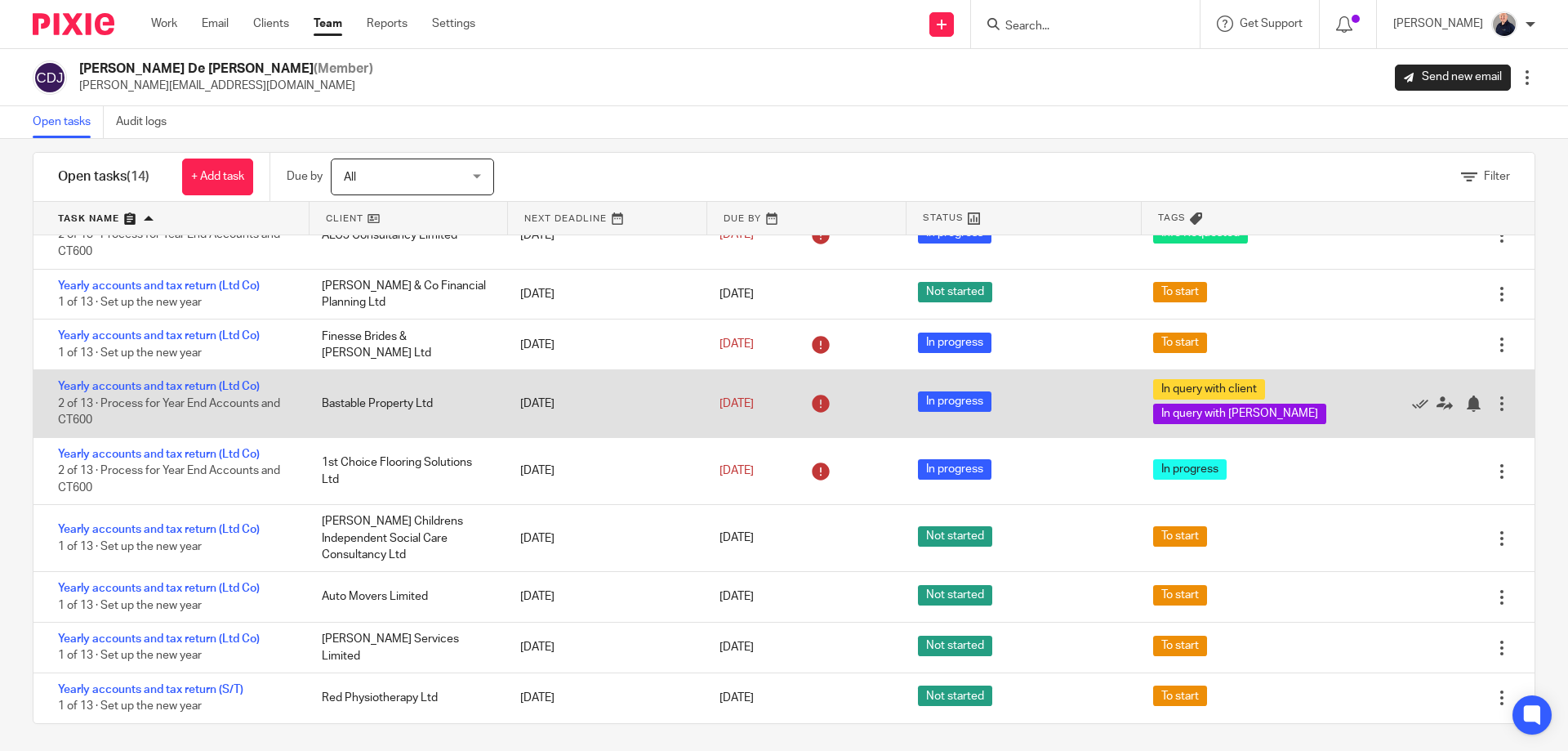
scroll to position [25, 0]
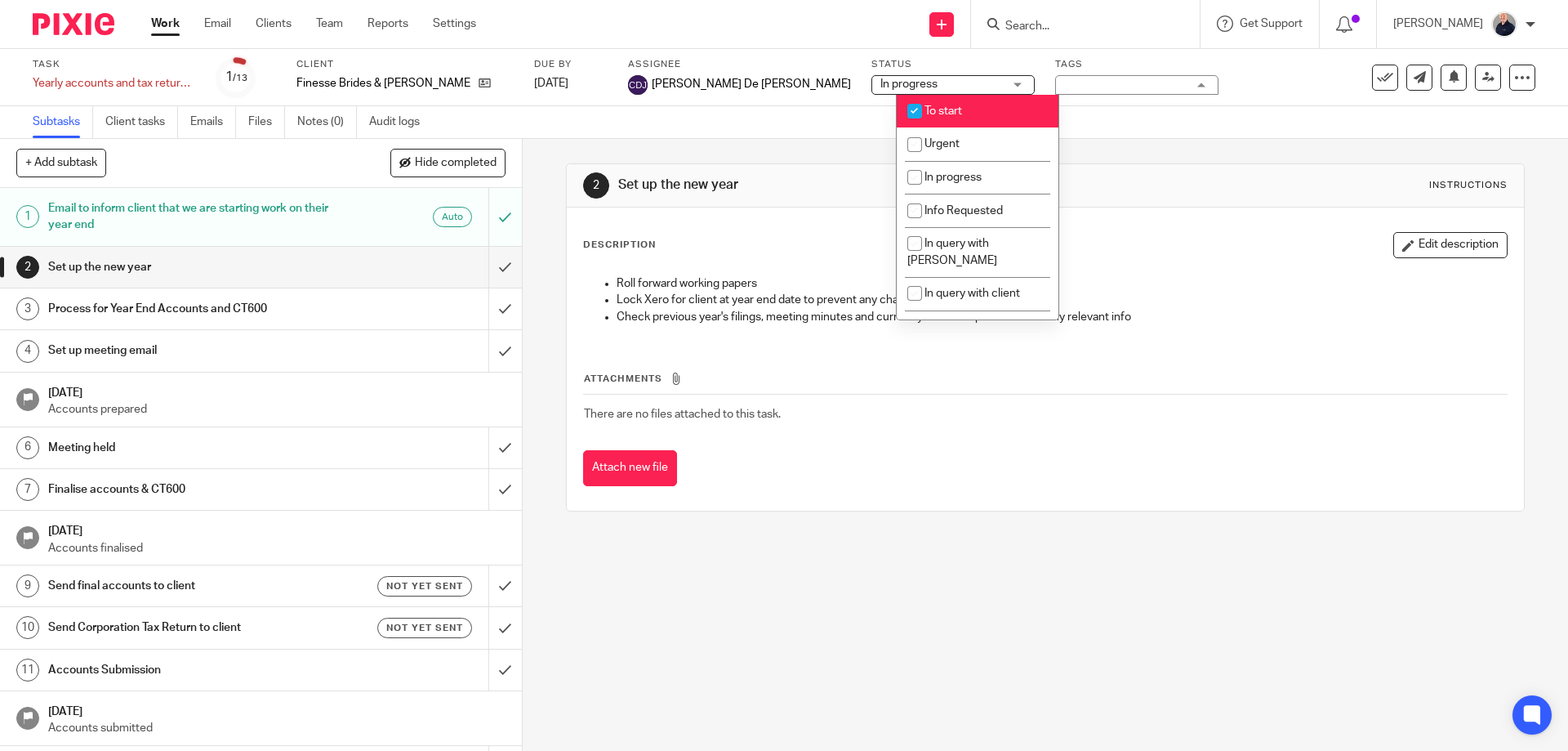
click at [936, 113] on span "To start" at bounding box center [943, 111] width 38 height 12
checkbox input "false"
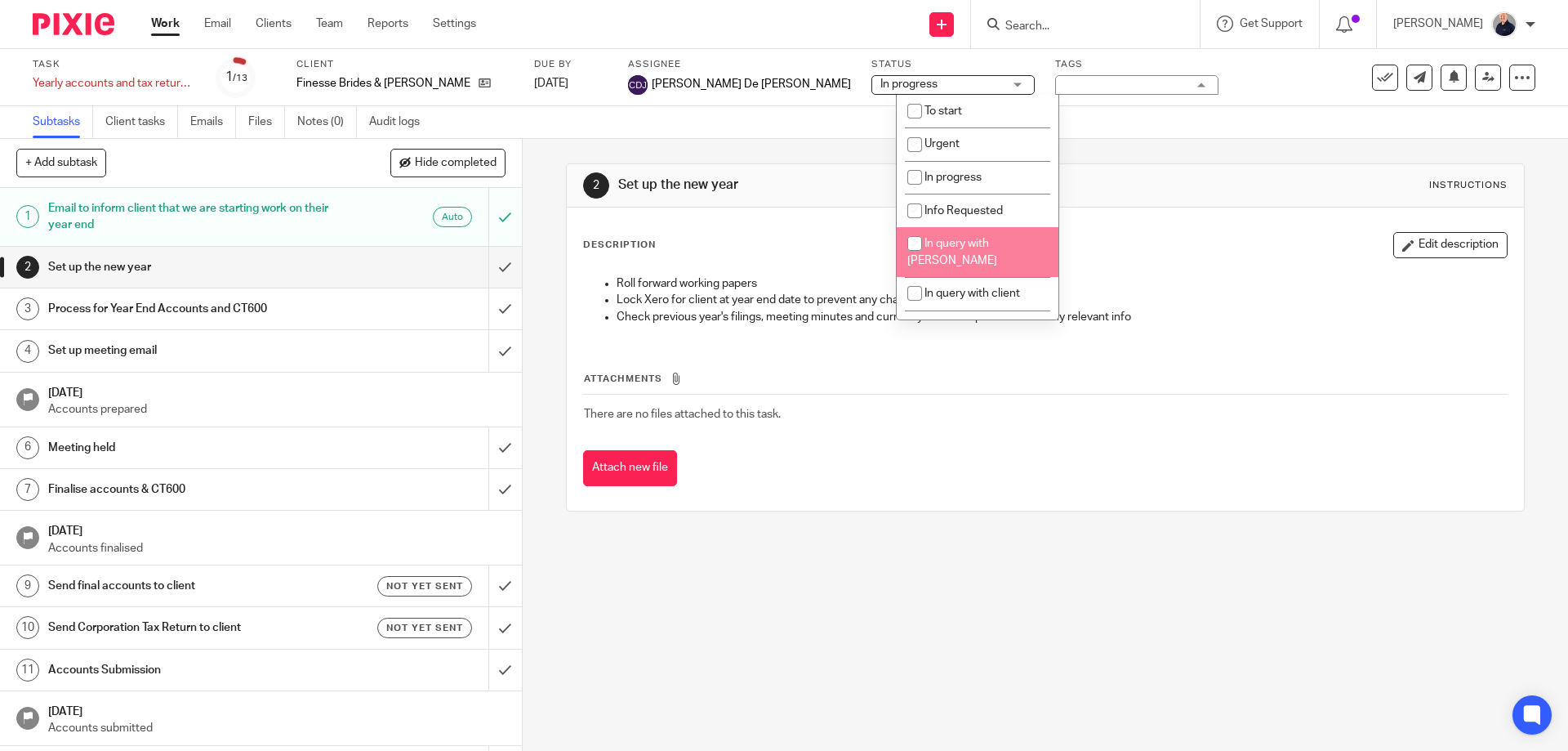
click at [960, 250] on li "In query with [PERSON_NAME]" at bounding box center [977, 251] width 162 height 49
checkbox input "true"
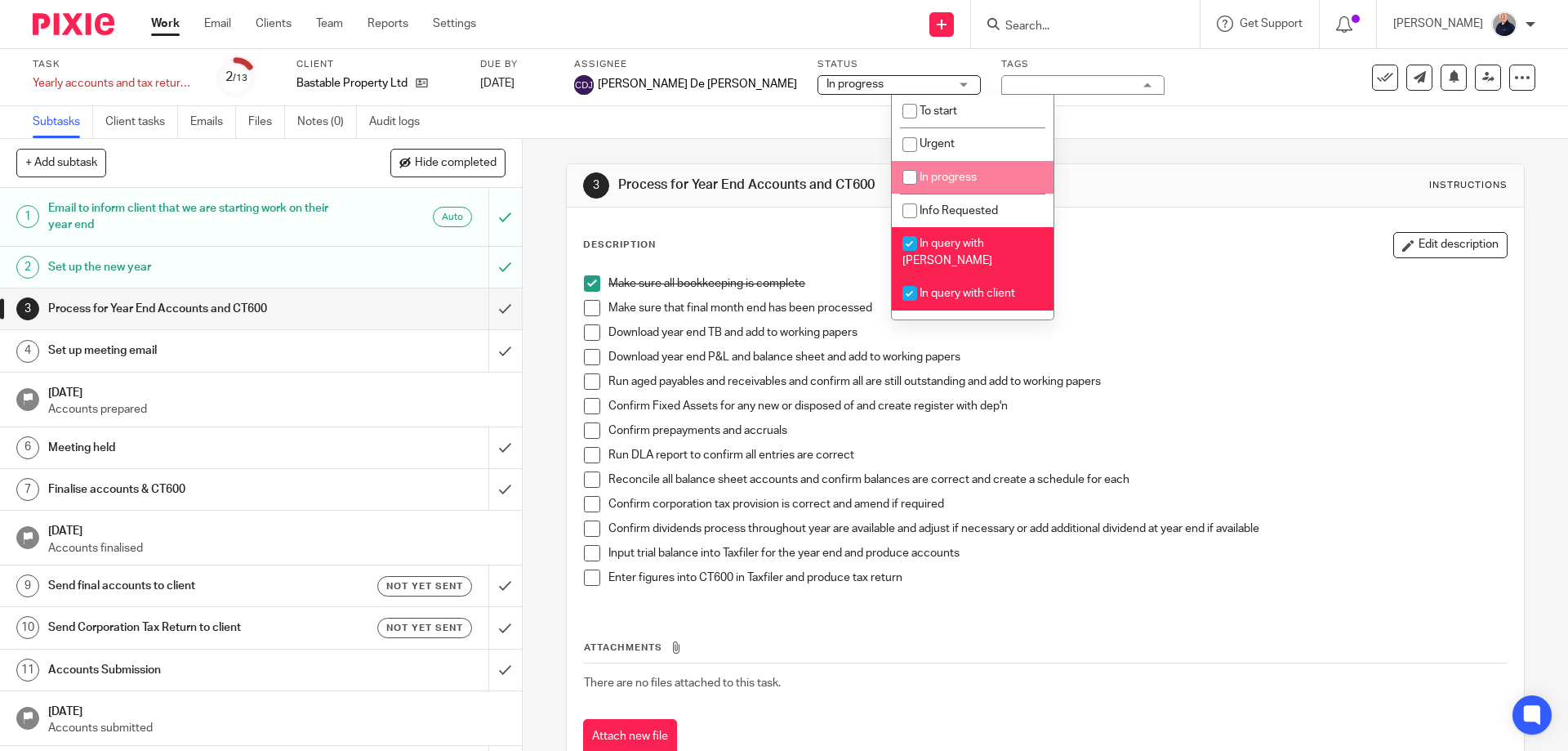
click at [942, 173] on span "In progress" at bounding box center [948, 177] width 57 height 12
checkbox input "true"
click at [941, 237] on span "In query with [PERSON_NAME]" at bounding box center [947, 252] width 90 height 29
checkbox input "false"
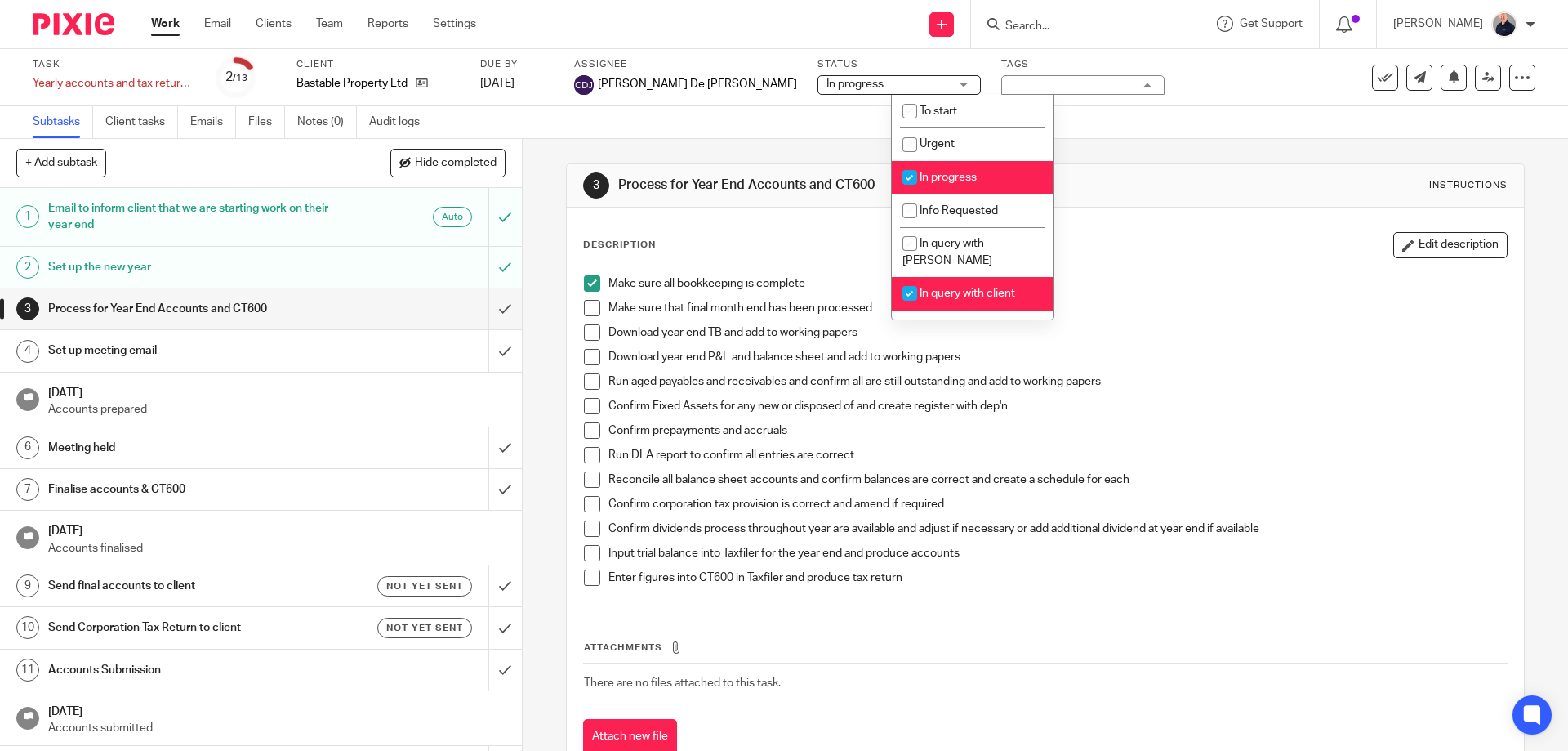
click at [941, 288] on span "In query with client" at bounding box center [968, 294] width 96 height 12
checkbox input "false"
